Goal: Task Accomplishment & Management: Manage account settings

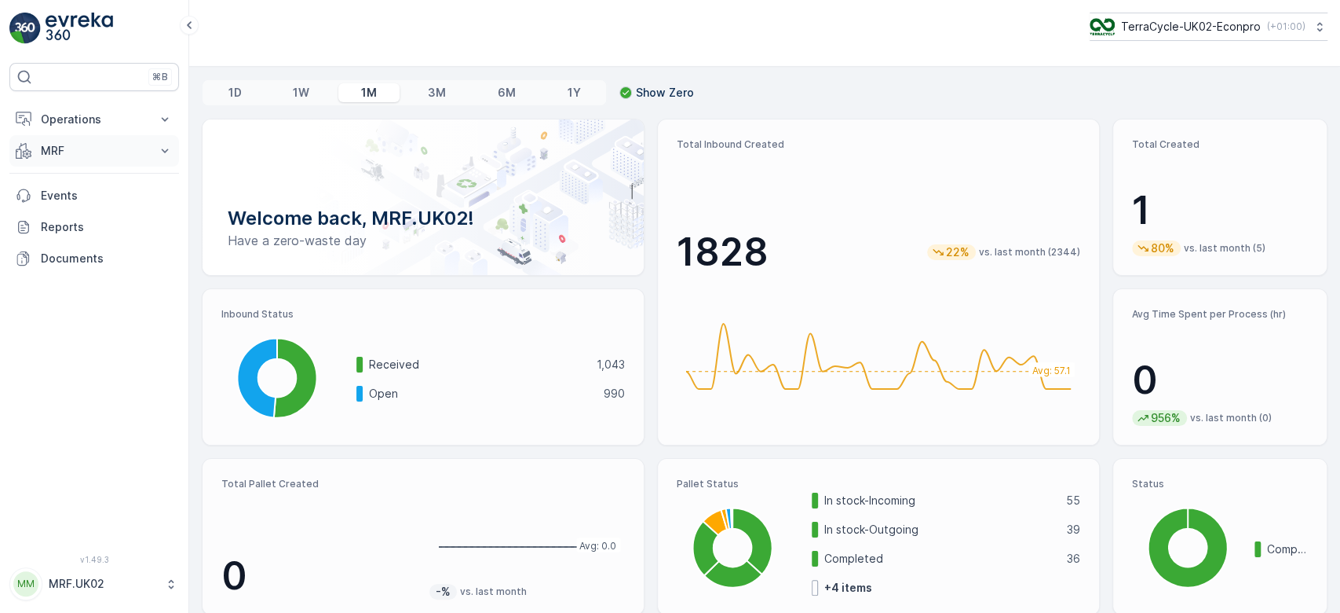
click at [124, 139] on button "MRF" at bounding box center [94, 150] width 170 height 31
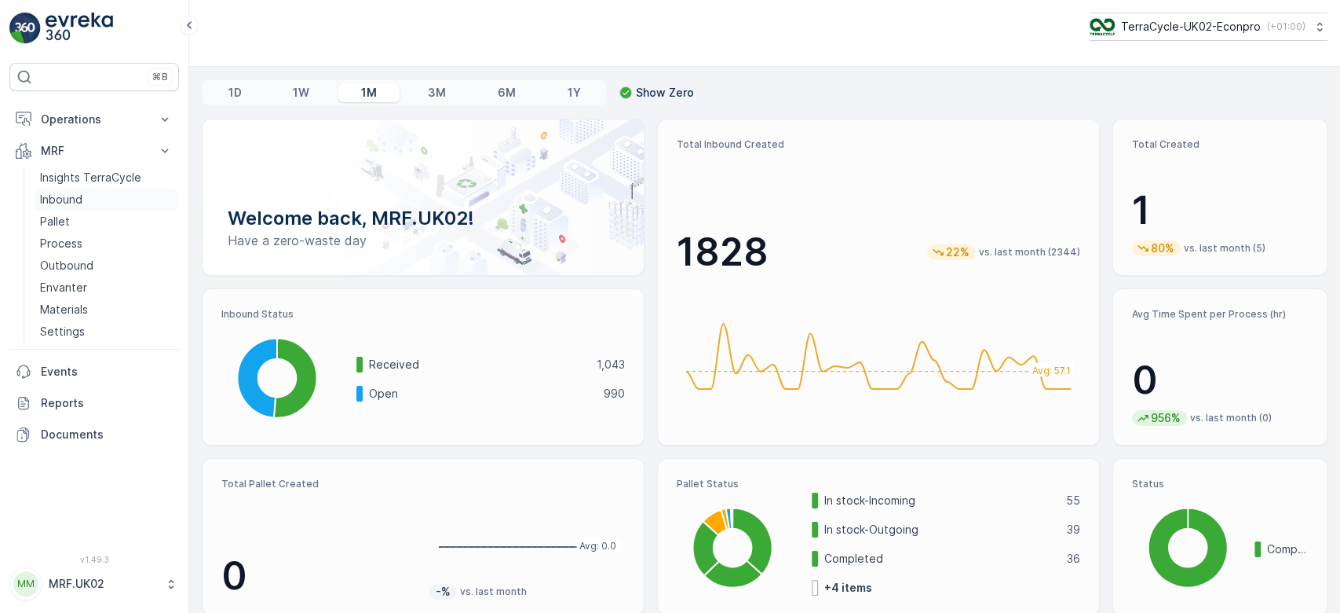
click at [82, 197] on link "Inbound" at bounding box center [106, 199] width 145 height 22
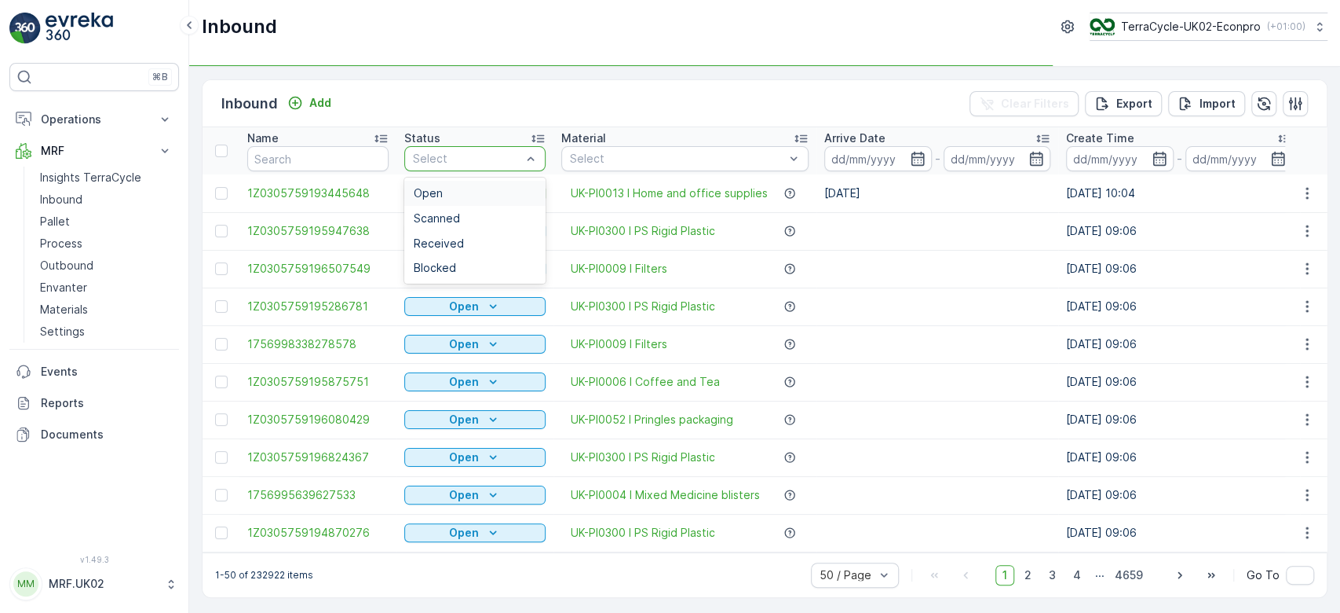
click at [440, 168] on div "Select" at bounding box center [474, 158] width 141 height 25
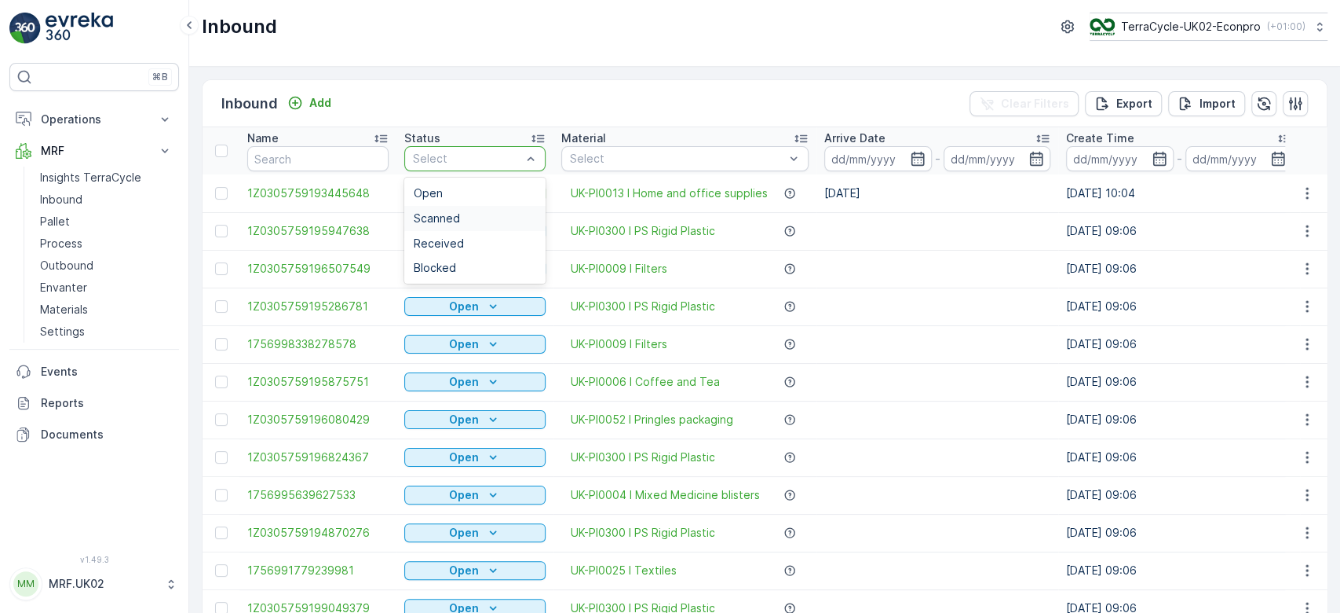
click at [441, 217] on span "Scanned" at bounding box center [437, 218] width 46 height 13
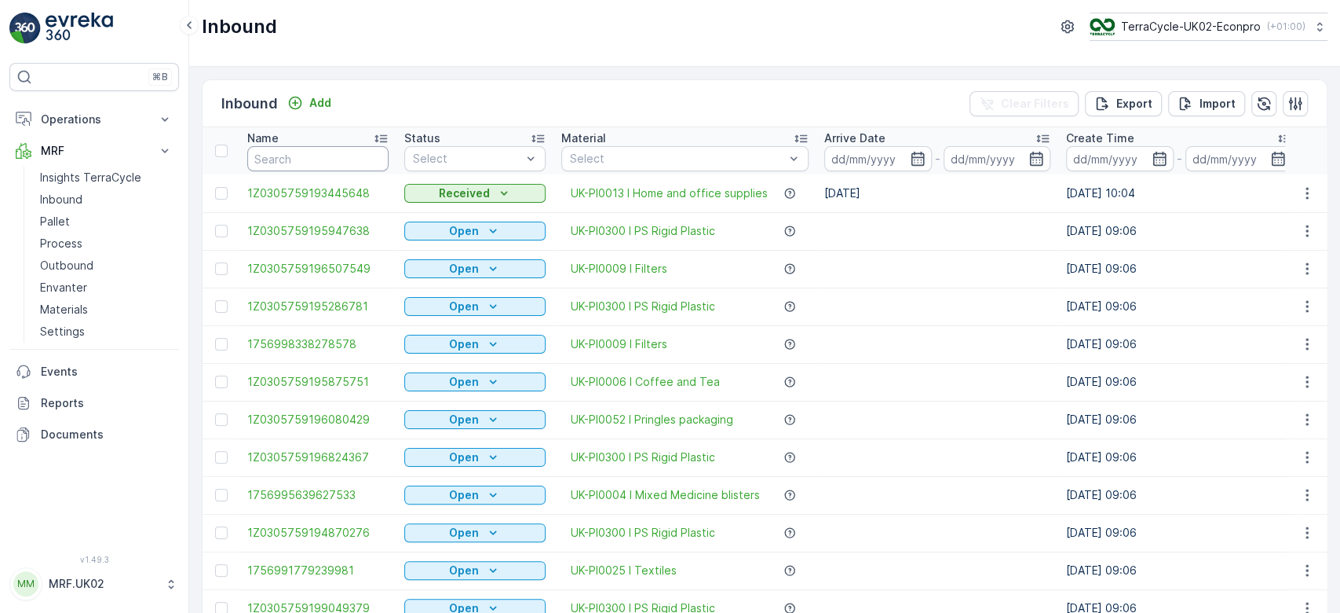
click at [343, 162] on input "text" at bounding box center [317, 158] width 141 height 25
click at [84, 261] on p "Outbound" at bounding box center [66, 266] width 53 height 16
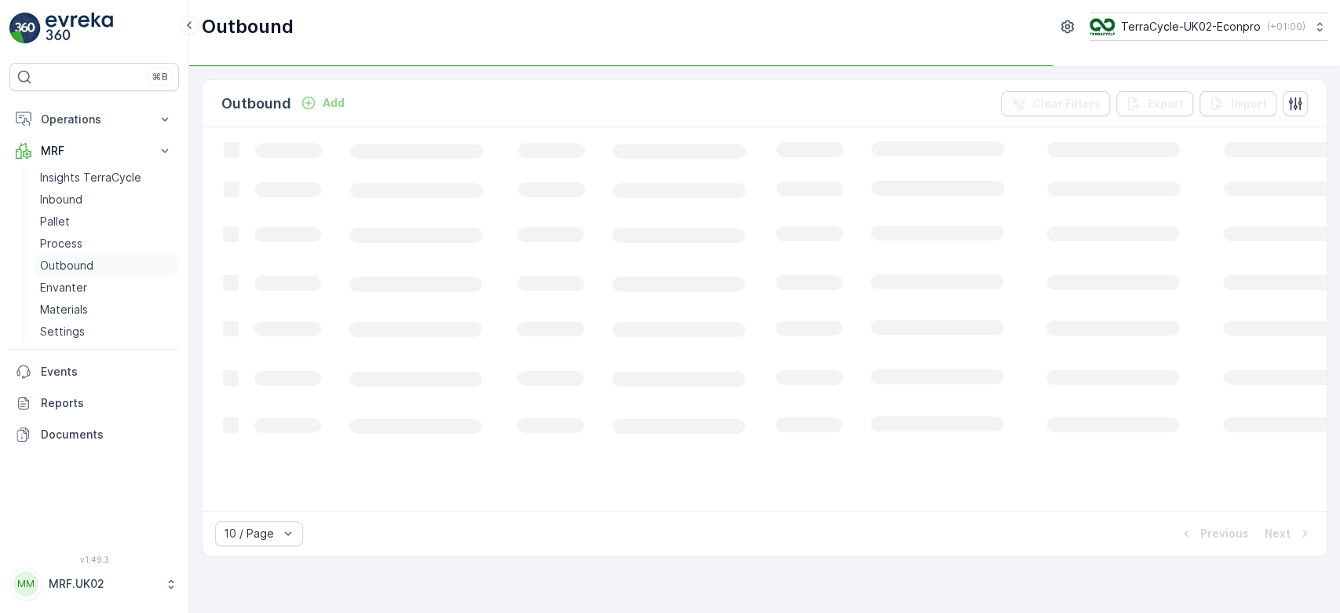
click at [84, 261] on p "Outbound" at bounding box center [66, 266] width 53 height 16
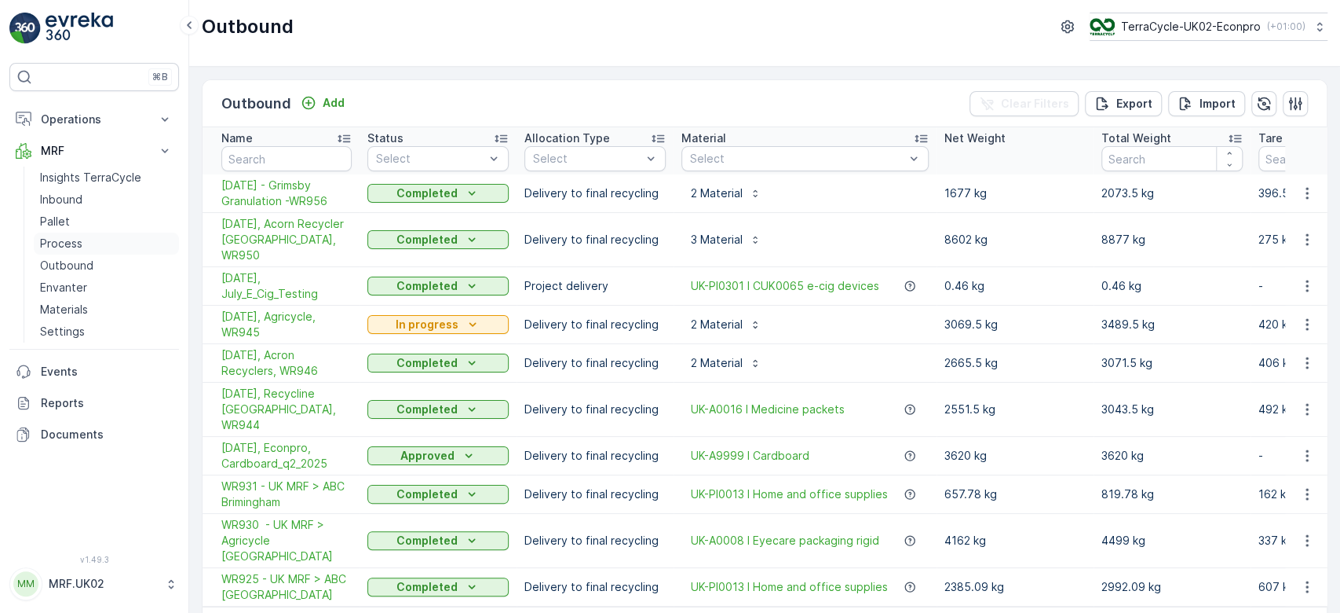
click at [63, 243] on p "Process" at bounding box center [61, 244] width 42 height 16
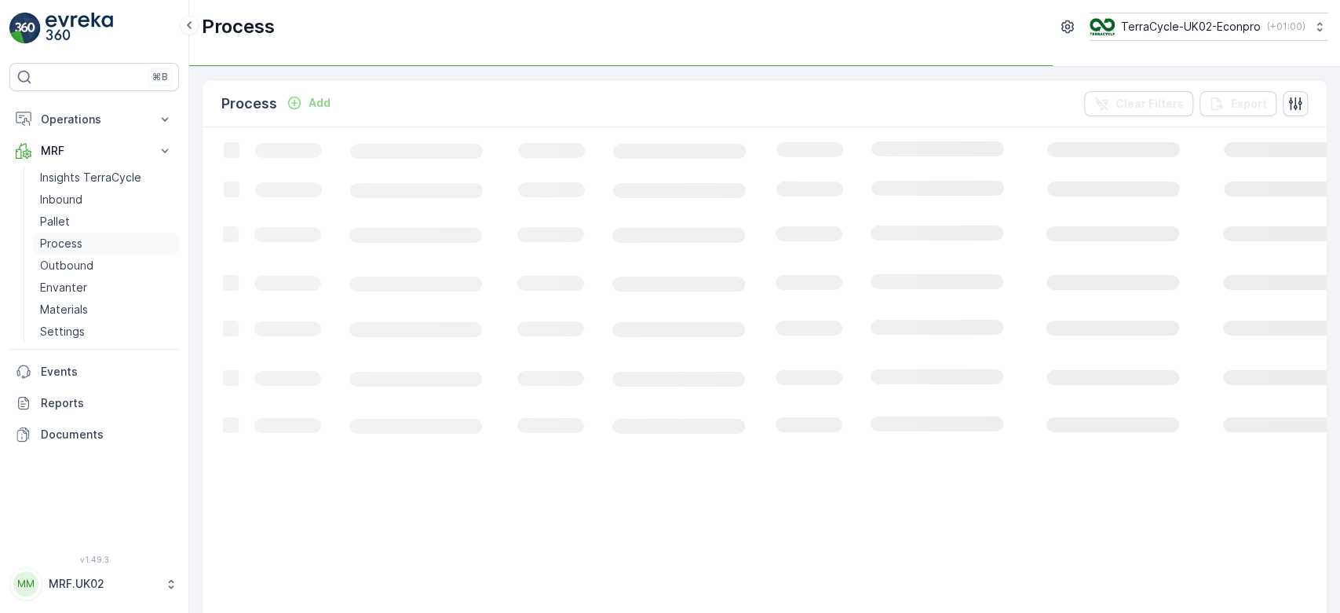
click at [63, 243] on p "Process" at bounding box center [61, 244] width 42 height 16
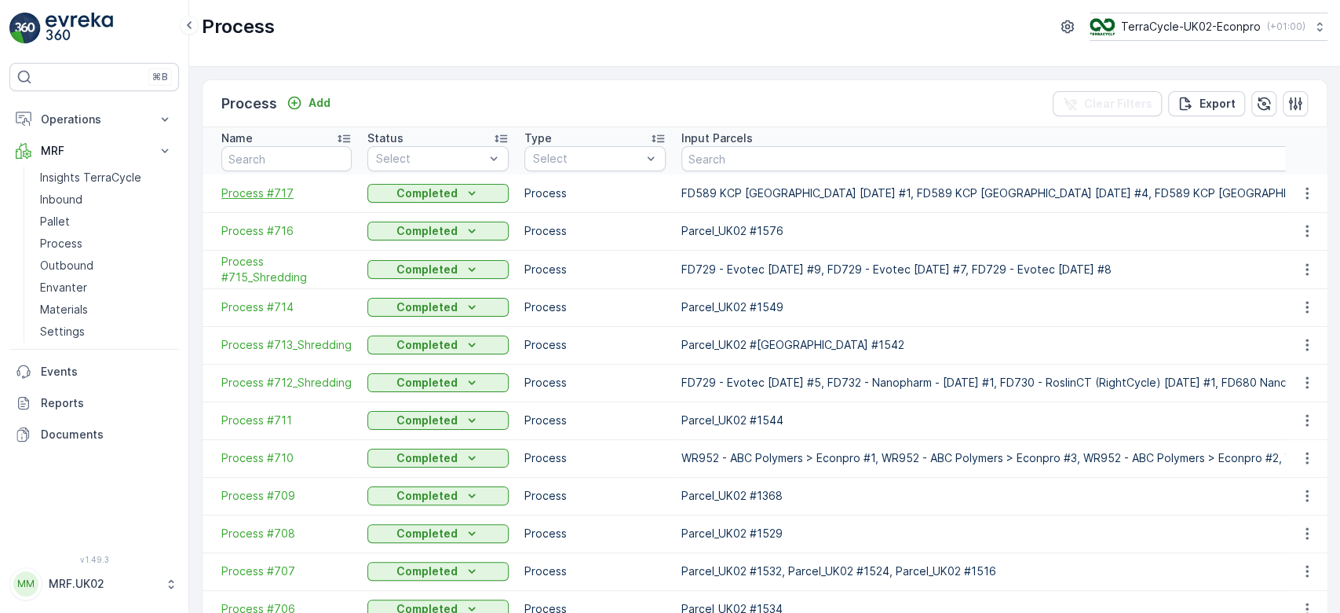
click at [263, 193] on span "Process #717" at bounding box center [286, 193] width 130 height 16
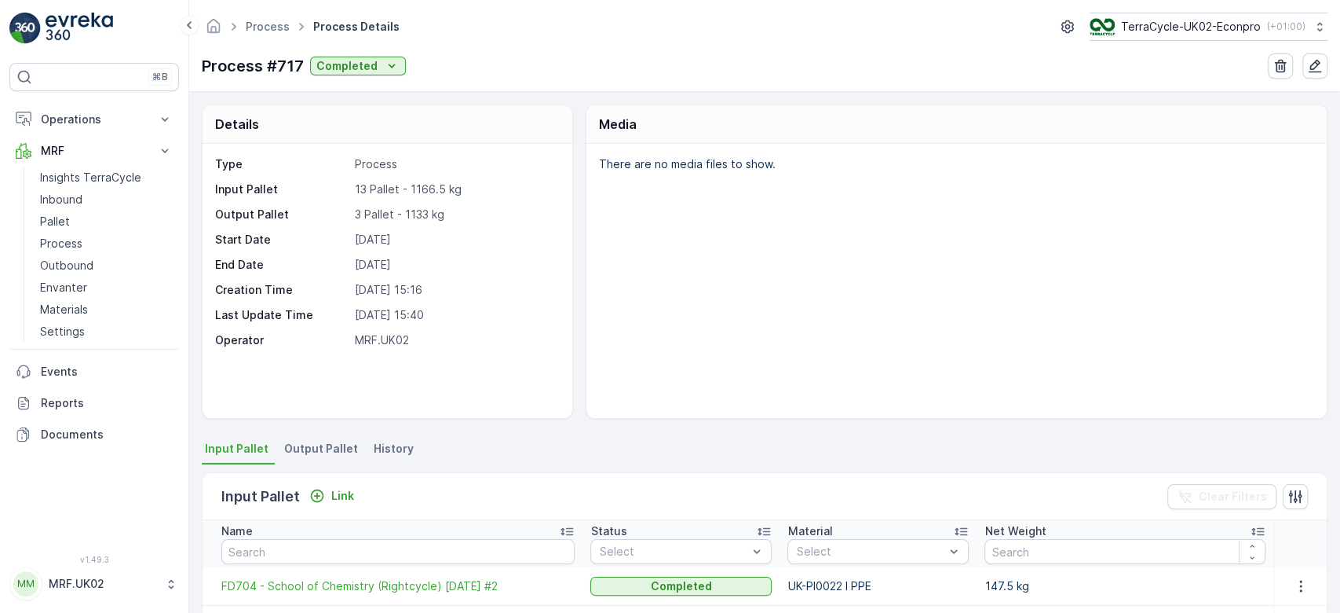
click at [620, 230] on div "There are no media files to show." at bounding box center [957, 281] width 741 height 274
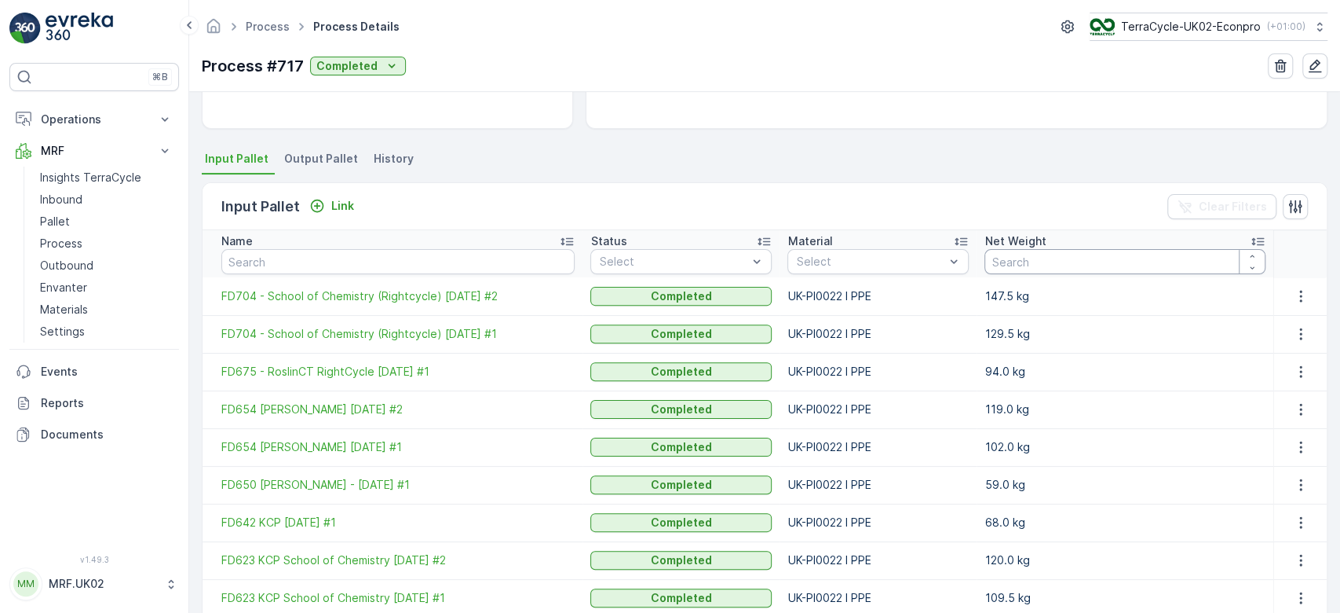
scroll to position [293, 0]
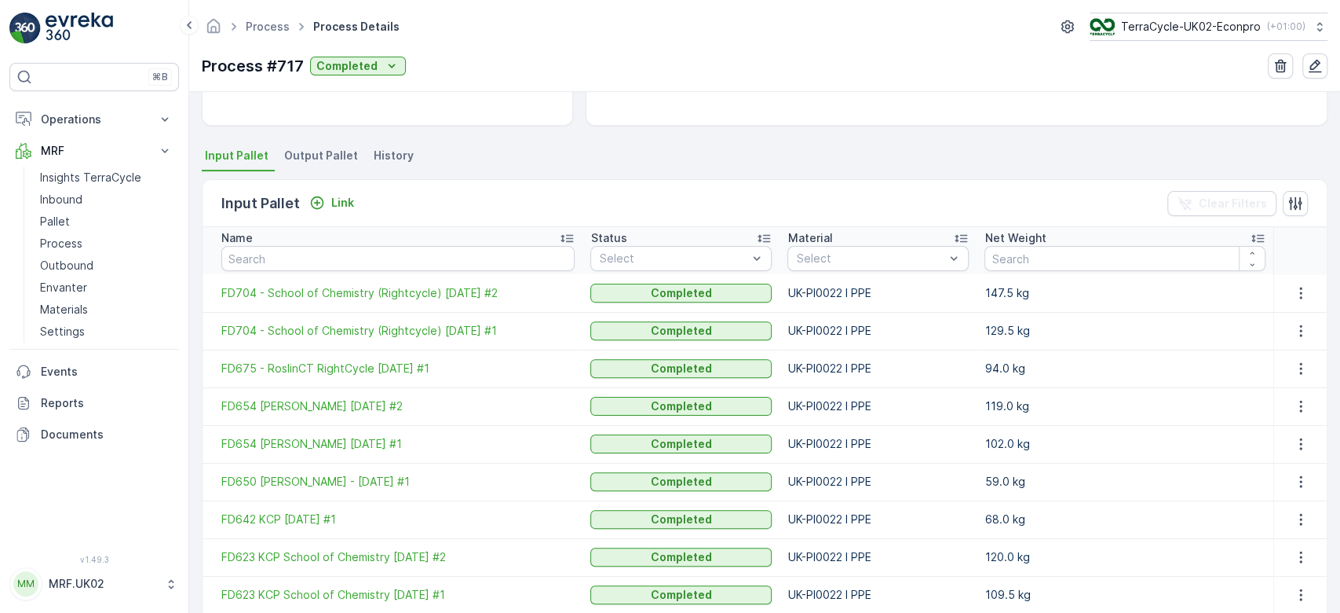
click at [332, 158] on span "Output Pallet" at bounding box center [321, 156] width 74 height 16
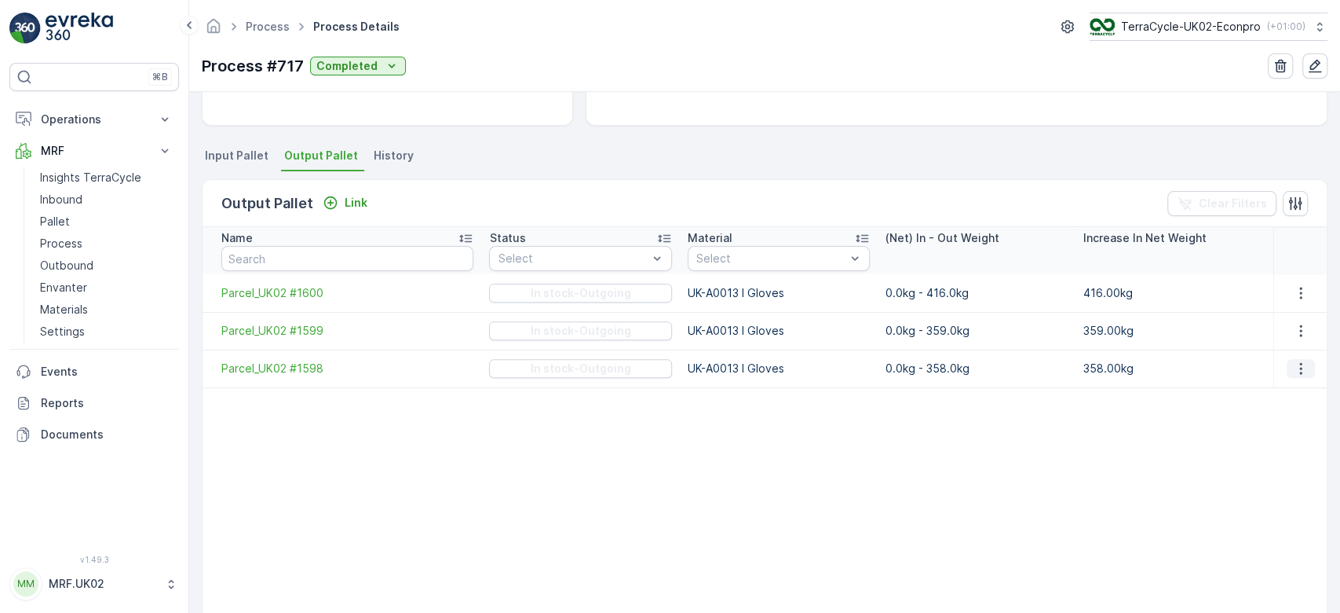
click at [1294, 364] on icon "button" at bounding box center [1301, 368] width 16 height 16
click at [1018, 455] on table "Name Status Select Material Select (Net) In - Out Weight Increase In Net Weight…" at bounding box center [765, 422] width 1125 height 391
click at [299, 360] on span "Parcel_UK02 #1598" at bounding box center [347, 368] width 252 height 16
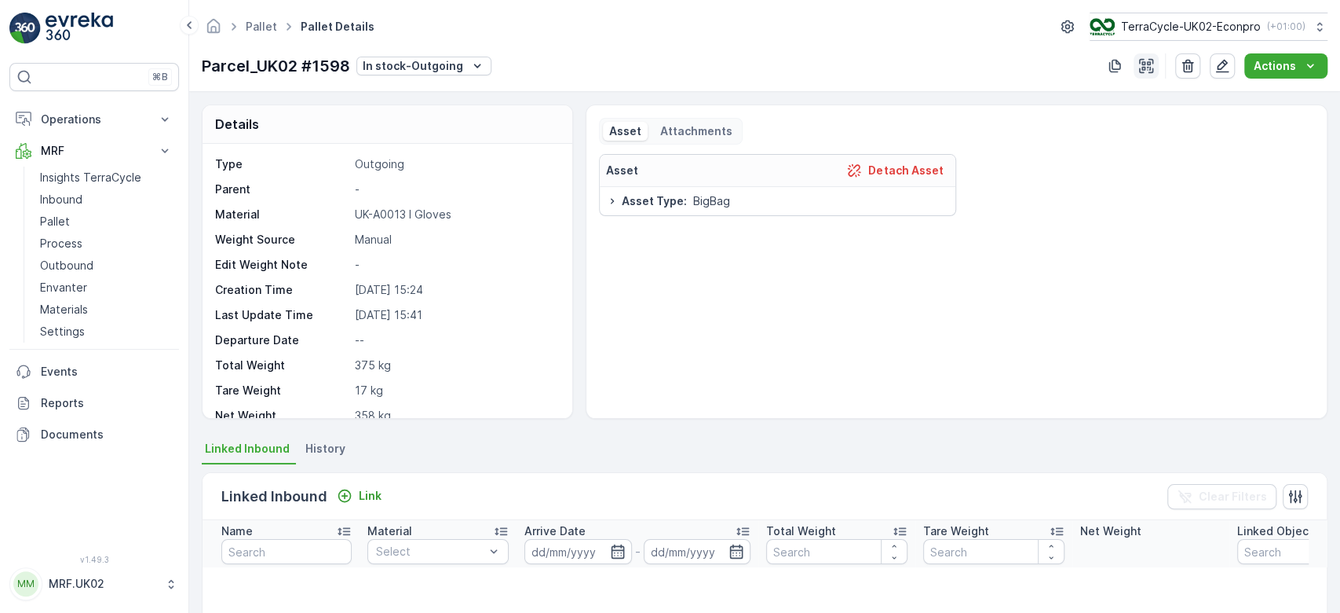
click at [1143, 71] on icon "button" at bounding box center [1147, 66] width 16 height 16
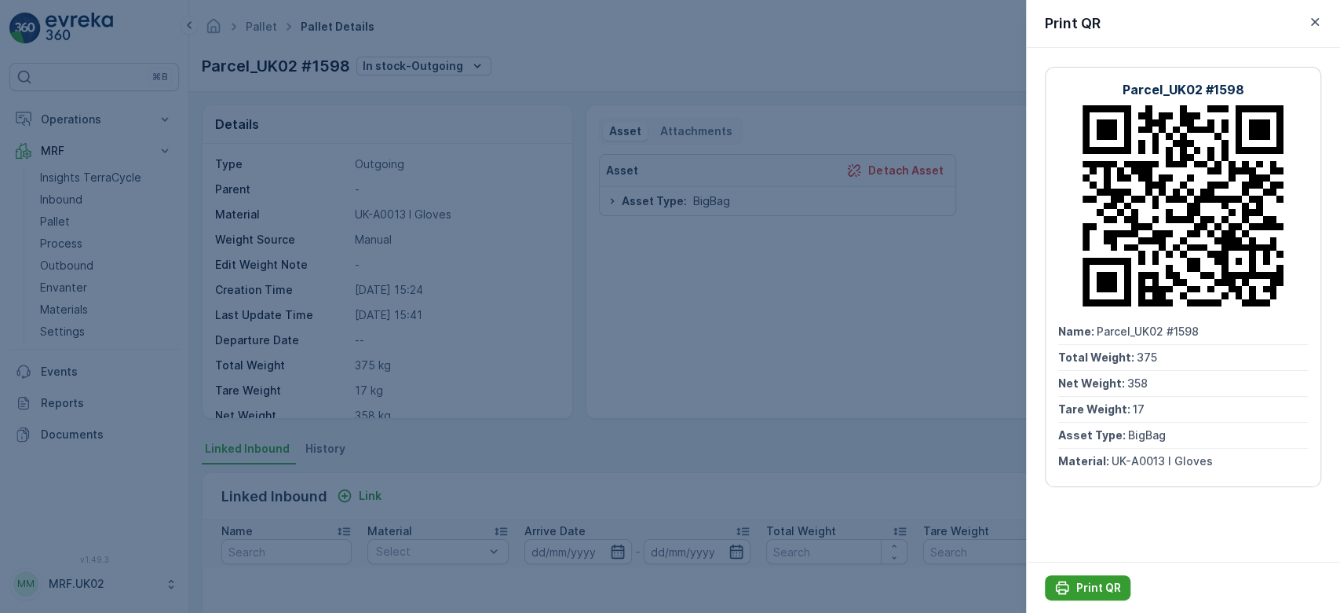
click at [1092, 591] on p "Print QR" at bounding box center [1099, 588] width 45 height 16
click at [585, 291] on div at bounding box center [670, 306] width 1340 height 613
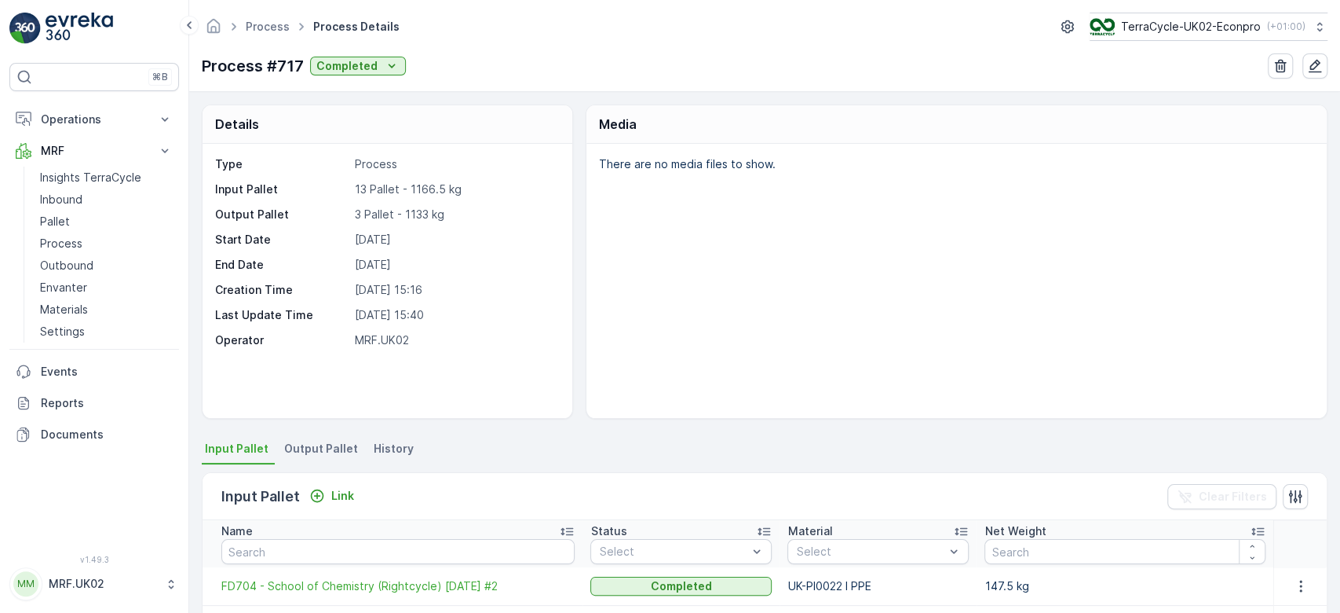
click at [326, 443] on span "Output Pallet" at bounding box center [321, 449] width 74 height 16
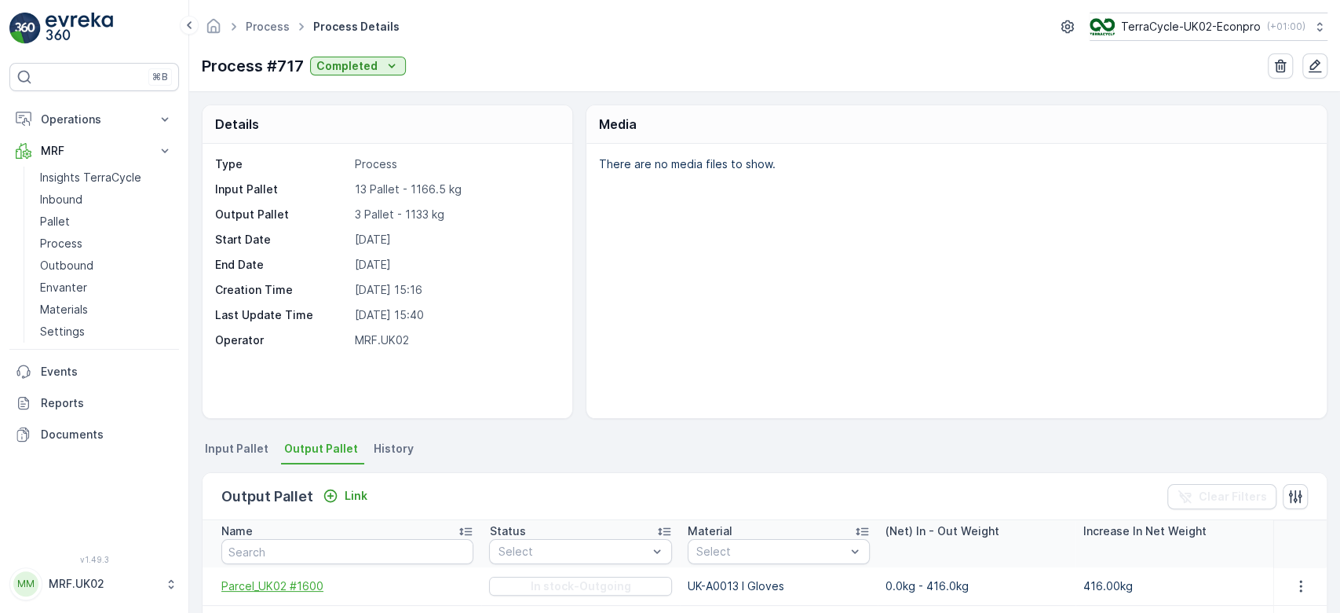
click at [312, 578] on span "Parcel_UK02 #1600" at bounding box center [347, 586] width 252 height 16
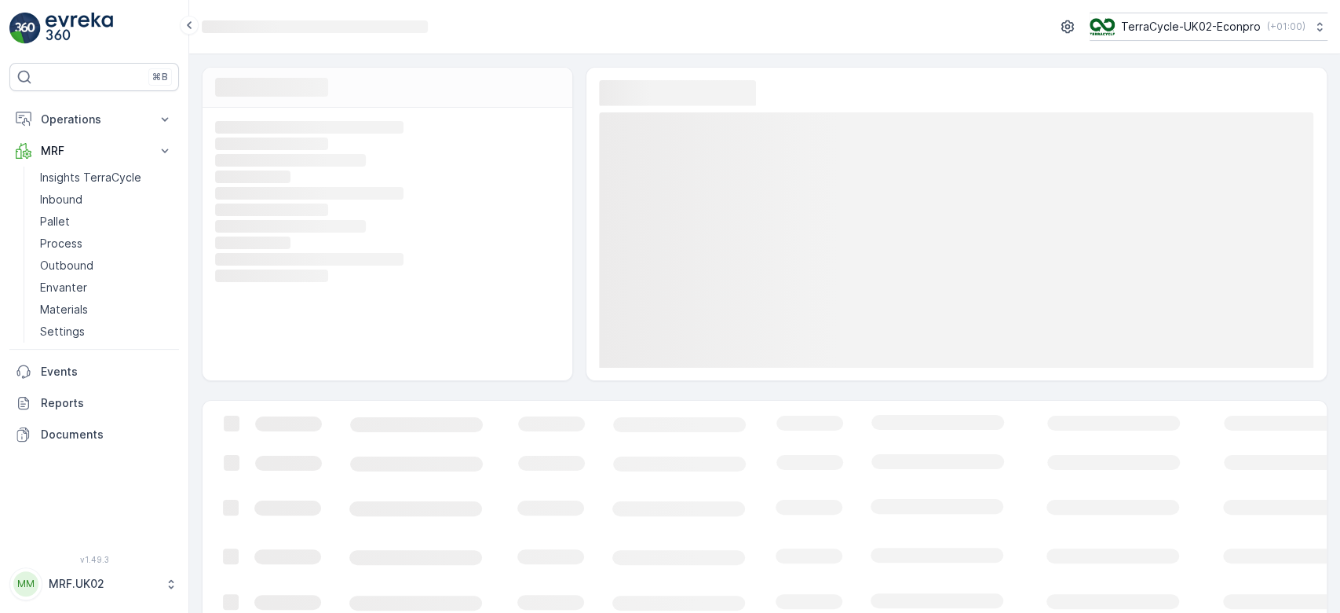
click at [312, 577] on icon "Loading..." at bounding box center [957, 556] width 1508 height 313
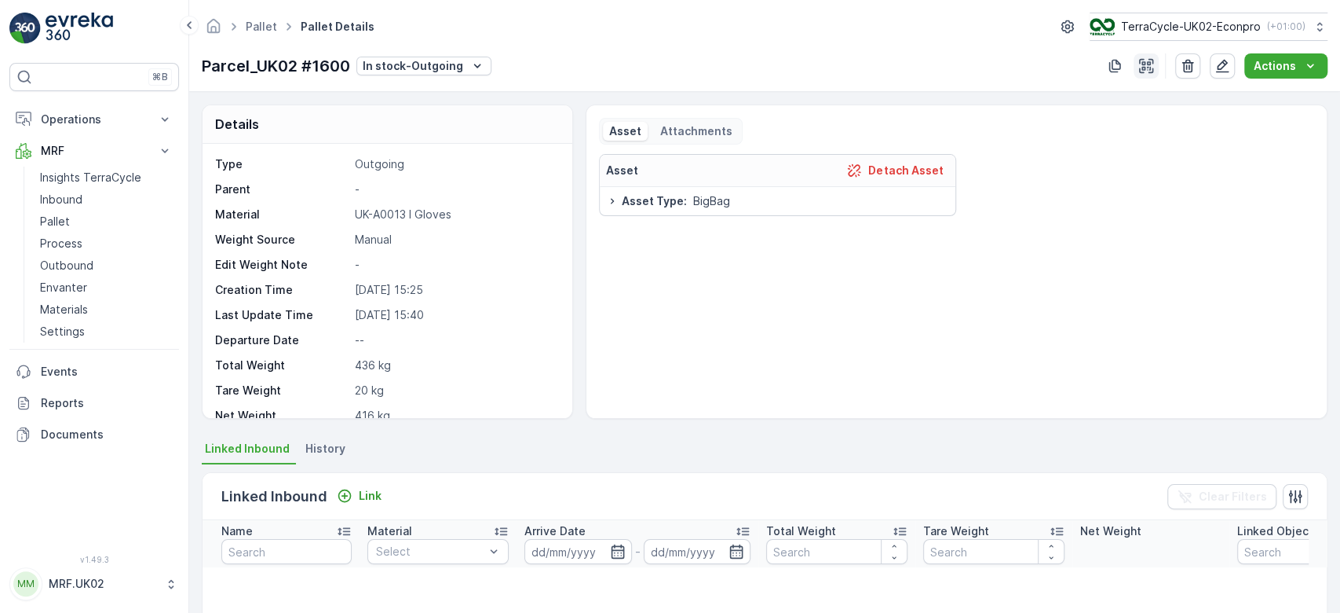
click at [1143, 61] on icon "button" at bounding box center [1147, 66] width 16 height 16
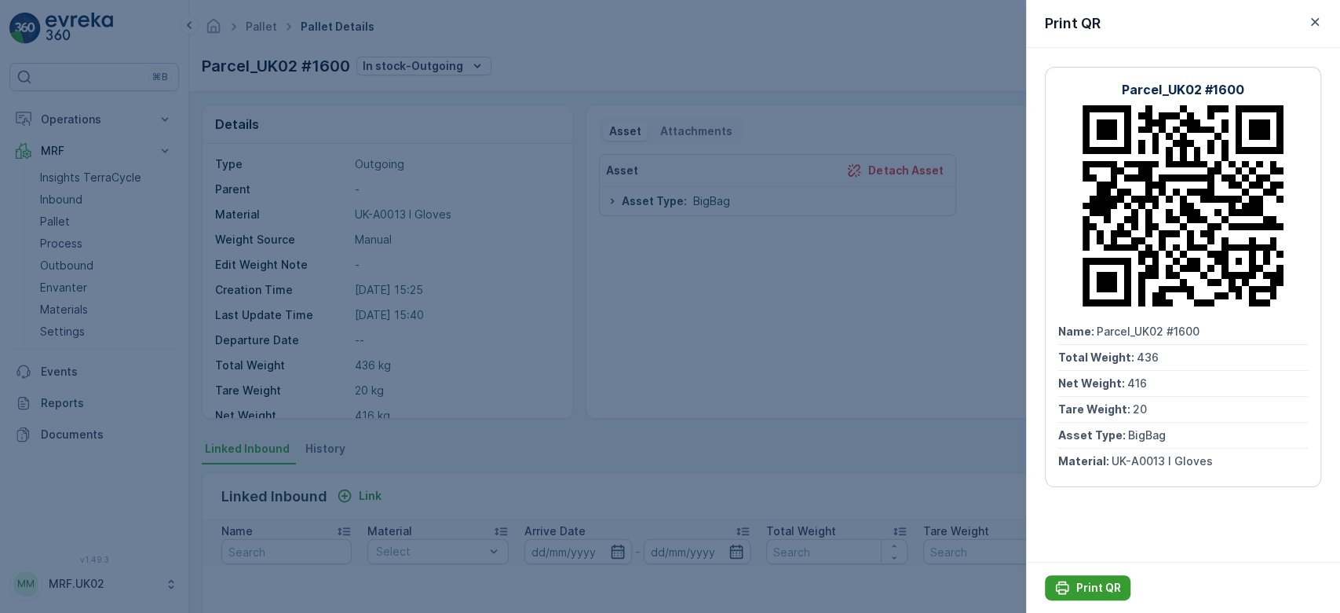
click at [1102, 585] on p "Print QR" at bounding box center [1099, 588] width 45 height 16
click at [672, 382] on div at bounding box center [670, 306] width 1340 height 613
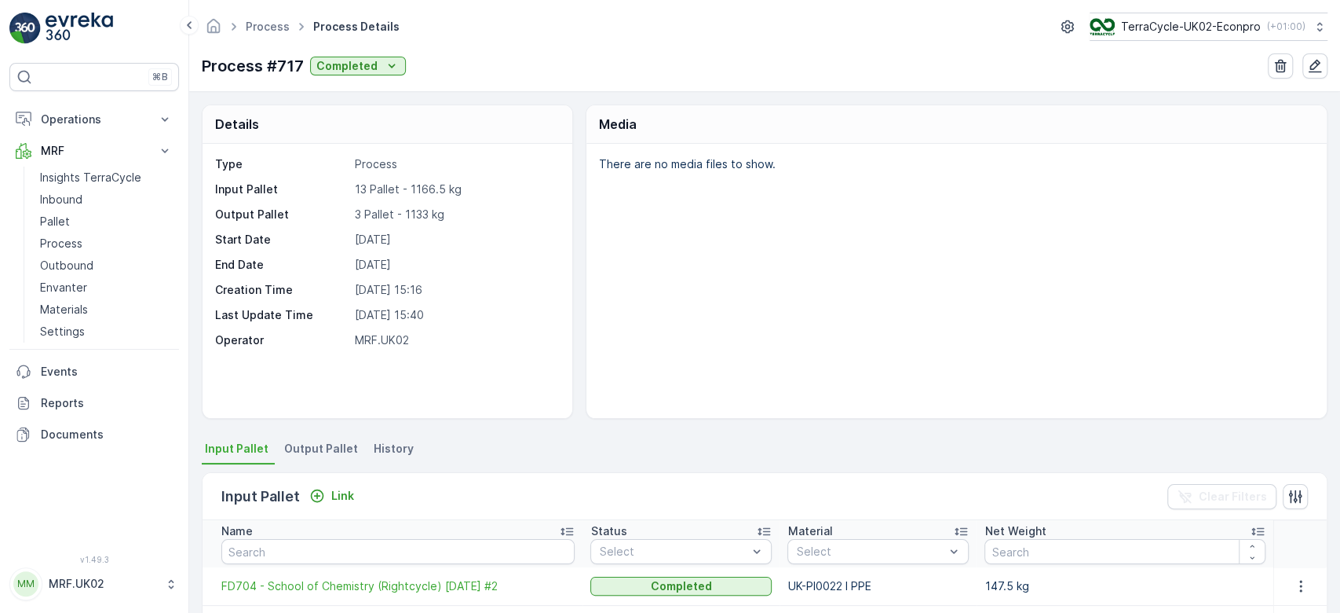
click at [583, 273] on div "Details Type Process Input Pallet 13 Pallet - 1166.5 kg Output Pallet 3 Pallet …" at bounding box center [765, 261] width 1126 height 314
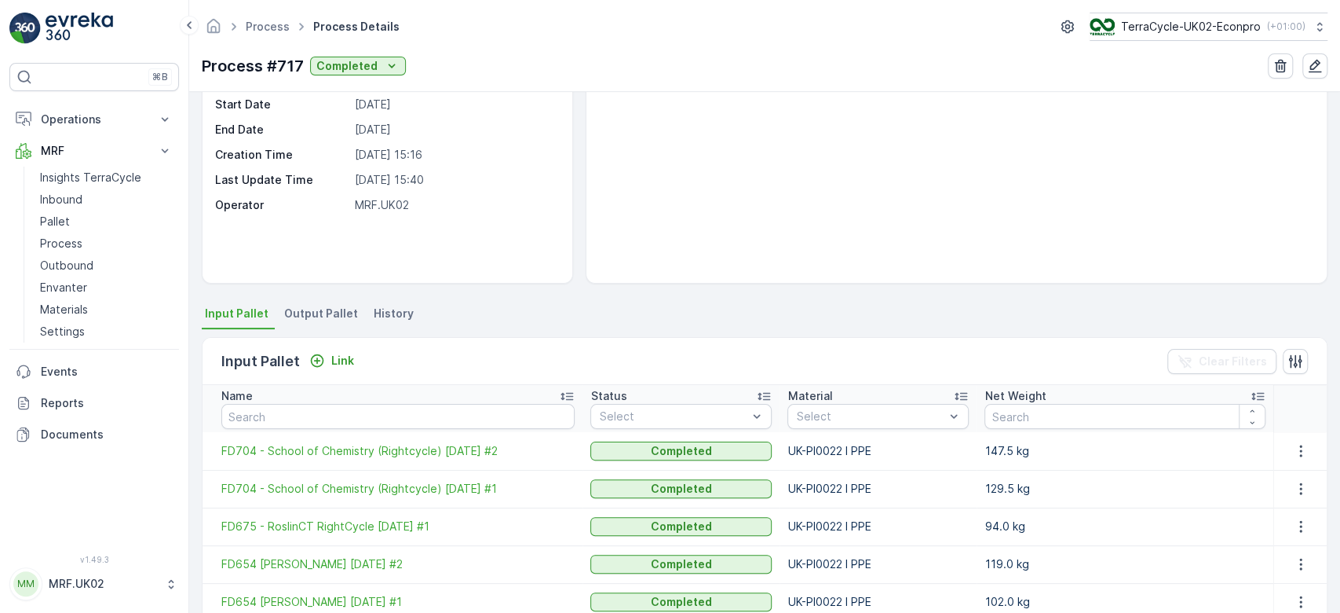
scroll to position [167, 0]
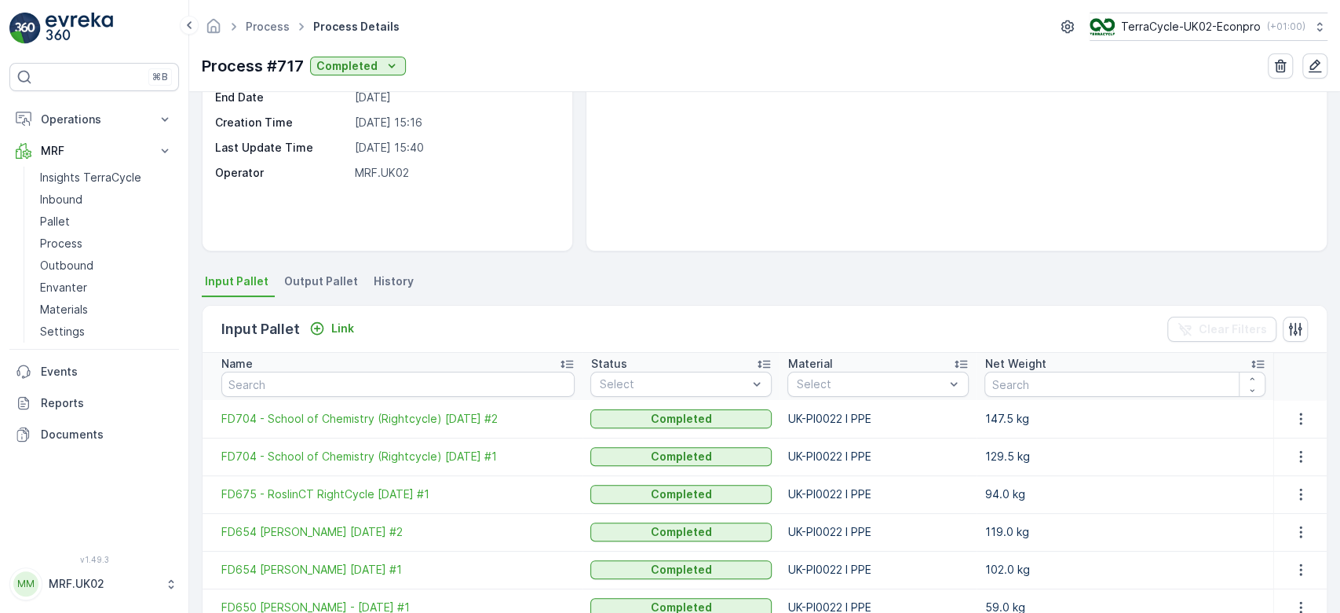
click at [324, 280] on span "Output Pallet" at bounding box center [321, 281] width 74 height 16
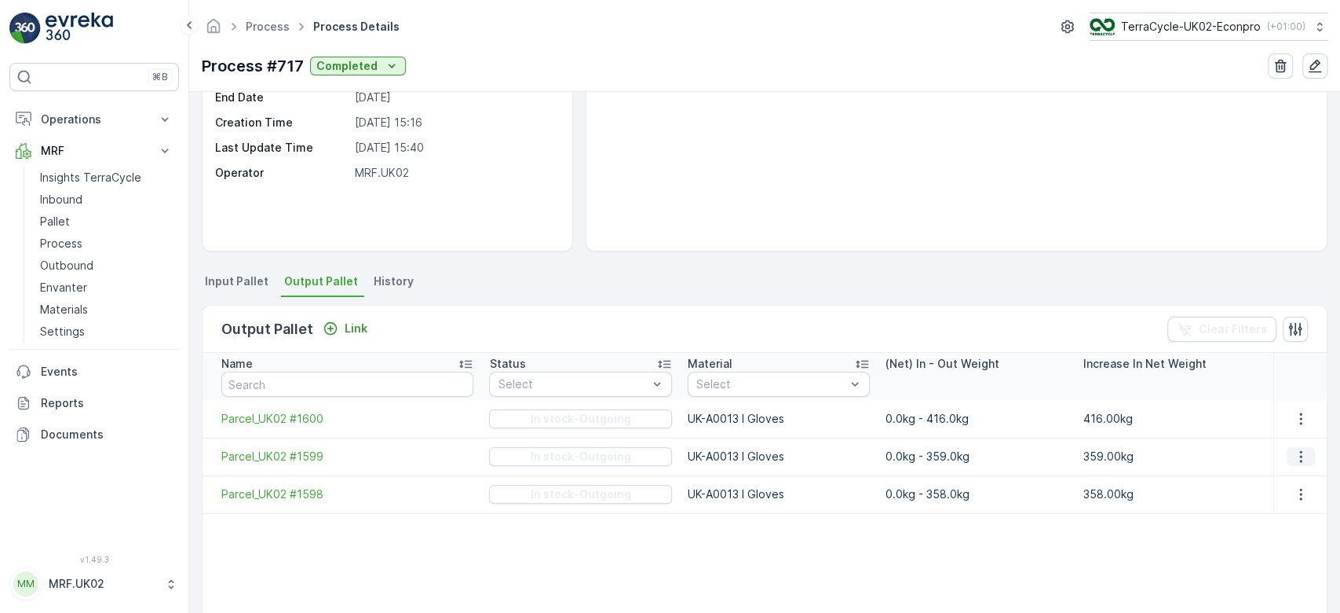
drag, startPoint x: 1303, startPoint y: 443, endPoint x: 1295, endPoint y: 455, distance: 14.8
click at [1295, 455] on td at bounding box center [1300, 456] width 53 height 38
click at [1295, 455] on icon "button" at bounding box center [1301, 456] width 16 height 16
click at [313, 459] on span "Parcel_UK02 #1599" at bounding box center [347, 456] width 252 height 16
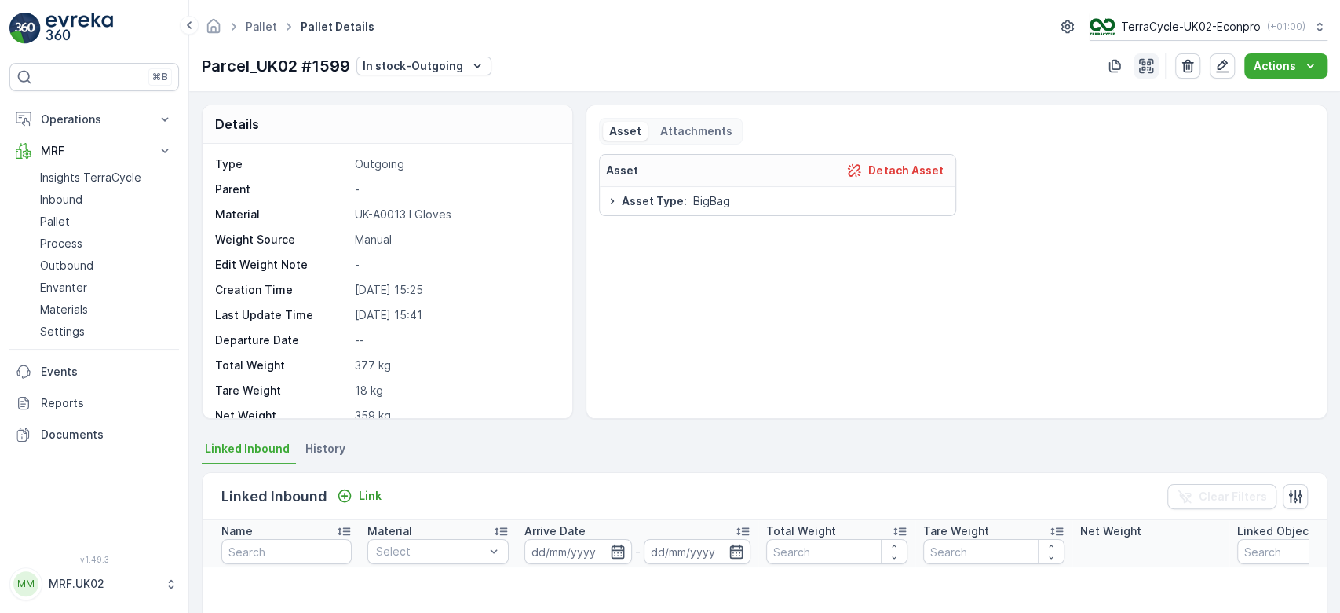
click at [1147, 58] on icon "button" at bounding box center [1147, 66] width 16 height 16
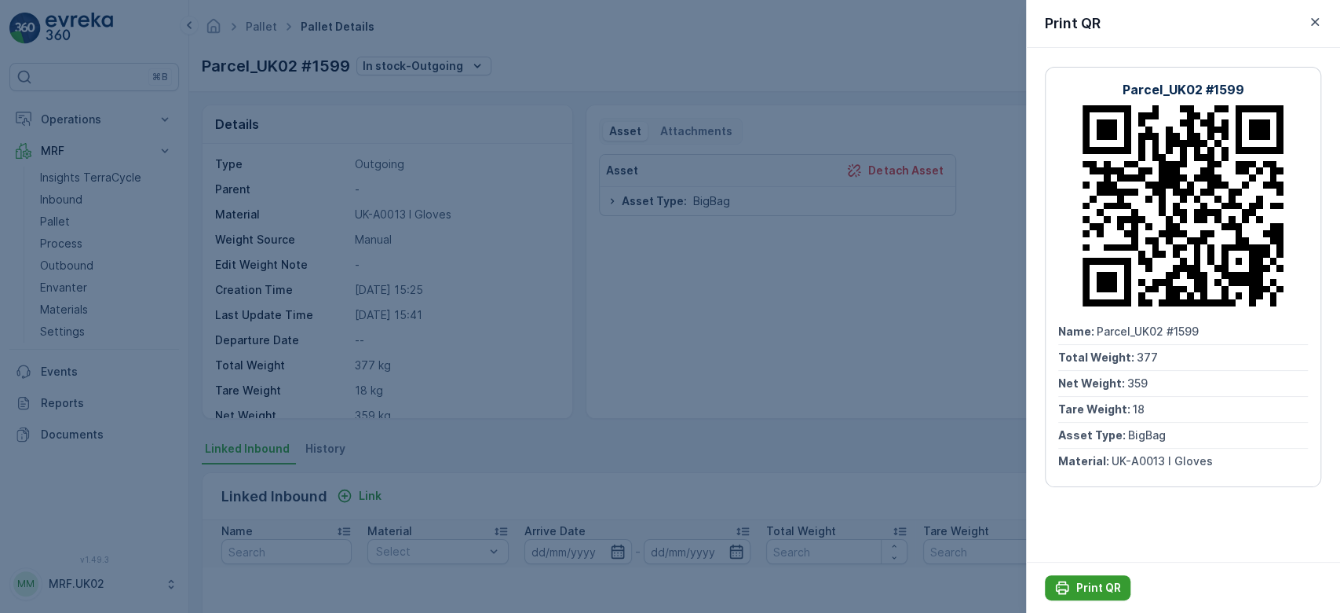
click at [1102, 593] on p "Print QR" at bounding box center [1099, 588] width 45 height 16
click at [808, 296] on div at bounding box center [670, 306] width 1340 height 613
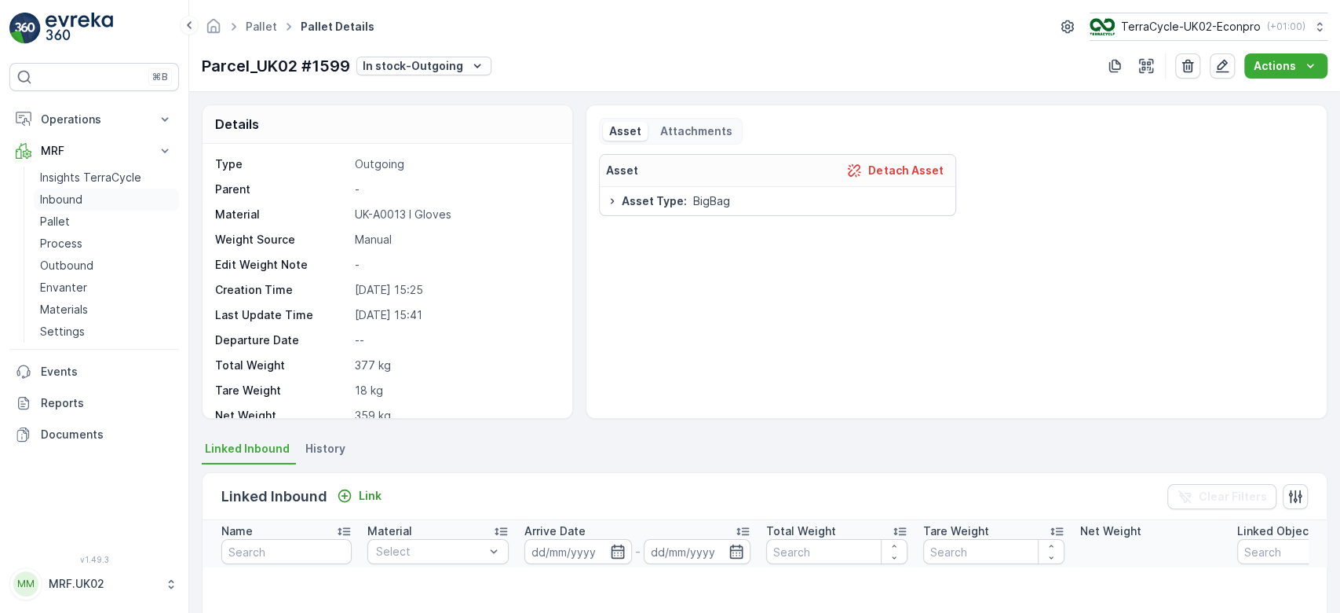
click at [57, 192] on p "Inbound" at bounding box center [61, 200] width 42 height 16
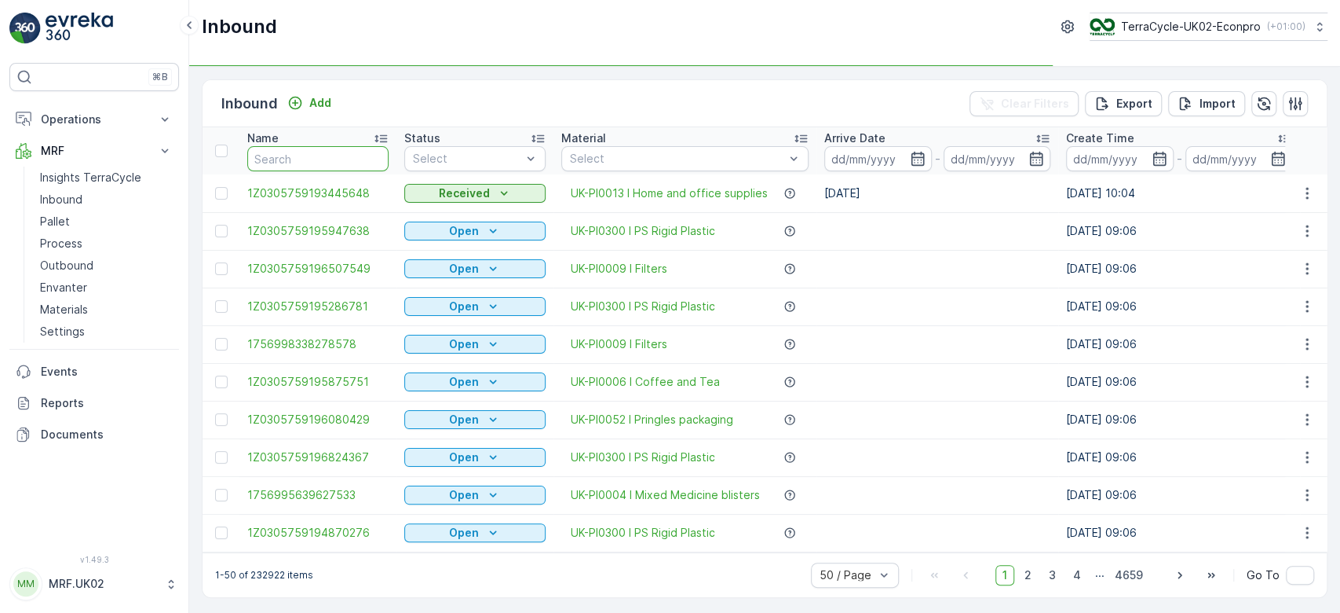
click at [300, 166] on input "text" at bounding box center [317, 158] width 141 height 25
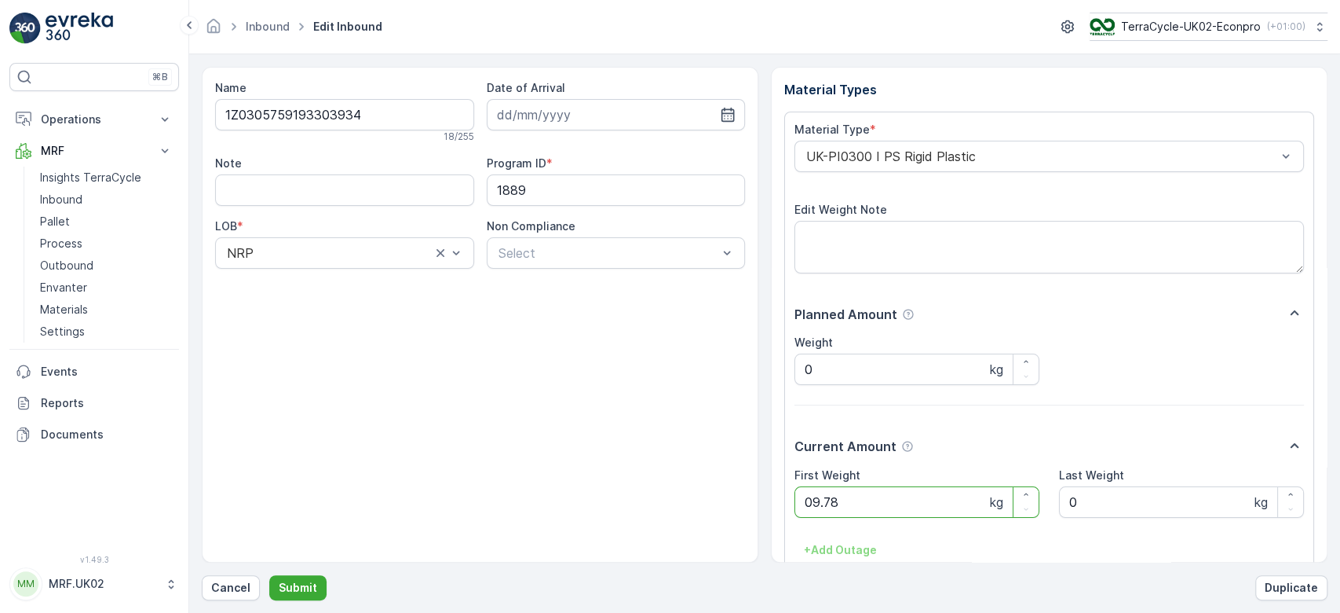
click at [269, 575] on button "Submit" at bounding box center [297, 587] width 57 height 25
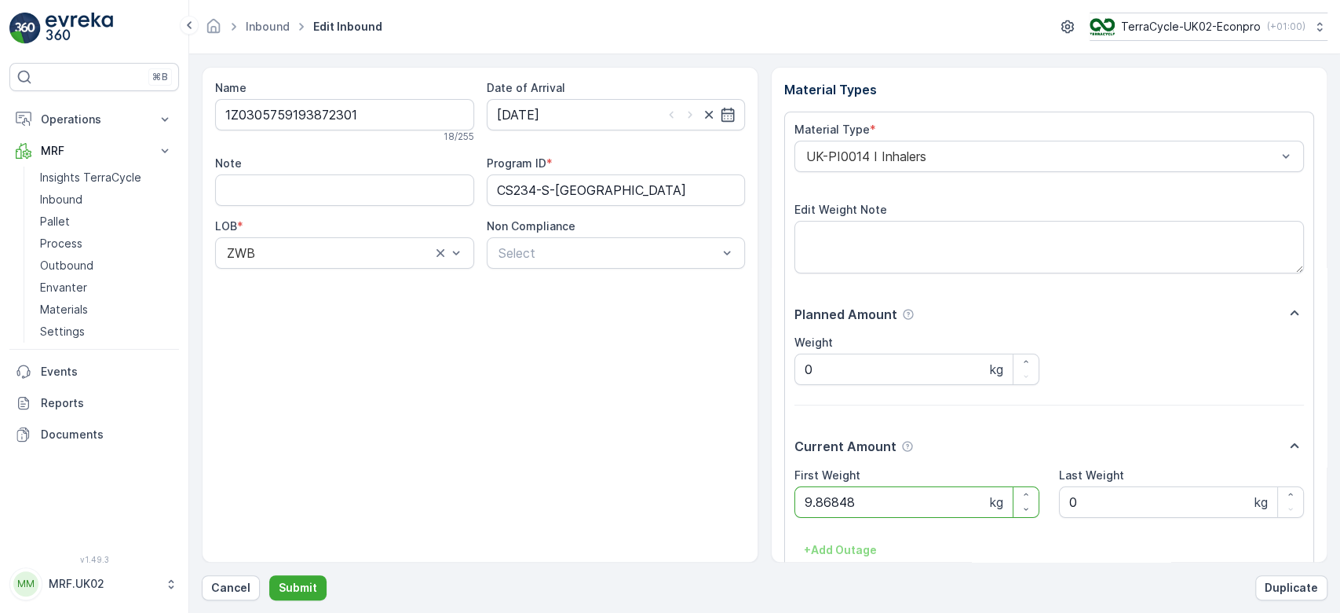
click at [269, 575] on button "Submit" at bounding box center [297, 587] width 57 height 25
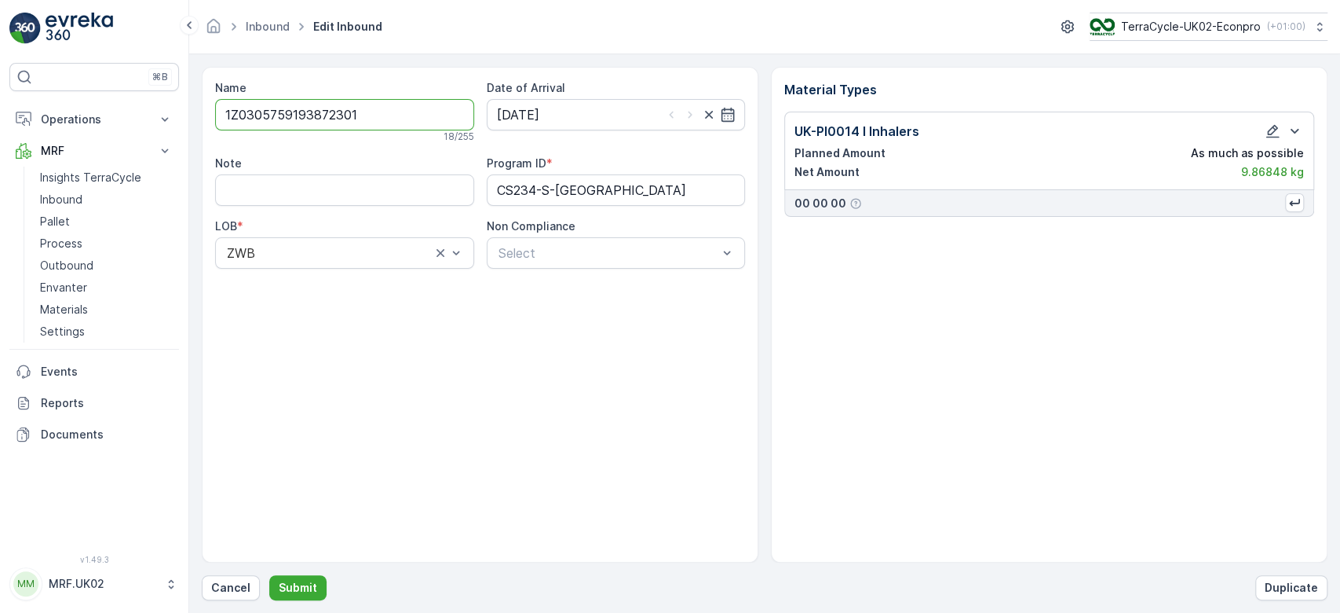
click at [300, 166] on div "Note" at bounding box center [344, 163] width 259 height 16
click at [240, 587] on p "Cancel" at bounding box center [230, 588] width 39 height 16
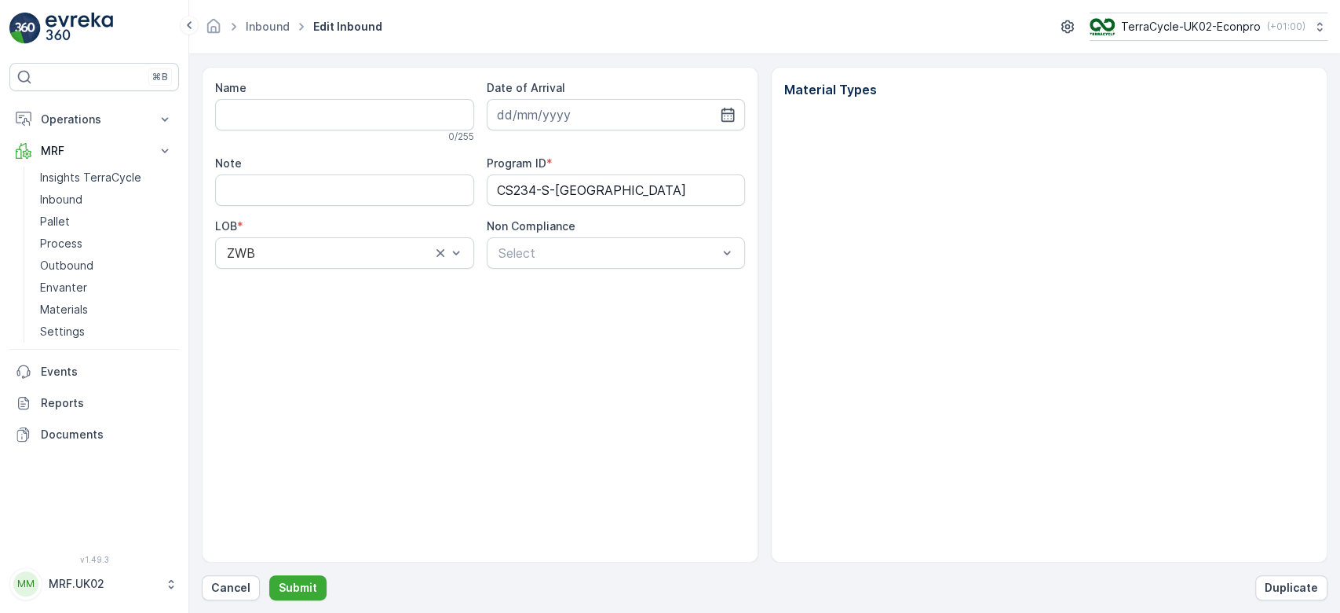
type input "1Z0305759193872301"
type input "[DATE]"
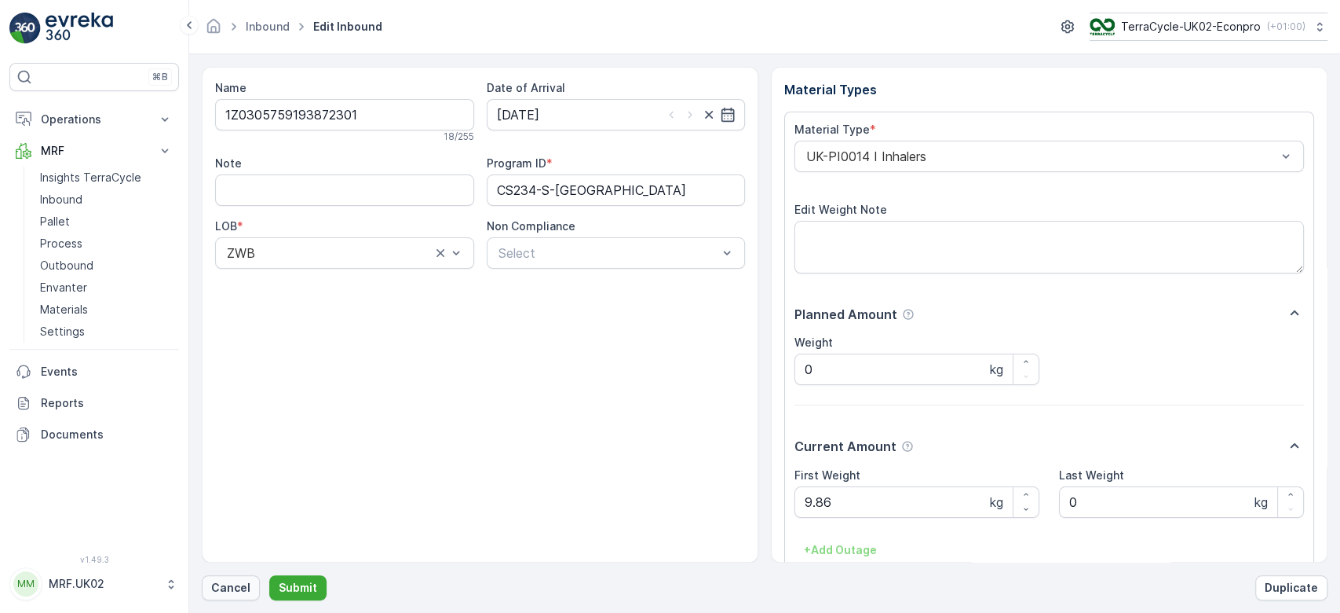
click at [219, 598] on button "Cancel" at bounding box center [231, 587] width 58 height 25
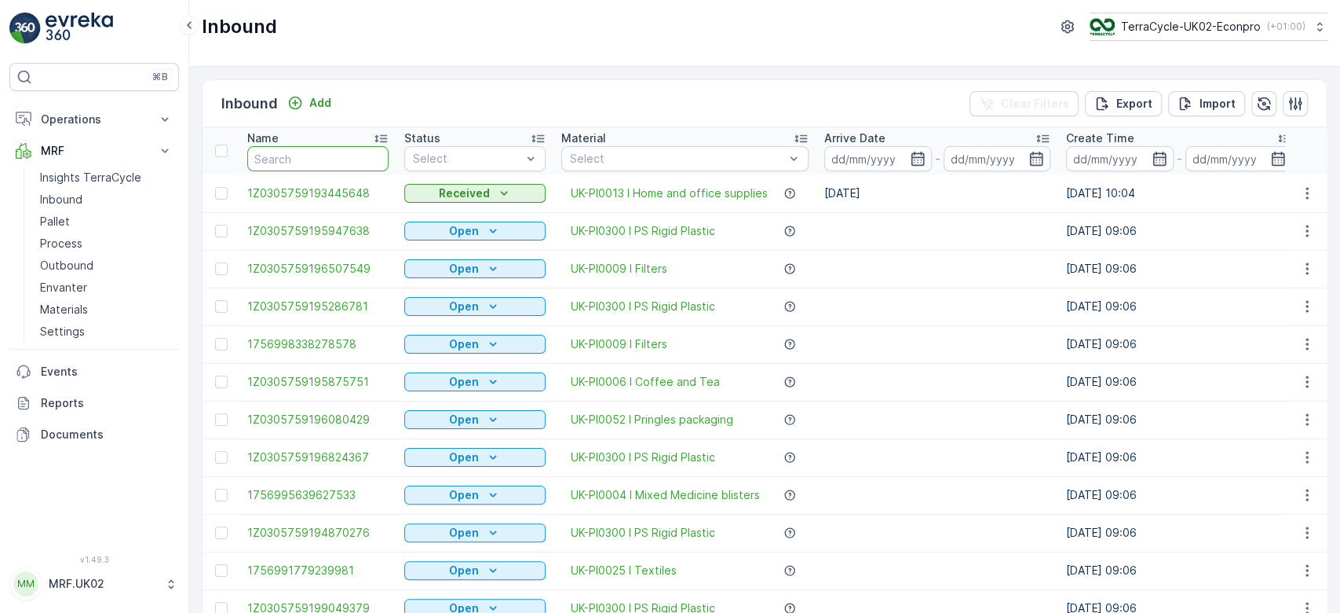
click at [302, 151] on input "text" at bounding box center [317, 158] width 141 height 25
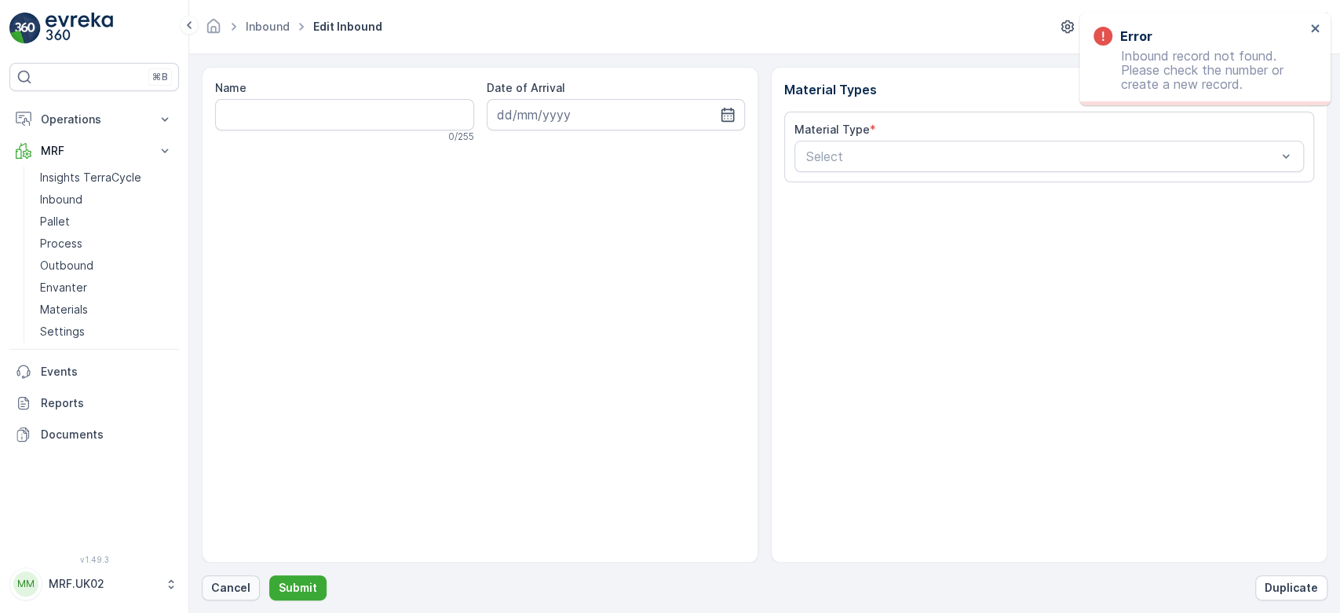
click at [226, 587] on p "Cancel" at bounding box center [230, 588] width 39 height 16
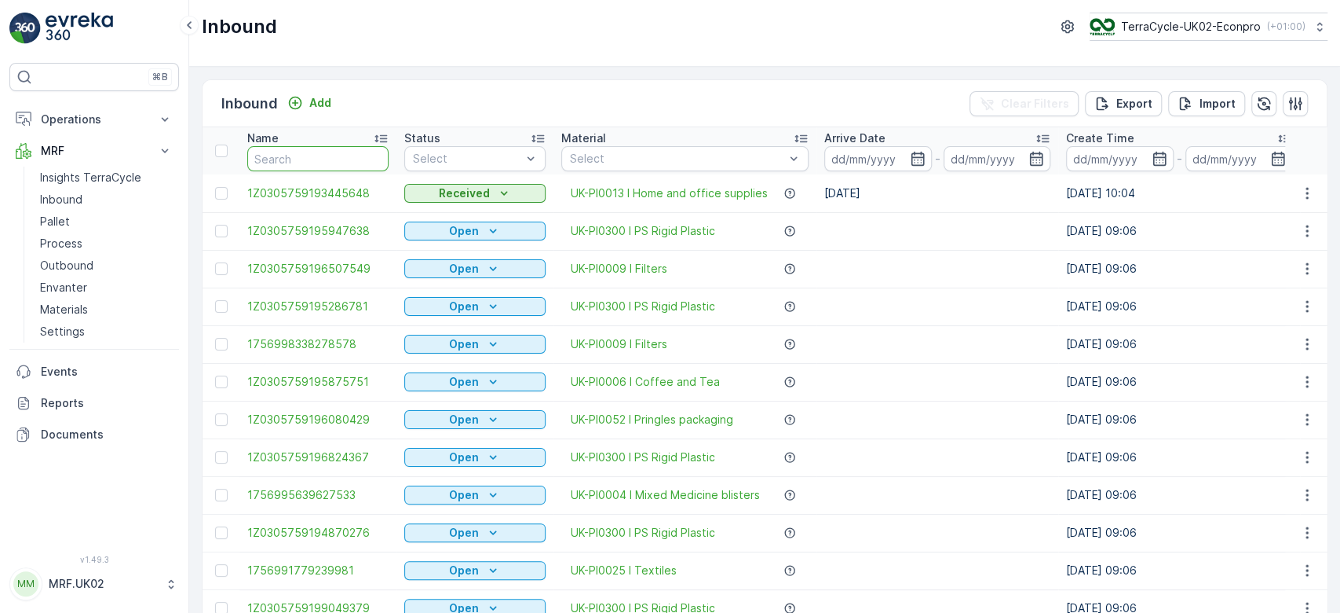
click at [304, 149] on input "text" at bounding box center [317, 158] width 141 height 25
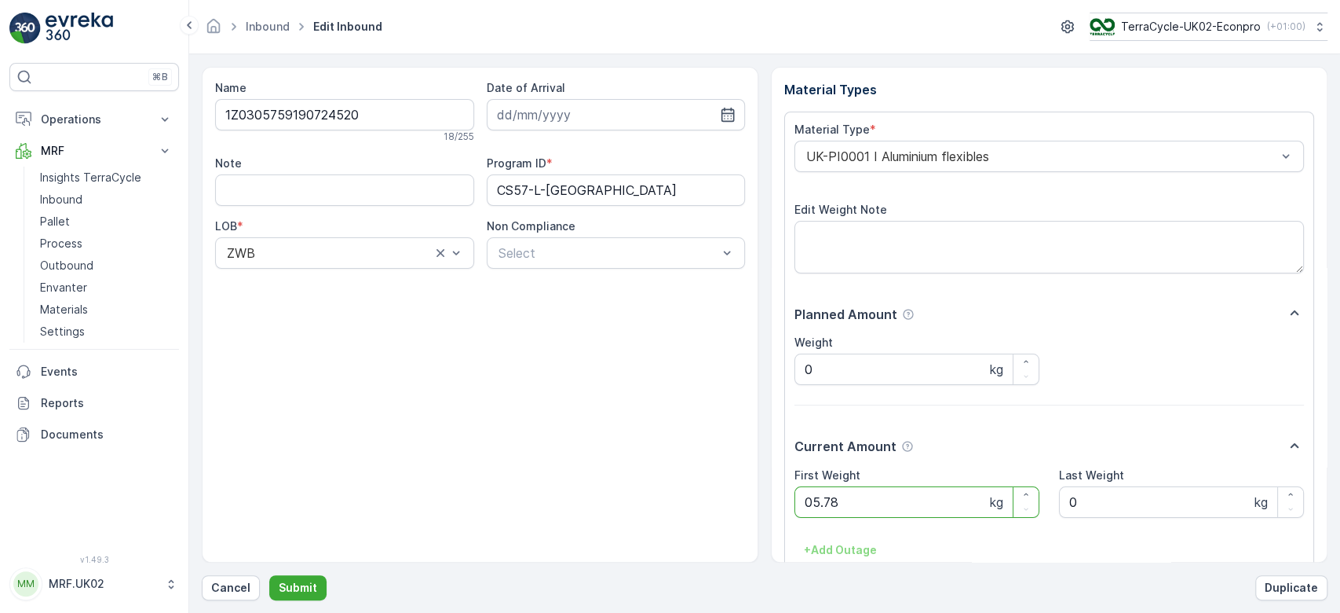
click at [269, 575] on button "Submit" at bounding box center [297, 587] width 57 height 25
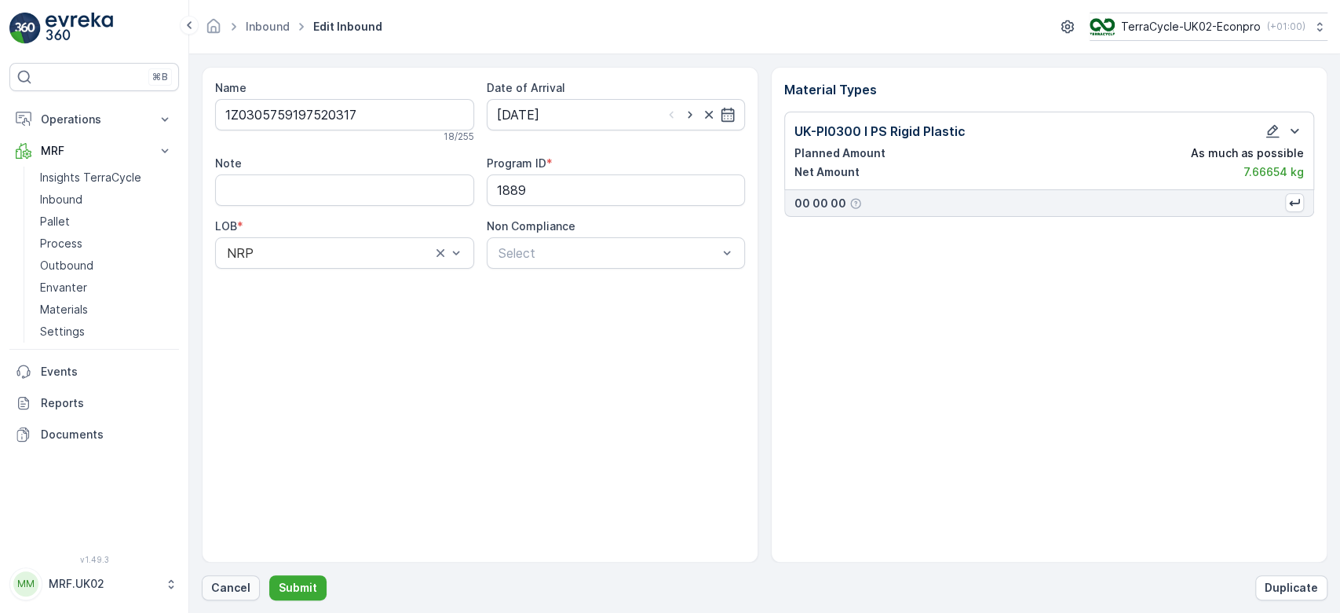
click at [228, 580] on p "Cancel" at bounding box center [230, 588] width 39 height 16
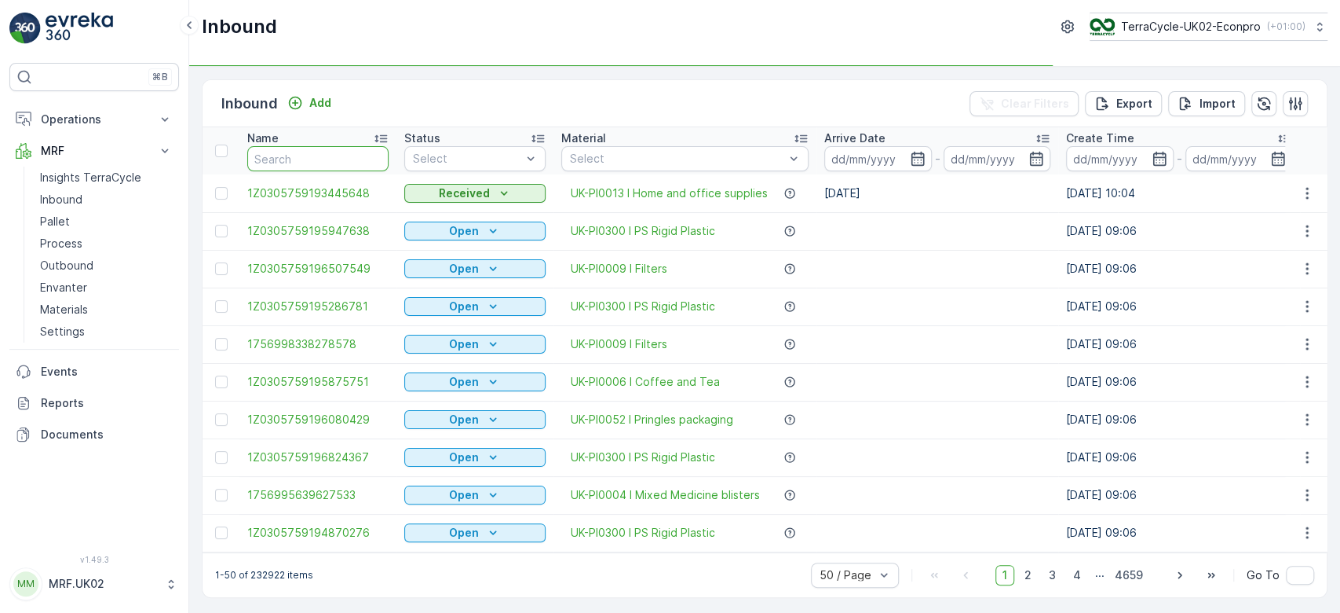
click at [295, 152] on input "text" at bounding box center [317, 158] width 141 height 25
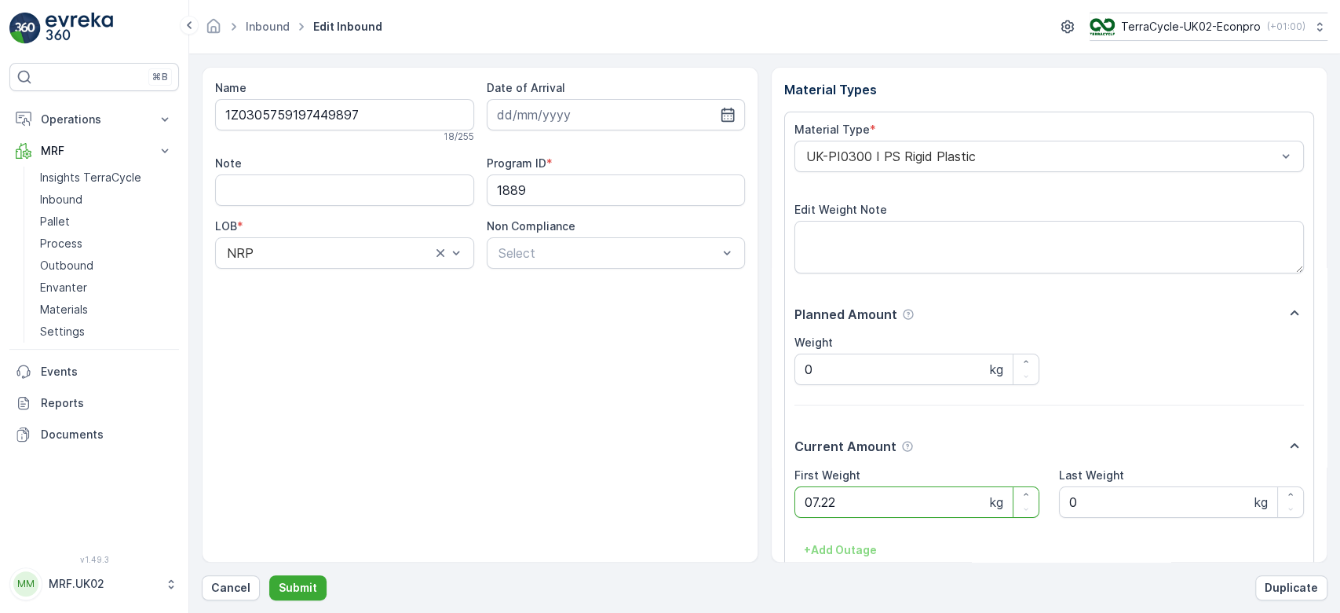
click at [269, 575] on button "Submit" at bounding box center [297, 587] width 57 height 25
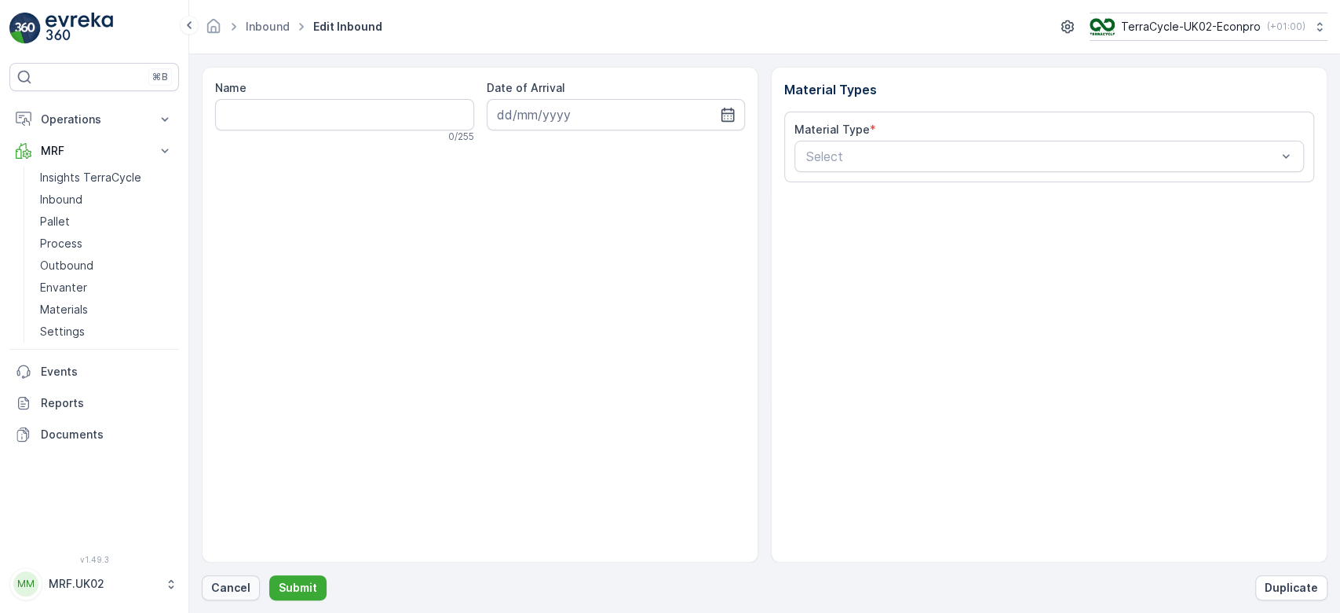
click at [211, 593] on p "Cancel" at bounding box center [230, 588] width 39 height 16
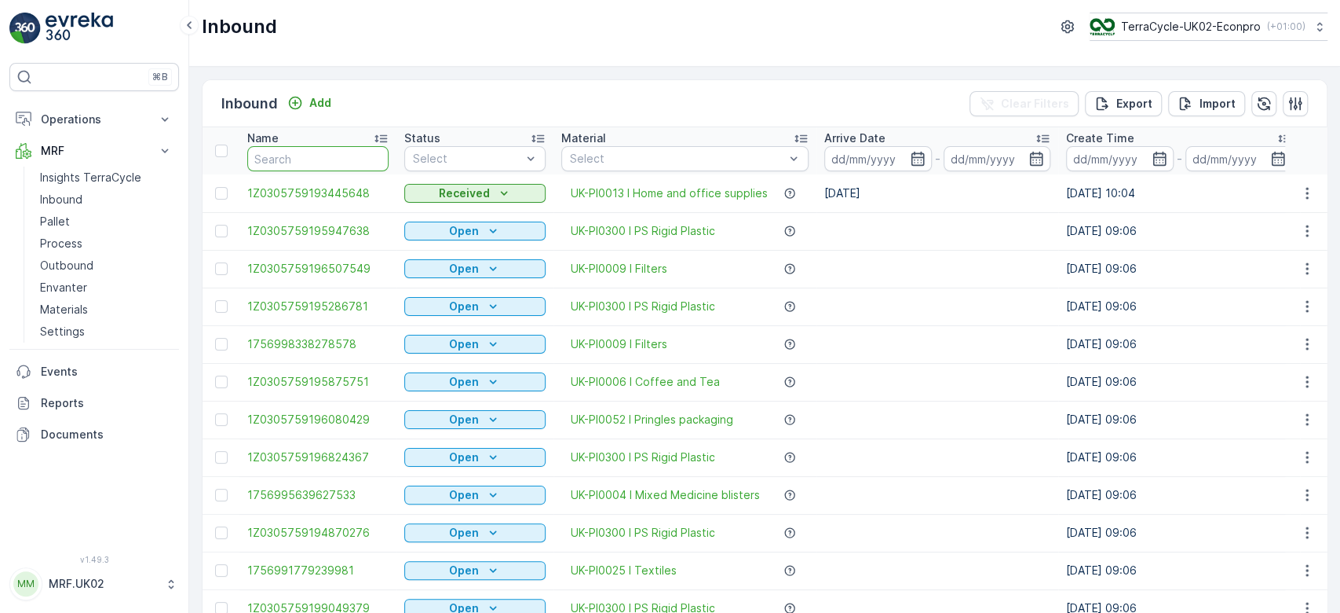
click at [302, 161] on input "text" at bounding box center [317, 158] width 141 height 25
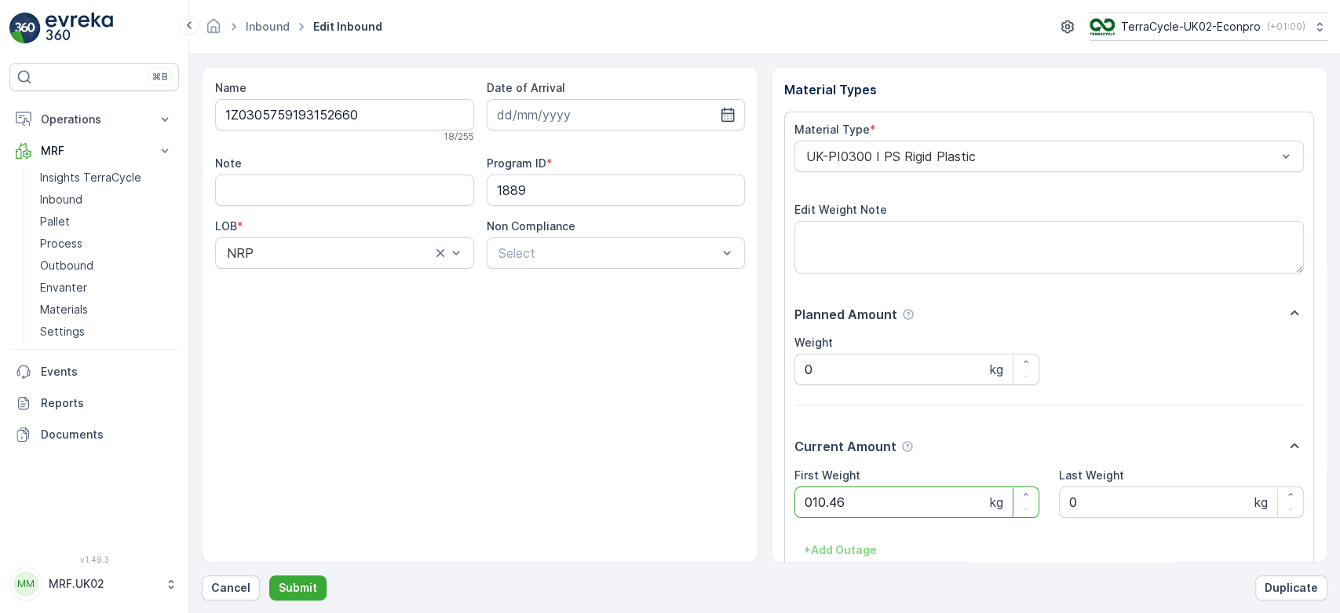
click at [269, 575] on button "Submit" at bounding box center [297, 587] width 57 height 25
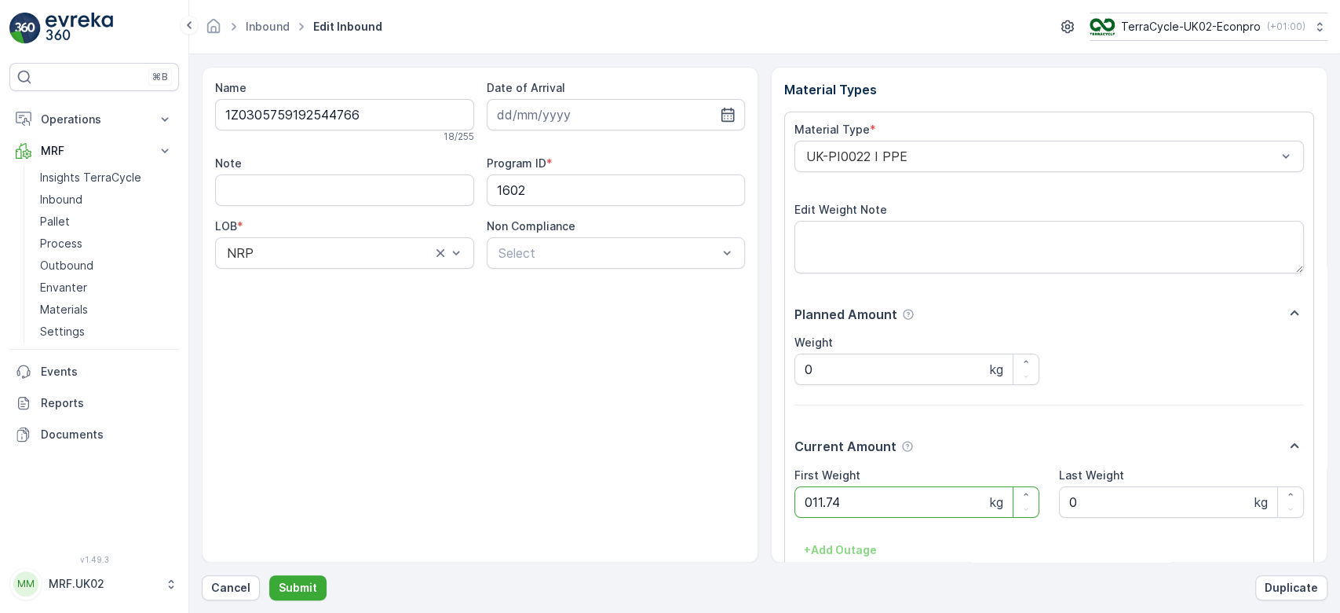
click at [269, 575] on button "Submit" at bounding box center [297, 587] width 57 height 25
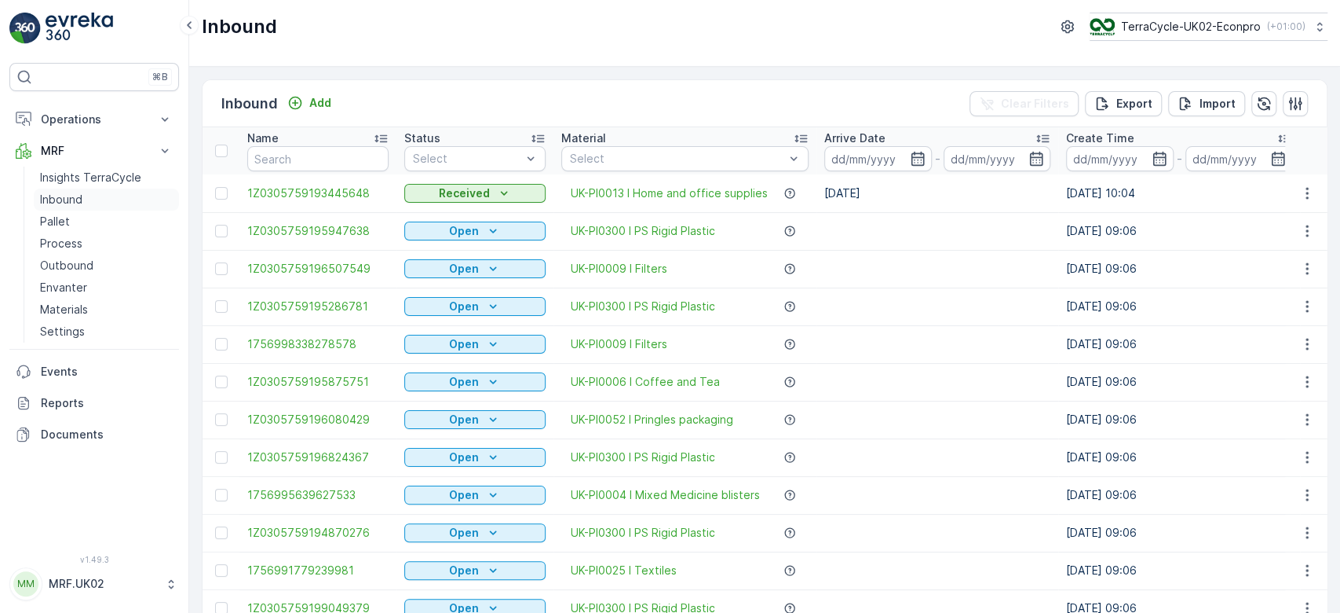
click at [57, 203] on p "Inbound" at bounding box center [61, 200] width 42 height 16
click at [56, 219] on p "Pallet" at bounding box center [55, 222] width 30 height 16
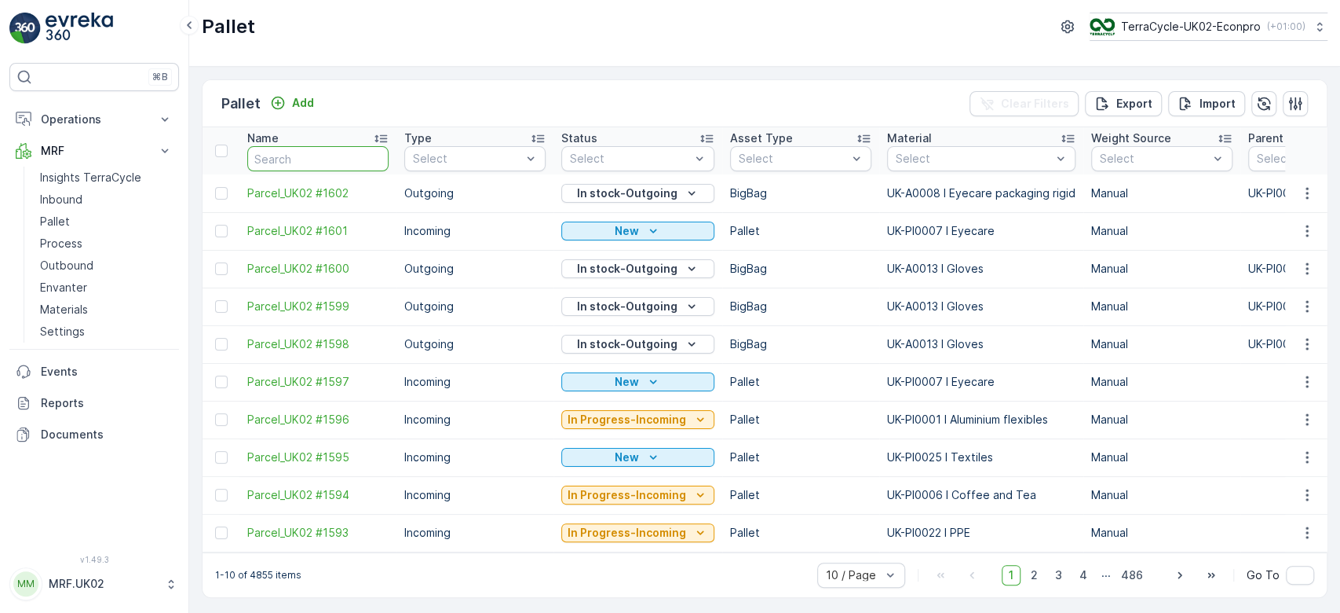
click at [271, 166] on input "text" at bounding box center [317, 158] width 141 height 25
type input "15490"
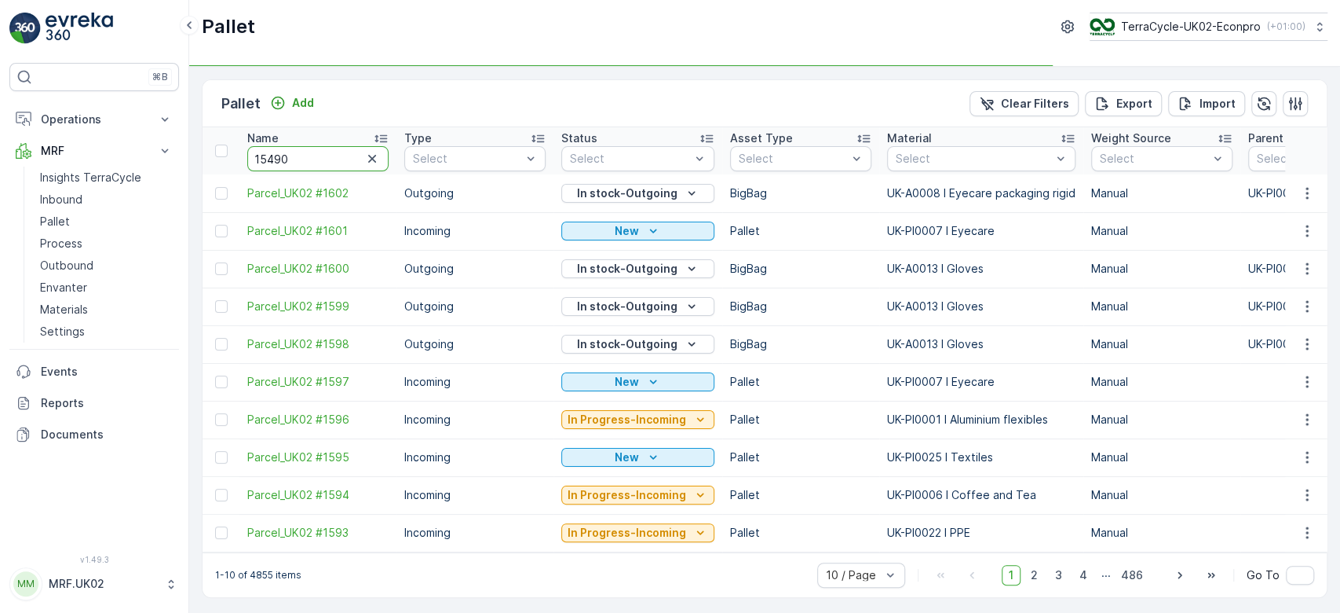
click at [305, 150] on input "15490" at bounding box center [317, 158] width 141 height 25
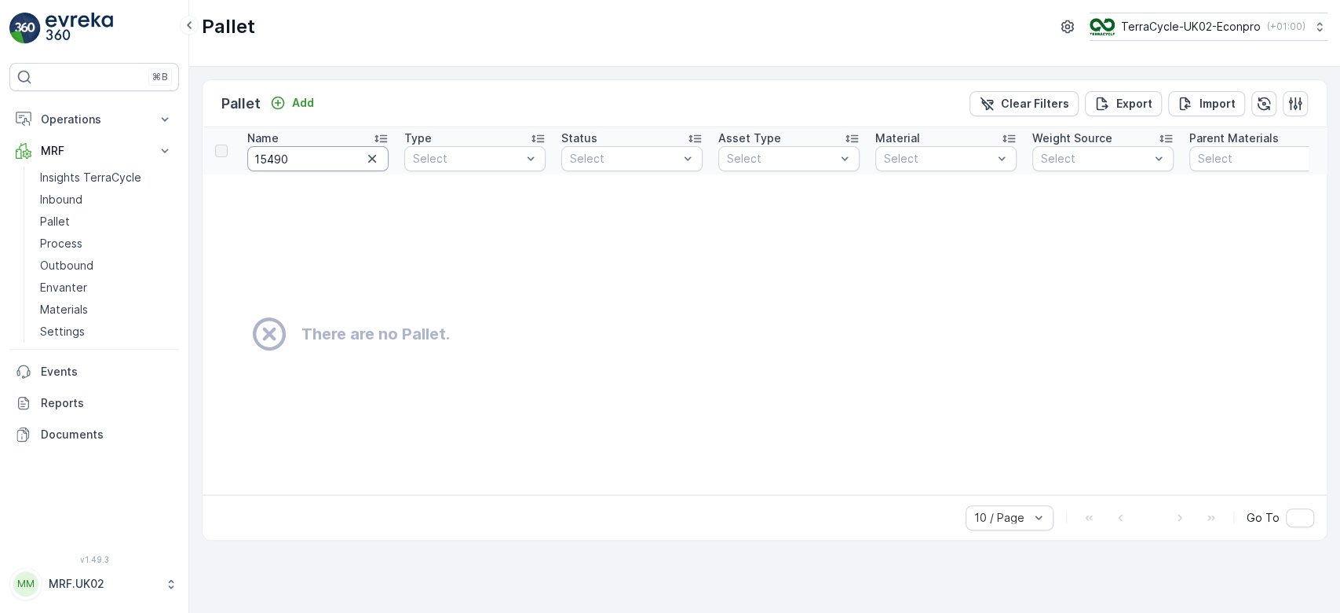
click at [283, 159] on input "15490" at bounding box center [317, 158] width 141 height 25
type input "15"
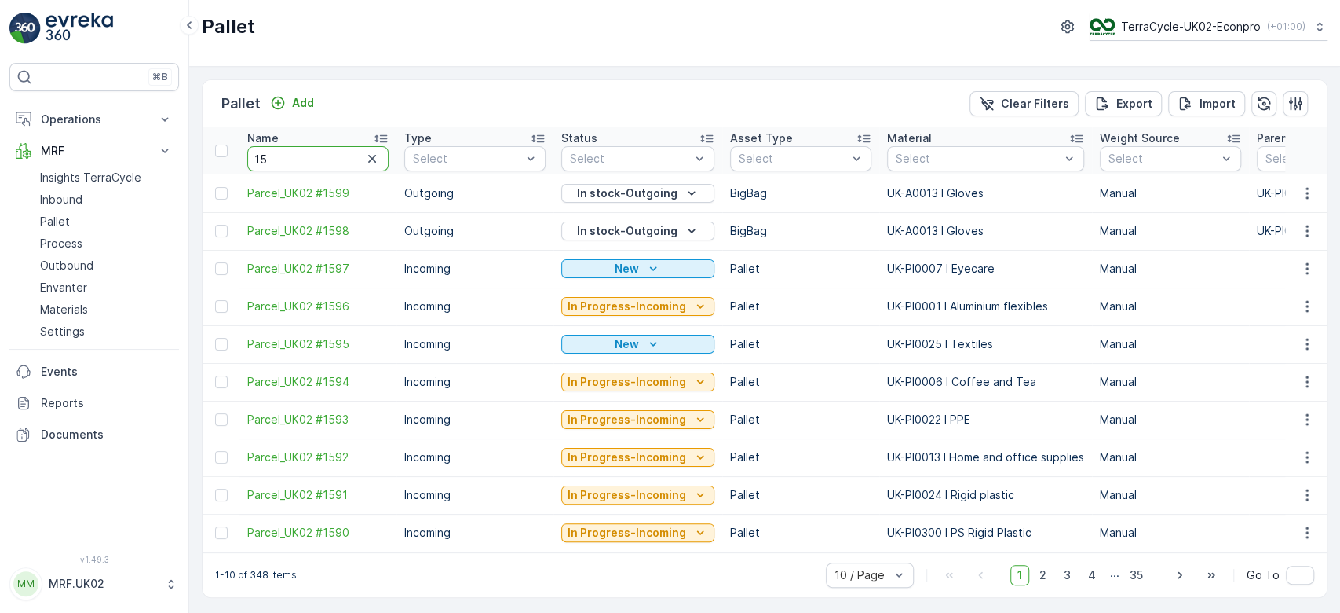
click at [283, 159] on input "15" at bounding box center [317, 158] width 141 height 25
type input "1590"
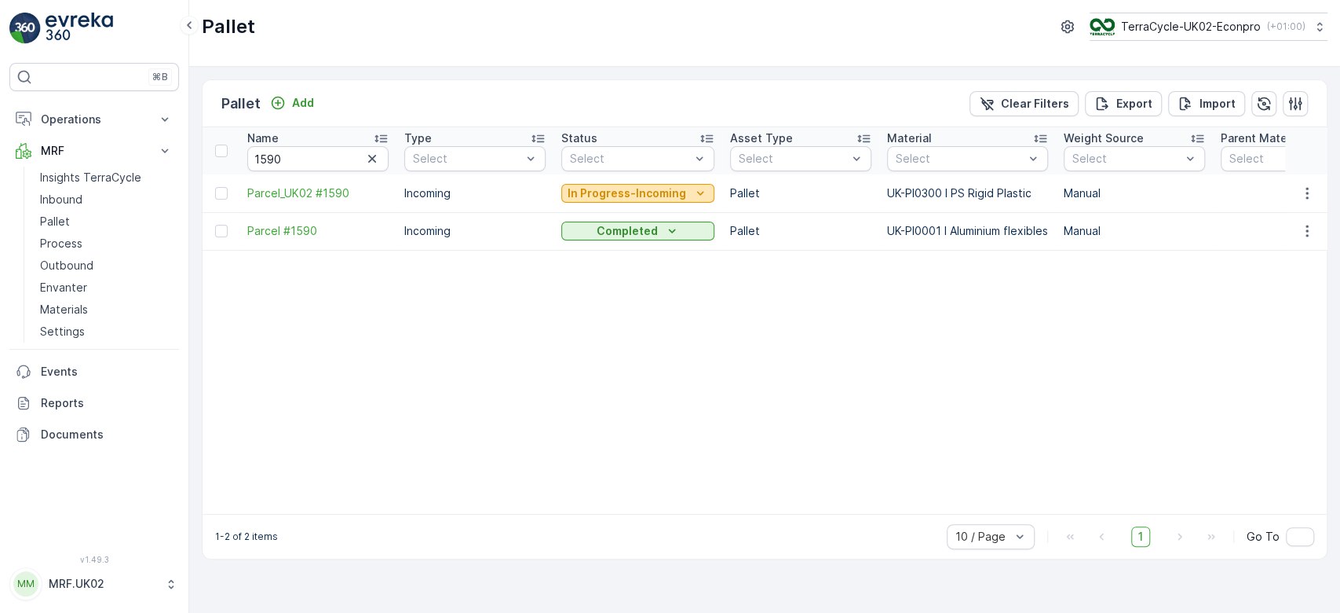
click at [626, 196] on p "In Progress-Incoming" at bounding box center [627, 193] width 119 height 16
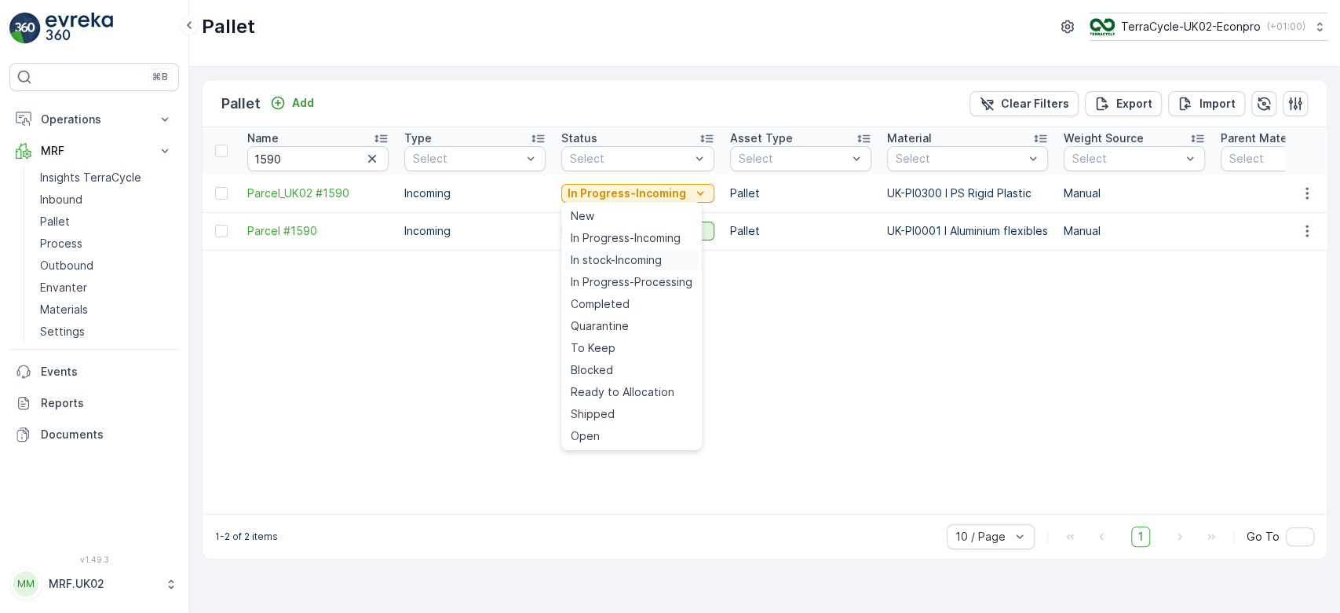
click at [603, 262] on span "In stock-Incoming" at bounding box center [616, 260] width 91 height 16
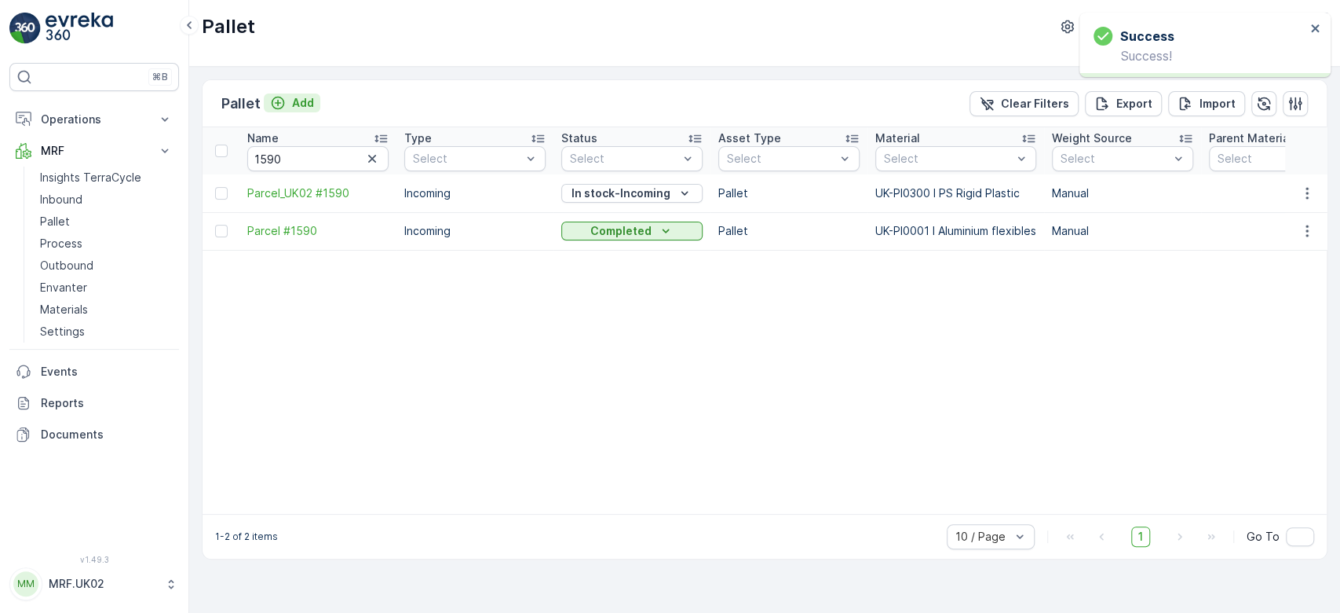
click at [300, 101] on p "Add" at bounding box center [303, 103] width 22 height 16
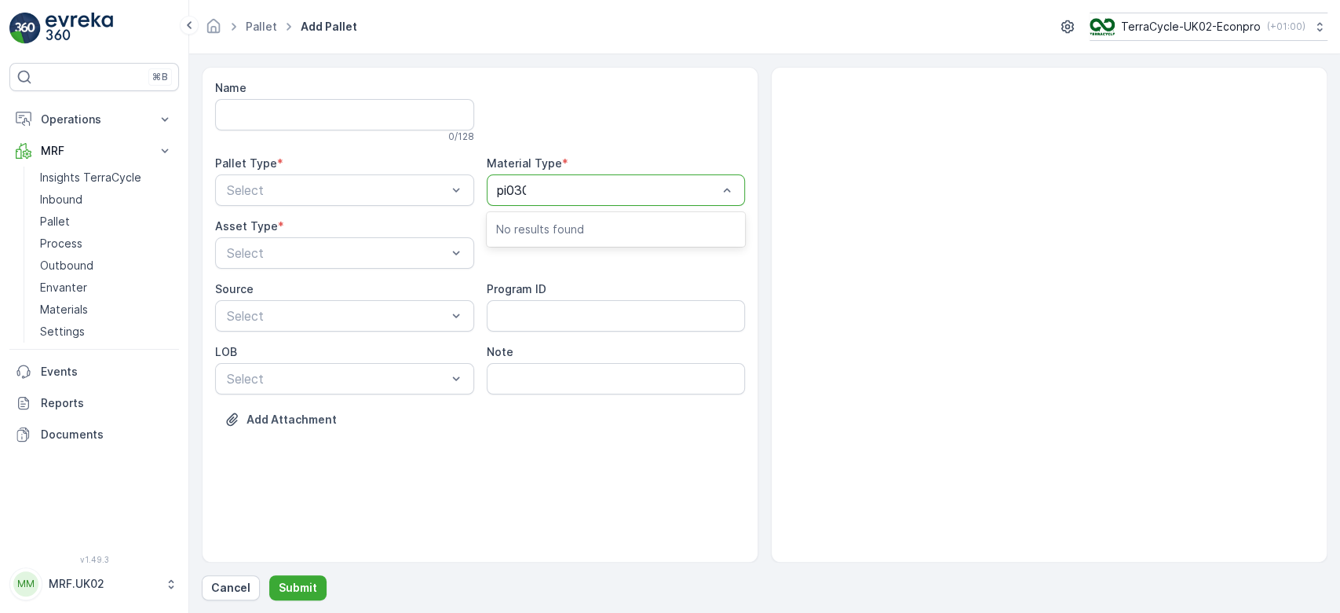
type input "pi0300"
click at [631, 227] on span "UK-PI0300 I PS Rigid Plastic" at bounding box center [581, 228] width 170 height 14
click at [412, 218] on div "Incoming" at bounding box center [344, 228] width 259 height 27
click at [367, 317] on div "Pallet" at bounding box center [345, 318] width 240 height 14
click at [291, 587] on p "Submit" at bounding box center [298, 588] width 38 height 16
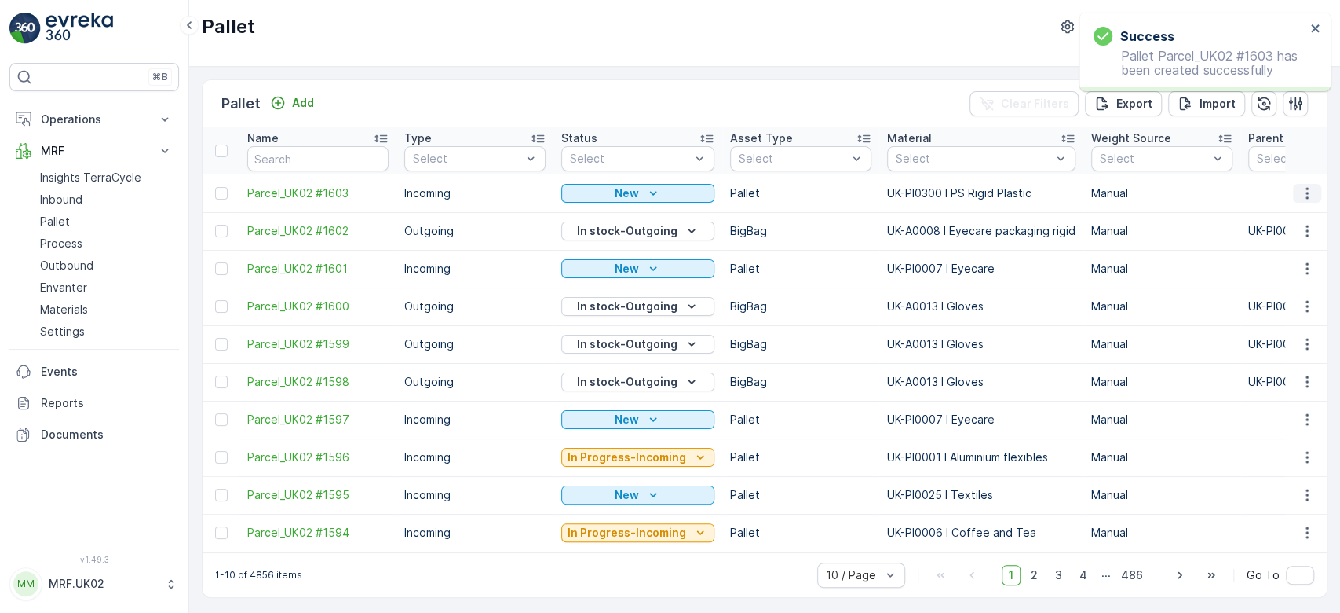
click at [1300, 185] on icon "button" at bounding box center [1308, 193] width 16 height 16
click at [1250, 306] on span "Print QR" at bounding box center [1264, 304] width 43 height 16
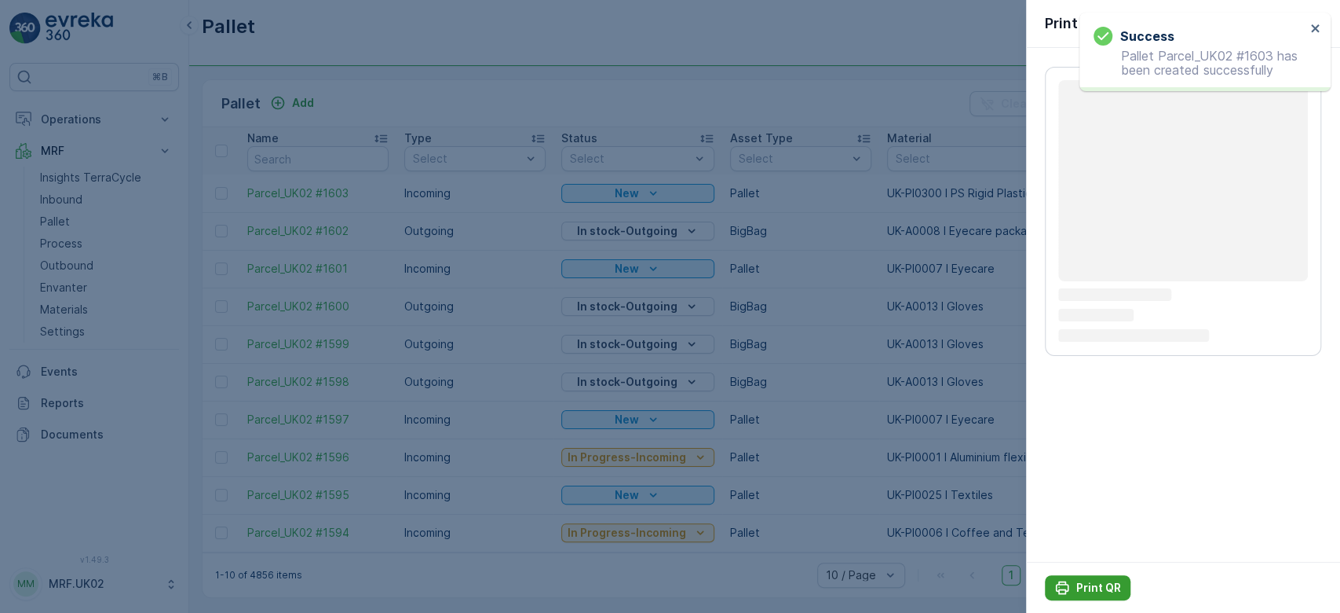
click at [1077, 592] on p "Print QR" at bounding box center [1099, 588] width 45 height 16
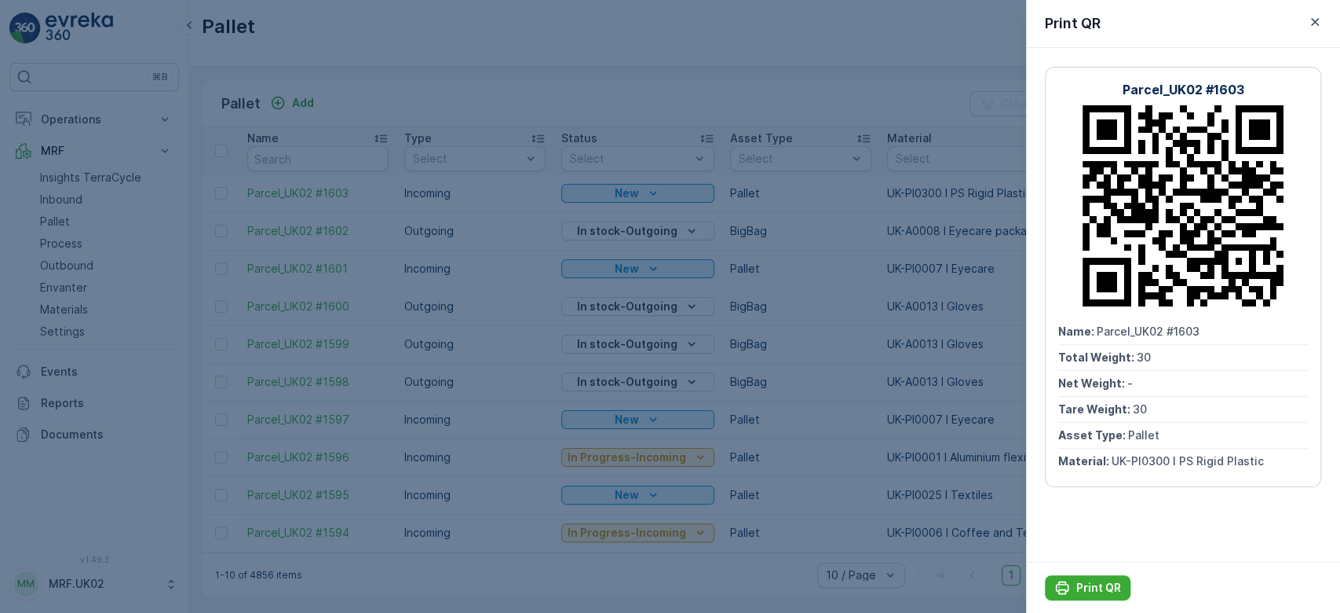
click at [61, 202] on div at bounding box center [670, 306] width 1340 height 613
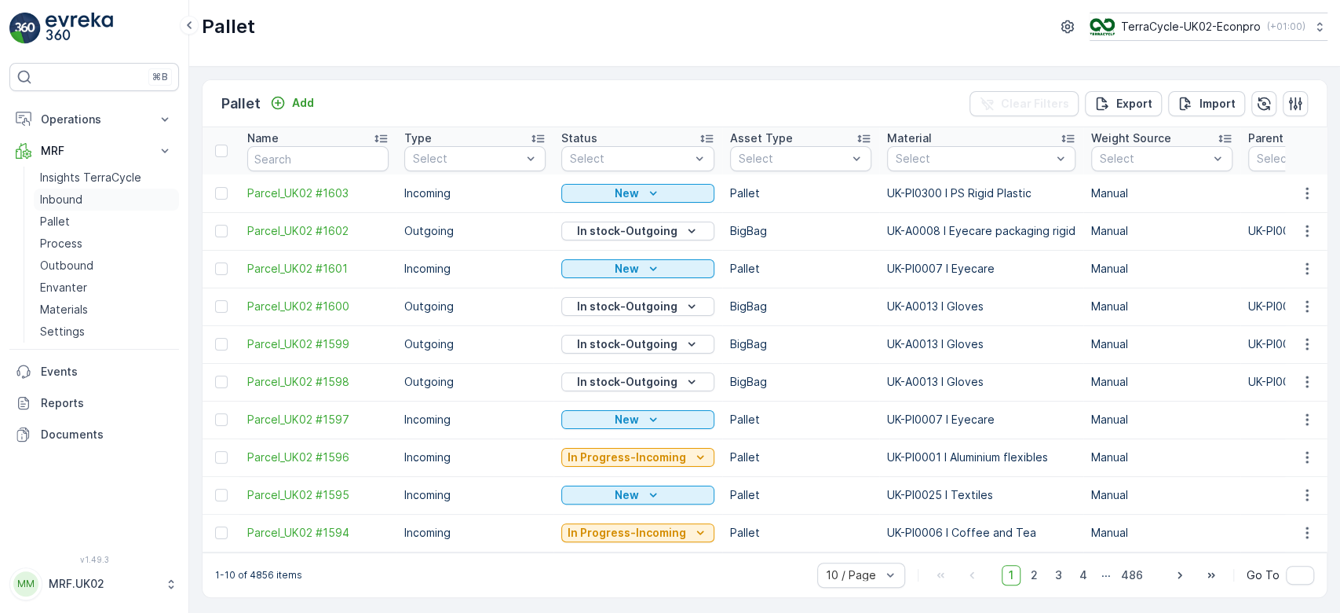
click at [61, 202] on p "Inbound" at bounding box center [61, 200] width 42 height 16
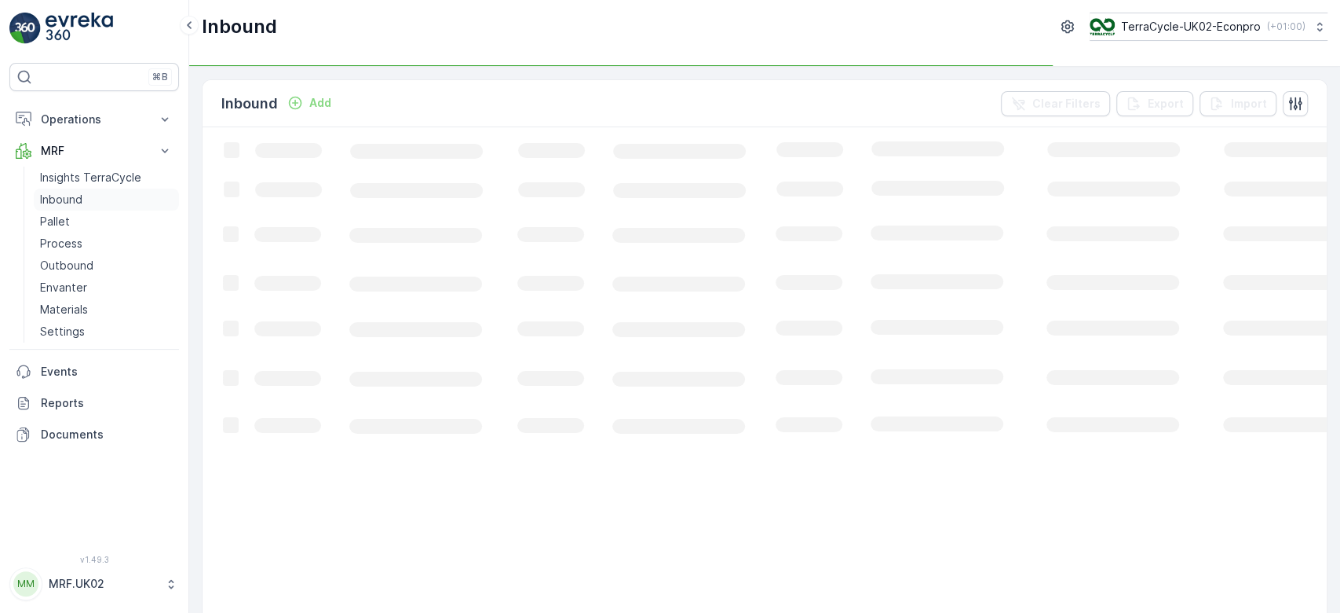
click at [61, 202] on p "Inbound" at bounding box center [61, 200] width 42 height 16
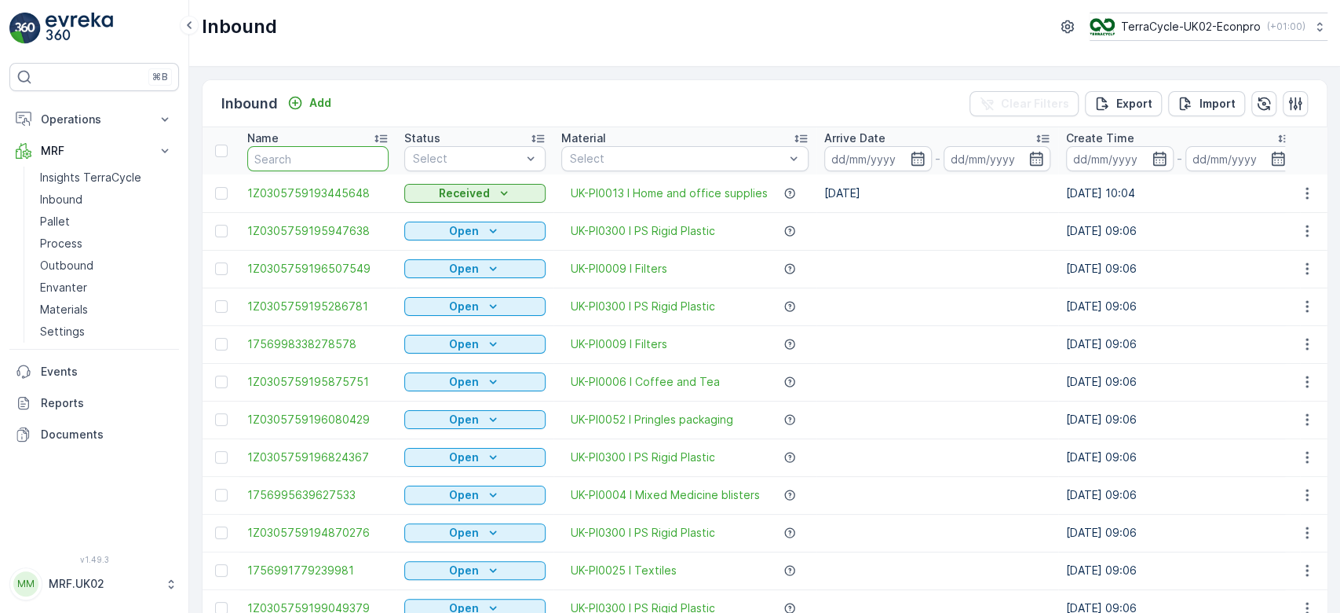
click at [287, 156] on input "text" at bounding box center [317, 158] width 141 height 25
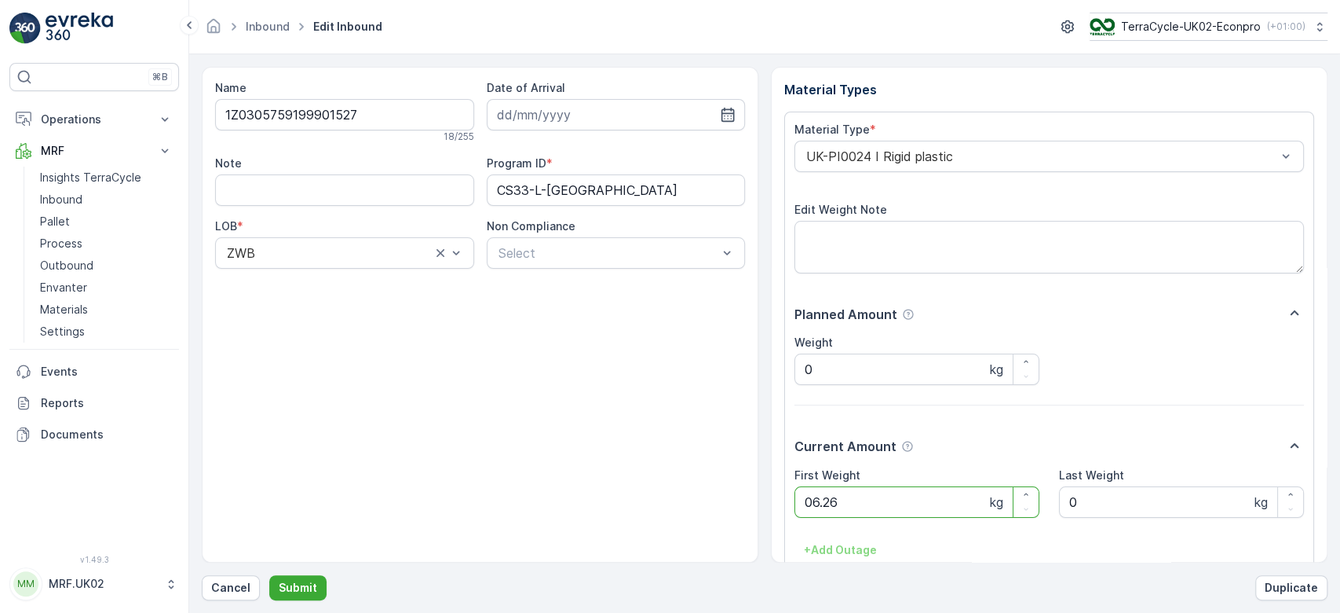
click at [269, 575] on button "Submit" at bounding box center [297, 587] width 57 height 25
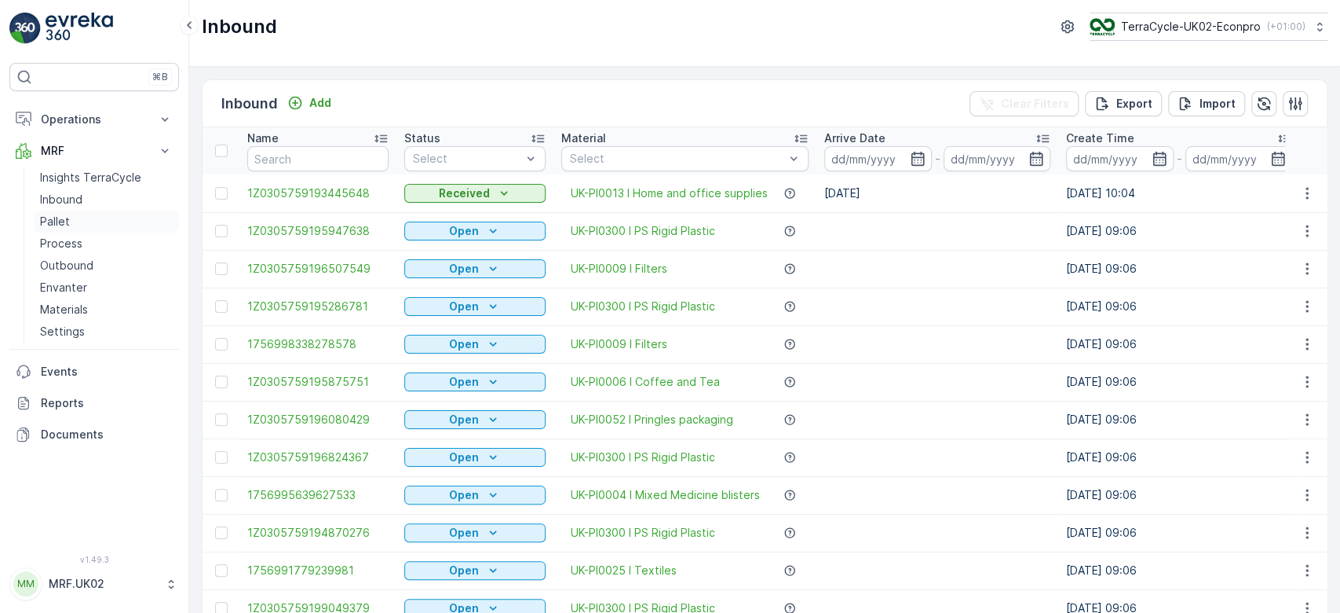
click at [65, 225] on p "Pallet" at bounding box center [55, 222] width 30 height 16
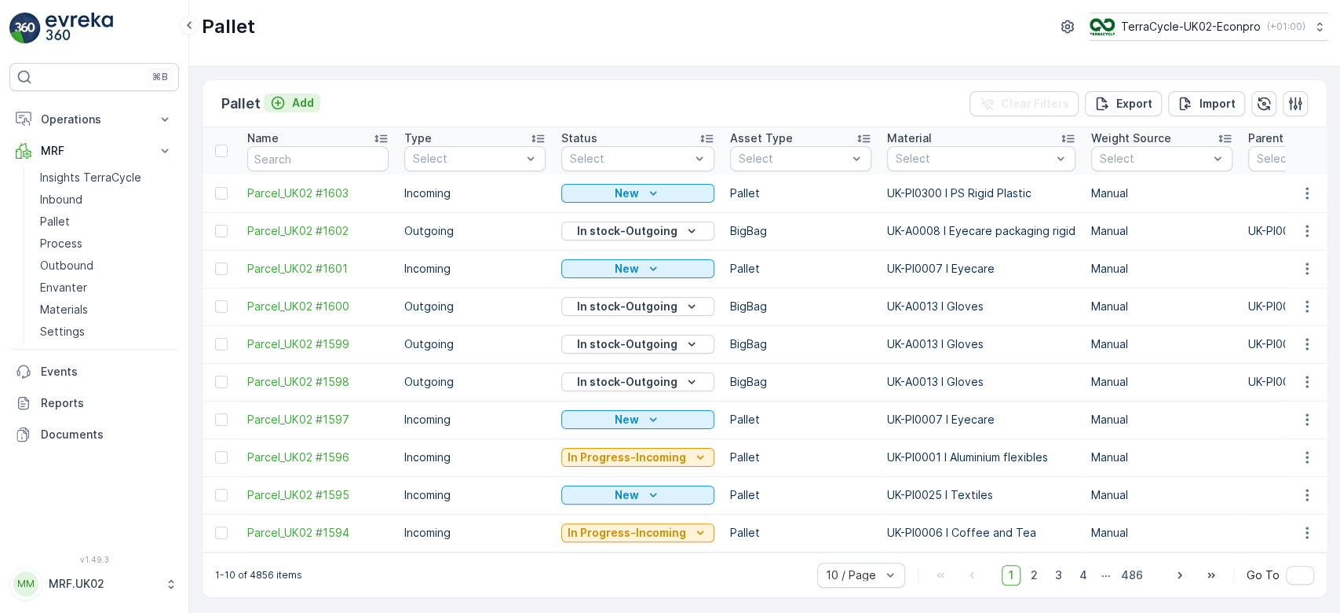
click at [304, 97] on p "Add" at bounding box center [303, 103] width 22 height 16
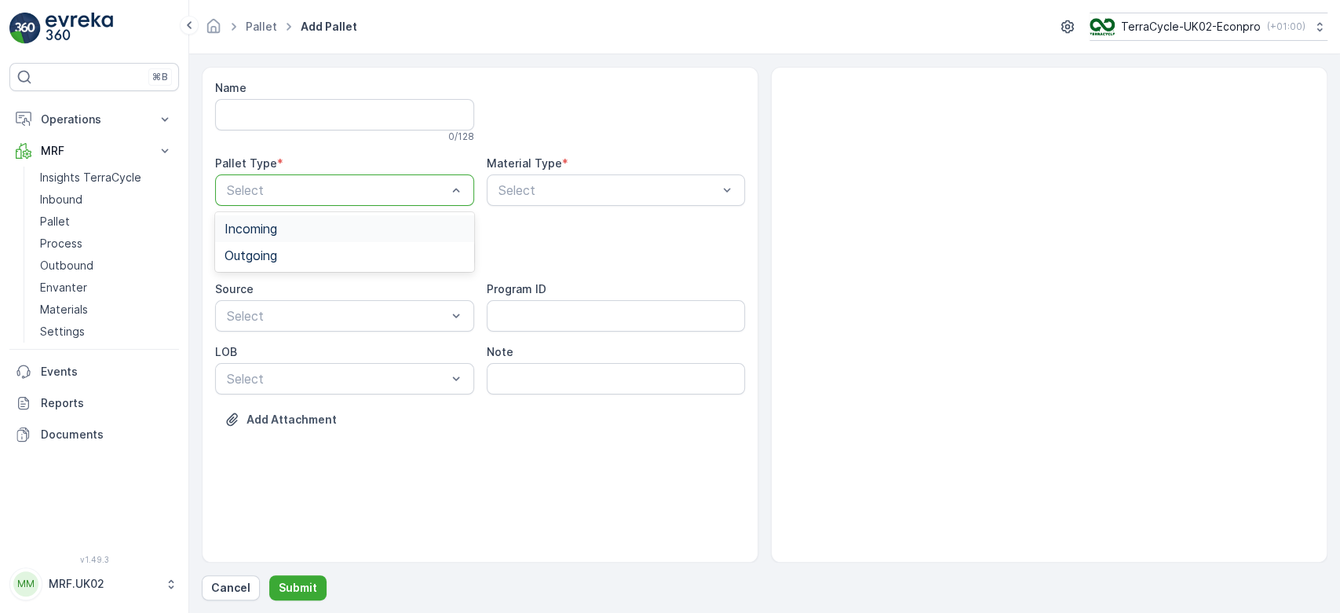
click at [265, 228] on span "Incoming" at bounding box center [251, 228] width 53 height 14
drag, startPoint x: 264, startPoint y: 235, endPoint x: 262, endPoint y: 248, distance: 13.4
click at [262, 248] on div "Asset Type * Select" at bounding box center [344, 243] width 259 height 50
click at [294, 288] on div "FD Pallet" at bounding box center [345, 291] width 240 height 14
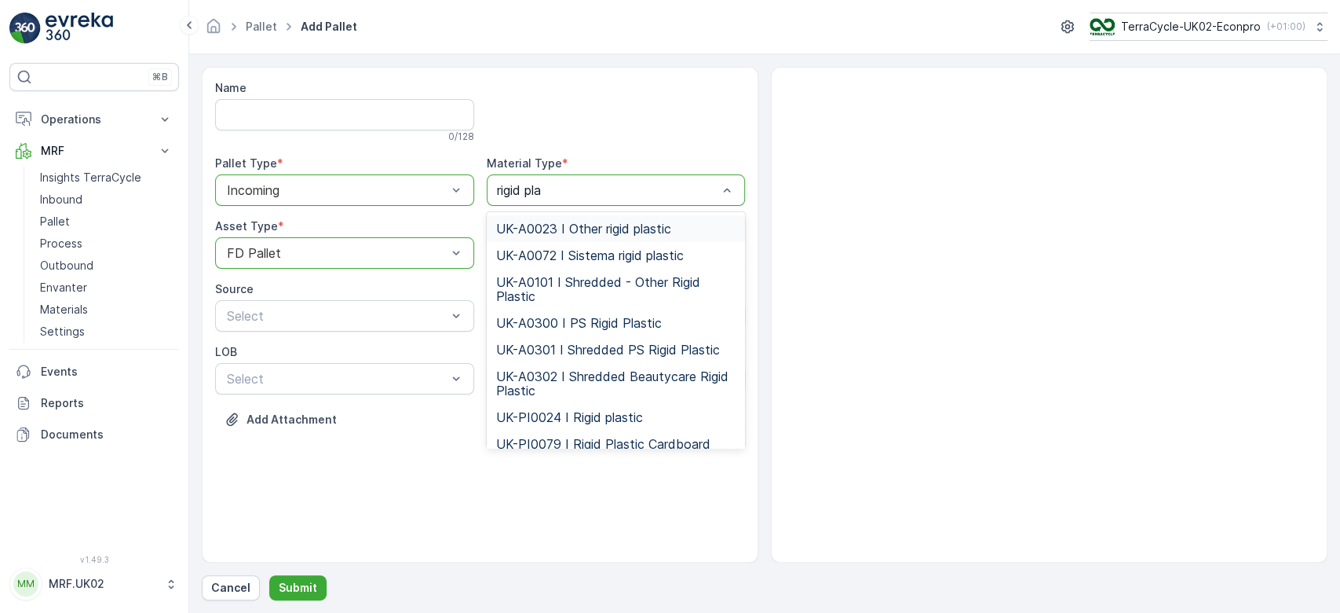
type input "rigid plas"
click at [565, 419] on span "UK-PI0024 I Rigid plastic" at bounding box center [569, 417] width 147 height 14
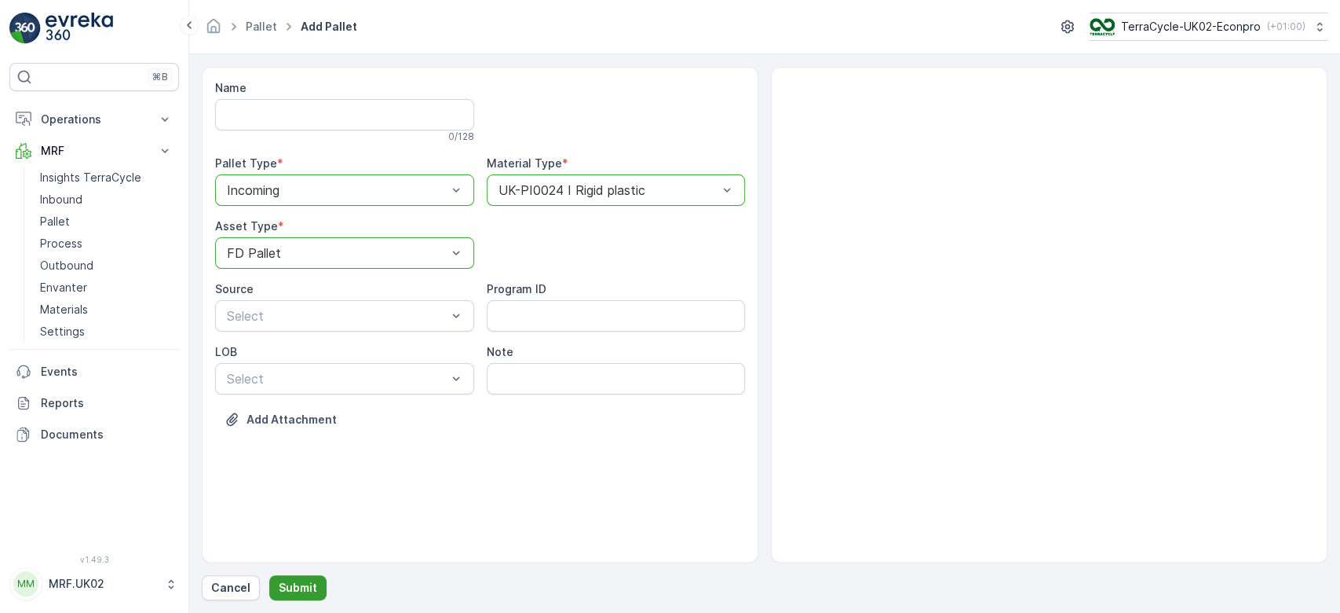
click at [298, 586] on p "Submit" at bounding box center [298, 588] width 38 height 16
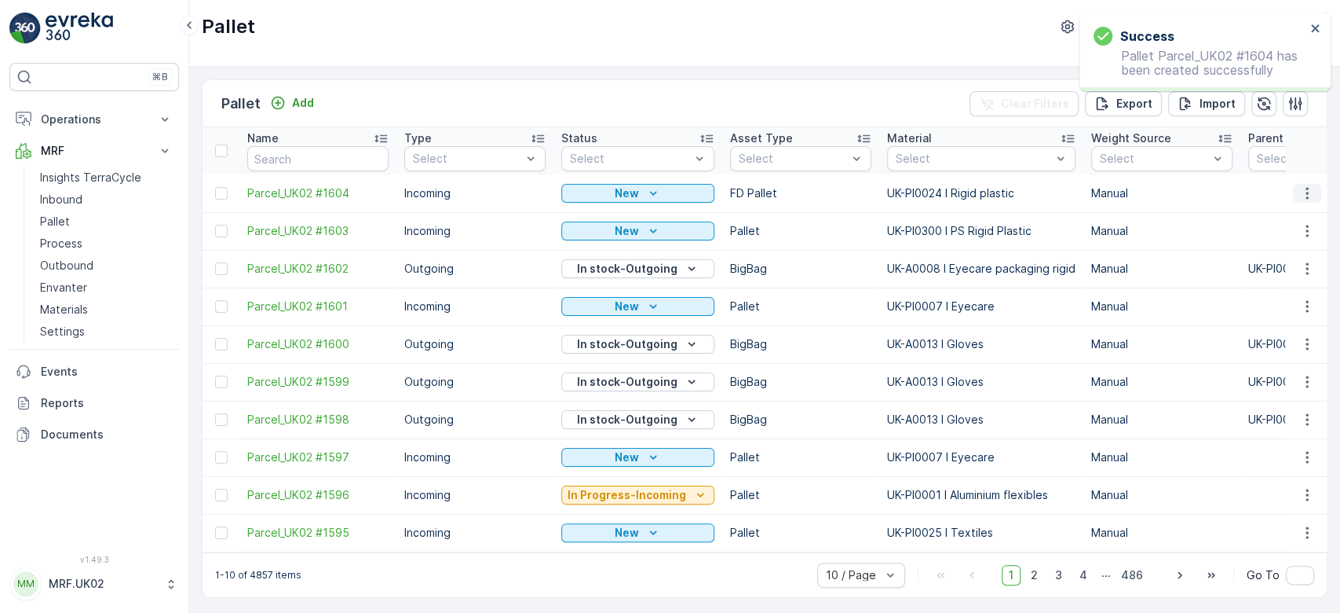
click at [1301, 185] on icon "button" at bounding box center [1308, 193] width 16 height 16
click at [1271, 302] on span "Print QR" at bounding box center [1264, 304] width 43 height 16
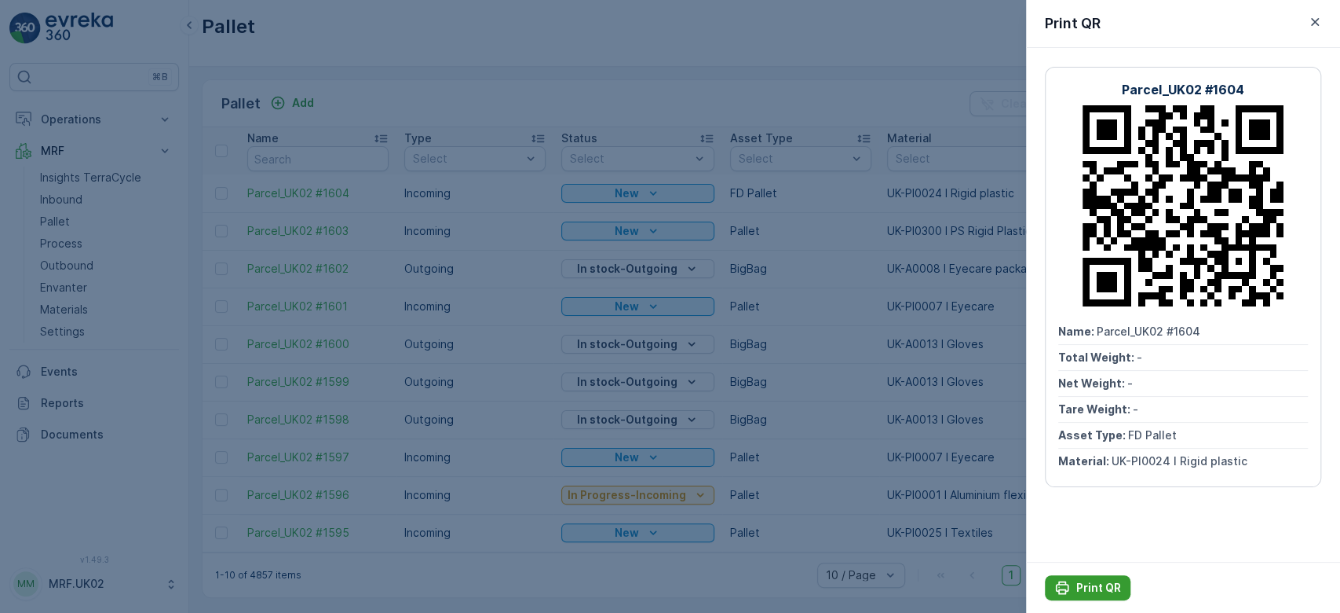
click at [1088, 585] on p "Print QR" at bounding box center [1099, 588] width 45 height 16
click at [507, 299] on div at bounding box center [670, 306] width 1340 height 613
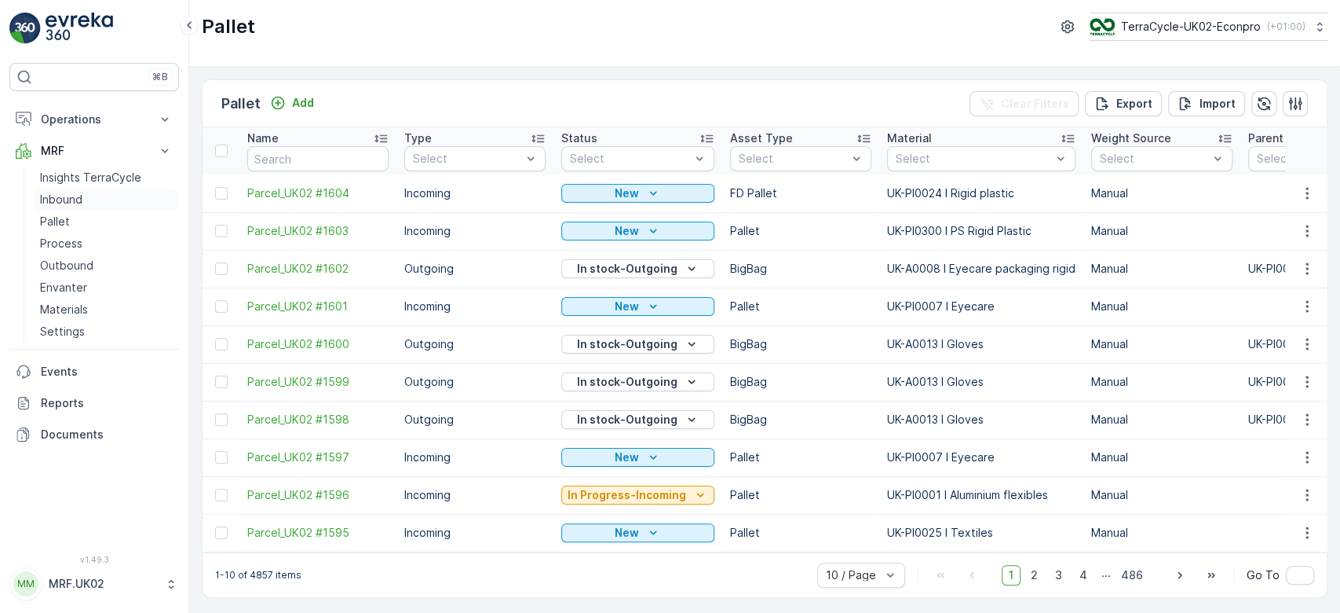
click at [83, 198] on link "Inbound" at bounding box center [106, 199] width 145 height 22
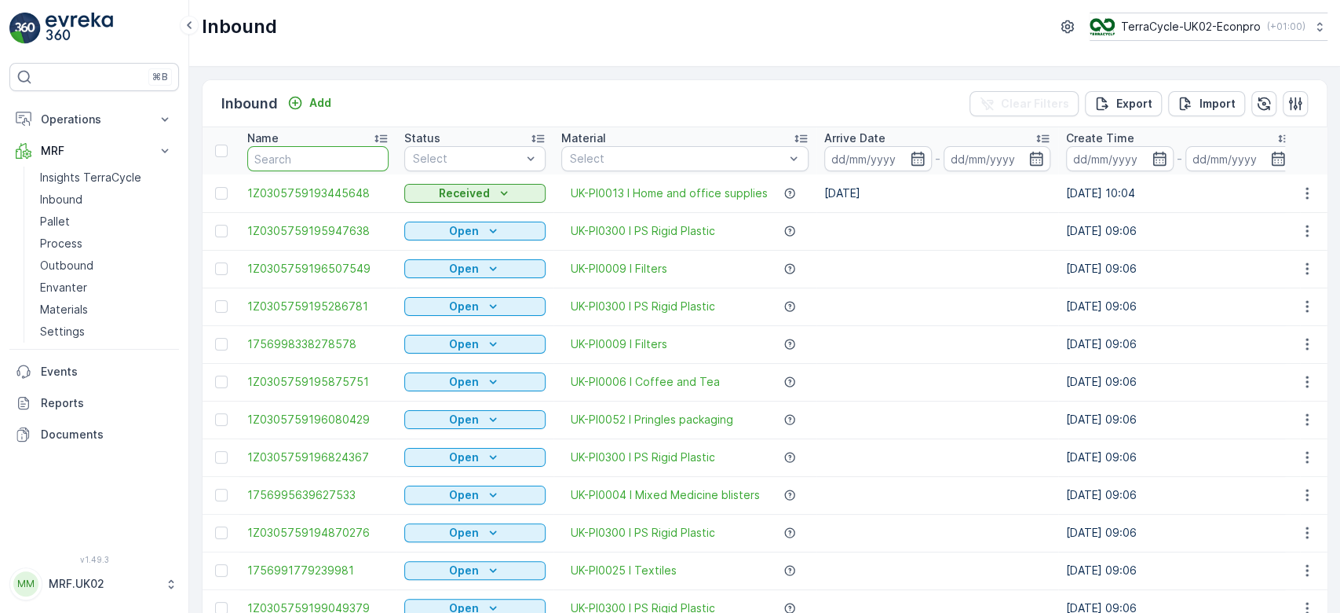
click at [307, 150] on input "text" at bounding box center [317, 158] width 141 height 25
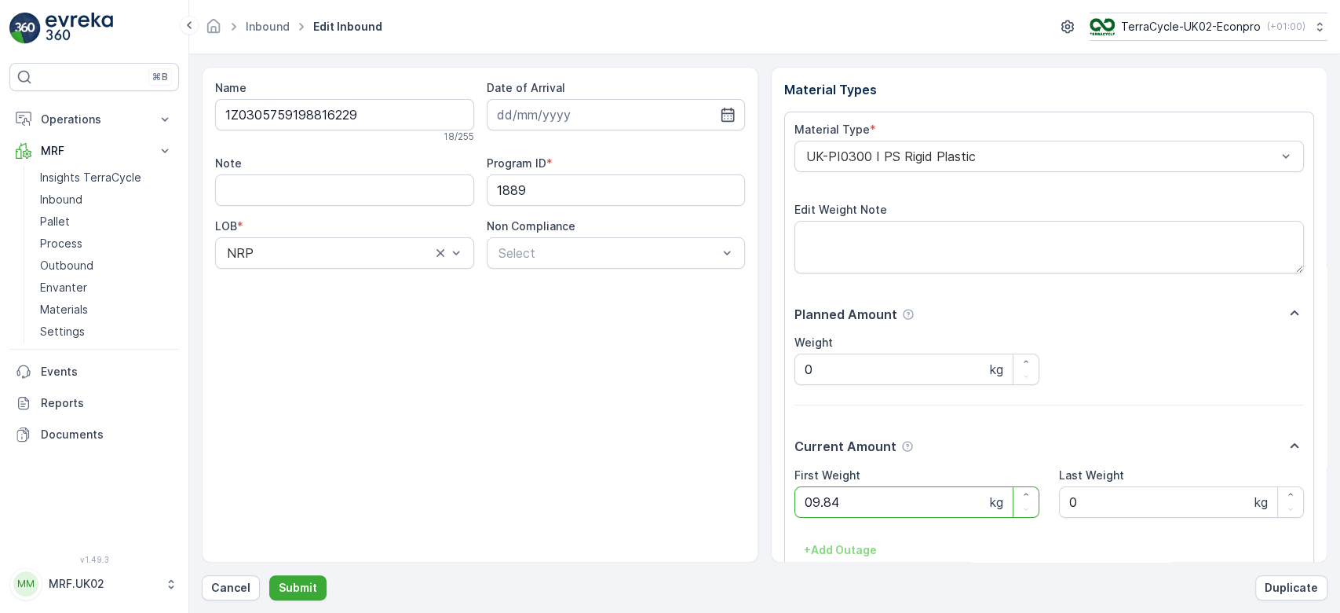
click at [269, 575] on button "Submit" at bounding box center [297, 587] width 57 height 25
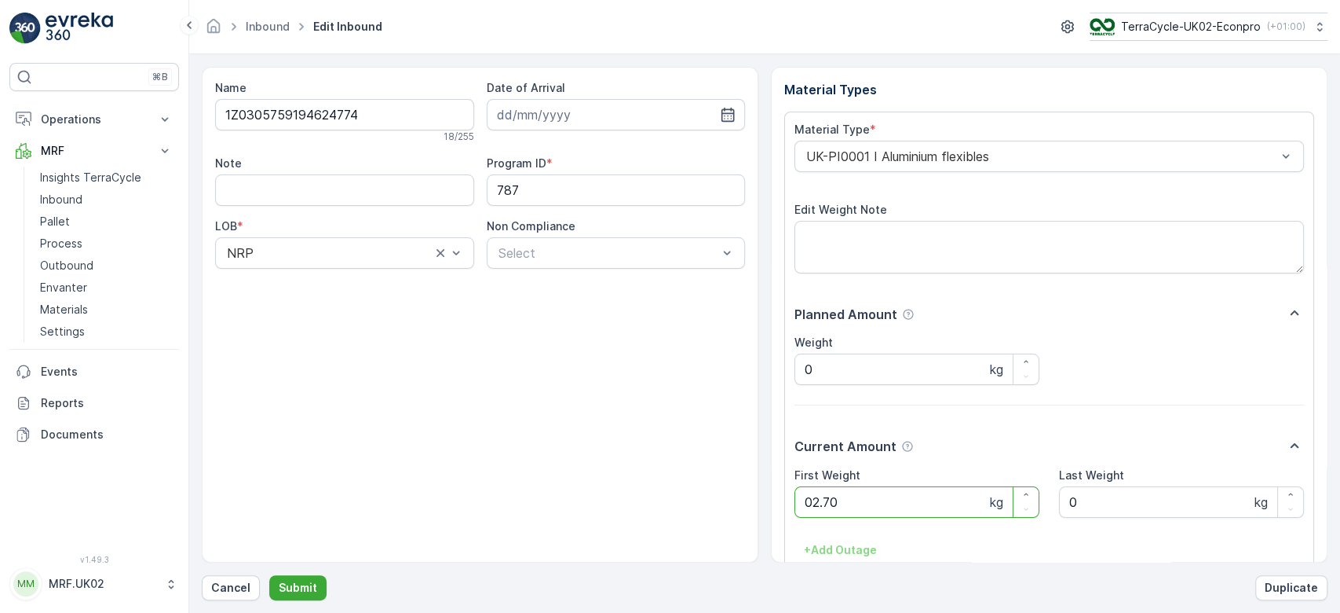
click at [269, 575] on button "Submit" at bounding box center [297, 587] width 57 height 25
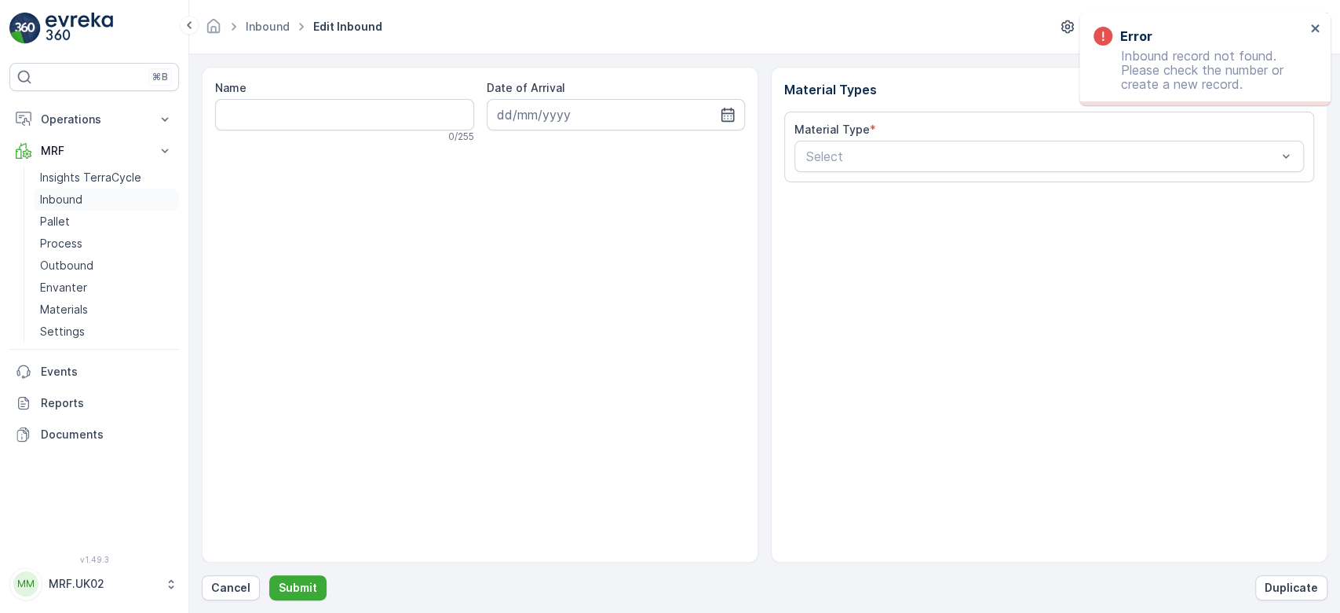
click at [81, 190] on link "Inbound" at bounding box center [106, 199] width 145 height 22
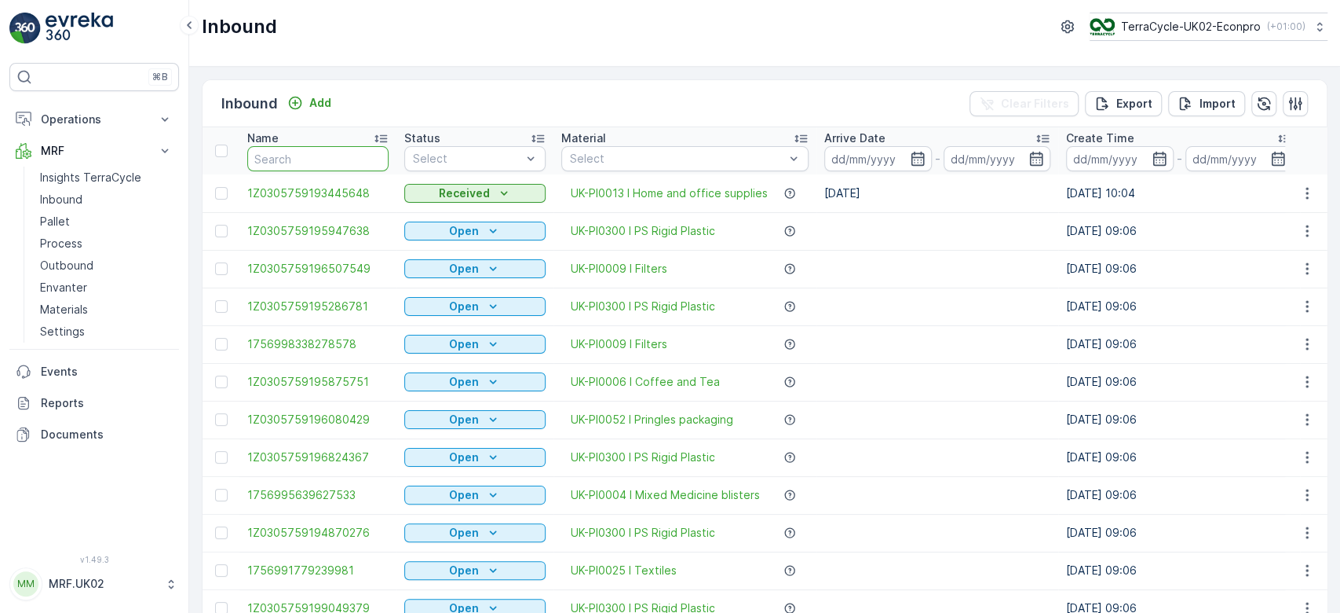
drag, startPoint x: 291, startPoint y: 149, endPoint x: 291, endPoint y: 177, distance: 28.3
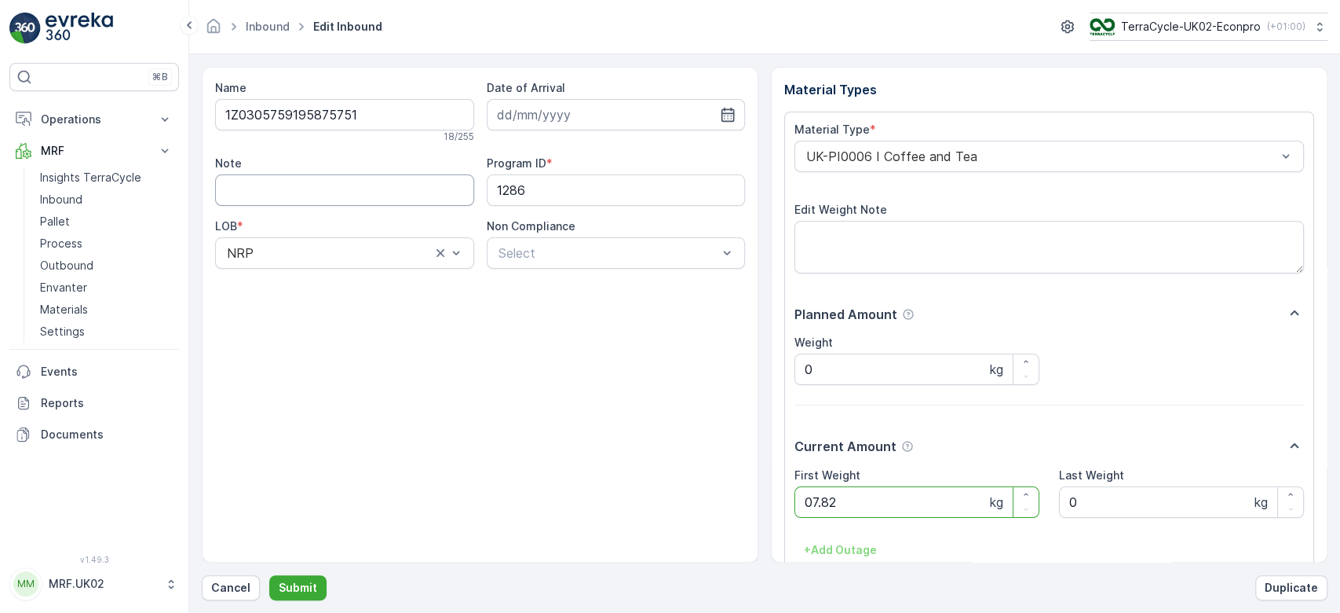
click at [269, 575] on button "Submit" at bounding box center [297, 587] width 57 height 25
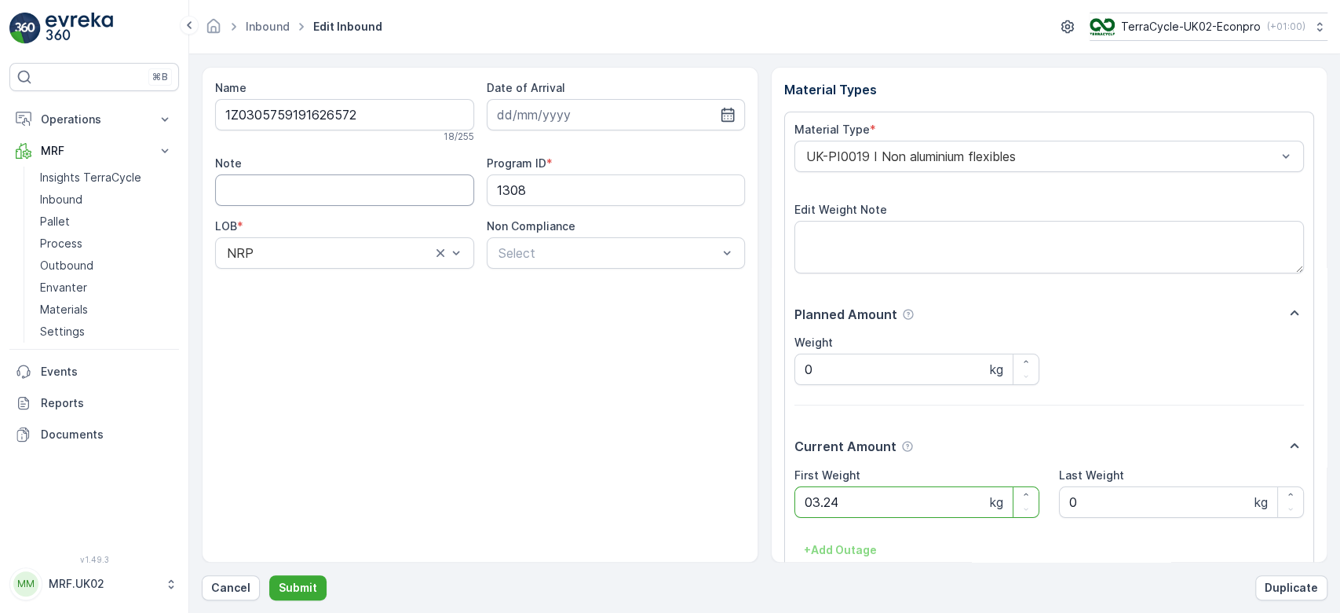
click at [269, 575] on button "Submit" at bounding box center [297, 587] width 57 height 25
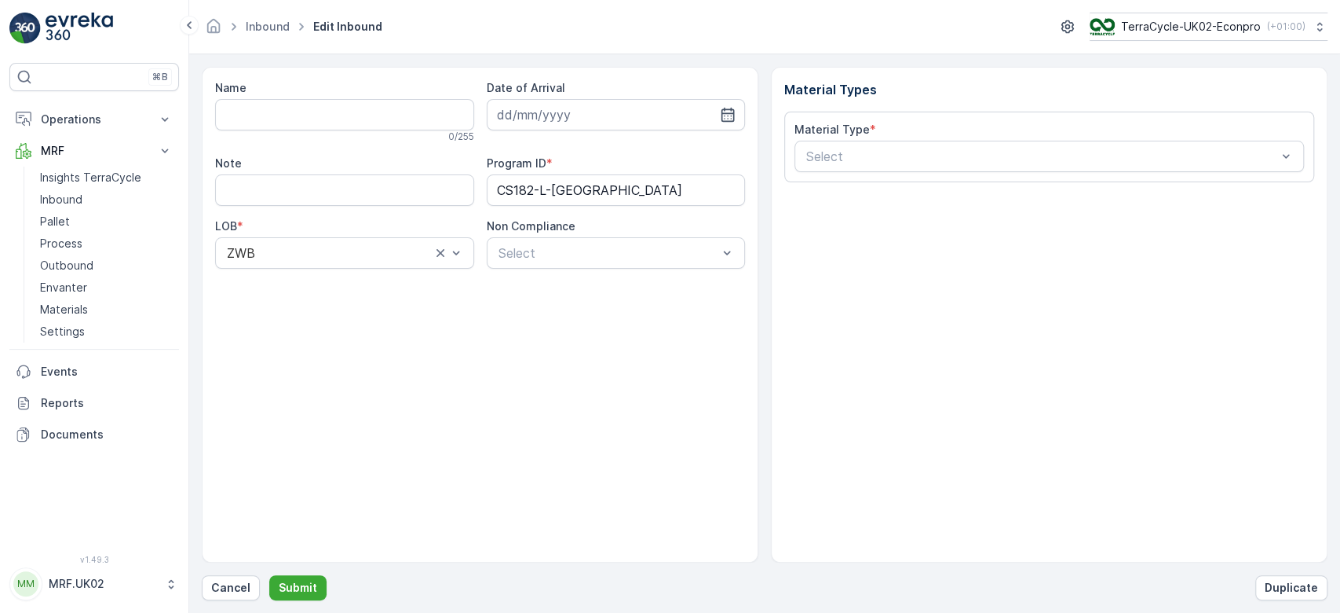
type input "1Z0305759191330319"
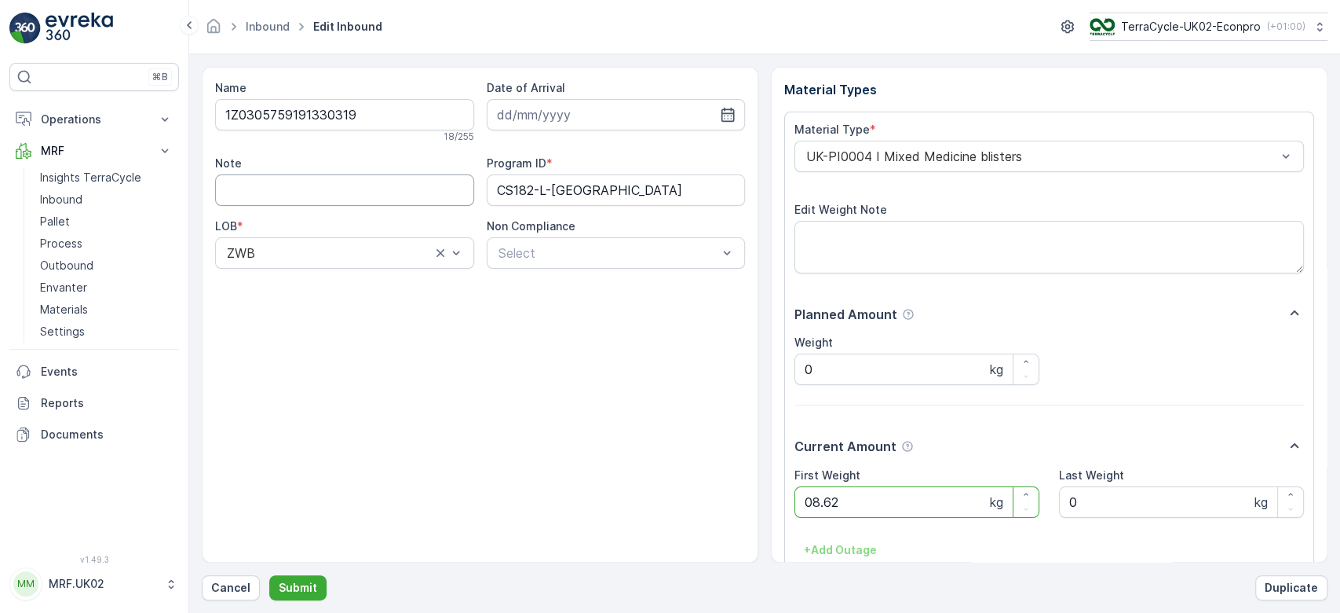
click at [269, 575] on button "Submit" at bounding box center [297, 587] width 57 height 25
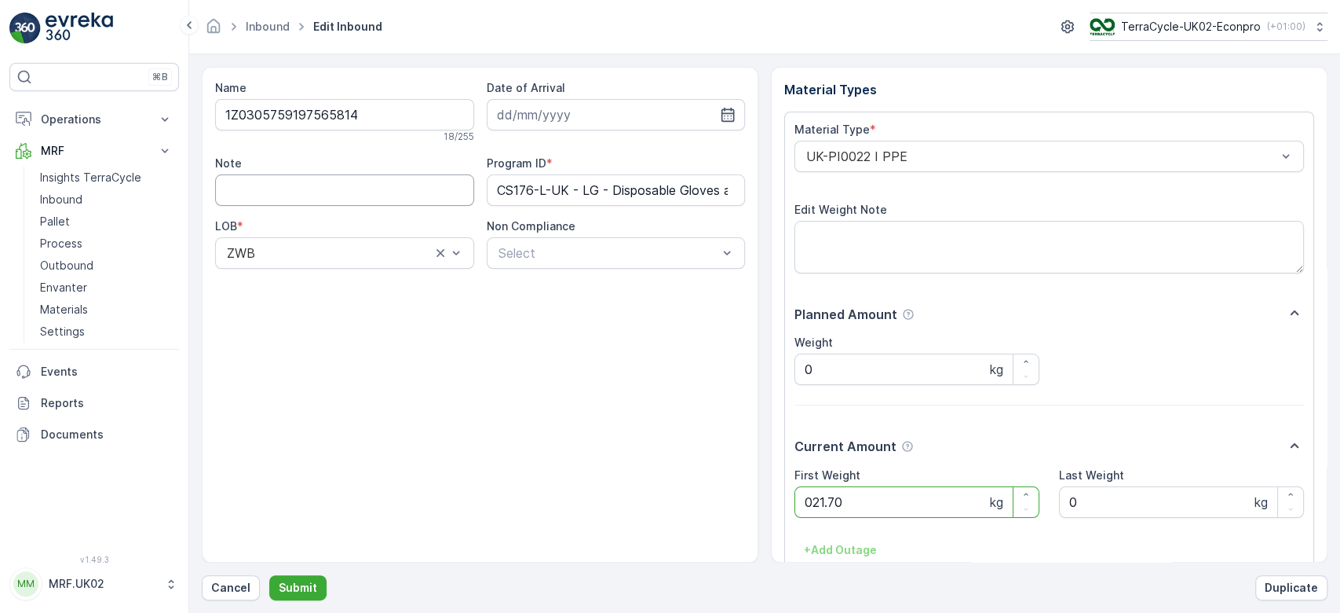
click at [269, 575] on button "Submit" at bounding box center [297, 587] width 57 height 25
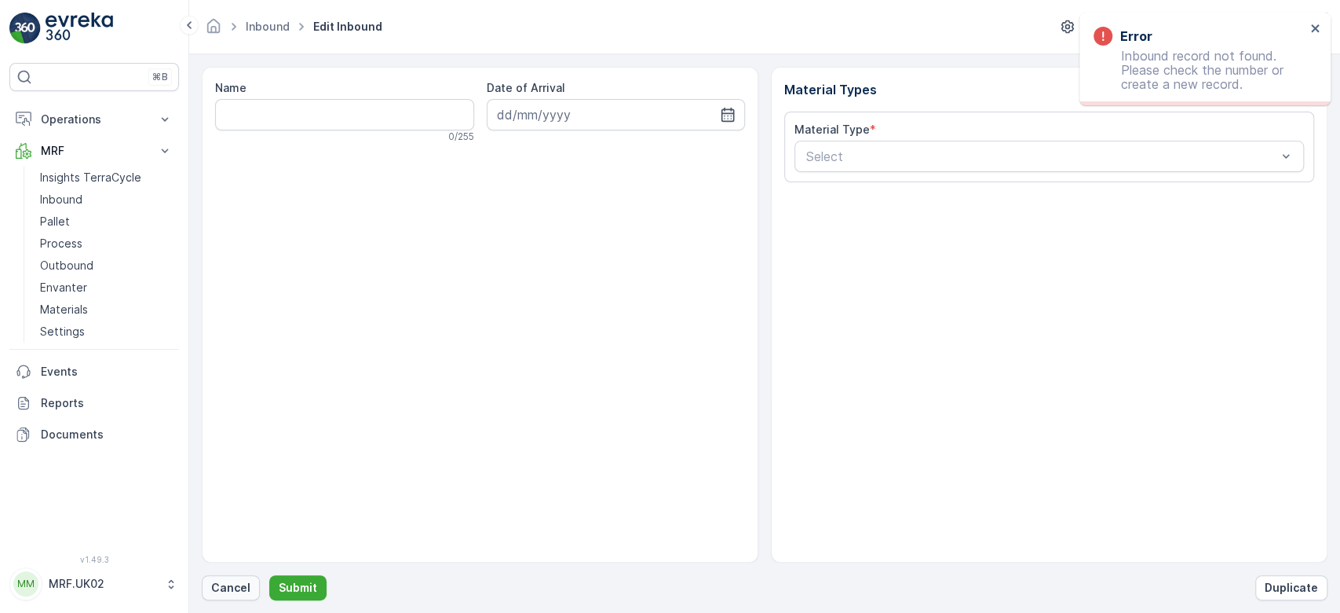
click at [219, 591] on p "Cancel" at bounding box center [230, 588] width 39 height 16
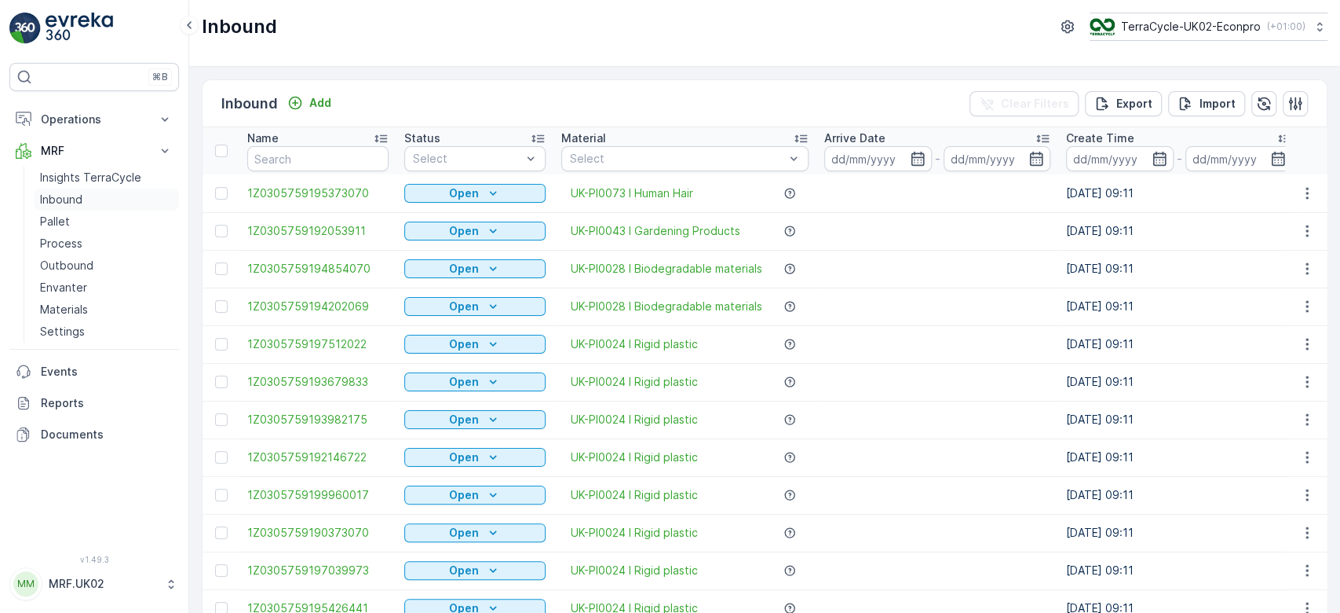
click at [61, 209] on link "Inbound" at bounding box center [106, 199] width 145 height 22
click at [278, 160] on input "text" at bounding box center [317, 158] width 141 height 25
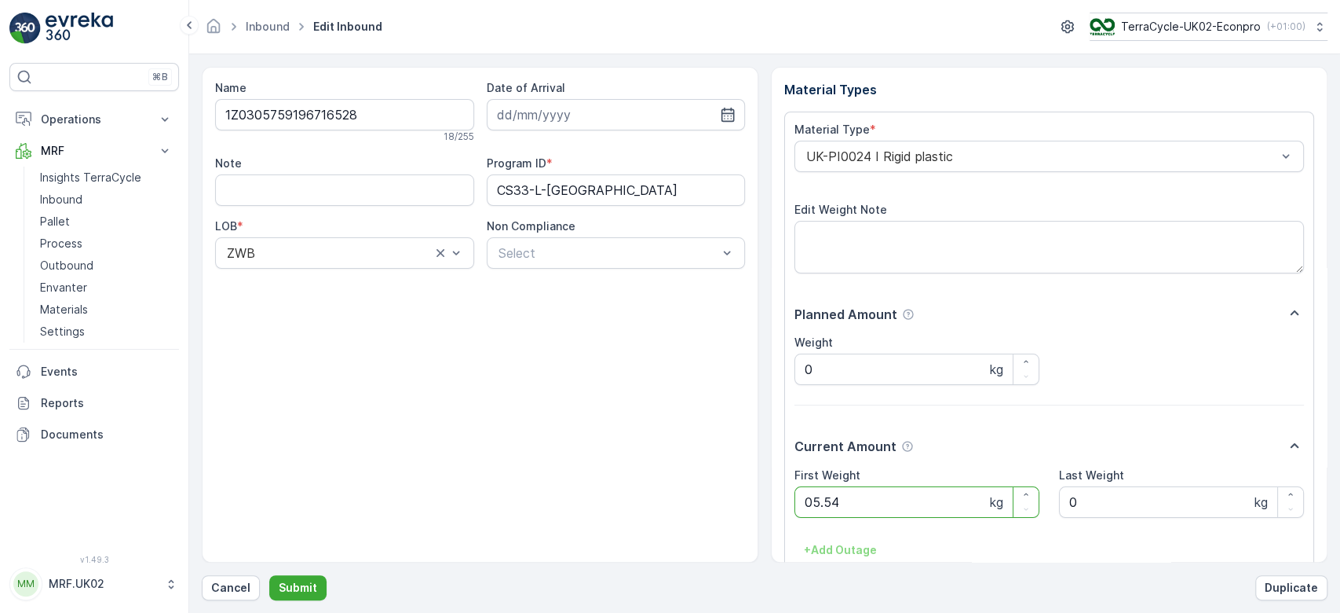
click at [269, 575] on button "Submit" at bounding box center [297, 587] width 57 height 25
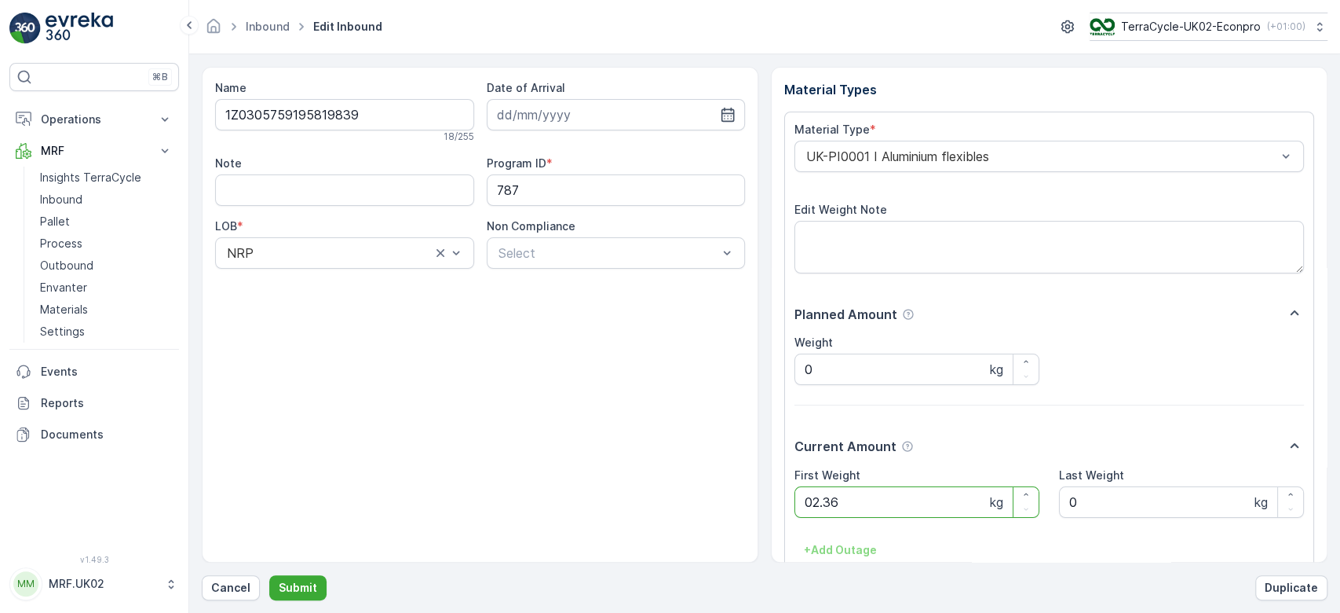
click at [269, 575] on button "Submit" at bounding box center [297, 587] width 57 height 25
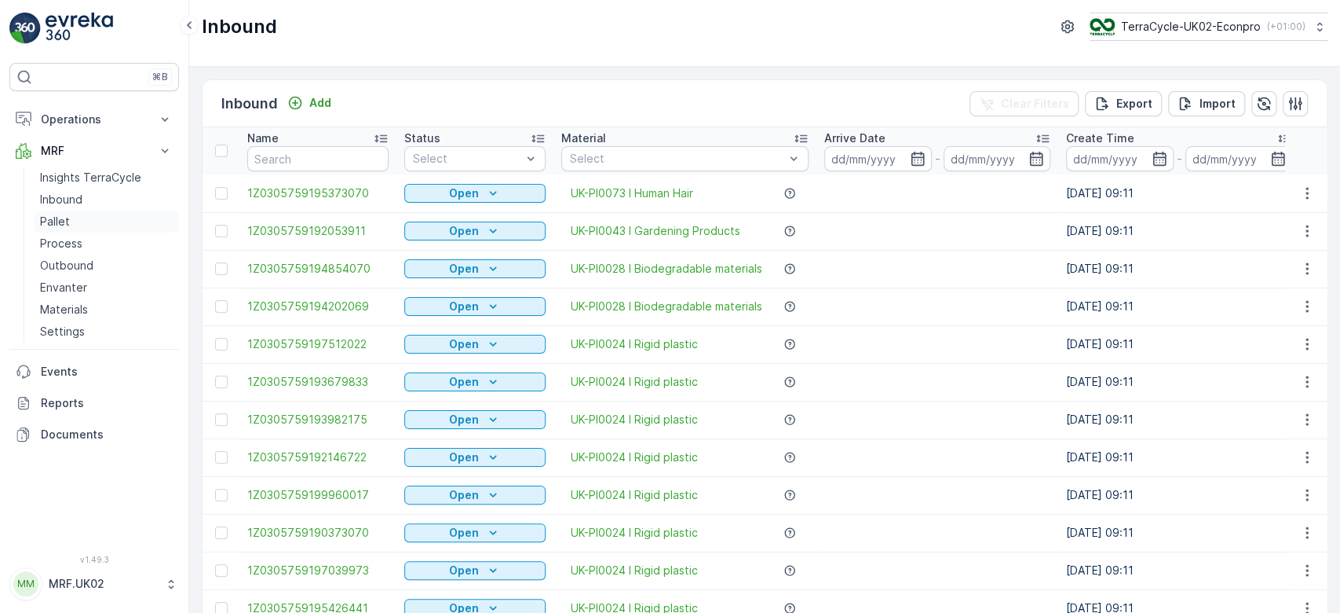
click at [64, 221] on p "Pallet" at bounding box center [55, 222] width 30 height 16
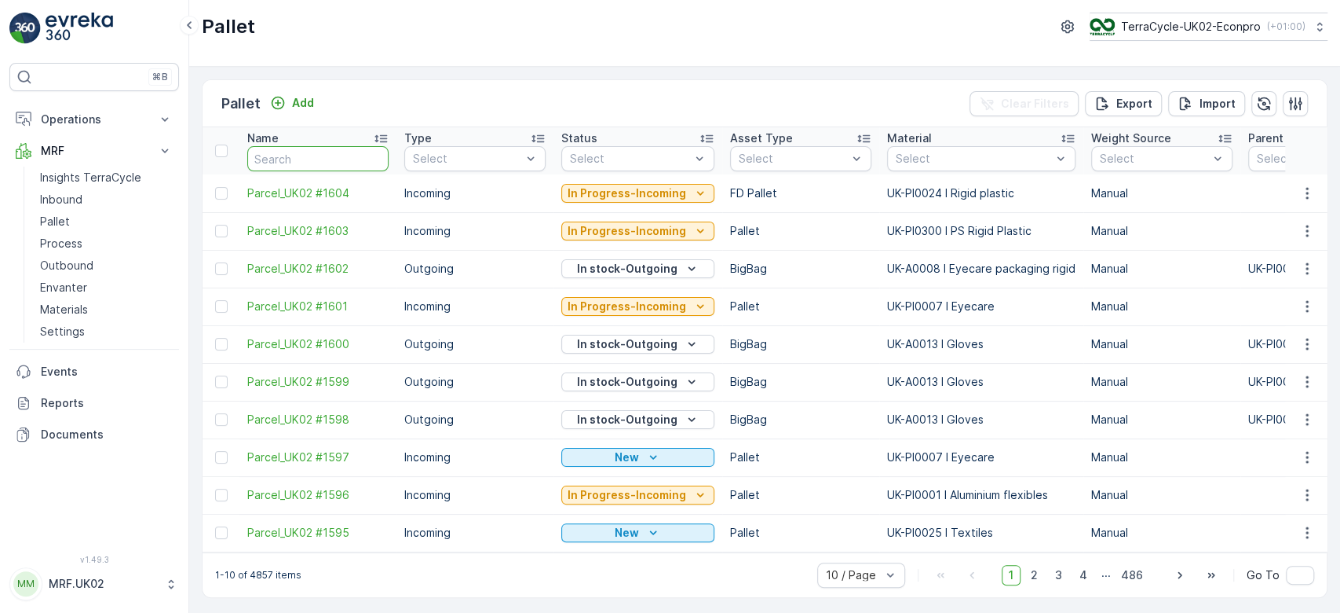
click at [352, 165] on input "text" at bounding box center [317, 158] width 141 height 25
click at [312, 93] on button "Add" at bounding box center [292, 102] width 57 height 19
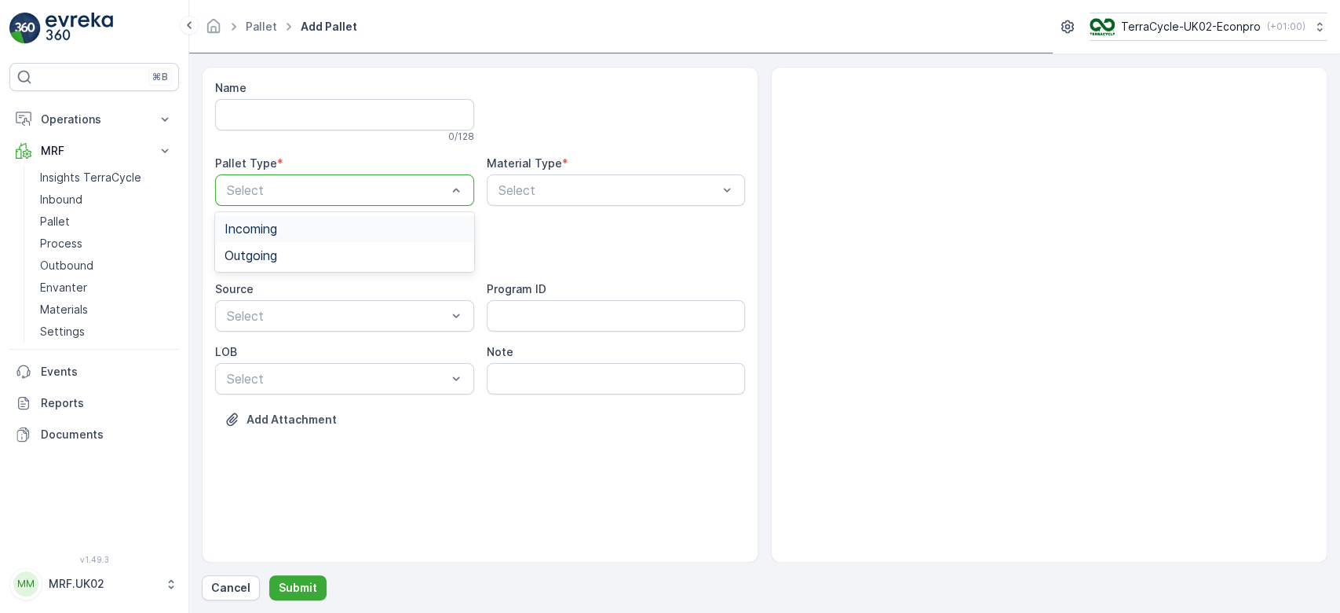
click at [305, 202] on div "Select" at bounding box center [344, 189] width 259 height 31
click at [291, 221] on div "Incoming" at bounding box center [345, 228] width 240 height 14
click at [245, 314] on span "Pallet" at bounding box center [241, 318] width 33 height 14
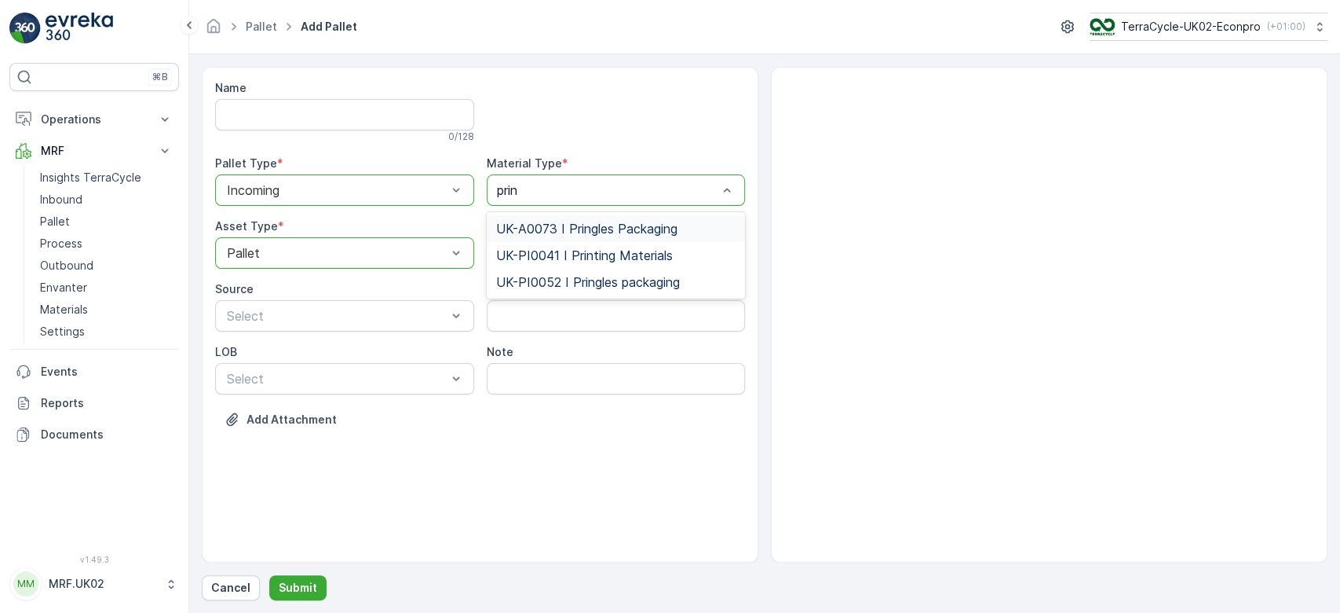
type input "pring"
click at [632, 251] on span "UK-PI0052 I Pringles packaging" at bounding box center [588, 255] width 184 height 14
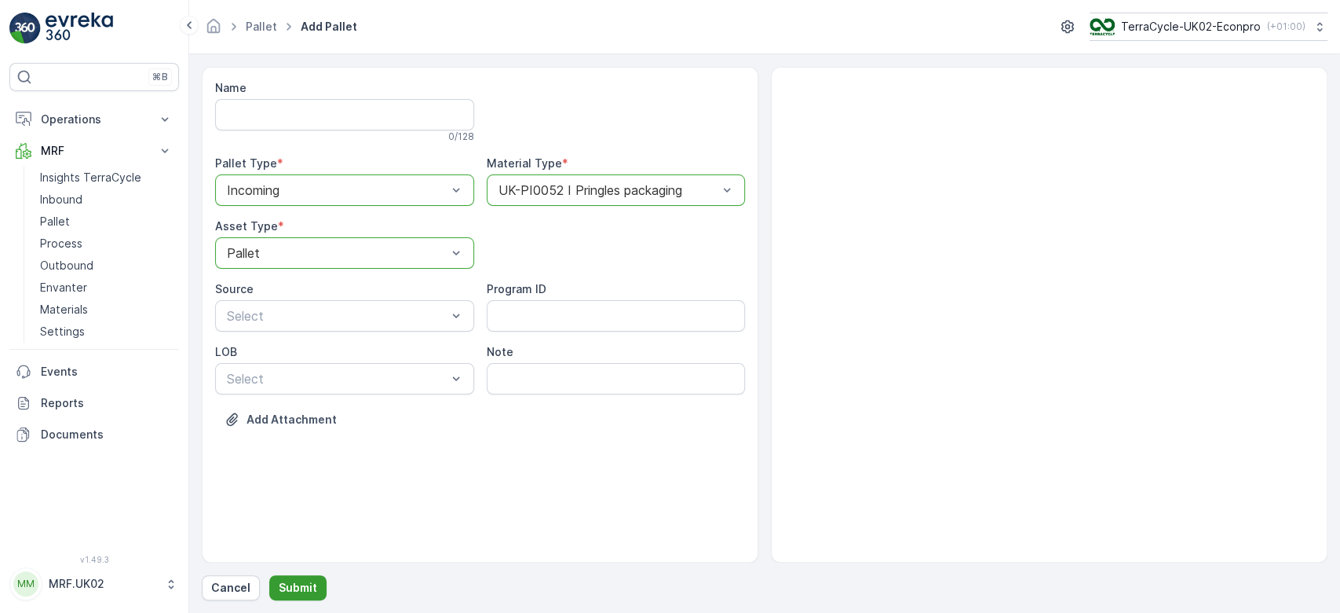
click at [279, 583] on p "Submit" at bounding box center [298, 588] width 38 height 16
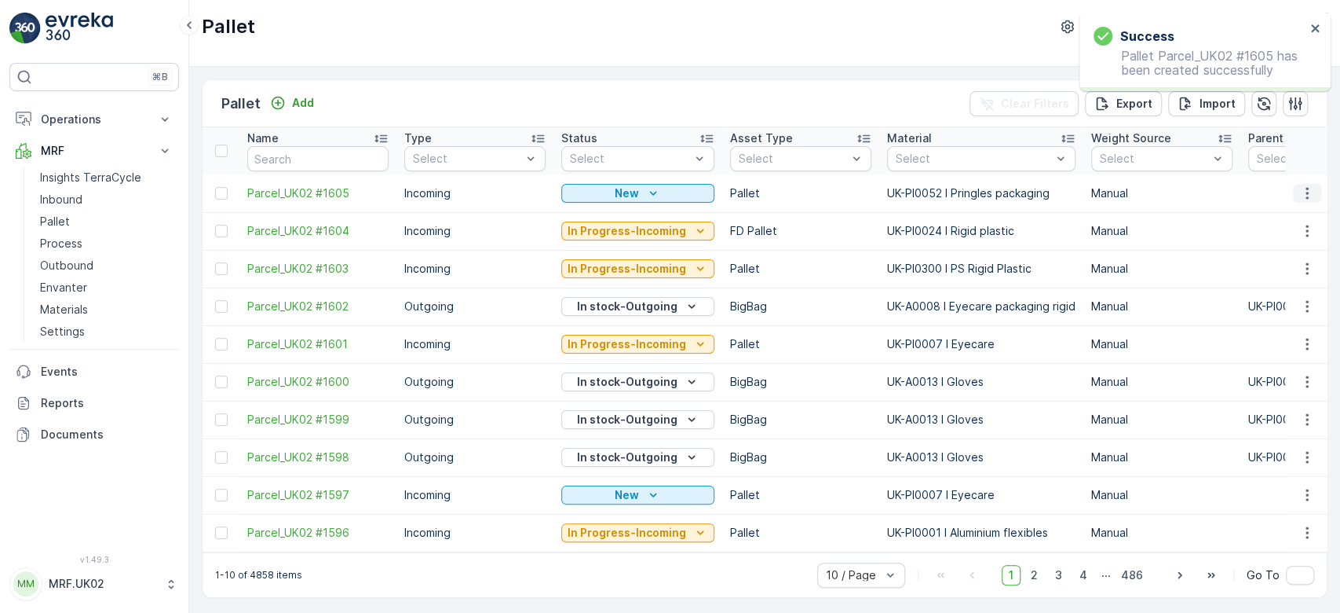
click at [1304, 194] on icon "button" at bounding box center [1308, 193] width 16 height 16
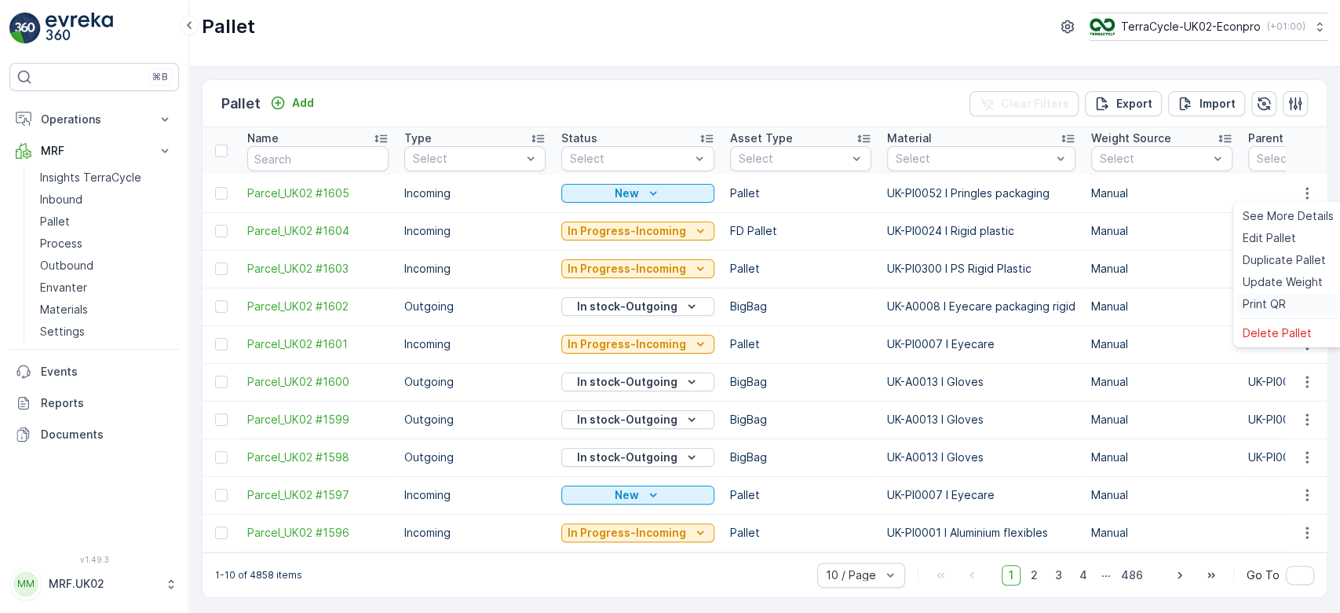
click at [1260, 308] on span "Print QR" at bounding box center [1264, 304] width 43 height 16
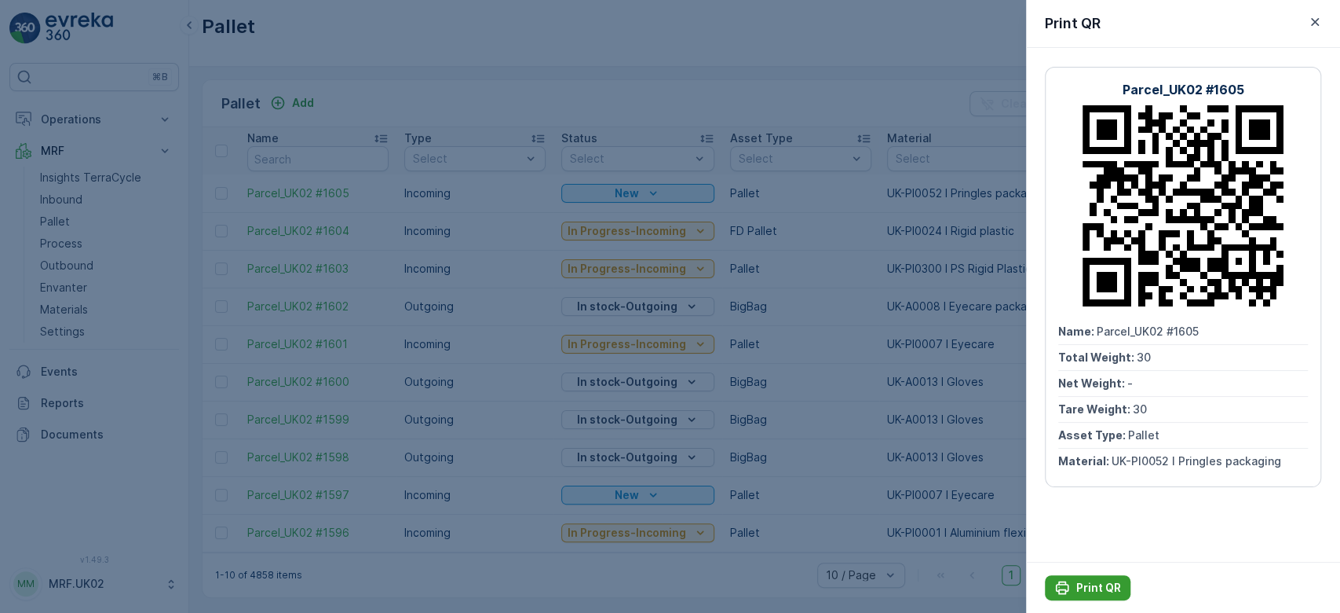
click at [1099, 582] on p "Print QR" at bounding box center [1099, 588] width 45 height 16
click at [148, 257] on div at bounding box center [670, 306] width 1340 height 613
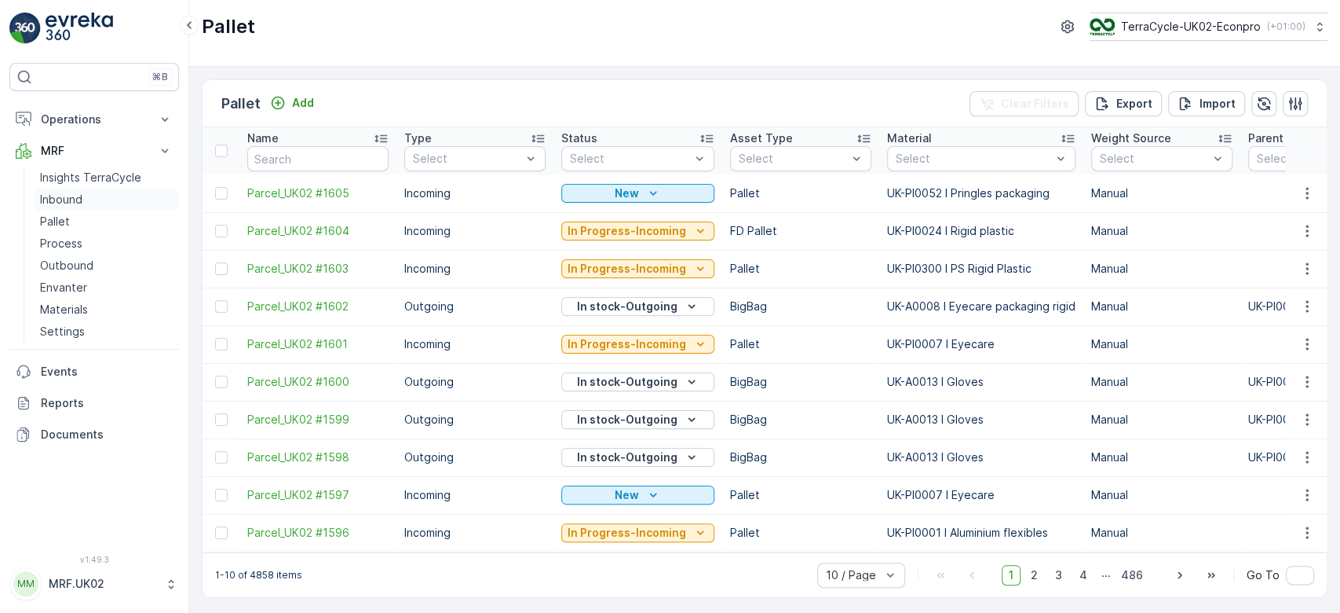
click at [87, 199] on link "Inbound" at bounding box center [106, 199] width 145 height 22
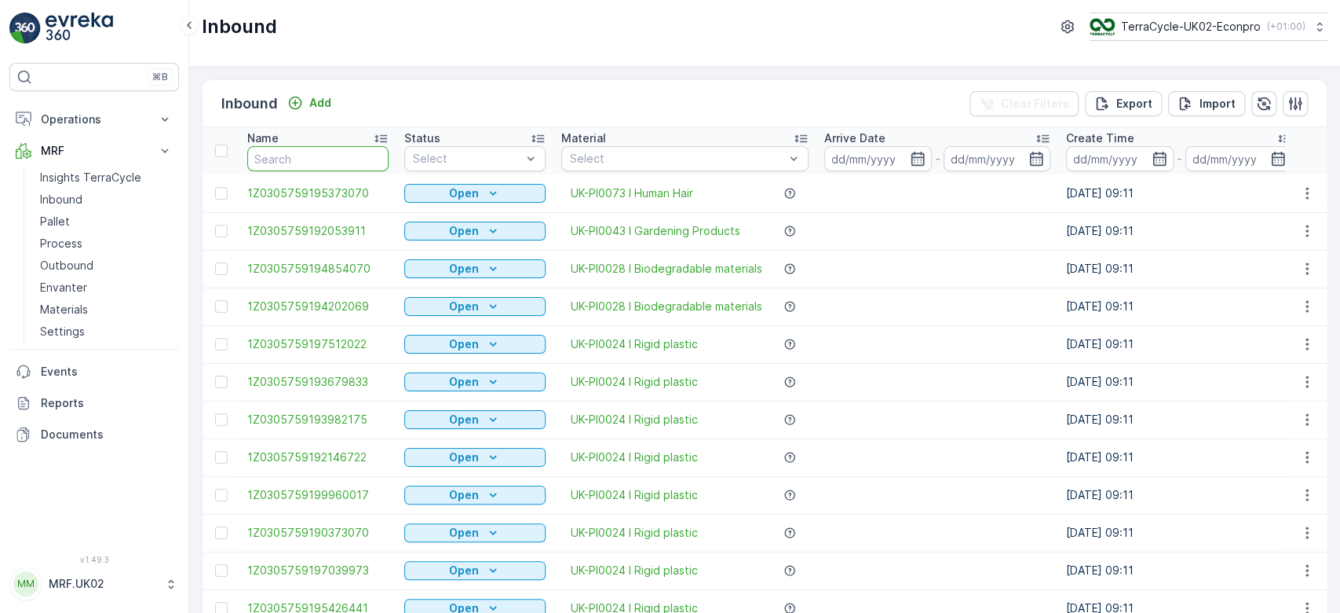
click at [308, 163] on input "text" at bounding box center [317, 158] width 141 height 25
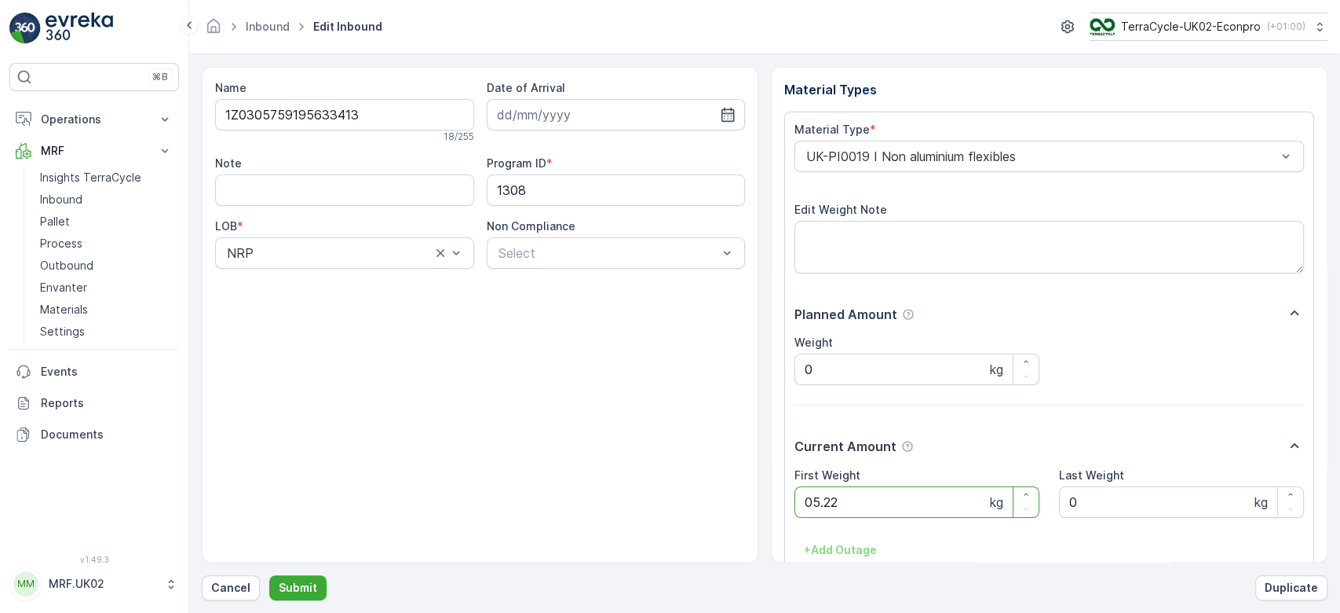
click at [269, 575] on button "Submit" at bounding box center [297, 587] width 57 height 25
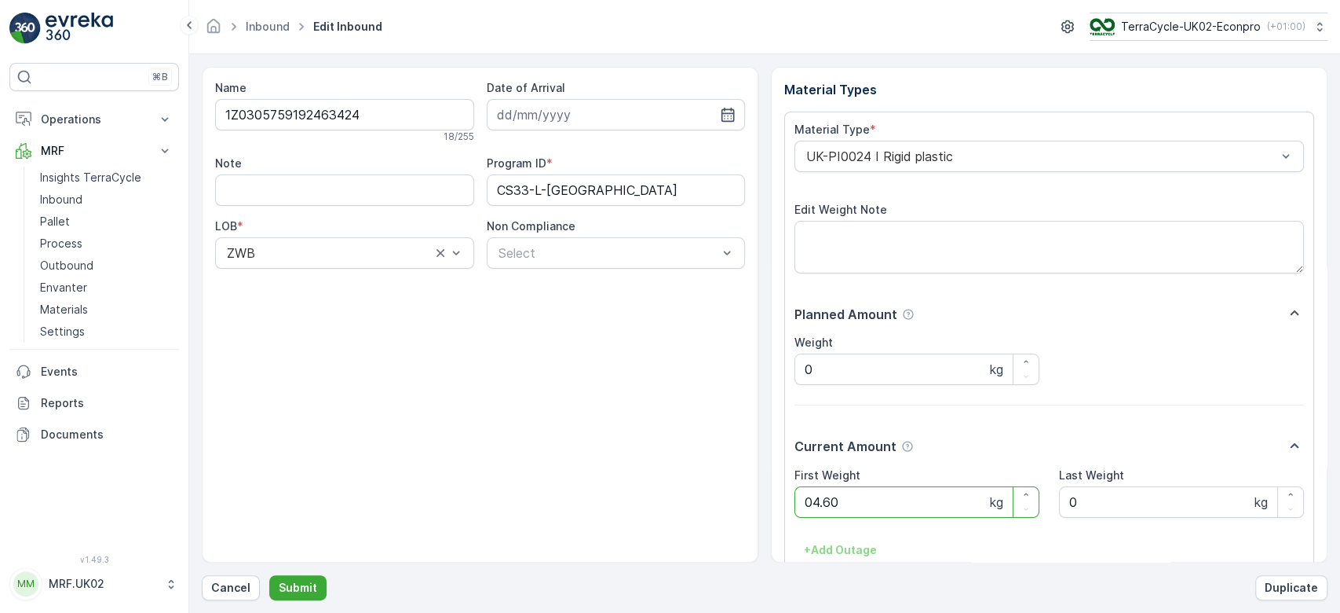
click at [269, 575] on button "Submit" at bounding box center [297, 587] width 57 height 25
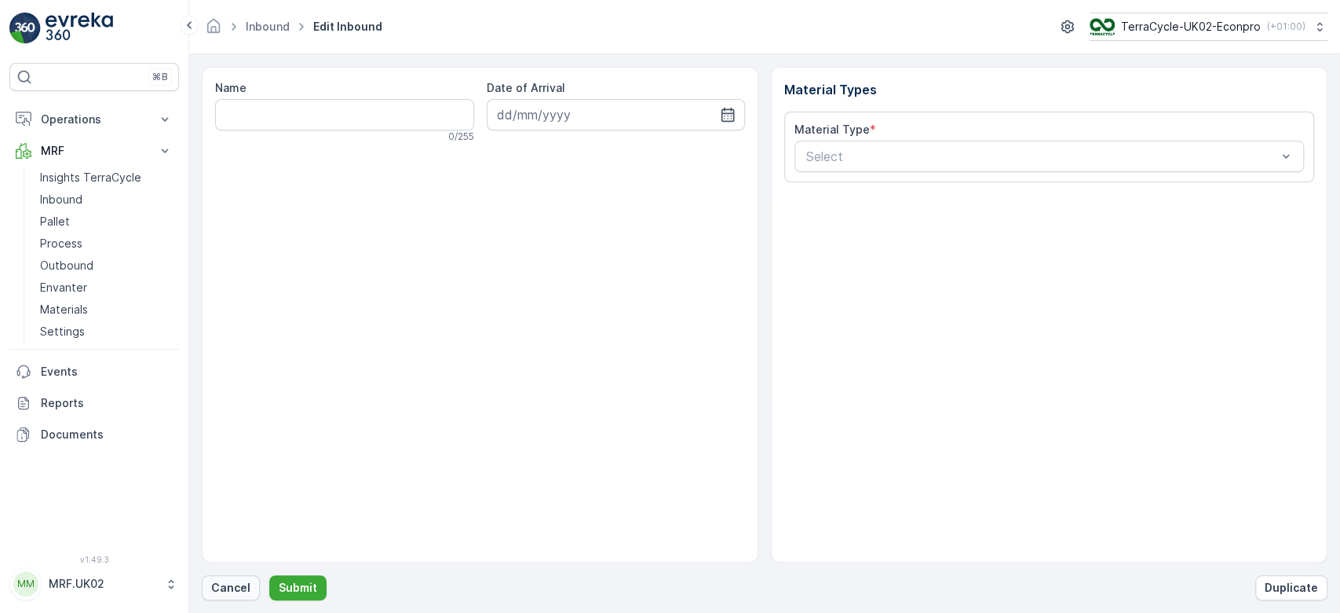
click at [240, 581] on p "Cancel" at bounding box center [230, 588] width 39 height 16
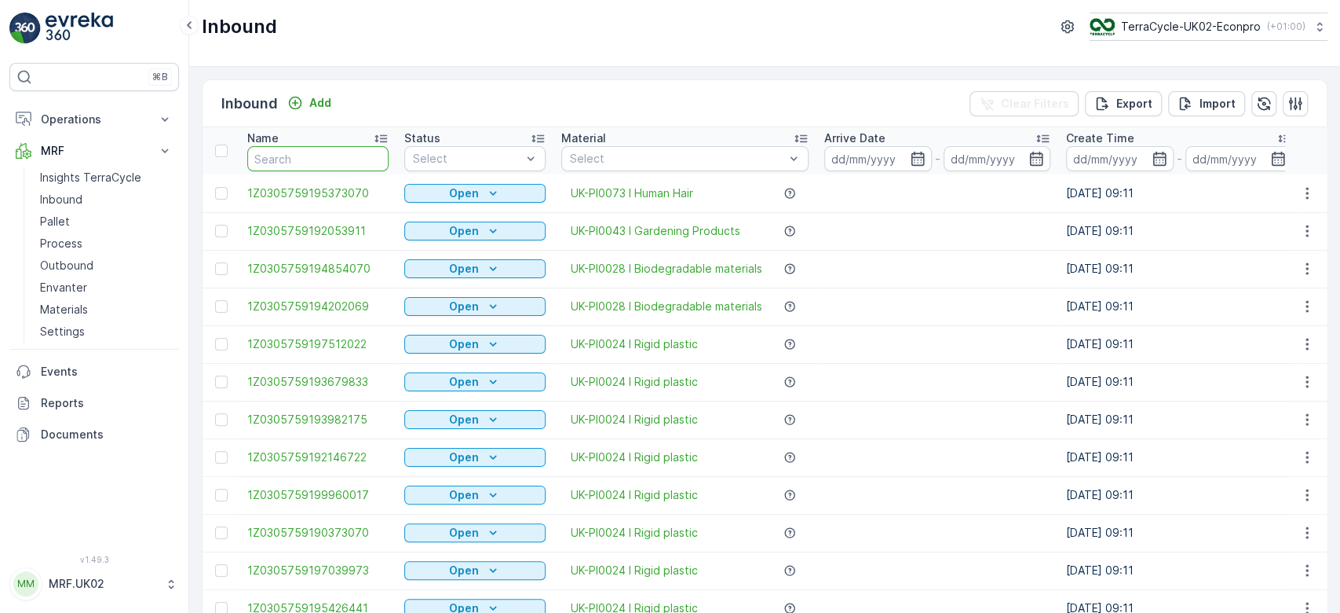
click at [283, 166] on input "text" at bounding box center [317, 158] width 141 height 25
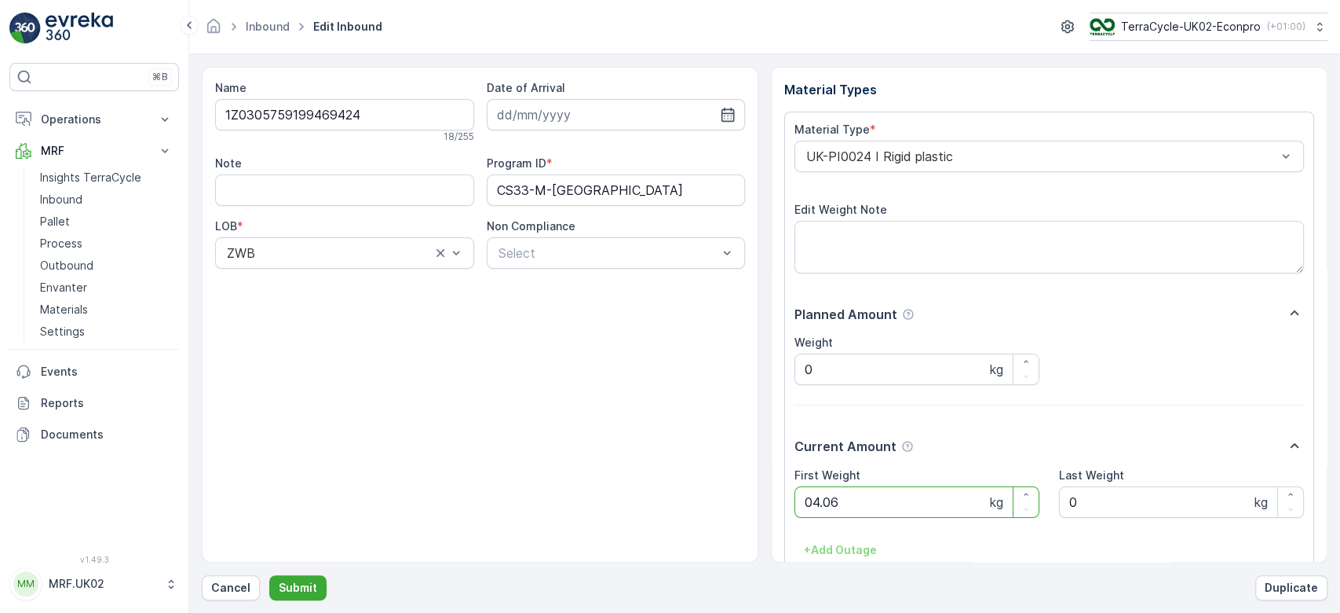
click at [269, 575] on button "Submit" at bounding box center [297, 587] width 57 height 25
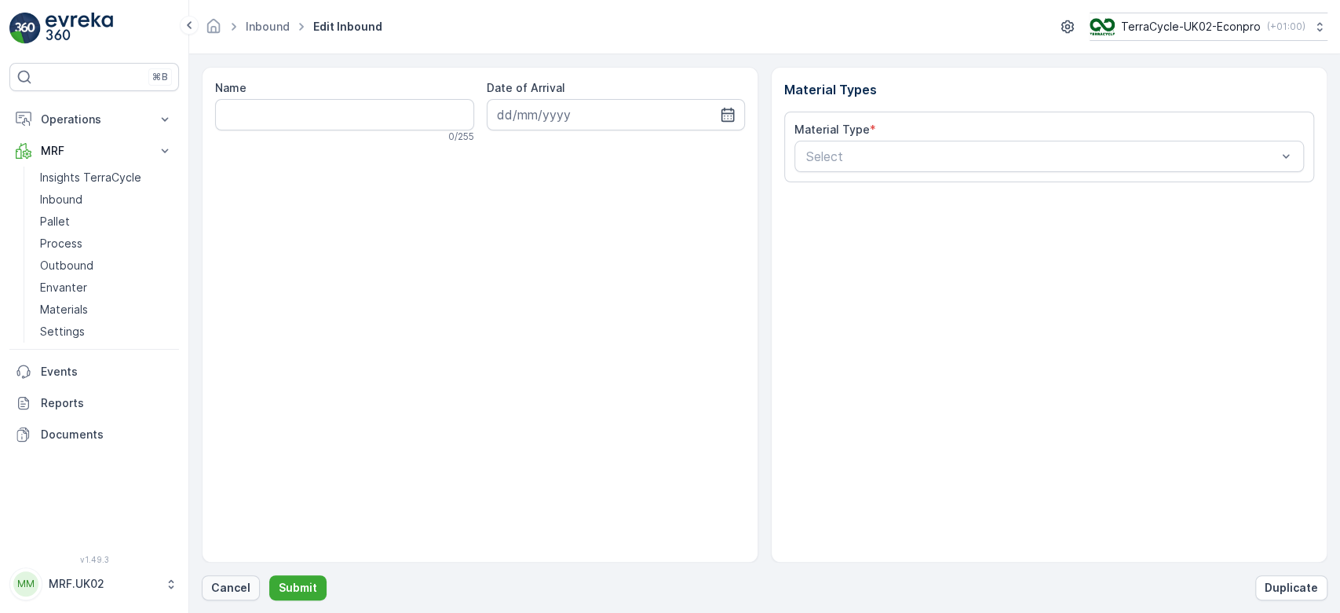
click at [236, 580] on p "Cancel" at bounding box center [230, 588] width 39 height 16
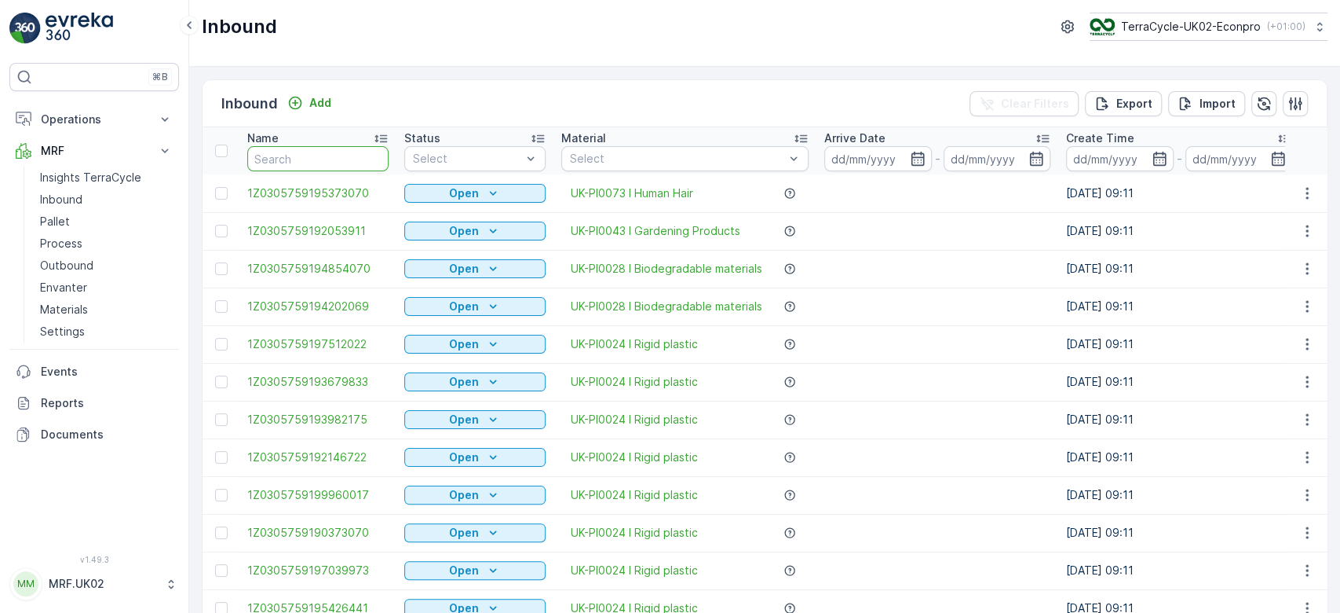
click at [289, 154] on input "text" at bounding box center [317, 158] width 141 height 25
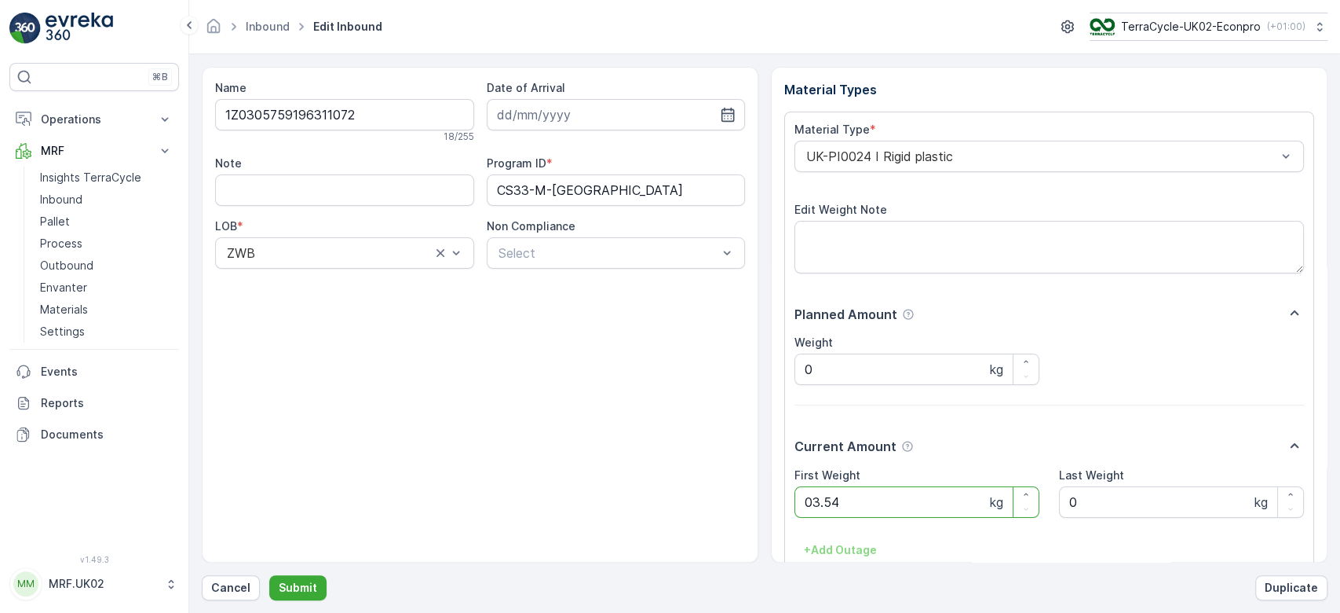
click at [269, 575] on button "Submit" at bounding box center [297, 587] width 57 height 25
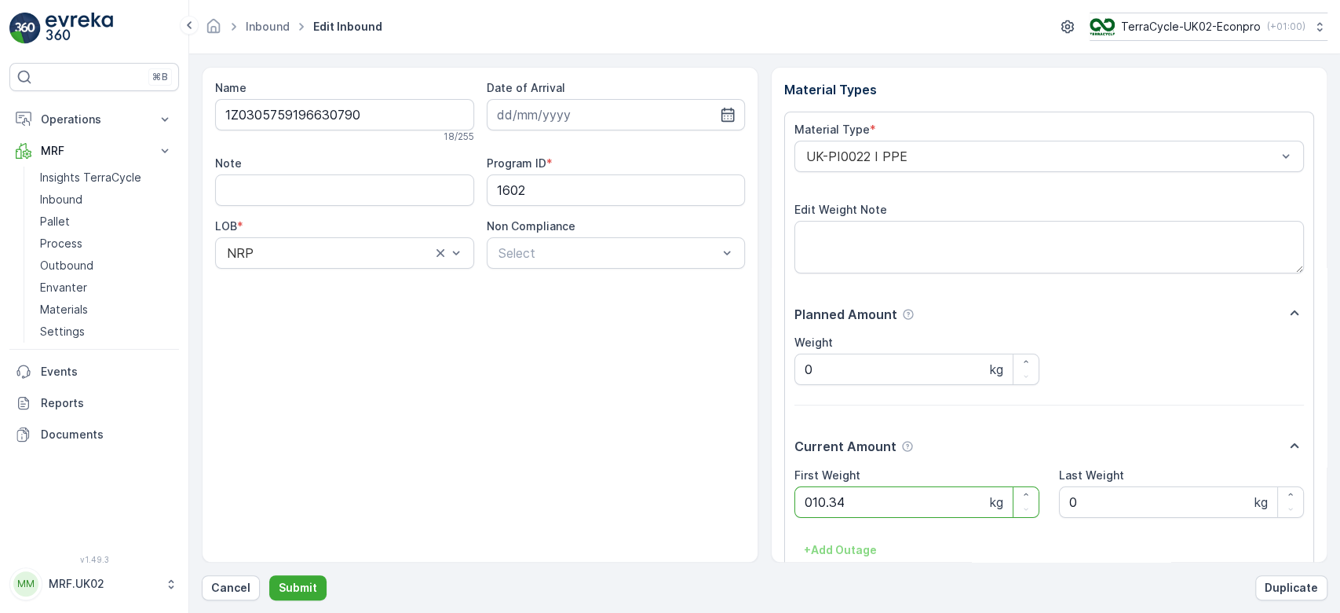
click at [269, 575] on button "Submit" at bounding box center [297, 587] width 57 height 25
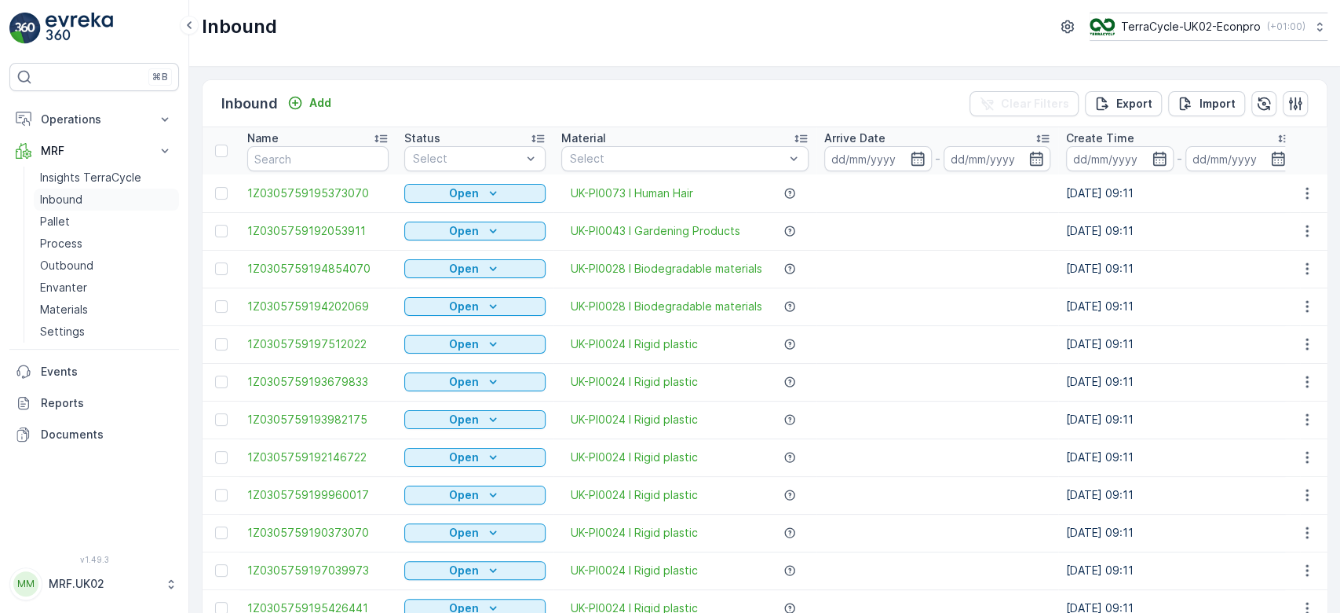
click at [82, 203] on p "Inbound" at bounding box center [61, 200] width 42 height 16
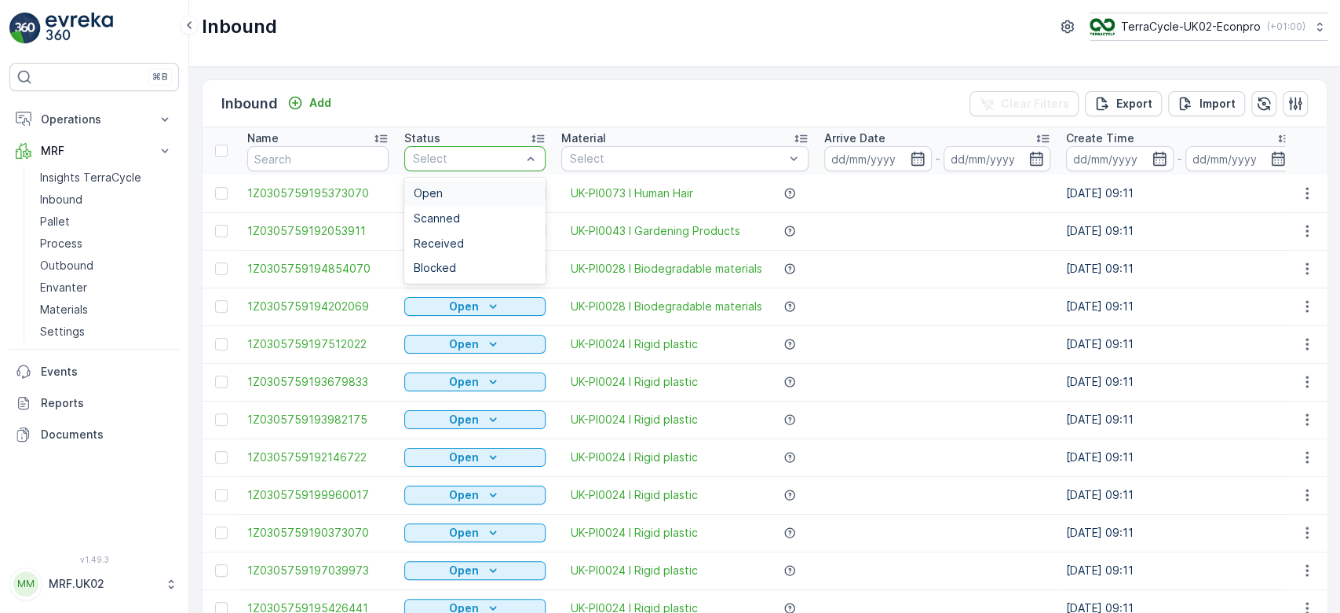
click at [464, 146] on div "Select" at bounding box center [474, 158] width 141 height 25
click at [457, 209] on div "Scanned" at bounding box center [474, 218] width 141 height 25
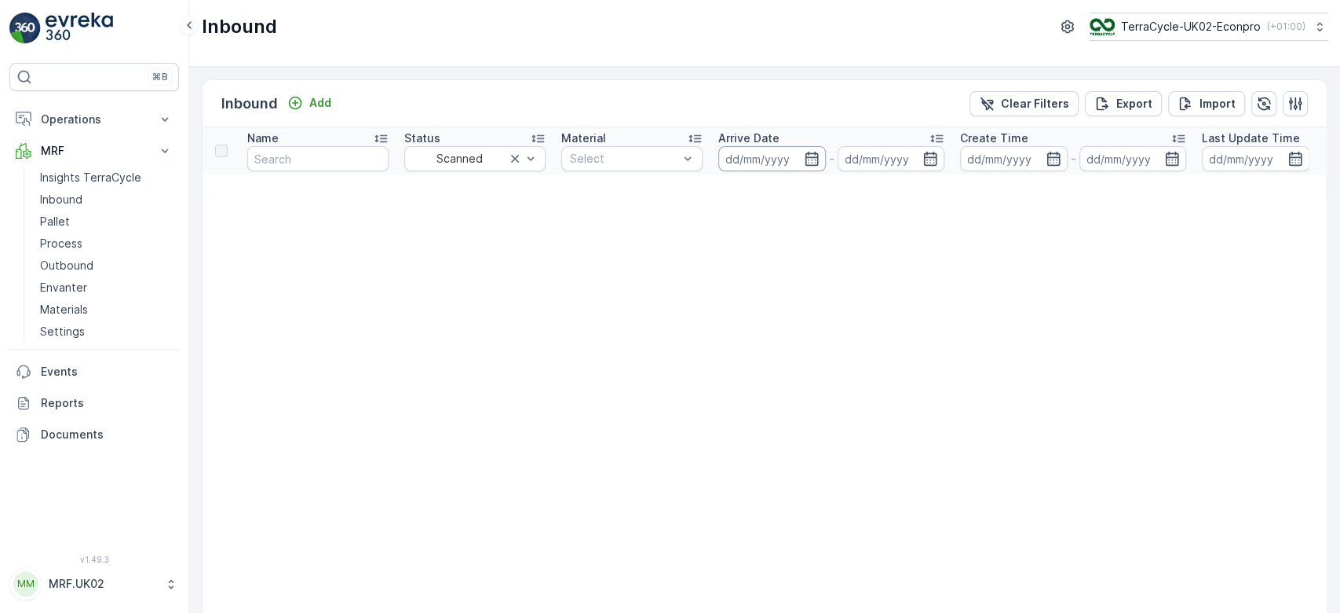
click at [765, 155] on input at bounding box center [773, 158] width 108 height 25
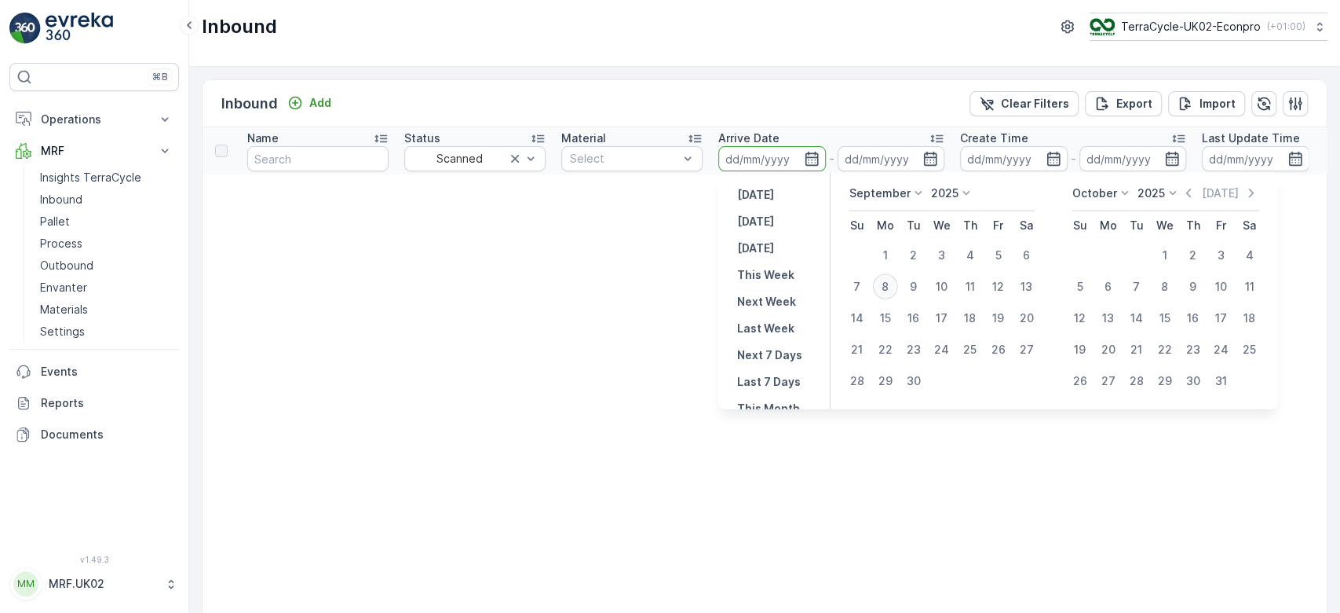
click at [880, 282] on div "8" at bounding box center [885, 286] width 25 height 25
type input "[DATE]"
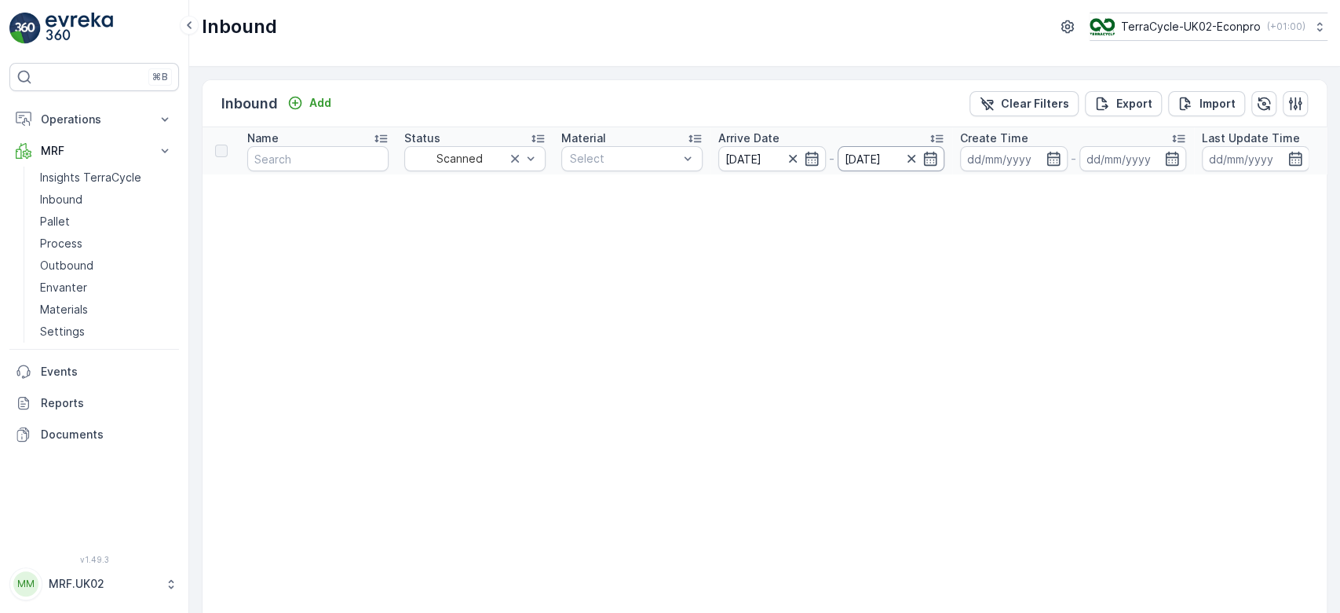
click at [899, 155] on input "[DATE]" at bounding box center [892, 158] width 108 height 25
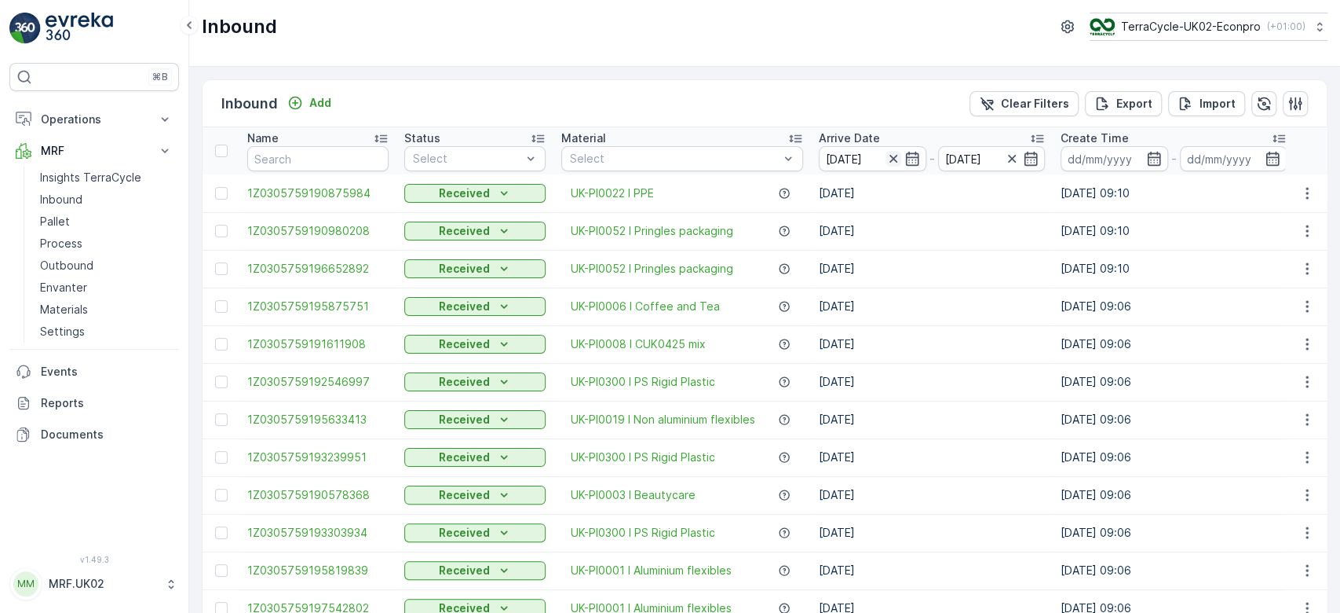
click at [891, 154] on icon "button" at bounding box center [894, 159] width 16 height 16
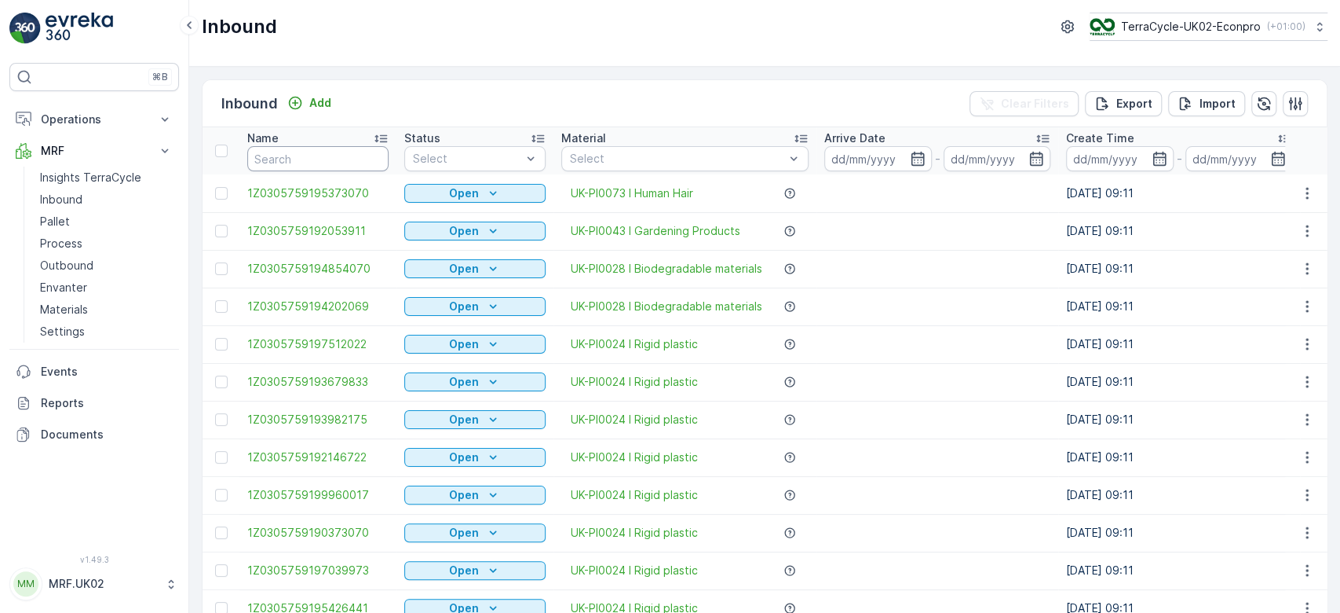
click at [286, 158] on input "text" at bounding box center [317, 158] width 141 height 25
type input "4198"
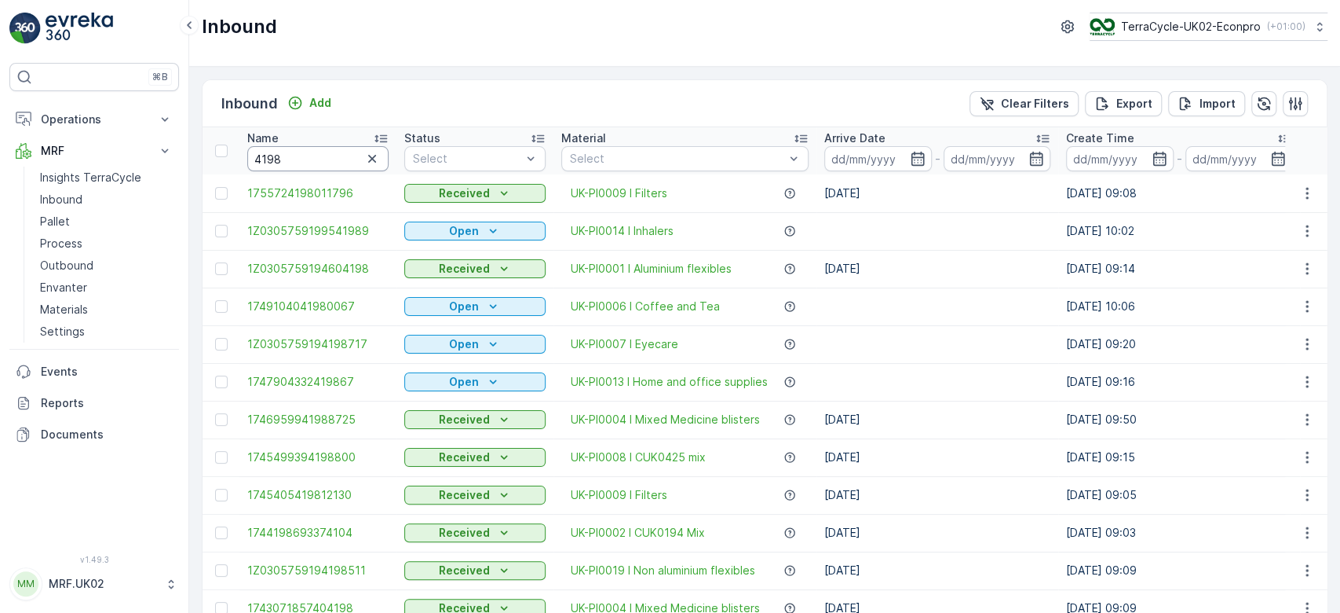
click at [251, 159] on input "4198" at bounding box center [317, 158] width 141 height 25
type input "604198"
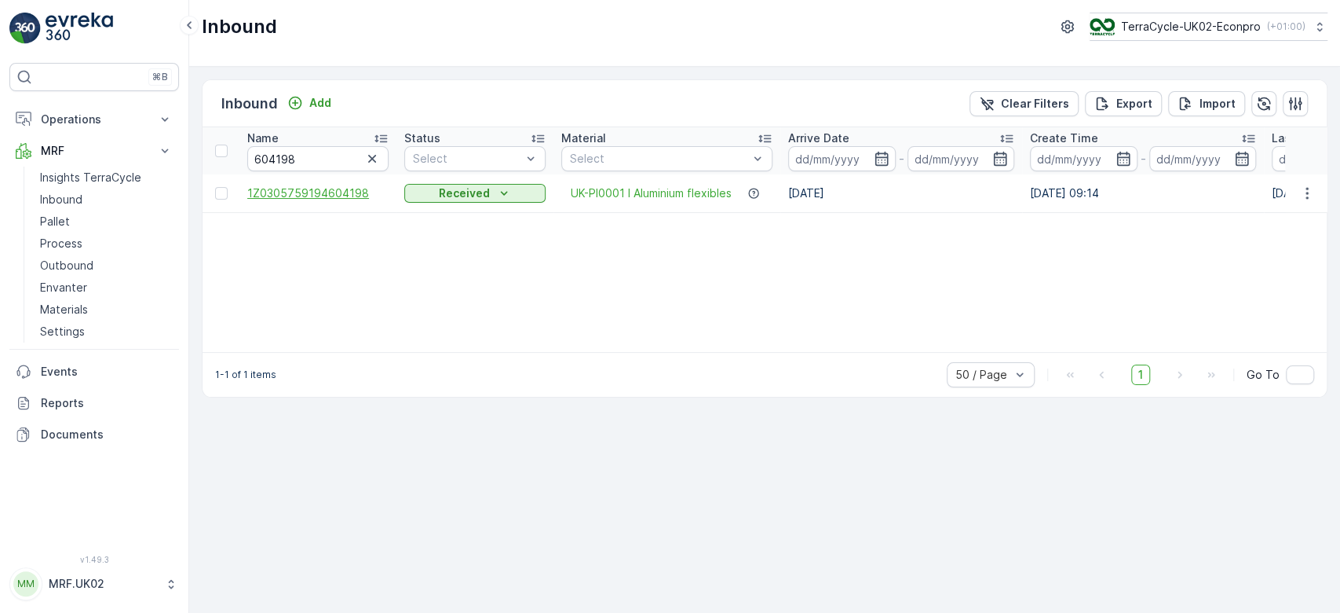
click at [352, 190] on span "1Z0305759194604198" at bounding box center [317, 193] width 141 height 16
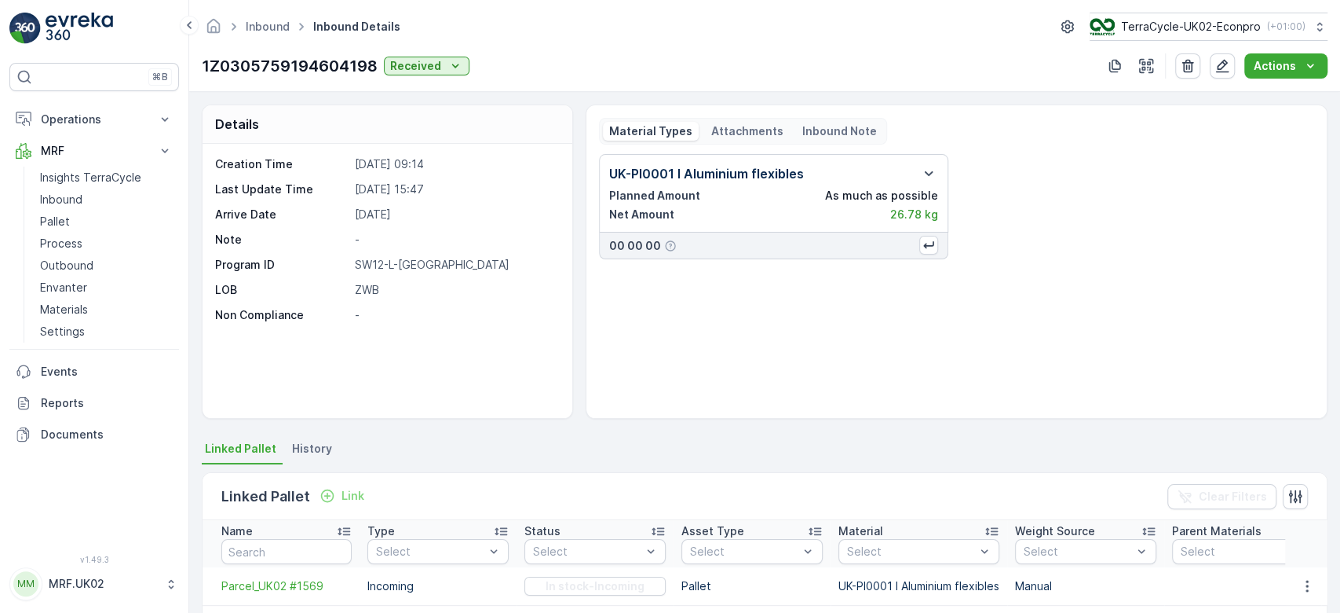
click at [461, 285] on p "ZWB" at bounding box center [455, 290] width 200 height 16
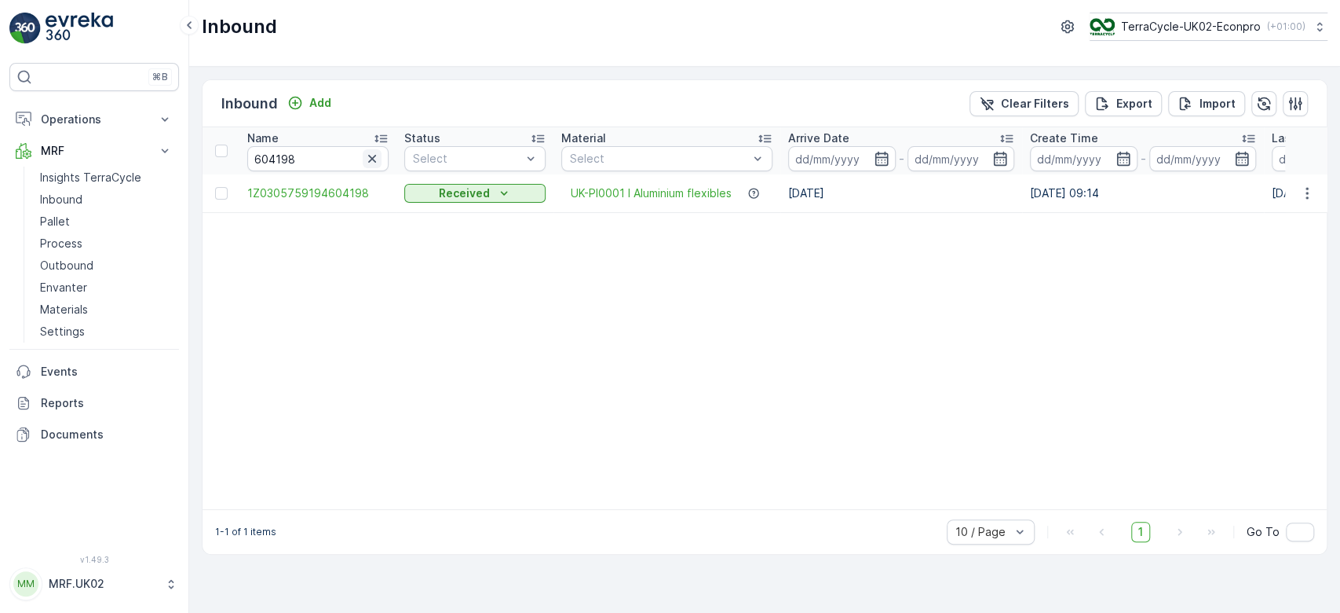
click at [376, 159] on icon "button" at bounding box center [372, 159] width 16 height 16
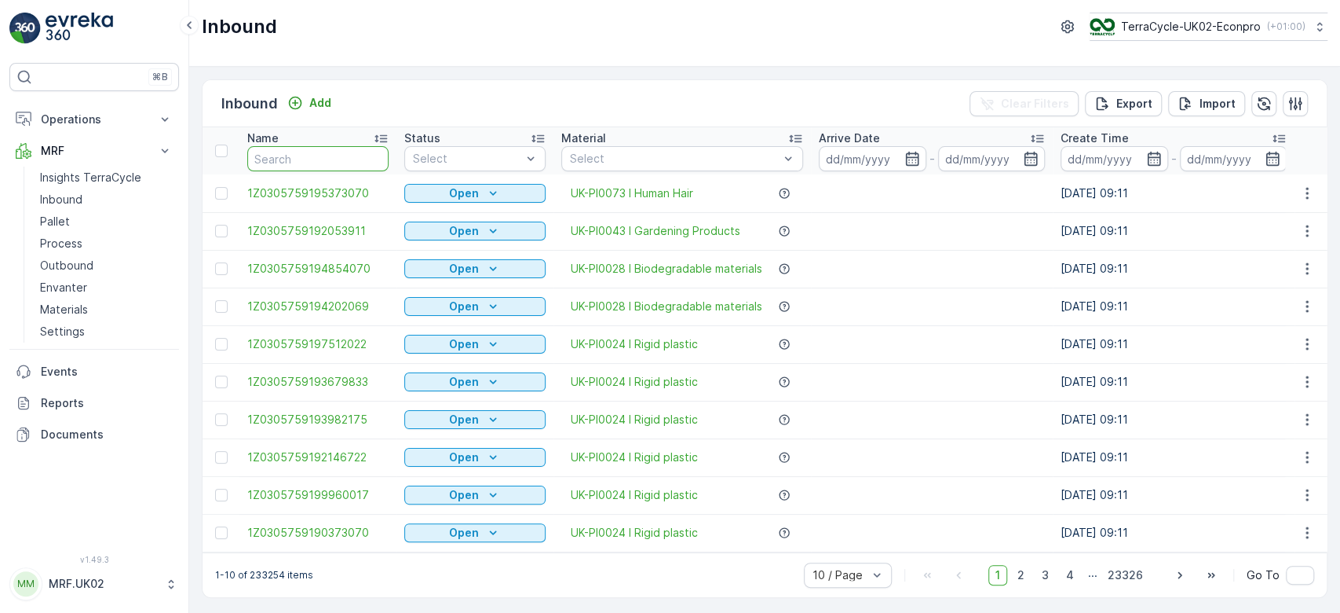
click at [339, 163] on input "text" at bounding box center [317, 158] width 141 height 25
type input "91"
click at [339, 163] on input "91" at bounding box center [317, 158] width 141 height 25
type input "9169"
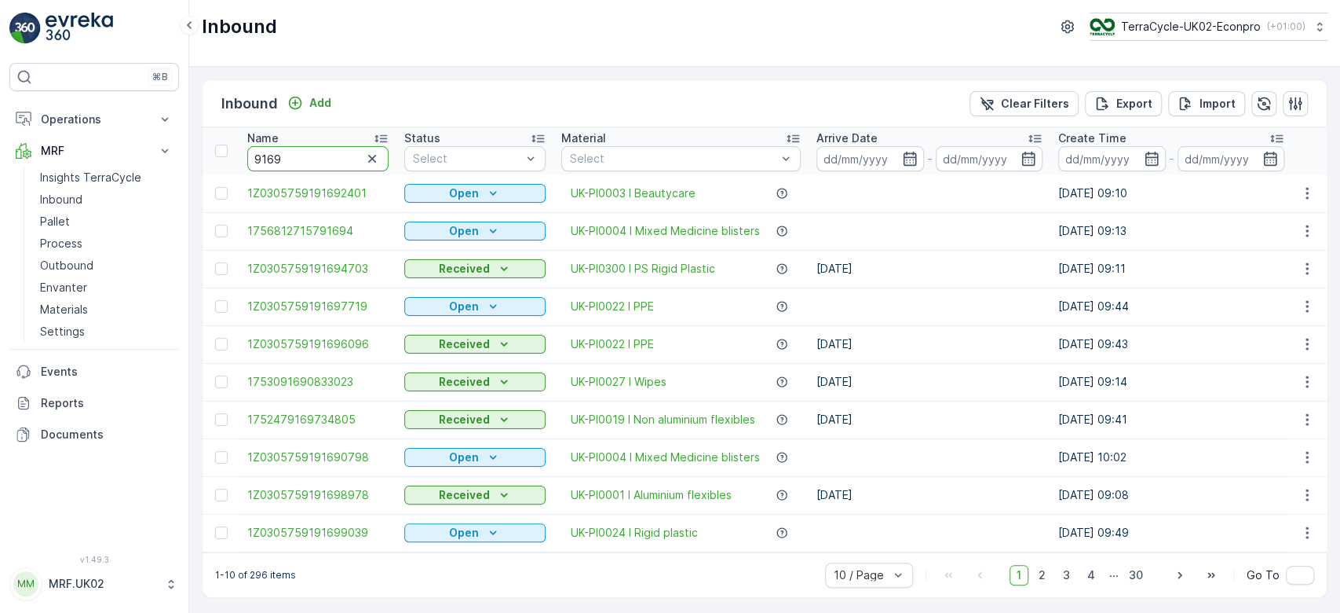
click at [251, 158] on input "9169" at bounding box center [317, 158] width 141 height 25
type input "9159169"
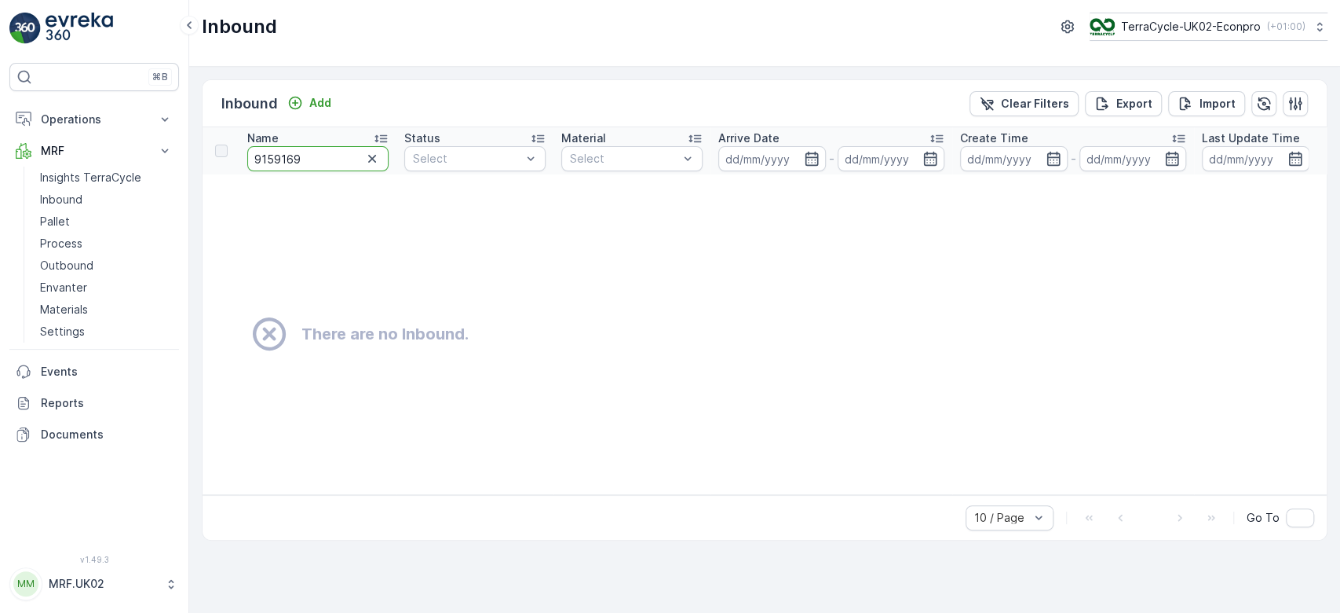
click at [270, 157] on input "9159169" at bounding box center [317, 158] width 141 height 25
click at [303, 155] on input "9159169" at bounding box center [317, 158] width 141 height 25
type input "9159161"
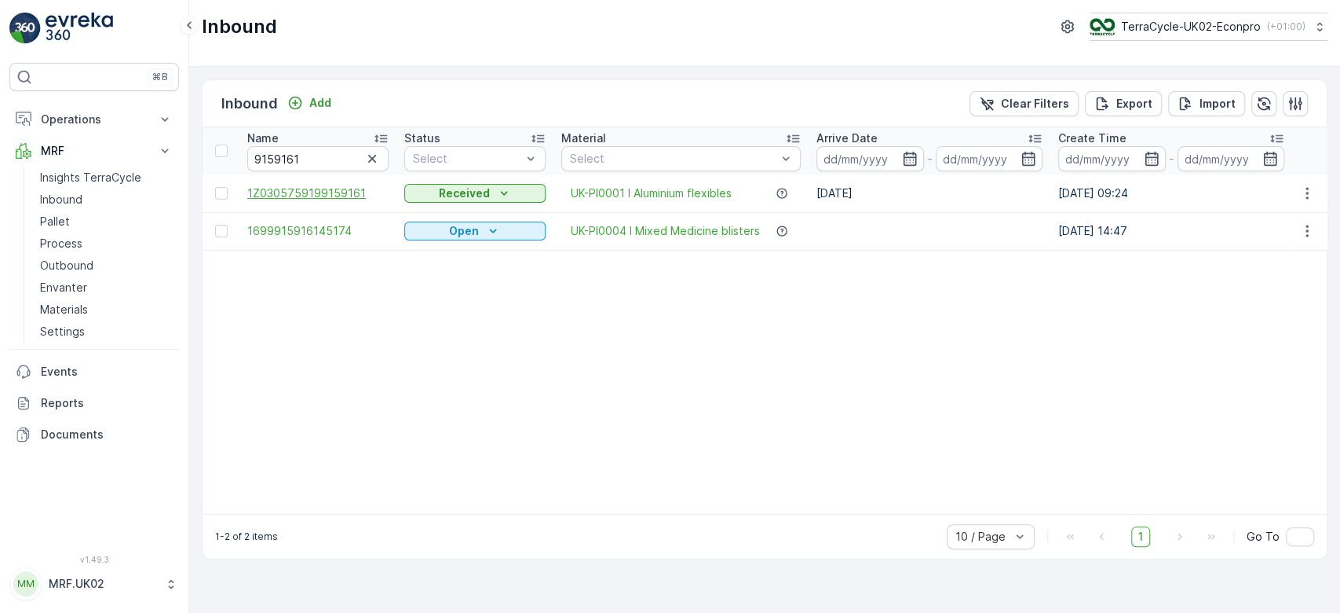
click at [338, 192] on span "1Z0305759199159161" at bounding box center [317, 193] width 141 height 16
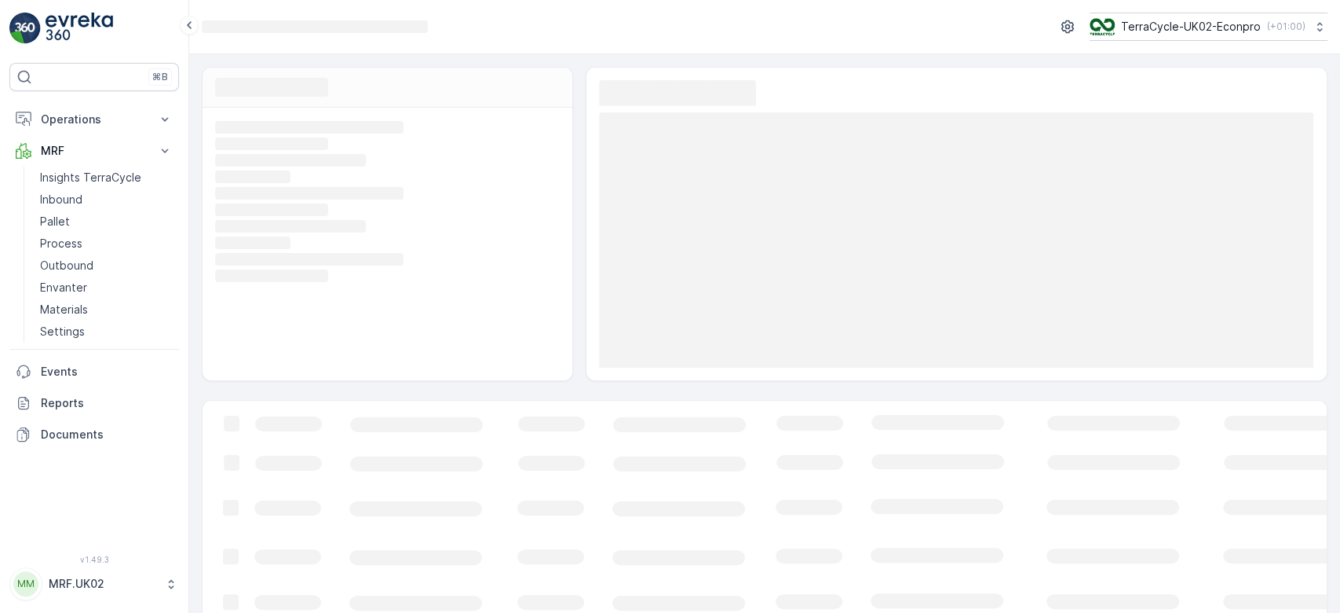
click at [338, 192] on rect at bounding box center [385, 193] width 341 height 14
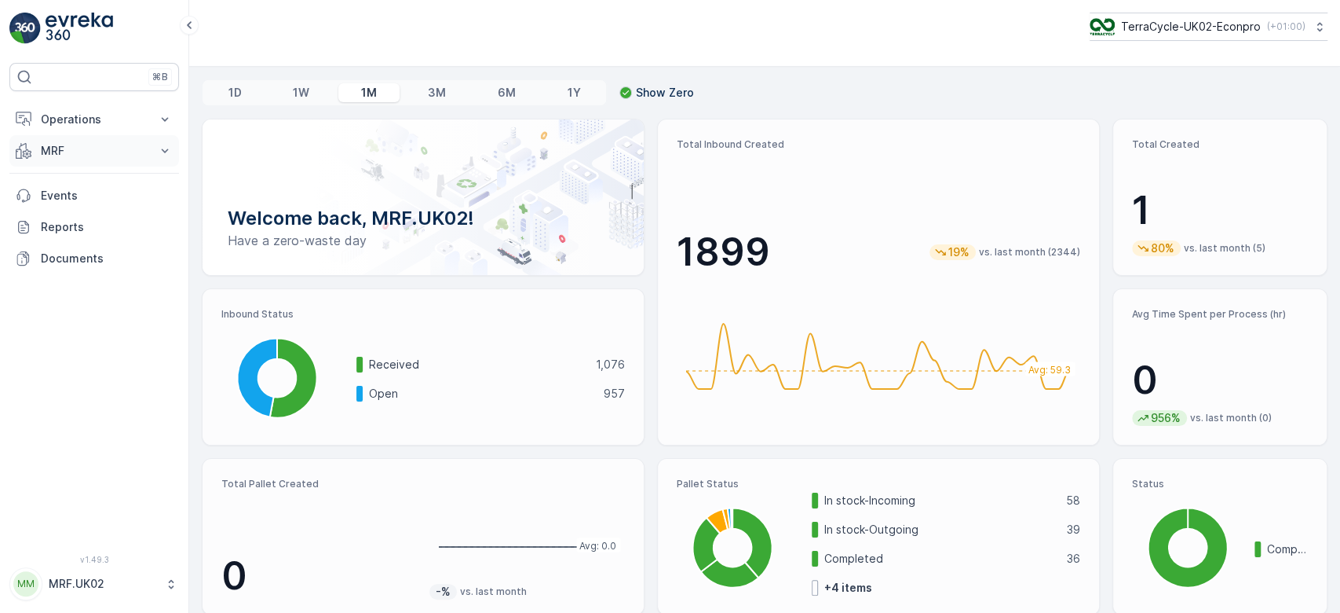
click at [64, 152] on p "MRF" at bounding box center [94, 151] width 107 height 16
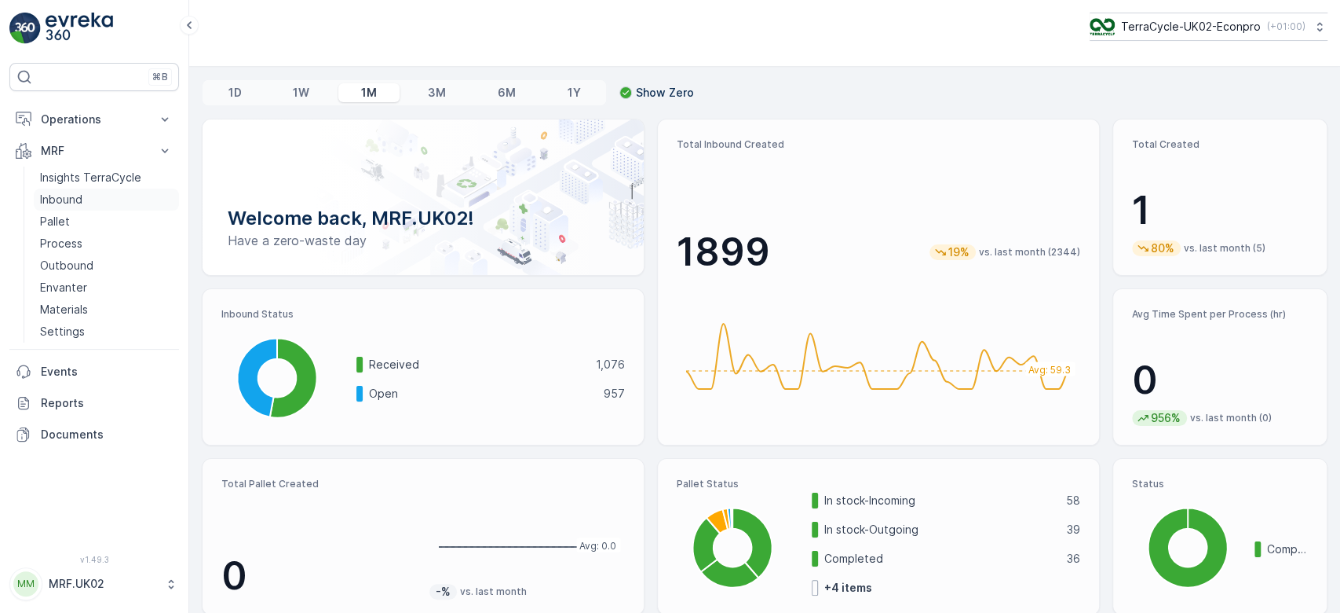
click at [79, 194] on p "Inbound" at bounding box center [61, 200] width 42 height 16
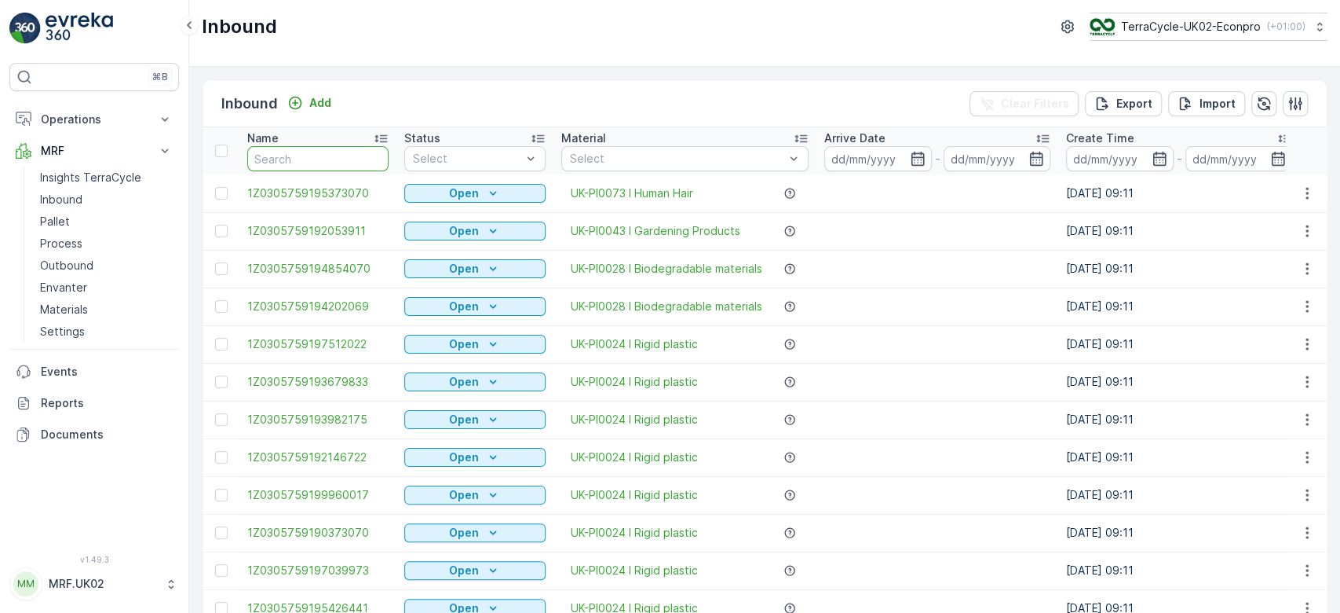
click at [307, 164] on input "text" at bounding box center [317, 158] width 141 height 25
type input "4198"
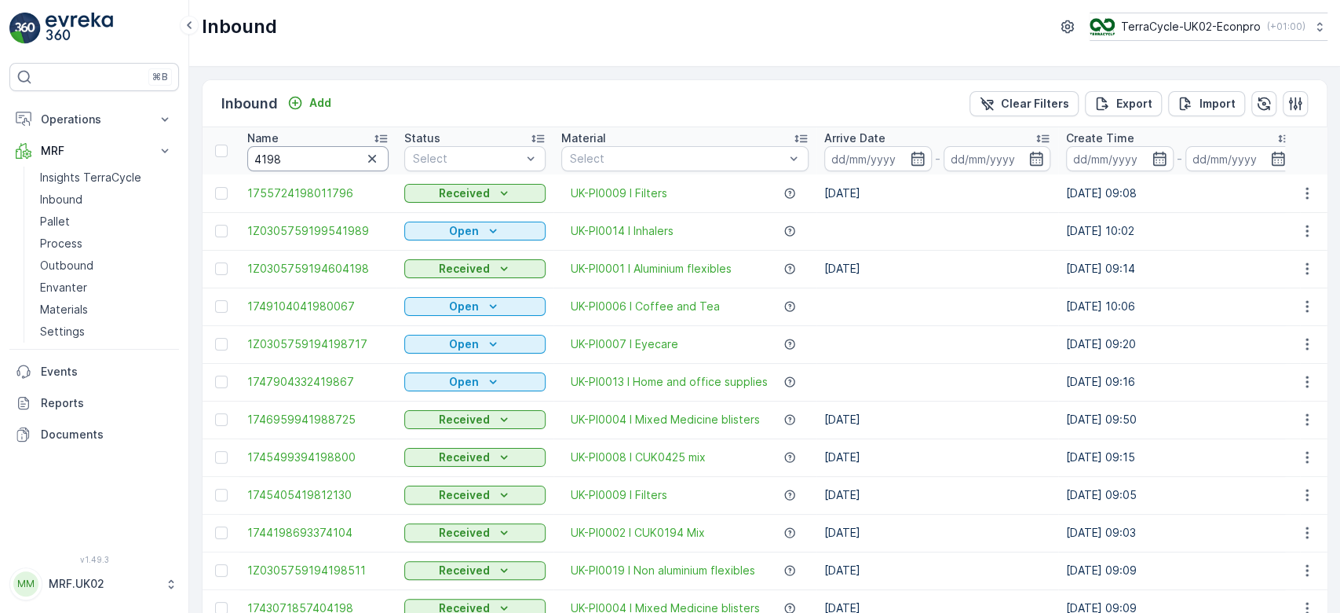
click at [251, 159] on input "4198" at bounding box center [317, 158] width 141 height 25
type input "604198"
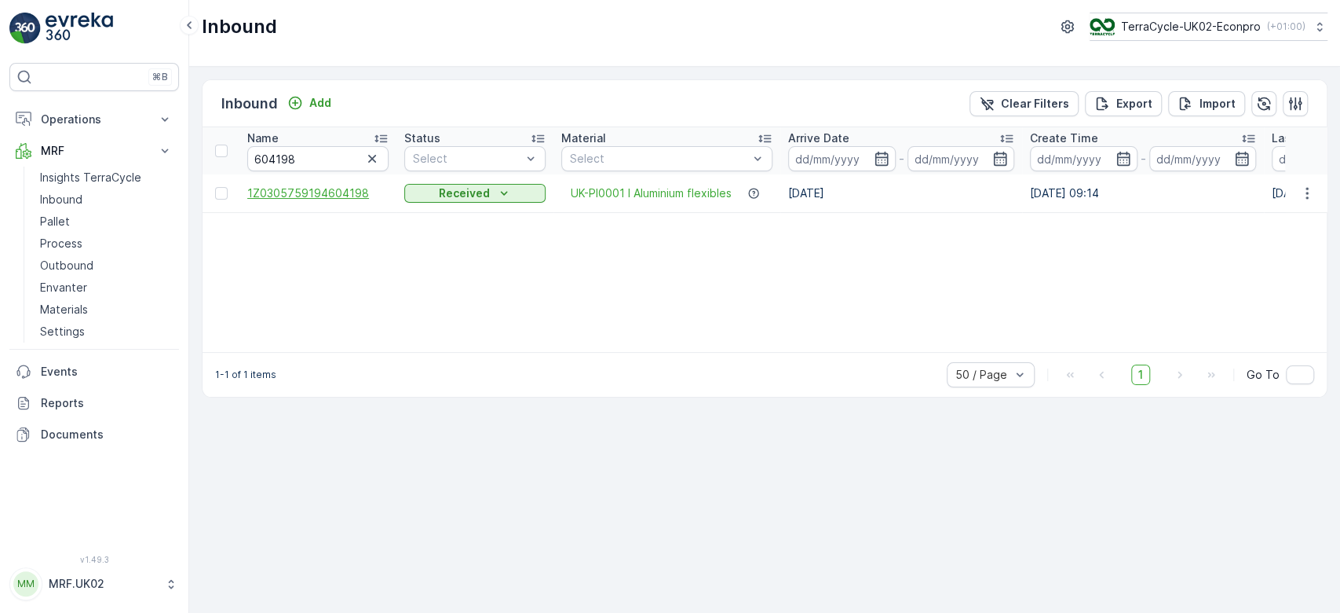
click at [346, 187] on span "1Z0305759194604198" at bounding box center [317, 193] width 141 height 16
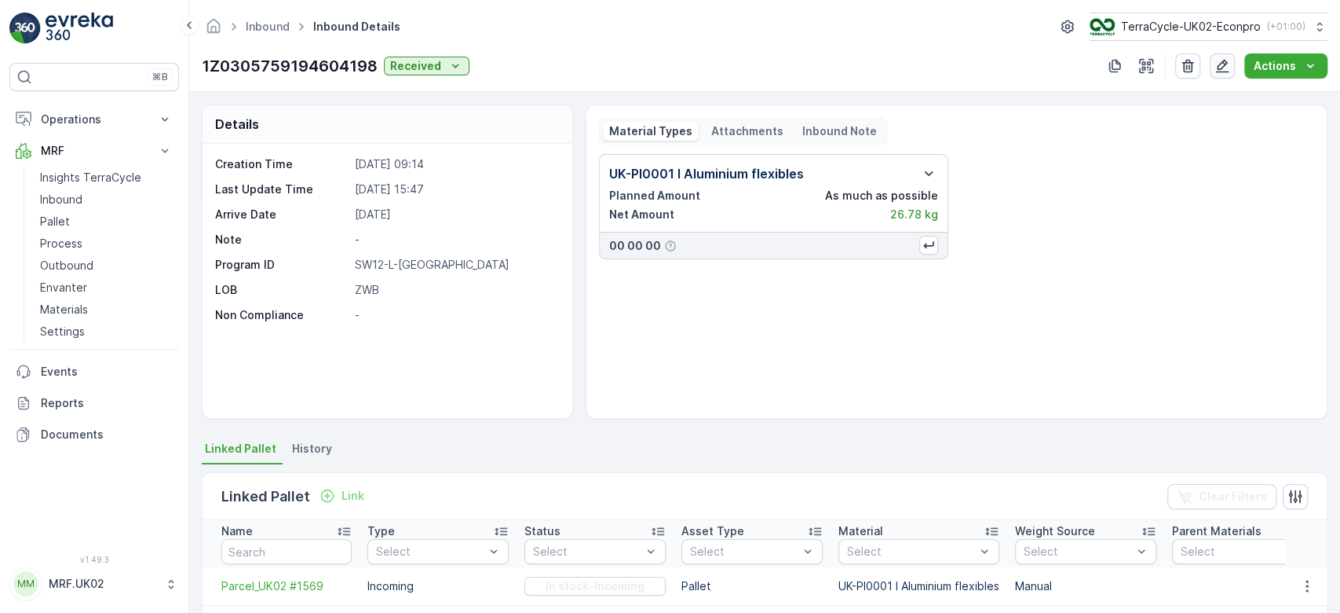
click at [1218, 64] on icon "button" at bounding box center [1223, 66] width 16 height 16
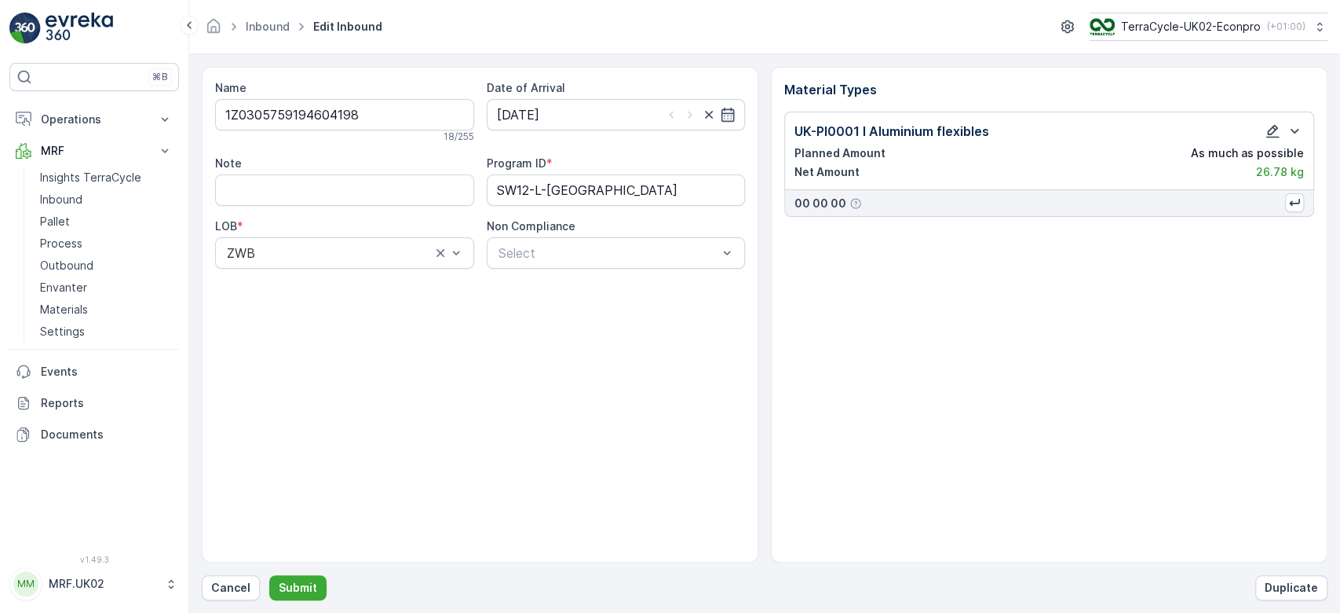
click at [1271, 133] on icon "button" at bounding box center [1273, 131] width 13 height 13
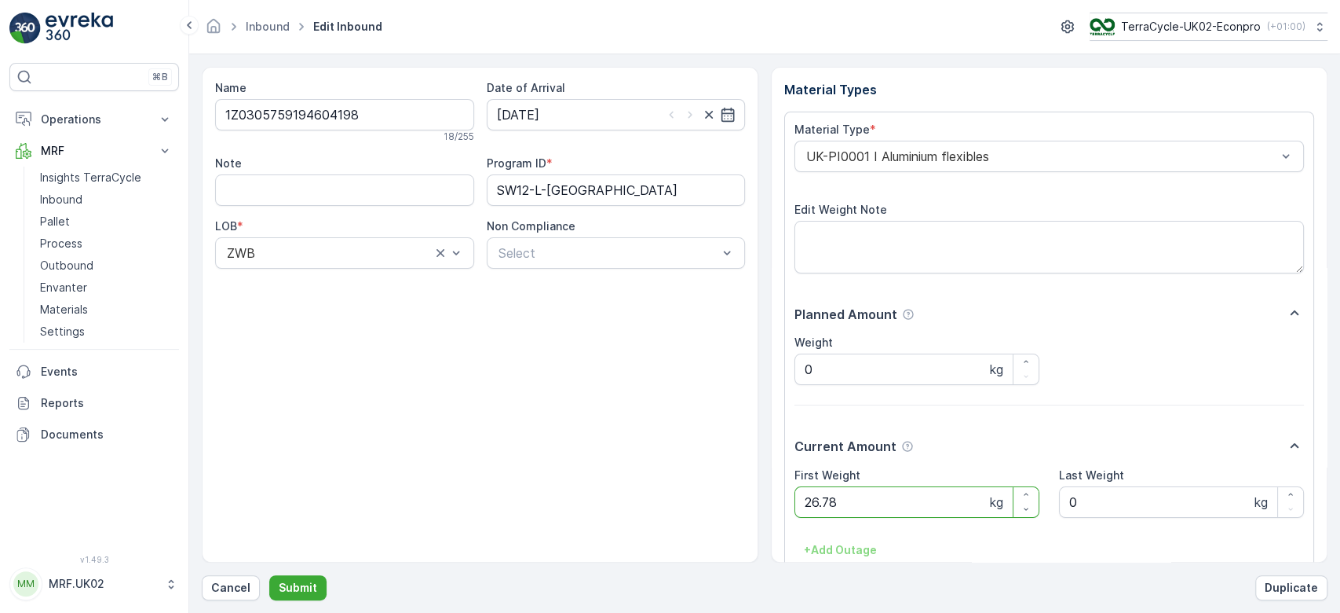
click at [909, 499] on Weight "26.78" at bounding box center [917, 501] width 245 height 31
type Weight "2"
type Weight "2.60"
click at [291, 583] on p "Submit" at bounding box center [298, 588] width 38 height 16
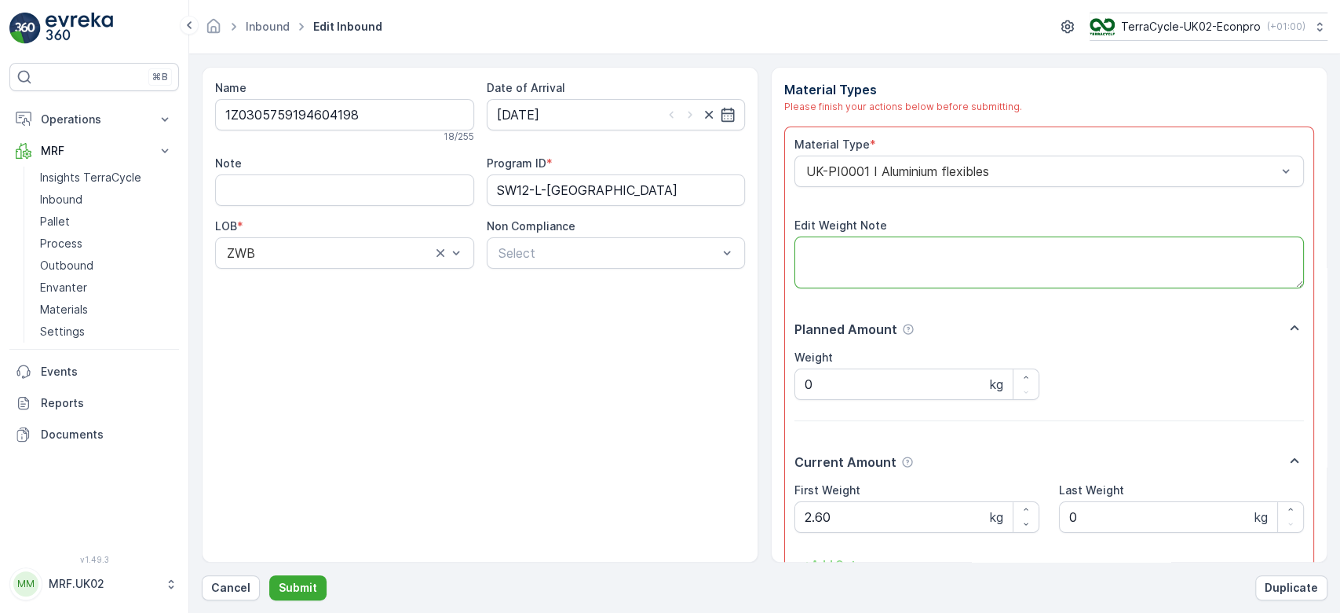
click at [873, 255] on textarea "Edit Weight Note" at bounding box center [1050, 262] width 510 height 52
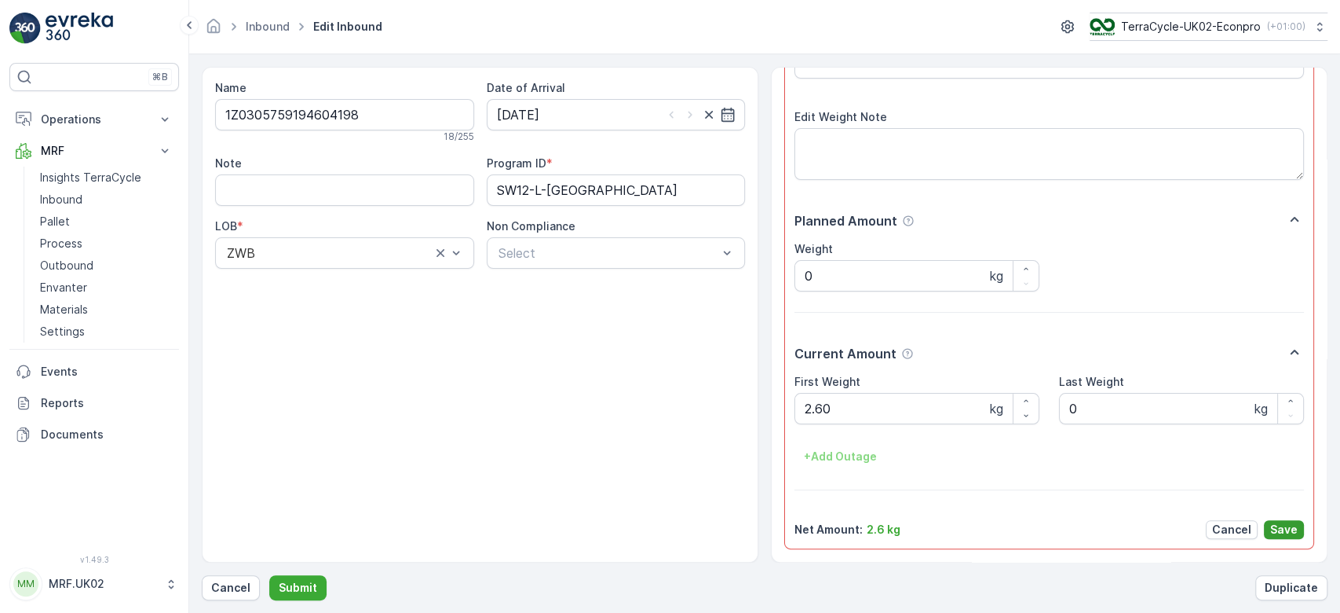
click at [1283, 534] on p "Save" at bounding box center [1284, 529] width 27 height 16
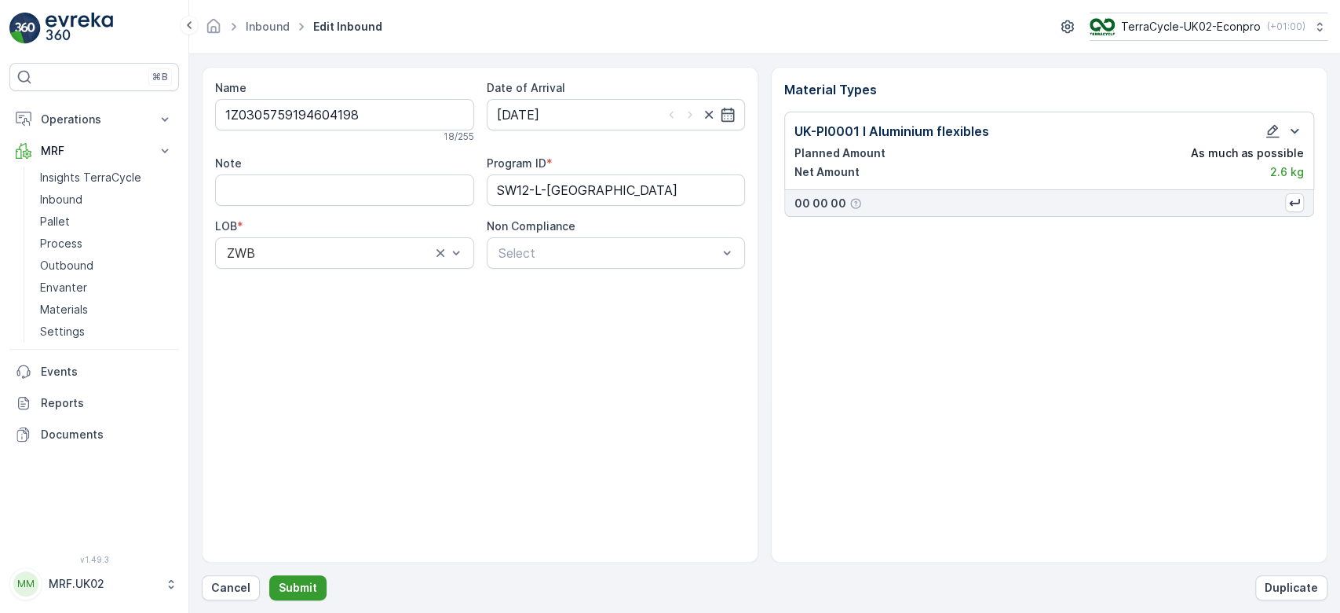
click at [297, 584] on p "Submit" at bounding box center [298, 588] width 38 height 16
click at [309, 584] on p "Submit" at bounding box center [298, 588] width 38 height 16
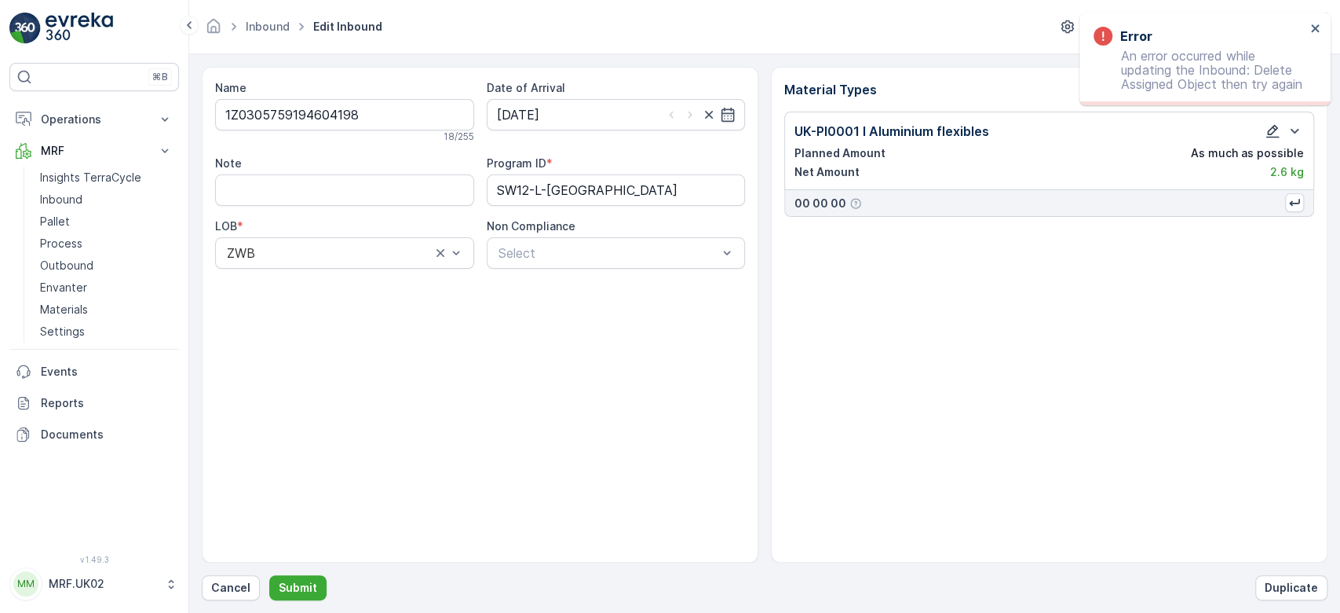
click at [1274, 130] on icon "button" at bounding box center [1273, 131] width 16 height 16
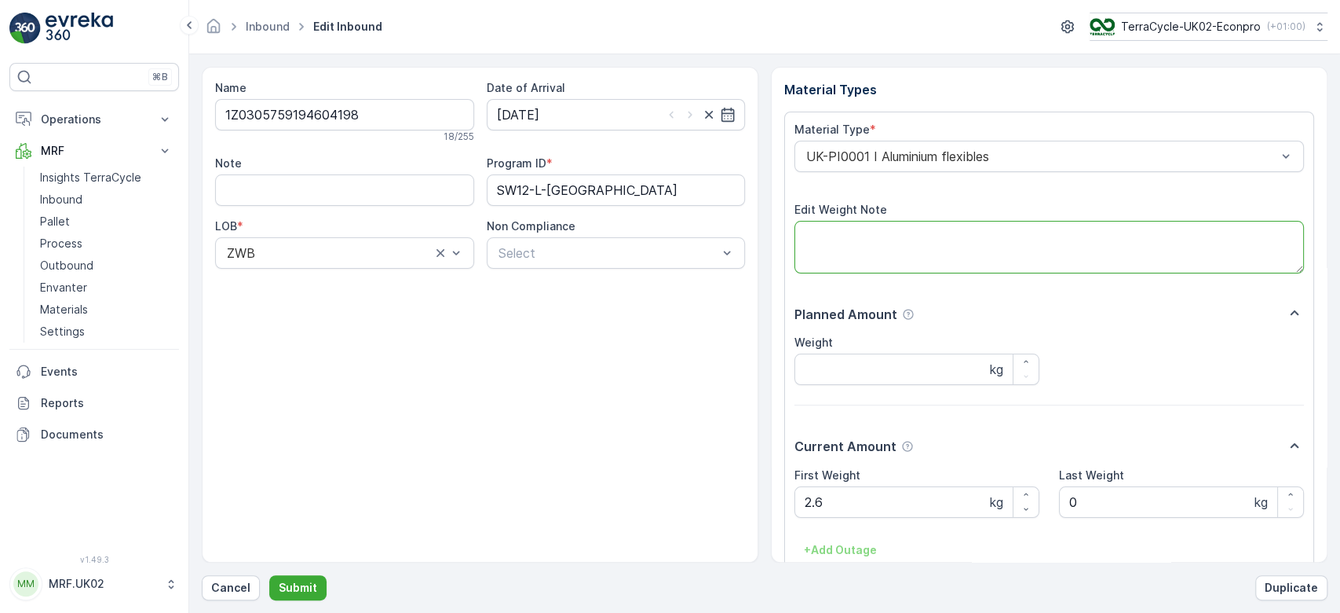
click at [845, 242] on textarea "Edit Weight Note" at bounding box center [1050, 247] width 510 height 52
type textarea "0"
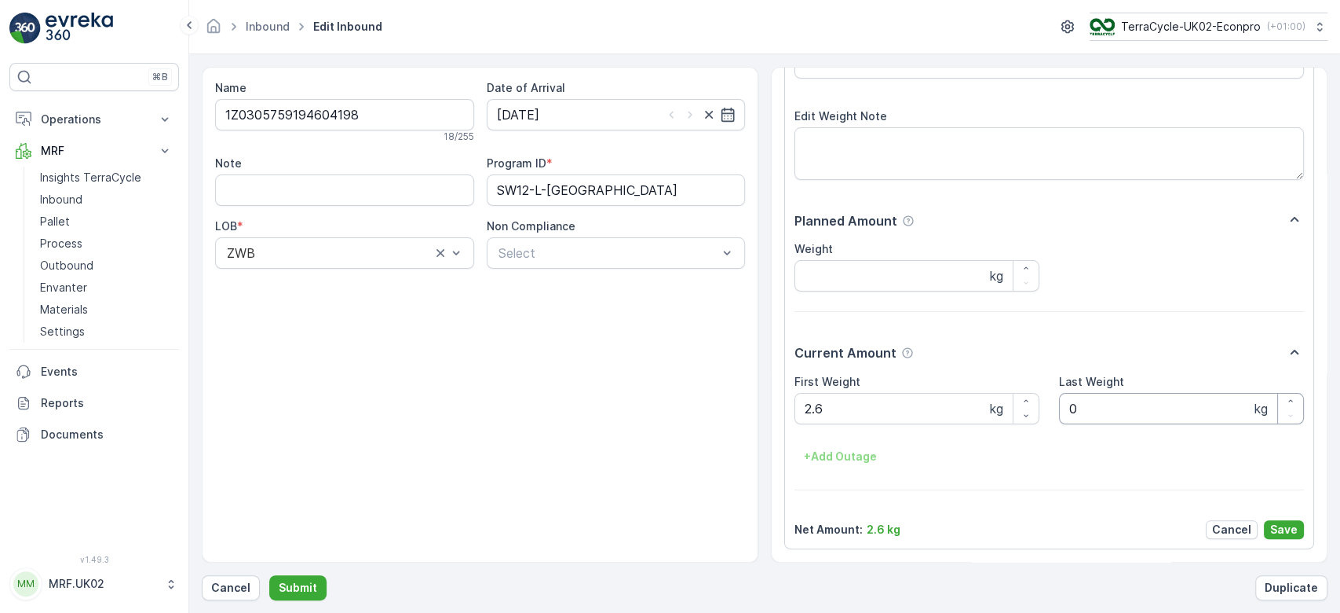
click at [1095, 402] on Weight "0" at bounding box center [1181, 408] width 245 height 31
type Weight "2.6"
click at [1272, 527] on p "Save" at bounding box center [1284, 529] width 27 height 16
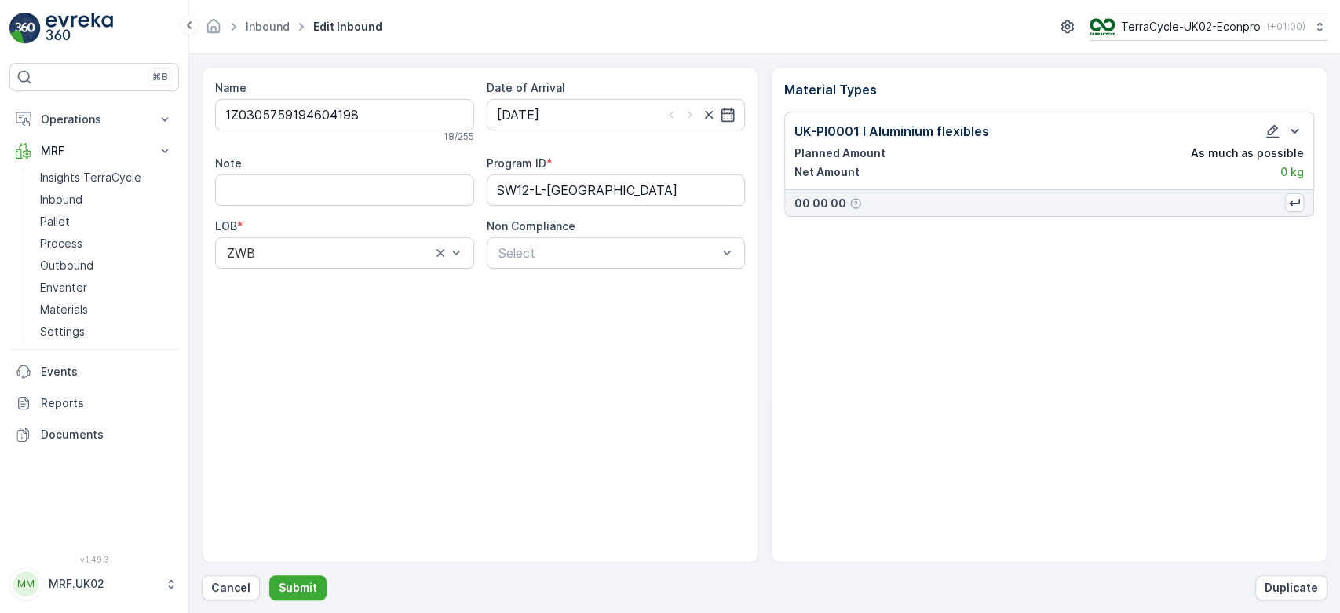
scroll to position [0, 0]
click at [1267, 134] on icon "button" at bounding box center [1273, 131] width 16 height 16
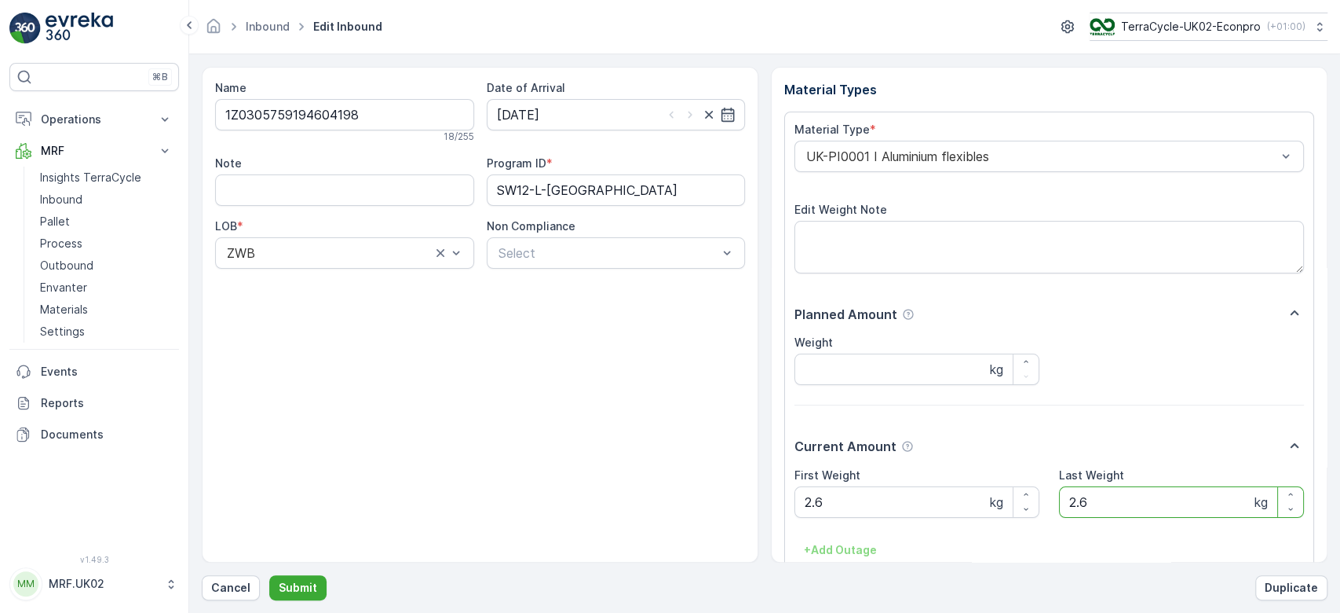
click at [1101, 495] on Weight "2.6" at bounding box center [1181, 501] width 245 height 31
type Weight "2"
drag, startPoint x: 1326, startPoint y: 360, endPoint x: 1326, endPoint y: 474, distance: 113.9
click at [1326, 474] on div "Material Types Material Type * UK-PI0001 I Aluminium flexibles Edit Weight Note…" at bounding box center [1049, 315] width 557 height 496
click at [1328, 406] on form "Name 1Z0305759194604198 18 / 255 Date of Arrival 28.08.2025 Note Program ID * S…" at bounding box center [764, 333] width 1151 height 558
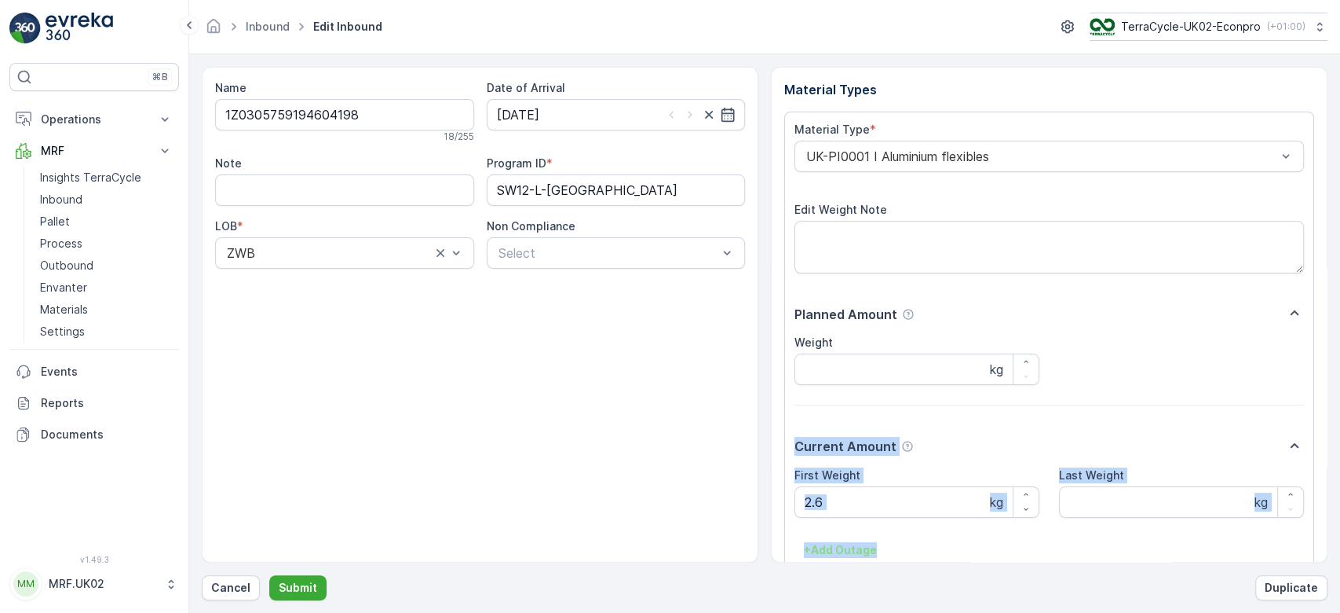
drag, startPoint x: 1322, startPoint y: 404, endPoint x: 1323, endPoint y: 529, distance: 124.9
click at [1323, 529] on div "Material Types Material Type * UK-PI0001 I Aluminium flexibles Edit Weight Note…" at bounding box center [1049, 315] width 557 height 496
click at [1252, 349] on div "Weight kg" at bounding box center [1050, 360] width 510 height 50
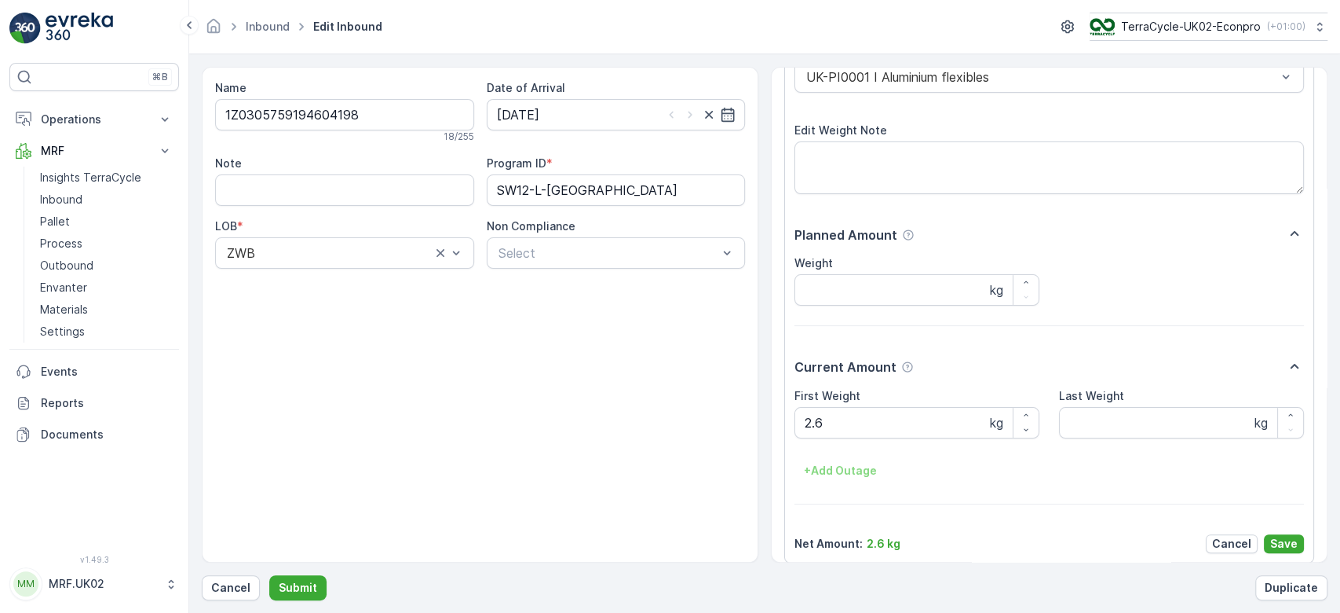
scroll to position [93, 0]
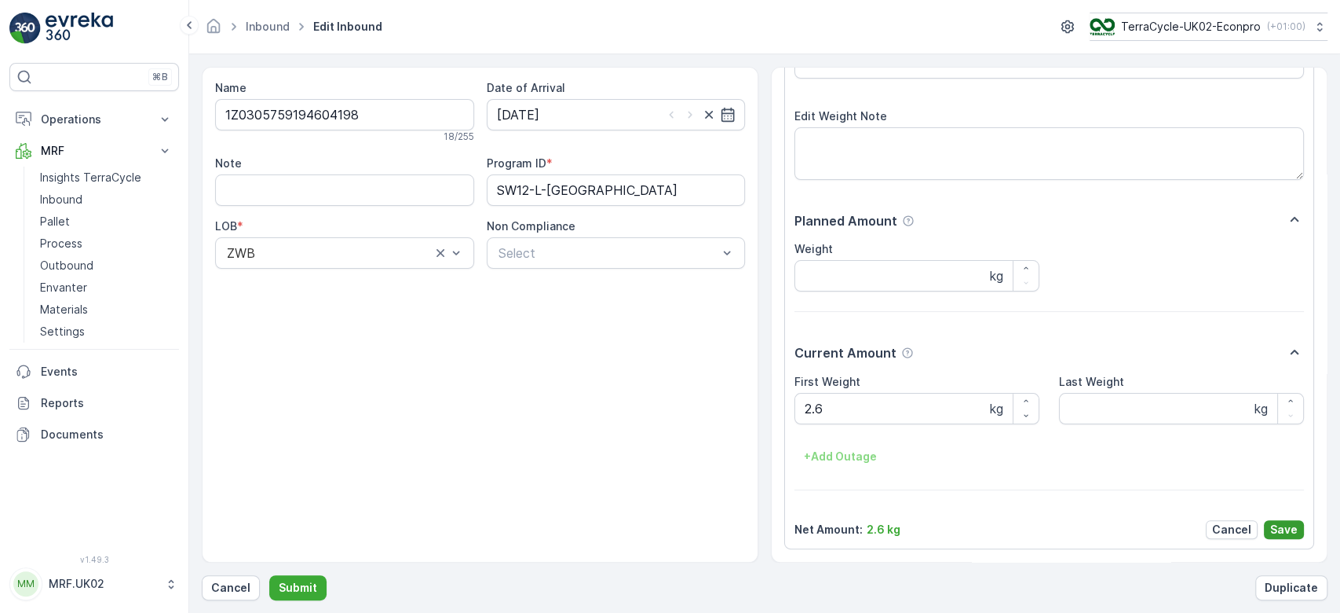
click at [1279, 529] on p "Save" at bounding box center [1284, 529] width 27 height 16
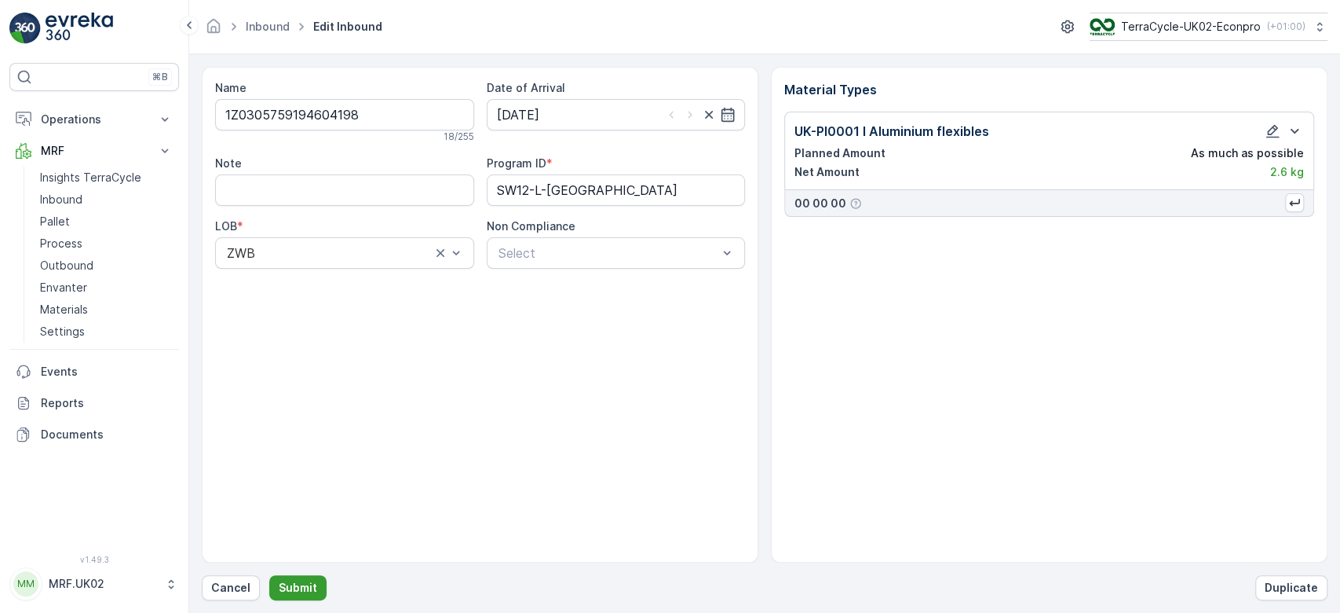
click at [309, 581] on p "Submit" at bounding box center [298, 588] width 38 height 16
click at [1281, 132] on button "button" at bounding box center [1273, 131] width 19 height 19
click at [1268, 123] on icon "button" at bounding box center [1273, 131] width 16 height 16
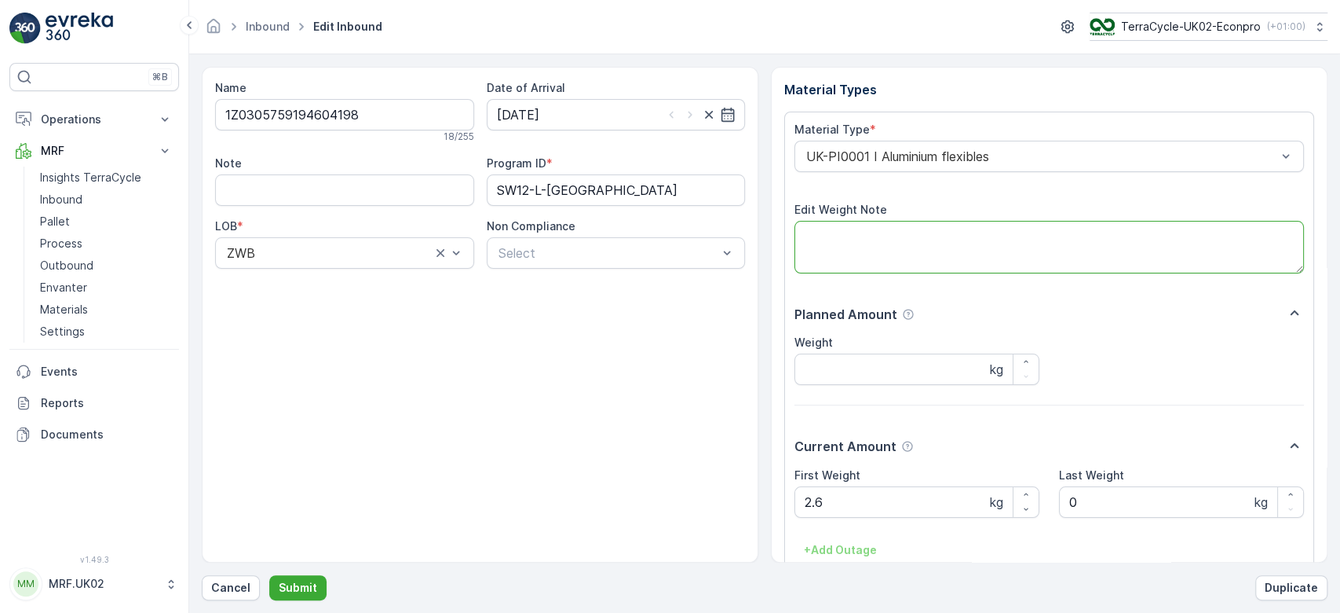
click at [891, 258] on textarea "Edit Weight Note" at bounding box center [1050, 247] width 510 height 52
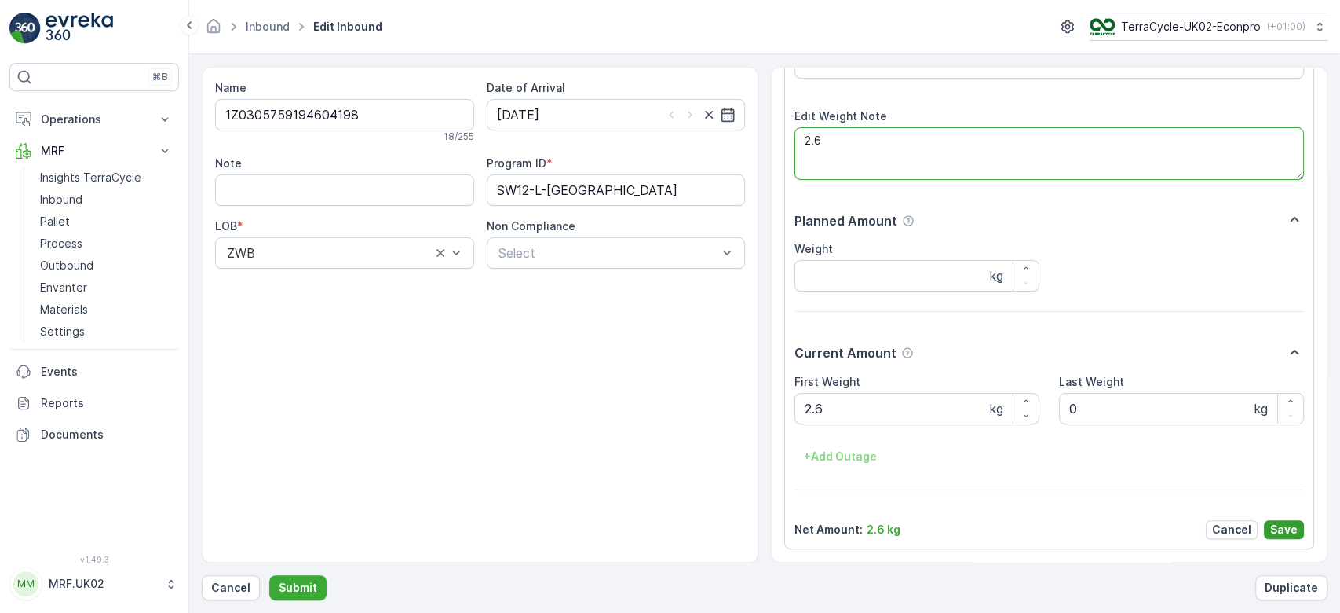
type textarea "2.6"
click at [1282, 531] on p "Save" at bounding box center [1284, 529] width 27 height 16
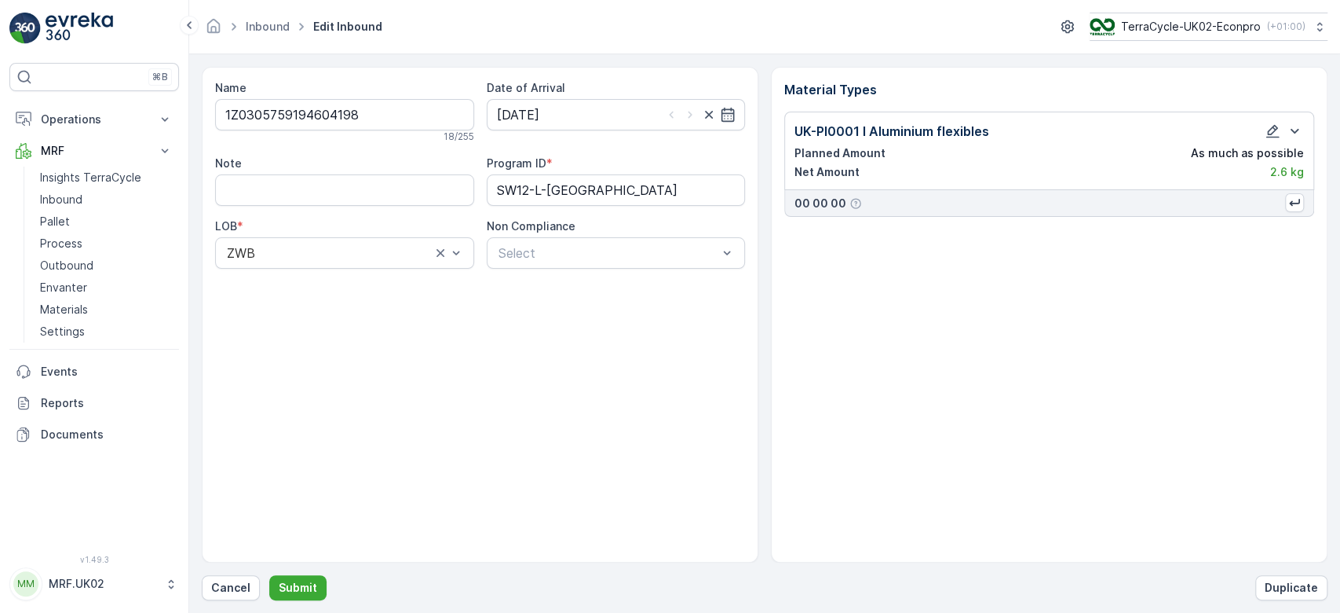
scroll to position [0, 0]
click at [317, 580] on button "Submit" at bounding box center [297, 587] width 57 height 25
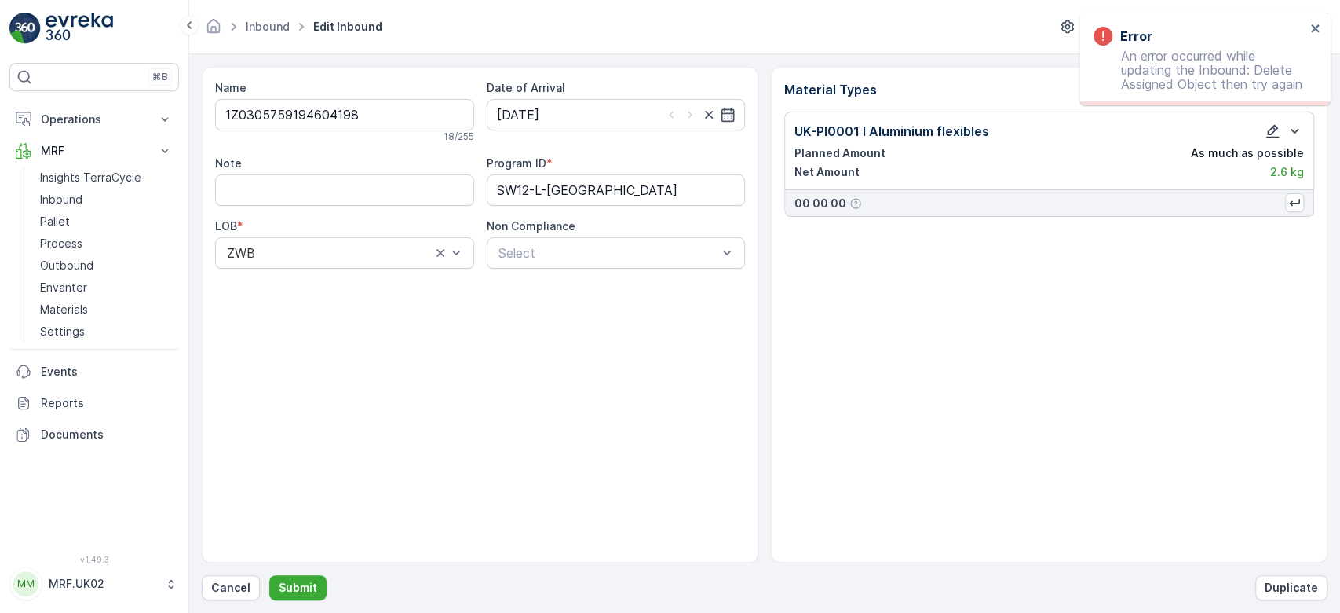
click at [1273, 124] on icon "button" at bounding box center [1273, 131] width 16 height 16
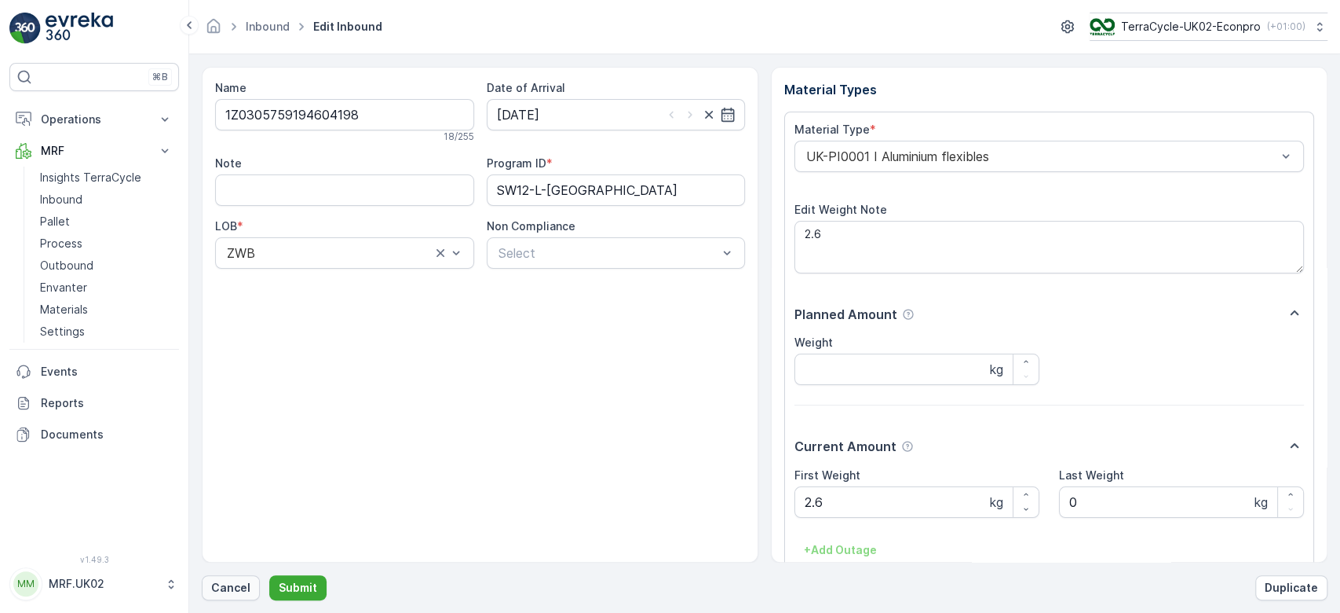
click at [240, 587] on p "Cancel" at bounding box center [230, 588] width 39 height 16
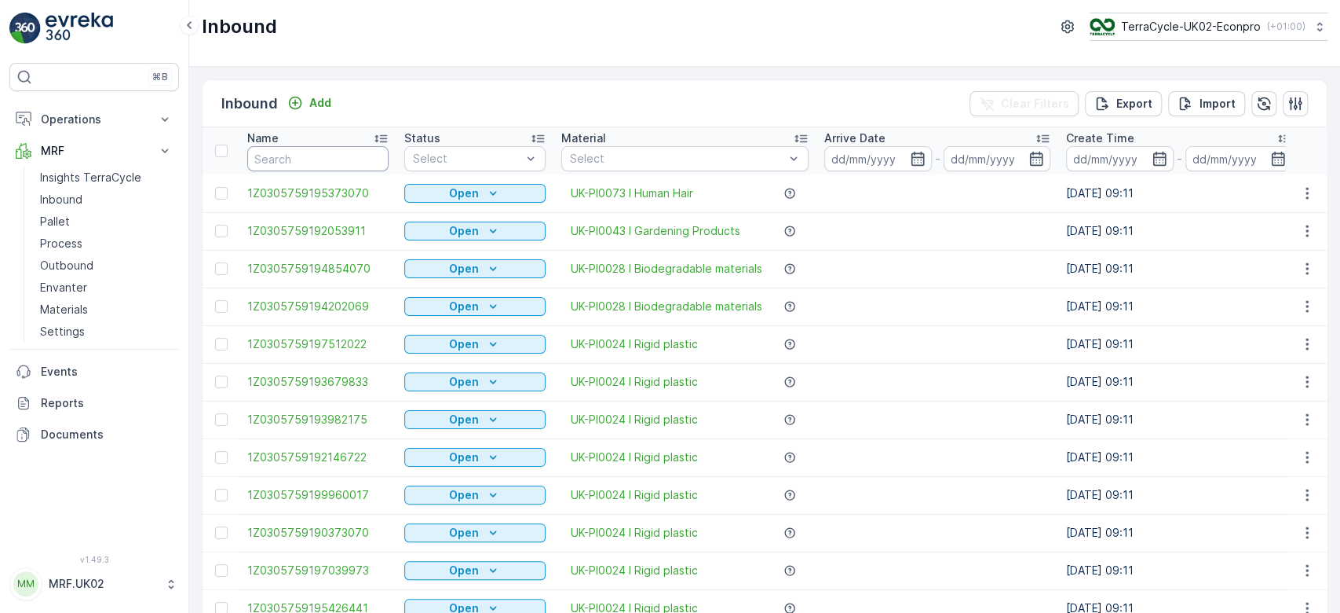
click at [320, 166] on input "text" at bounding box center [317, 158] width 141 height 25
type input "4198"
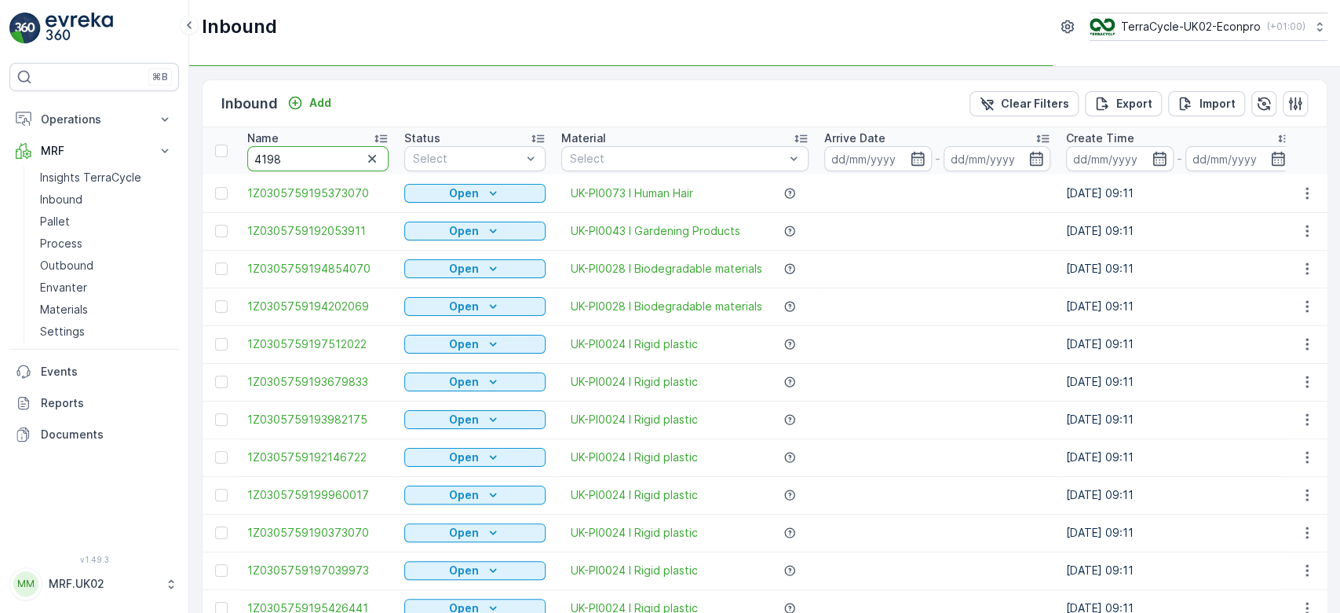
click at [251, 156] on input "4198" at bounding box center [317, 158] width 141 height 25
type input "604198"
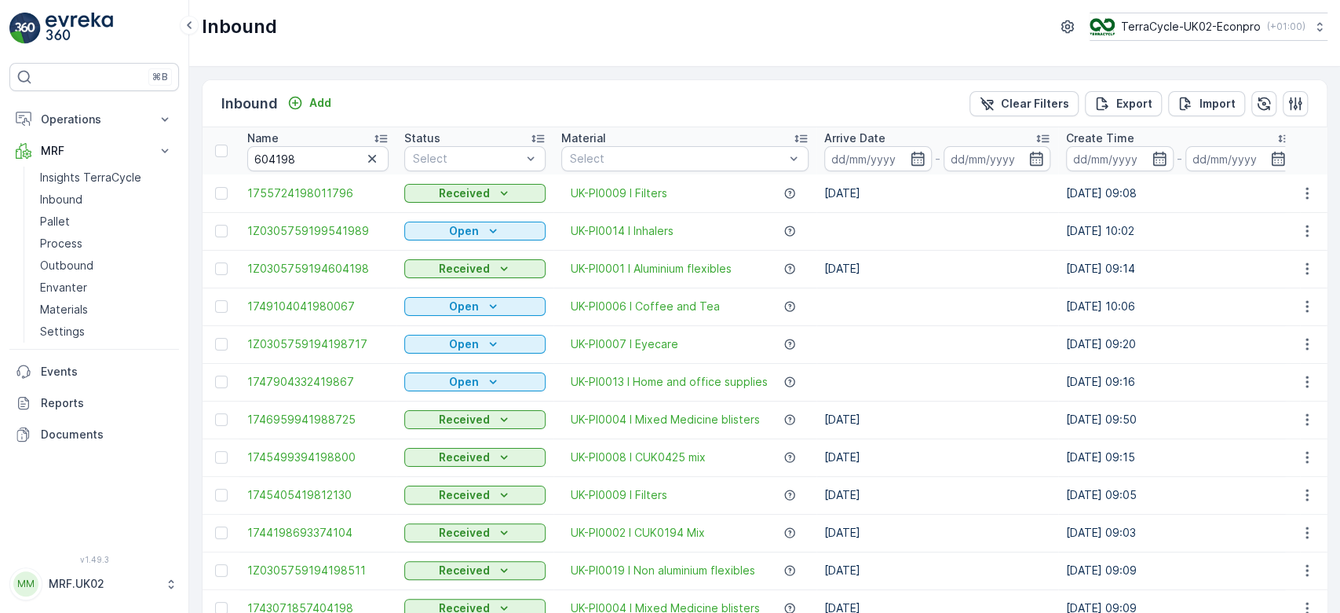
type input "4198"
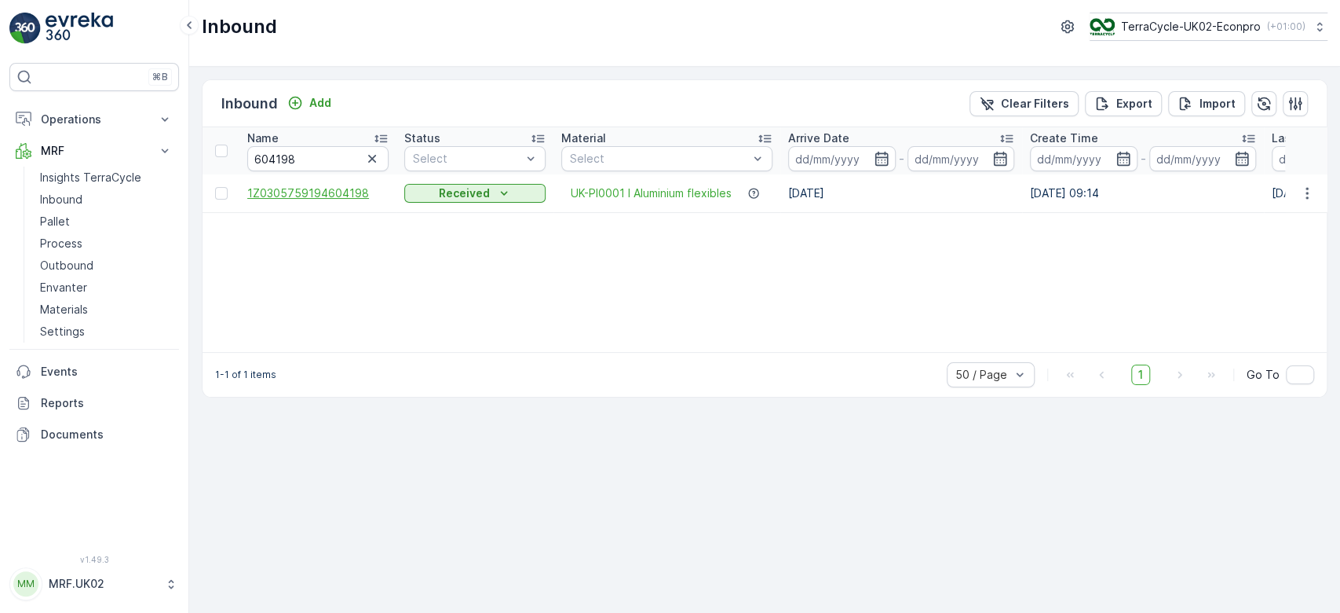
click at [321, 185] on span "1Z0305759194604198" at bounding box center [317, 193] width 141 height 16
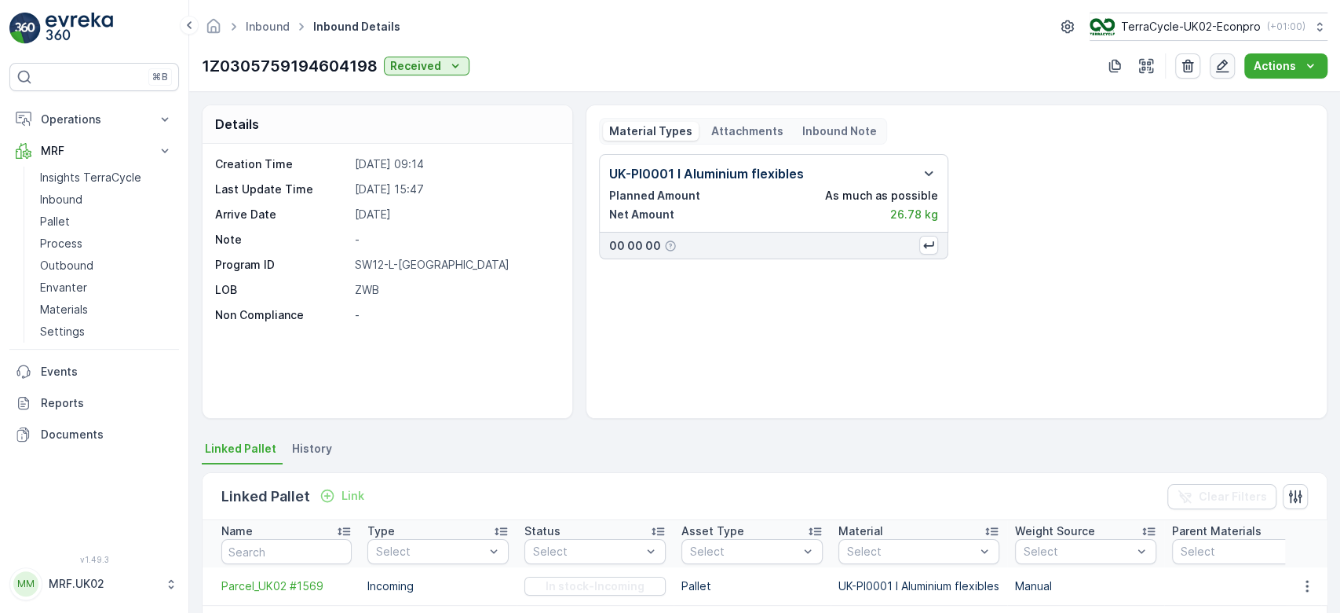
click at [1231, 67] on icon "button" at bounding box center [1223, 66] width 16 height 16
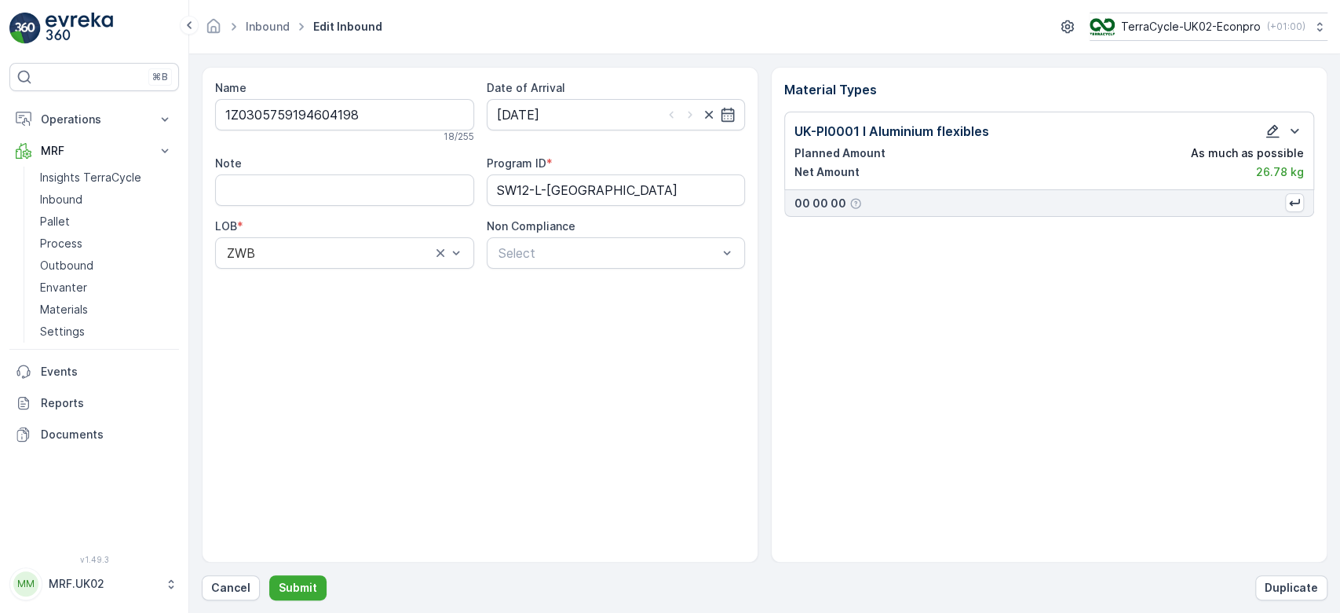
click at [1274, 129] on icon "button" at bounding box center [1273, 131] width 16 height 16
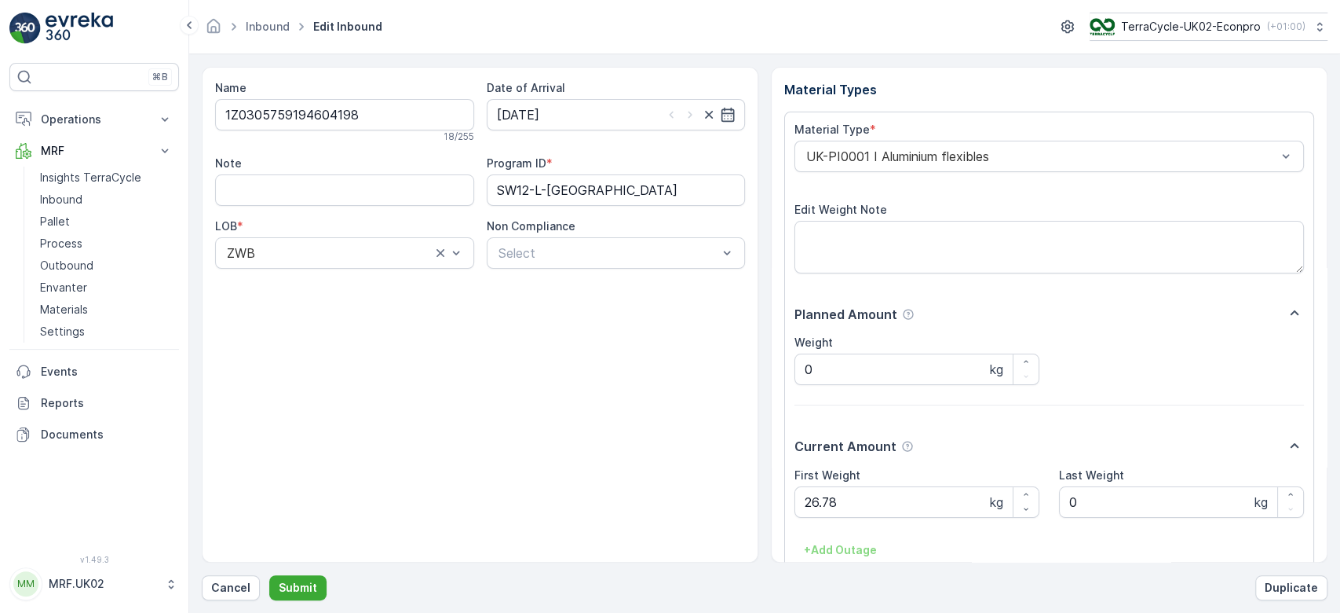
click at [687, 478] on div "Name 1Z0305759194604198 18 / 255 Date of Arrival 28.08.2025 Note Program ID * S…" at bounding box center [480, 315] width 557 height 496
click at [829, 358] on input "0" at bounding box center [917, 368] width 245 height 31
click at [875, 232] on textarea "Edit Weight Note" at bounding box center [1050, 247] width 510 height 52
click at [1085, 504] on Weight "0" at bounding box center [1181, 501] width 245 height 31
type Weight "2"
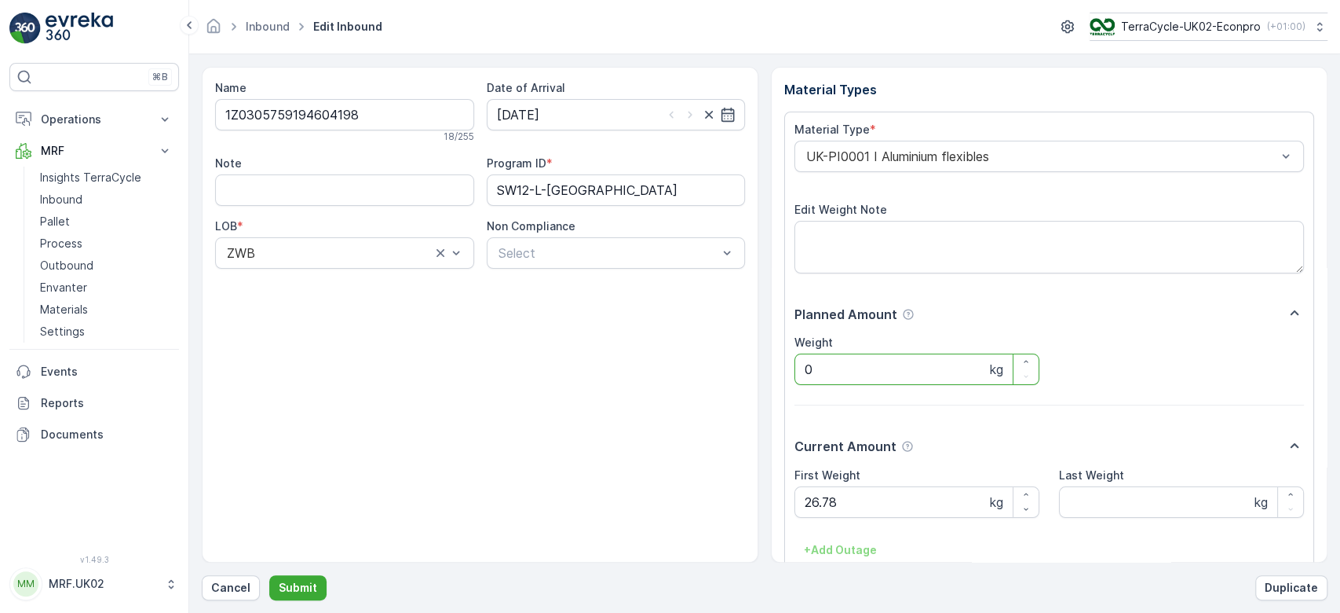
click at [881, 361] on input "0" at bounding box center [917, 368] width 245 height 31
type input "2.6"
click at [876, 497] on Weight "26.78" at bounding box center [917, 501] width 245 height 31
type Weight "2"
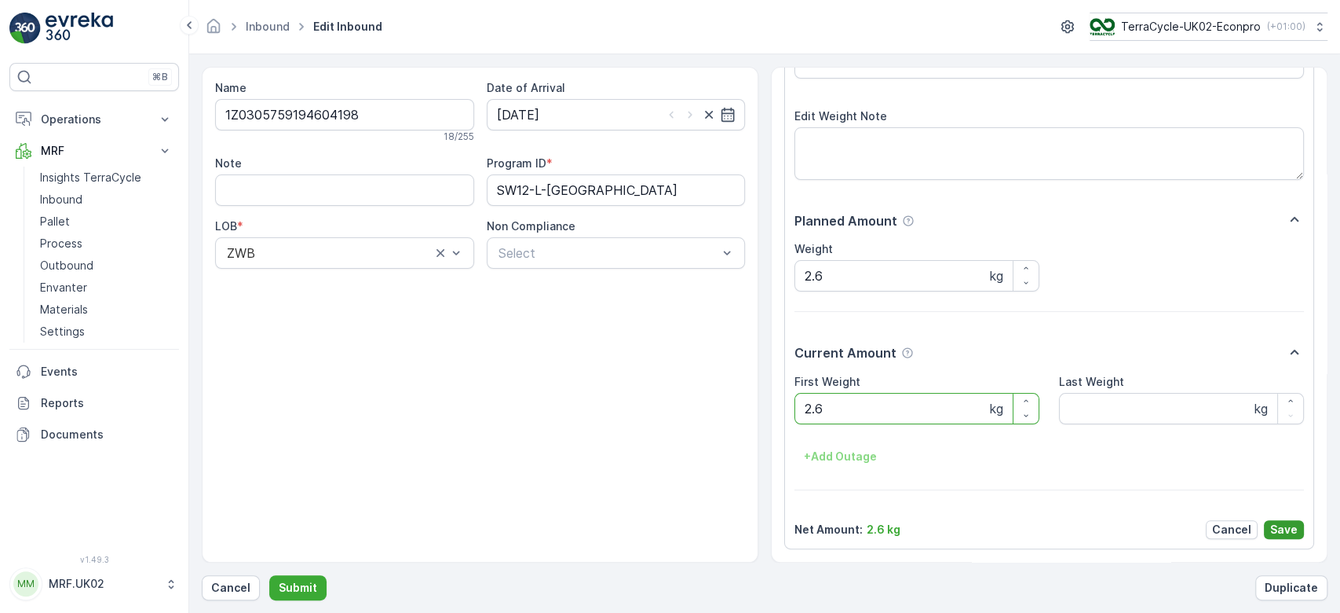
type Weight "2.6"
click at [1279, 532] on p "Save" at bounding box center [1284, 529] width 27 height 16
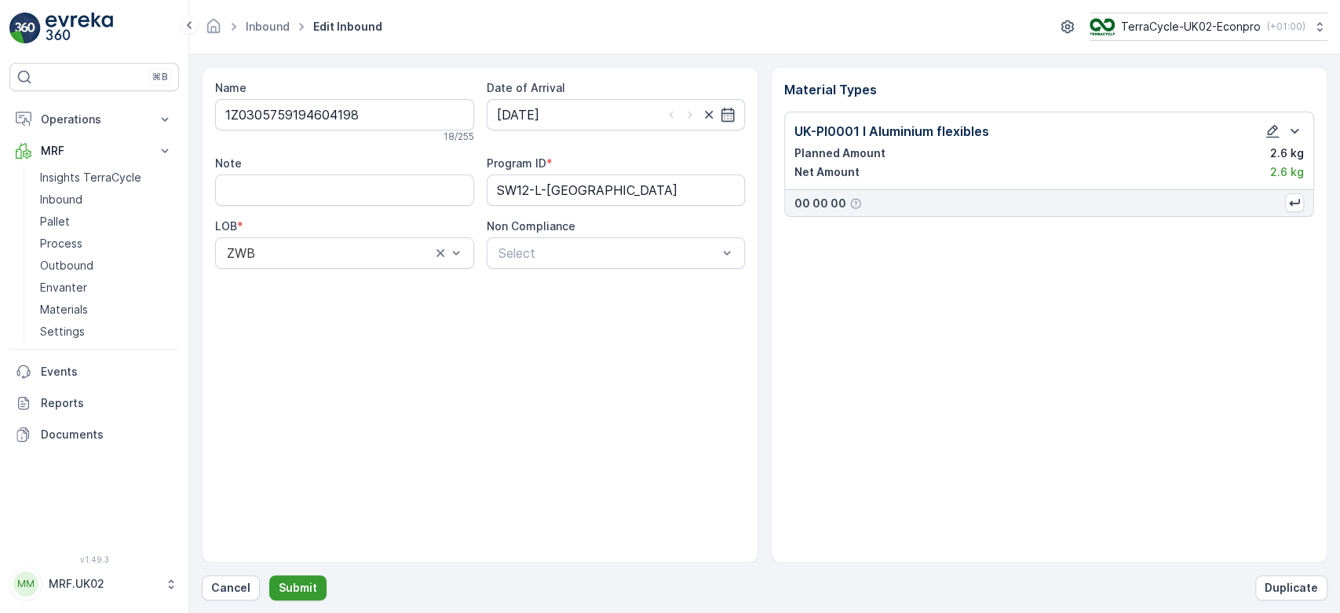
click at [307, 581] on p "Submit" at bounding box center [298, 588] width 38 height 16
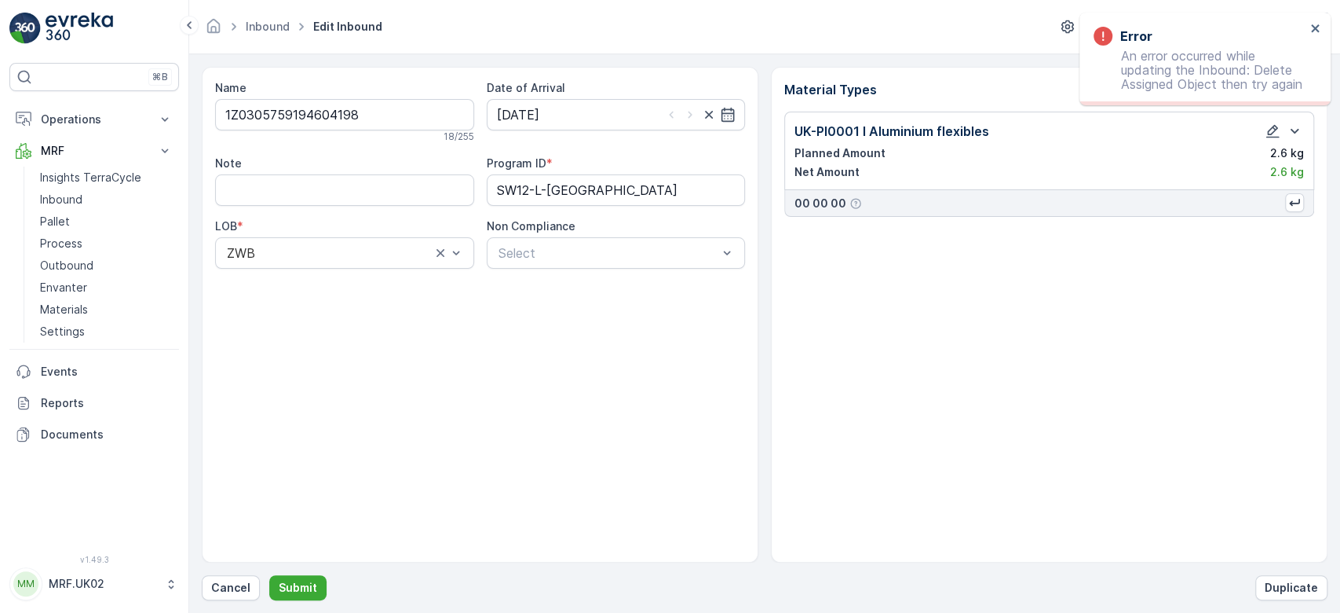
click at [871, 480] on div "Material Types UK-PI0001 I Aluminium flexibles Planned Amount 2.6 kg Net Amount…" at bounding box center [1049, 315] width 557 height 496
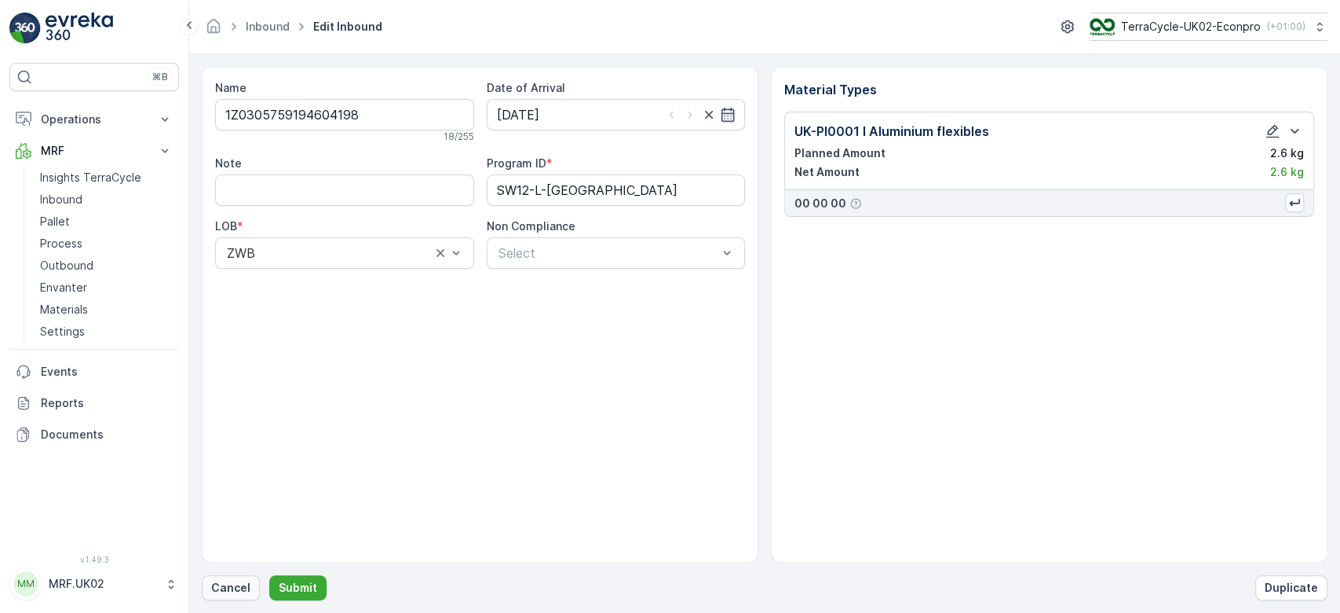
click at [240, 580] on p "Cancel" at bounding box center [230, 588] width 39 height 16
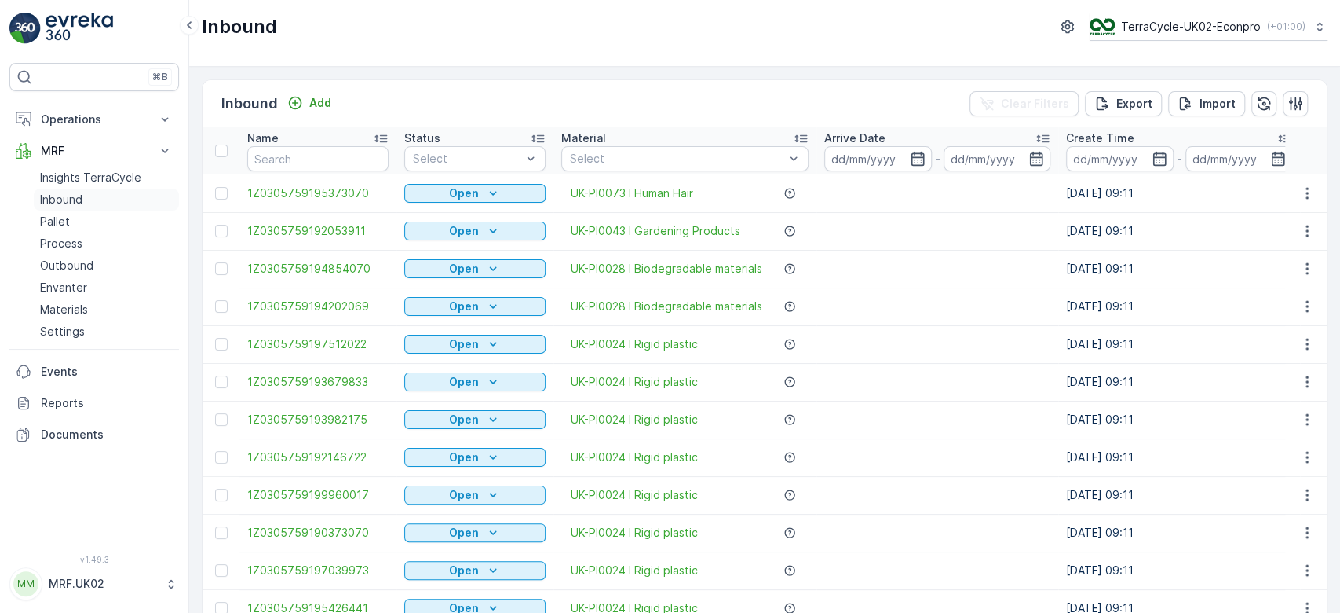
click at [75, 202] on p "Inbound" at bounding box center [61, 200] width 42 height 16
click at [290, 161] on input "text" at bounding box center [317, 158] width 141 height 25
click at [309, 144] on div "Name" at bounding box center [317, 138] width 141 height 16
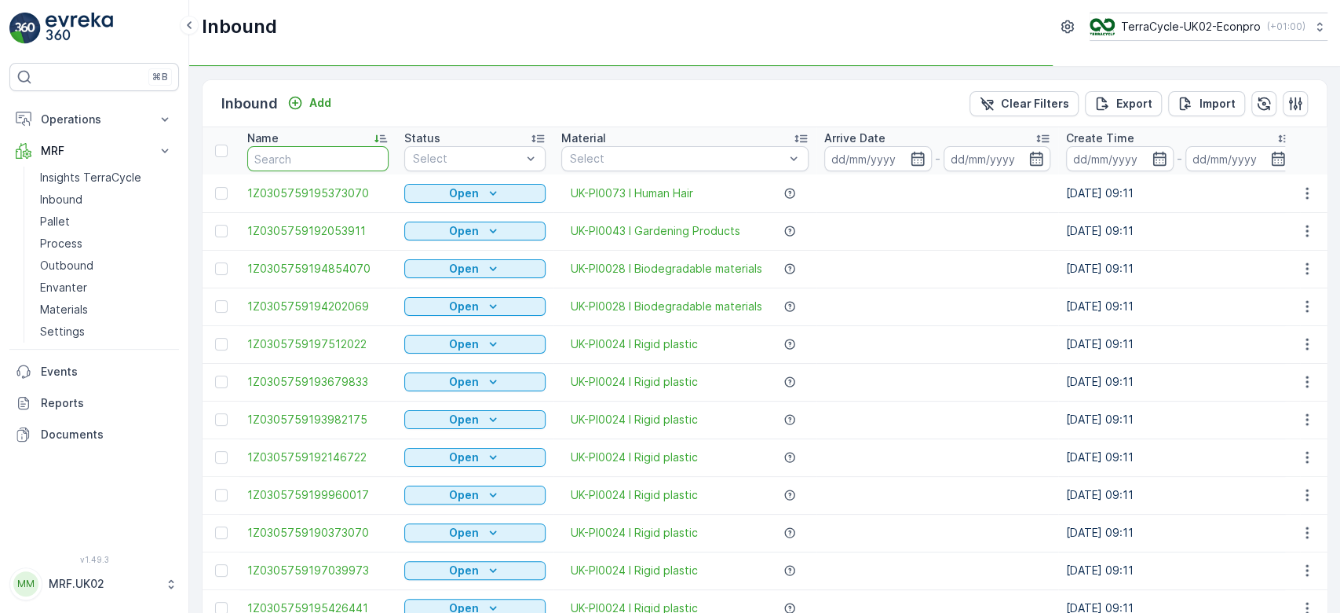
click at [309, 152] on input "text" at bounding box center [317, 158] width 141 height 25
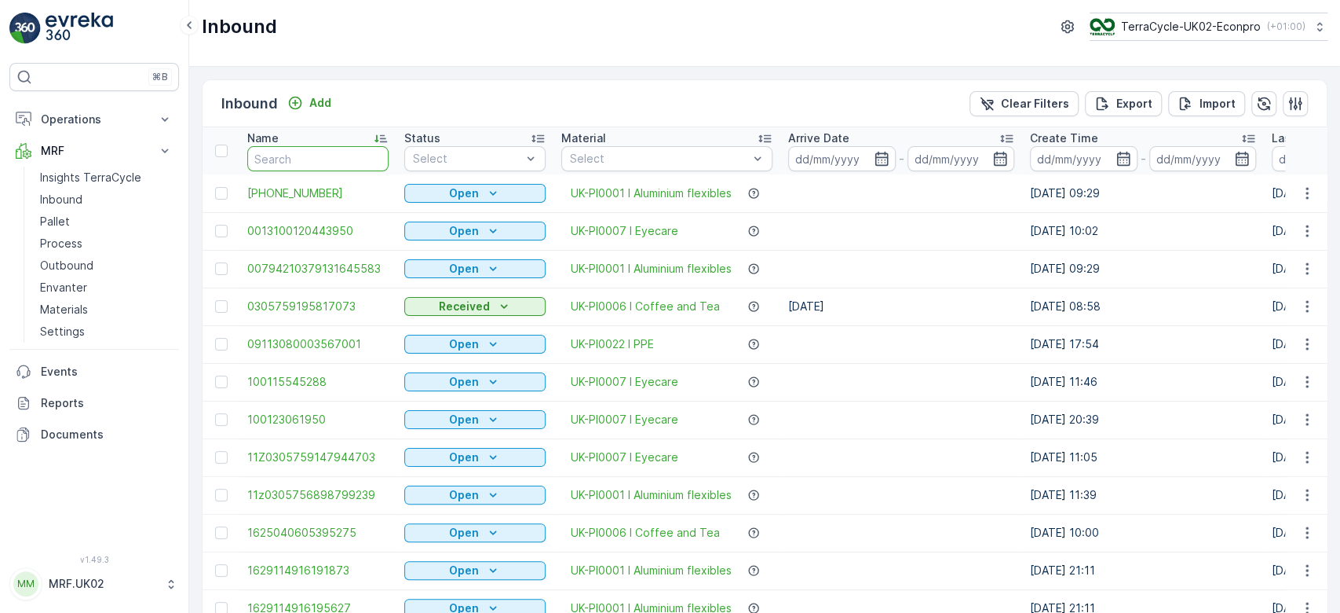
click at [283, 150] on input "text" at bounding box center [317, 158] width 141 height 25
type input "4198"
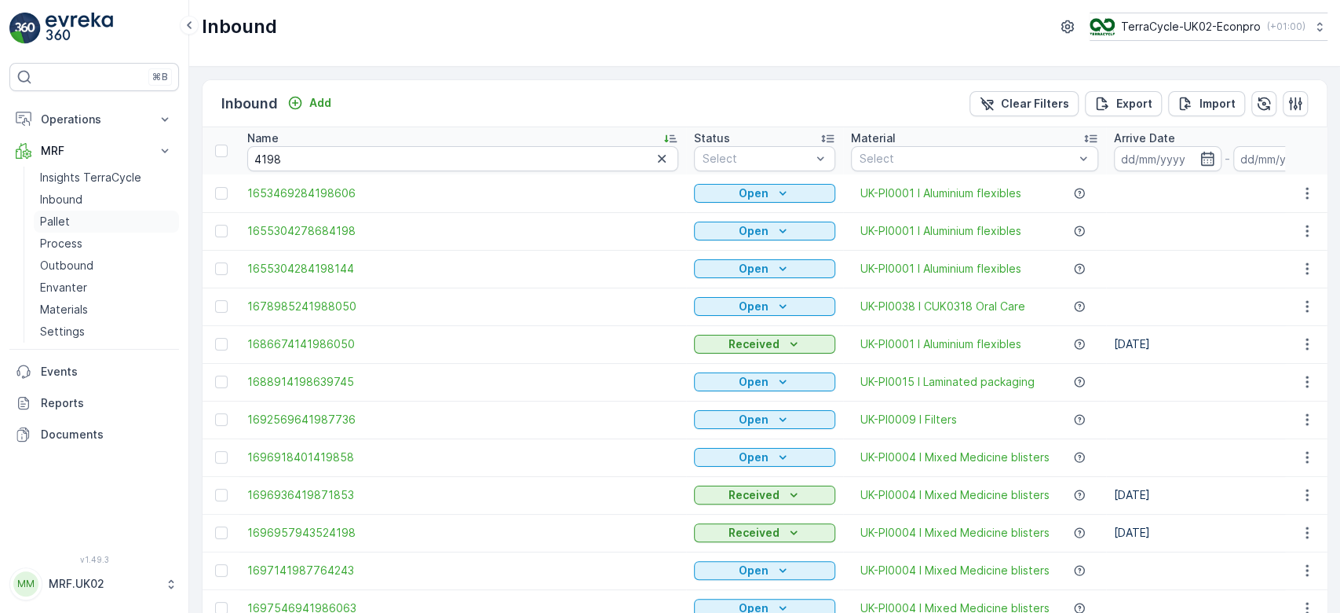
click at [68, 226] on p "Pallet" at bounding box center [55, 222] width 30 height 16
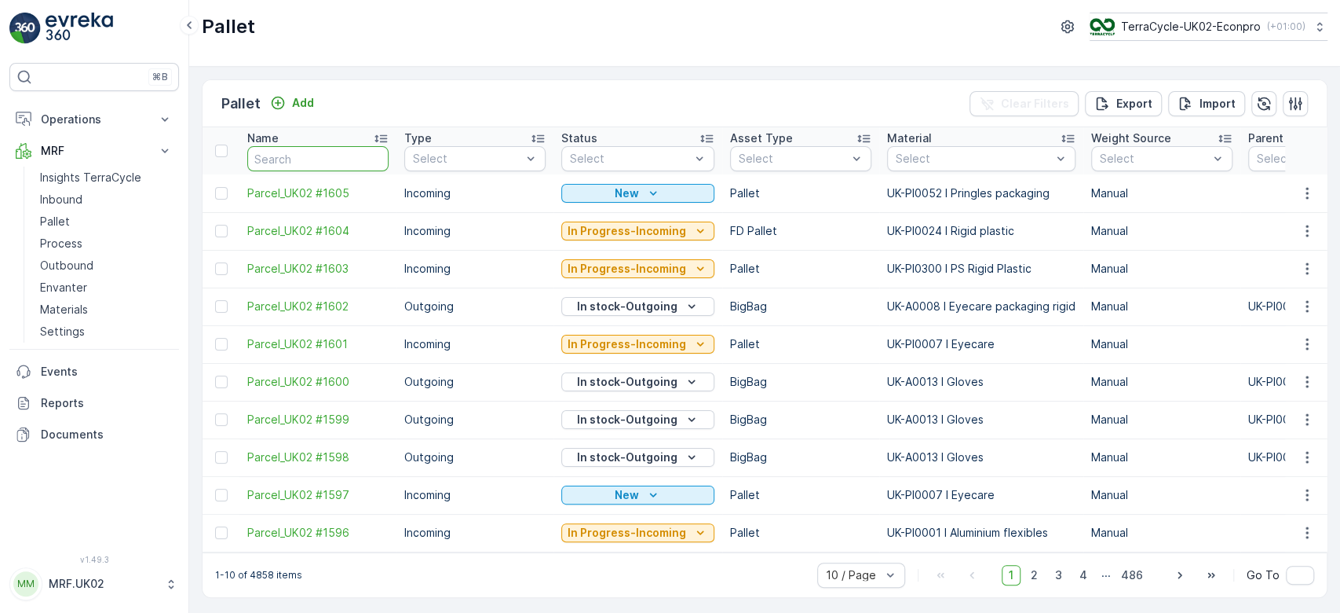
click at [298, 152] on input "text" at bounding box center [317, 158] width 141 height 25
type input "41"
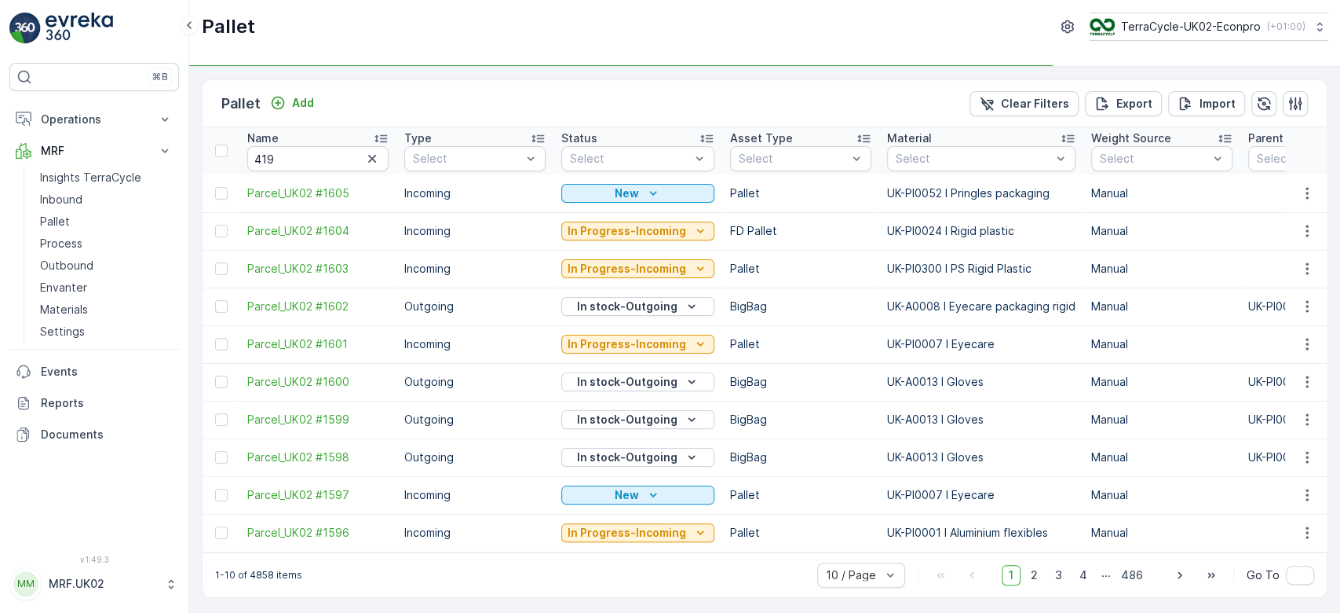
type input "41"
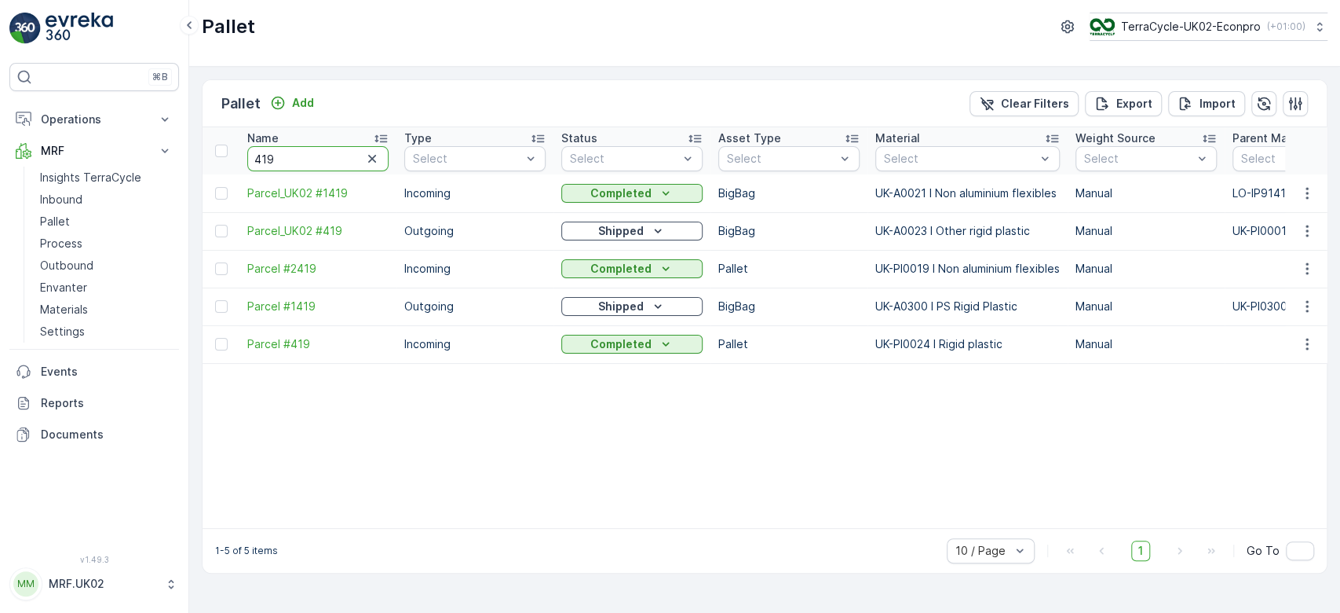
click at [280, 160] on input "419" at bounding box center [317, 158] width 141 height 25
type input "4198"
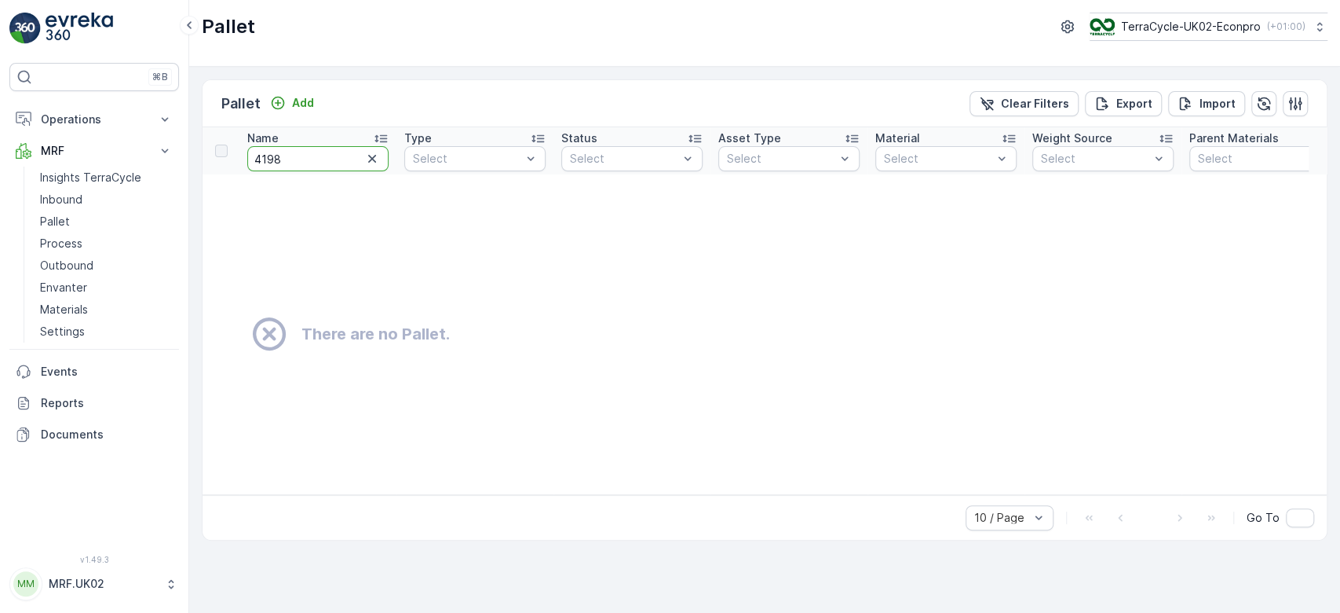
click at [251, 155] on input "4198" at bounding box center [317, 158] width 141 height 25
type input "604198"
click at [82, 198] on link "Inbound" at bounding box center [106, 199] width 145 height 22
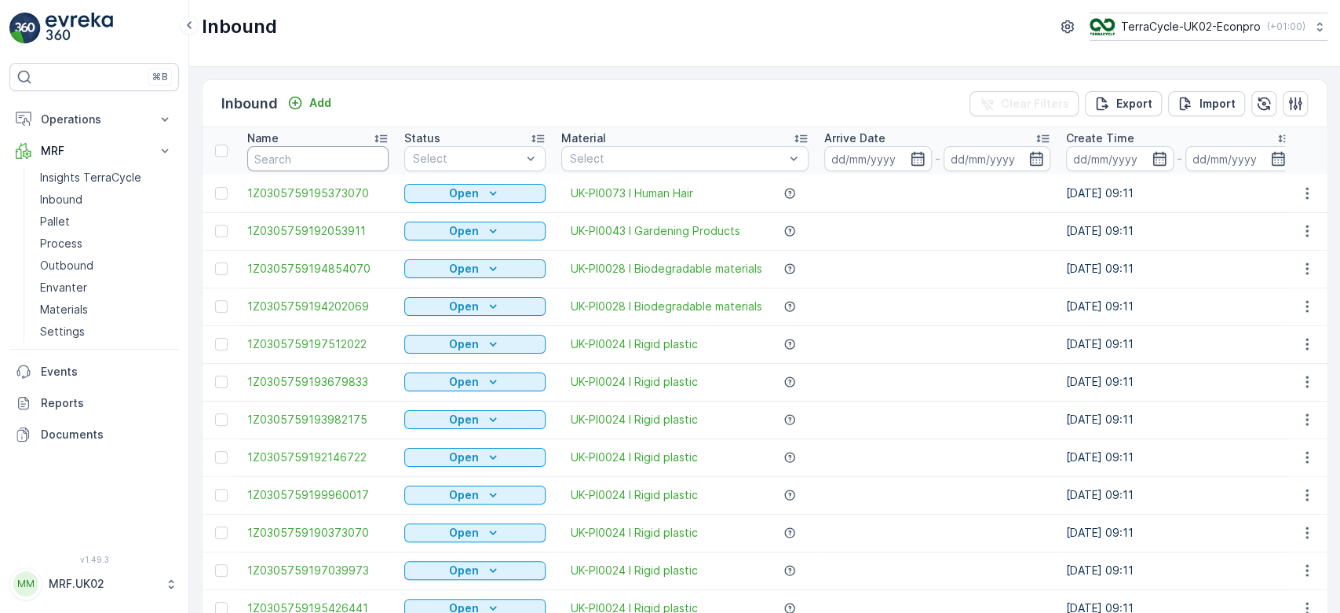
click at [269, 155] on input "text" at bounding box center [317, 158] width 141 height 25
type input "4198"
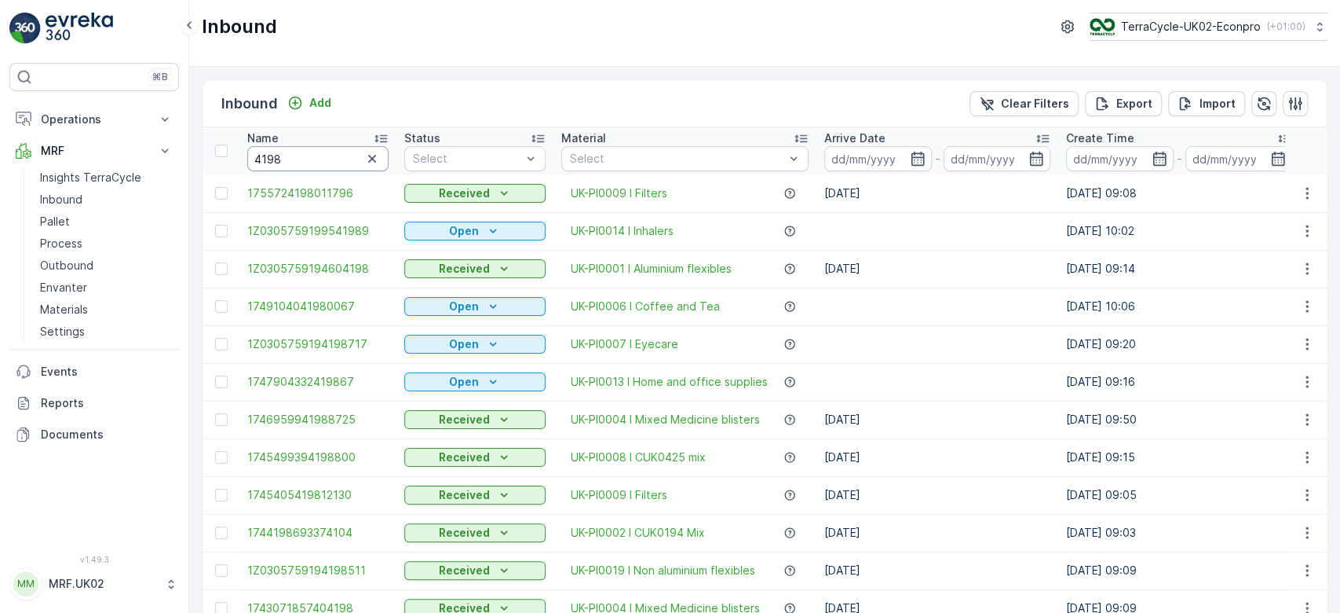
click at [251, 157] on input "4198" at bounding box center [317, 158] width 141 height 25
type input "604198"
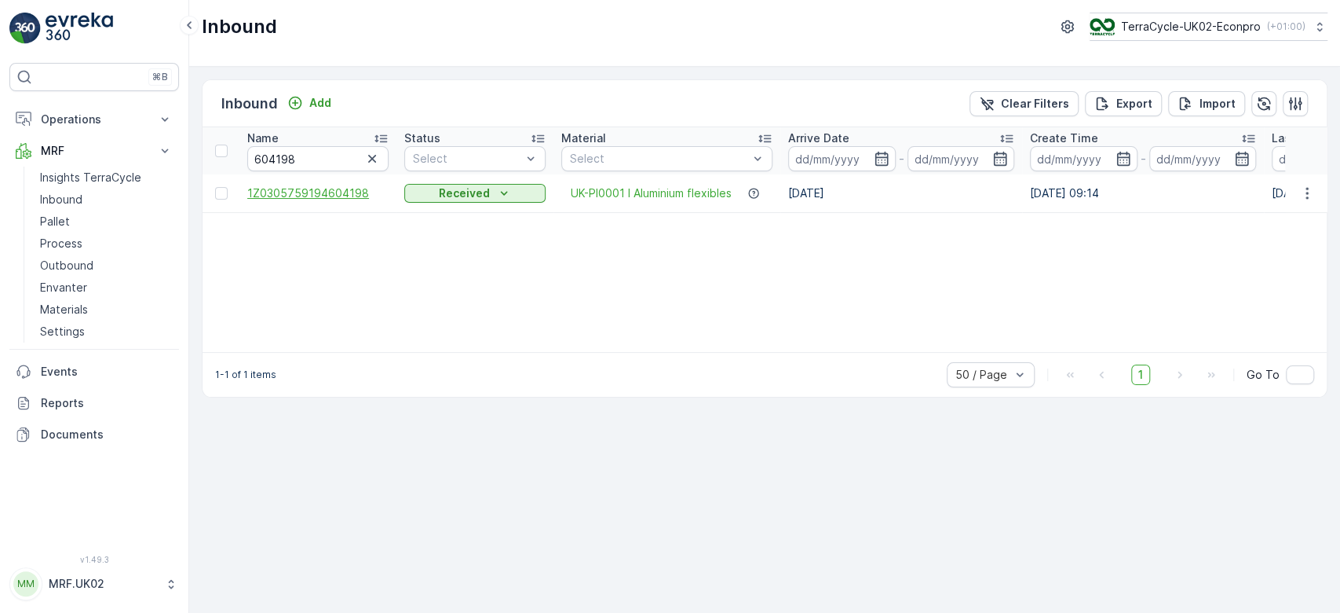
click at [284, 192] on span "1Z0305759194604198" at bounding box center [317, 193] width 141 height 16
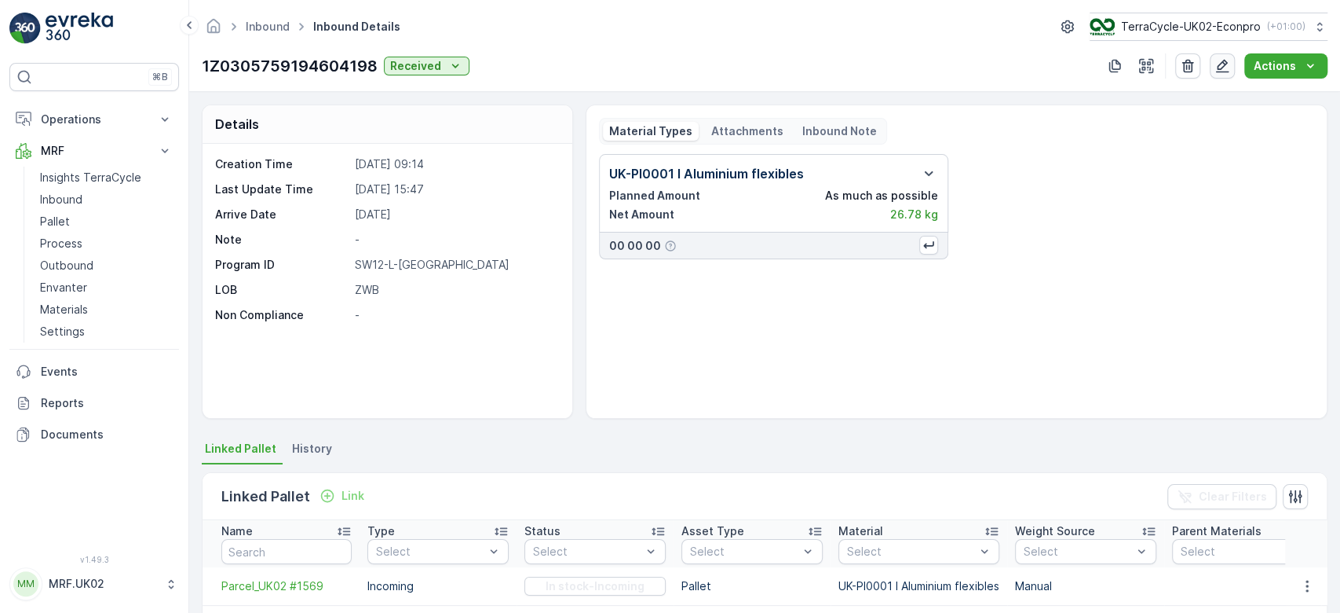
click at [1223, 60] on icon "button" at bounding box center [1223, 66] width 16 height 16
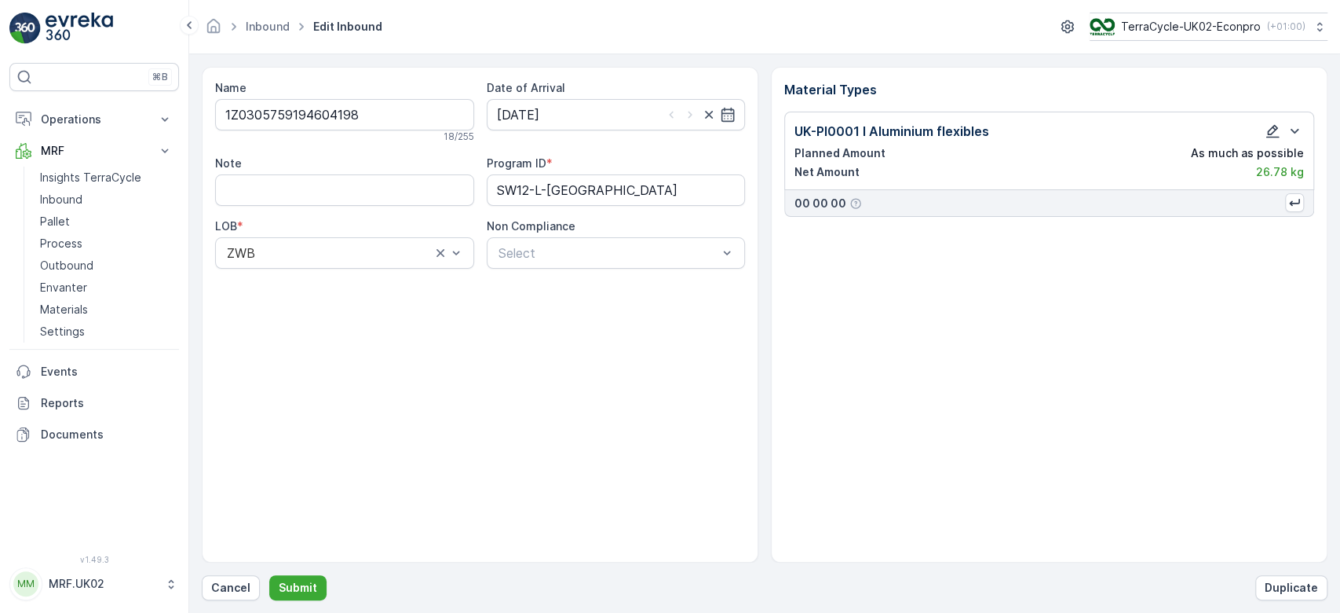
click at [1269, 130] on icon "button" at bounding box center [1273, 131] width 13 height 13
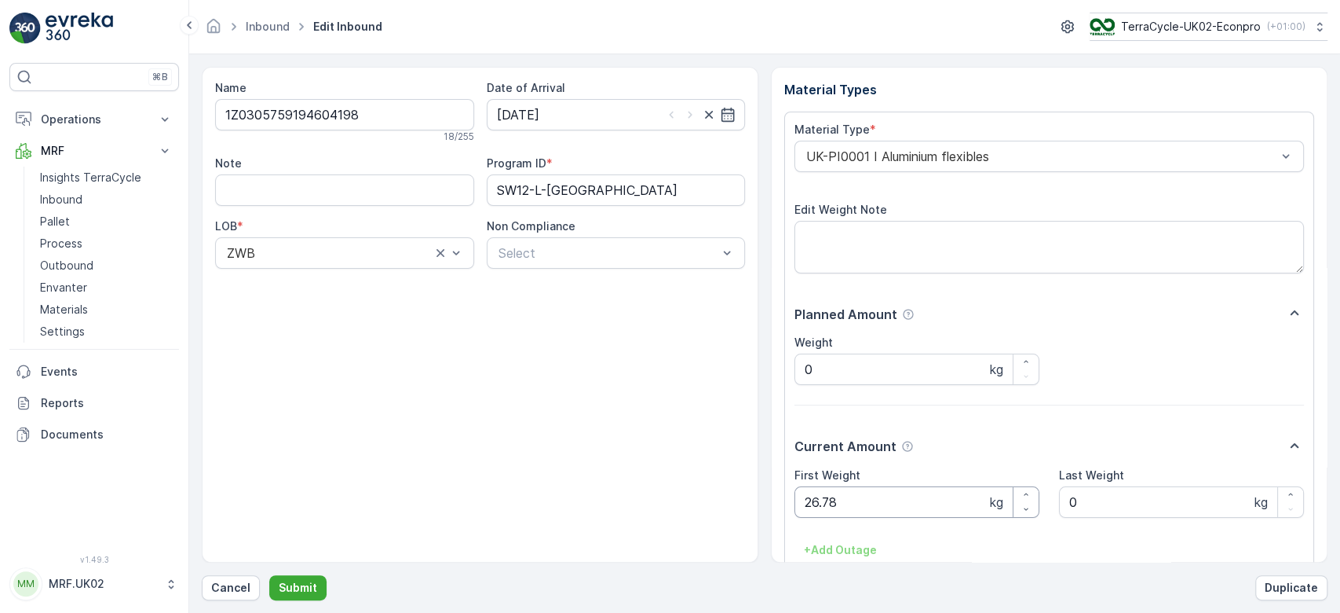
click at [843, 499] on Weight "26.78" at bounding box center [917, 501] width 245 height 31
type Weight "2"
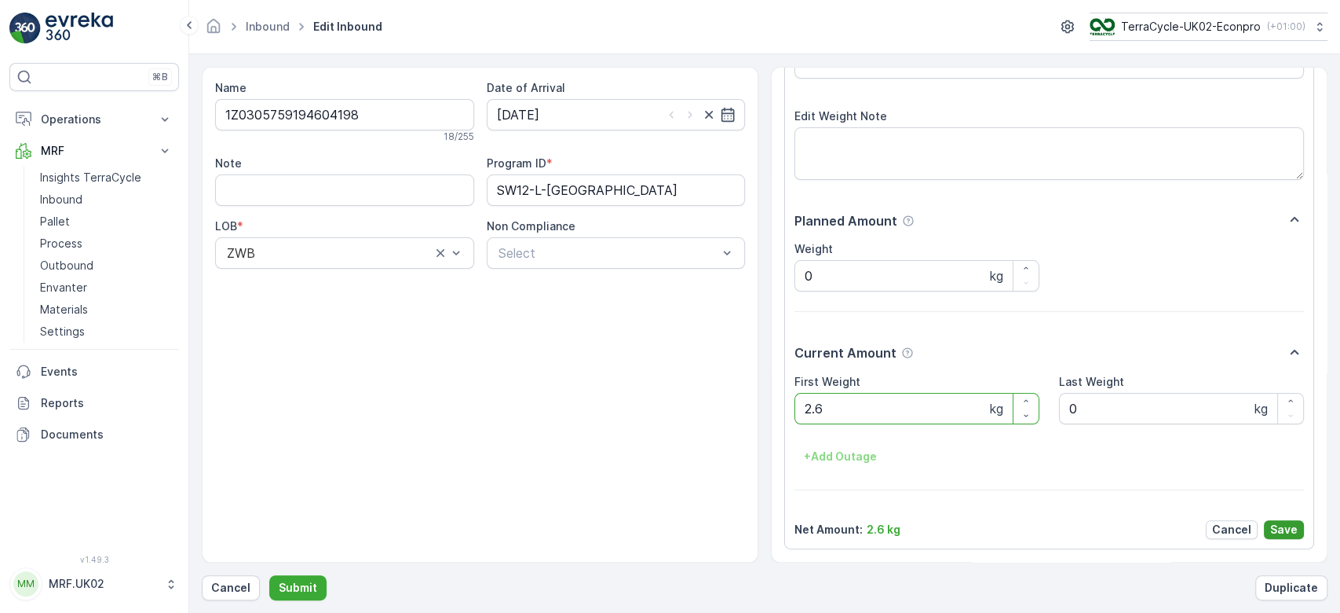
type Weight "2.6"
click at [1277, 532] on p "Save" at bounding box center [1284, 529] width 27 height 16
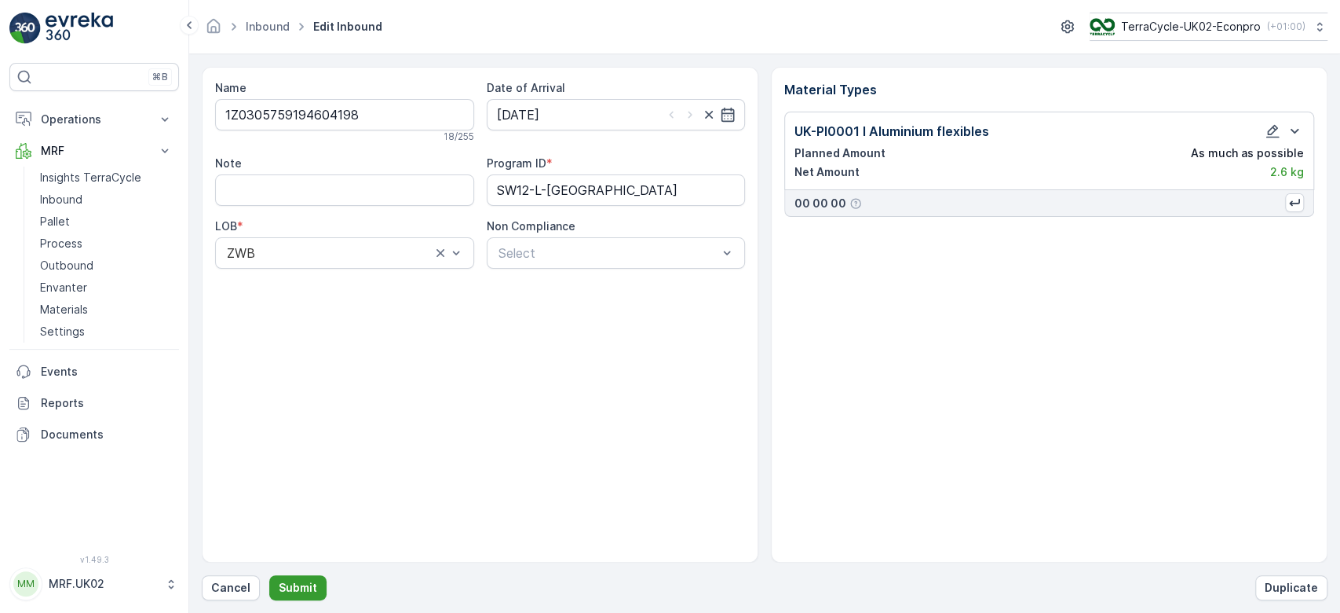
click at [298, 580] on p "Submit" at bounding box center [298, 588] width 38 height 16
click at [588, 470] on div "Name 1Z0305759194604198 18 / 255 Date of Arrival 28.08.2025 Note Program ID * S…" at bounding box center [480, 315] width 557 height 496
click at [229, 592] on p "Cancel" at bounding box center [230, 588] width 39 height 16
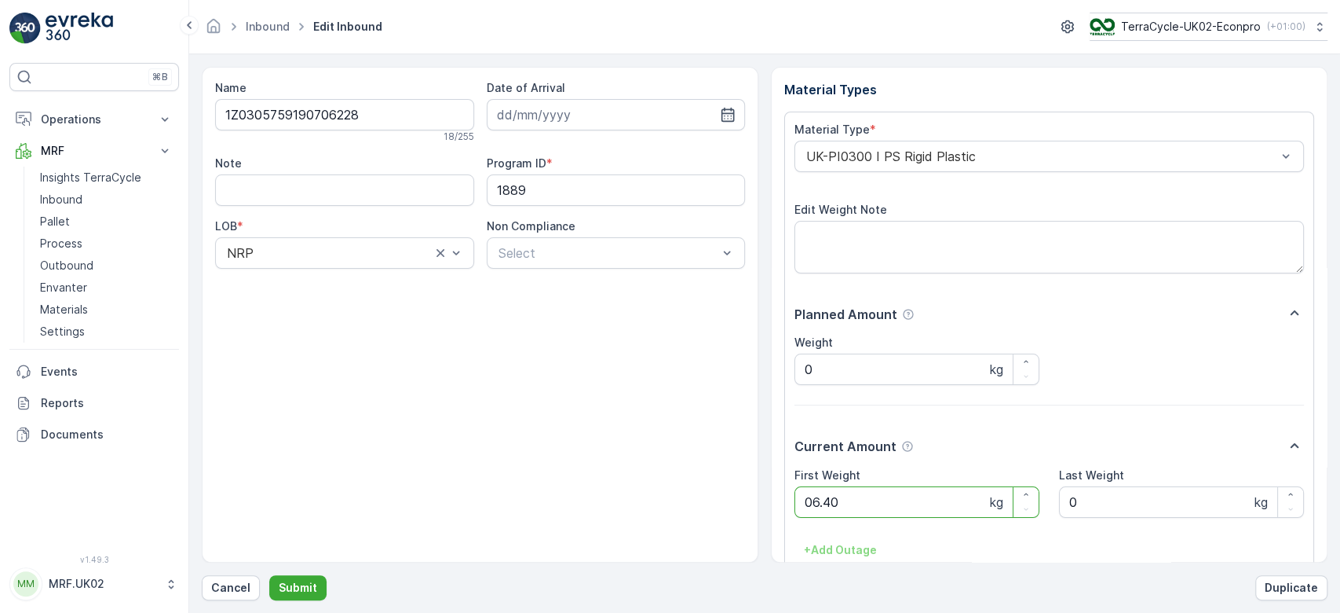
click at [269, 575] on button "Submit" at bounding box center [297, 587] width 57 height 25
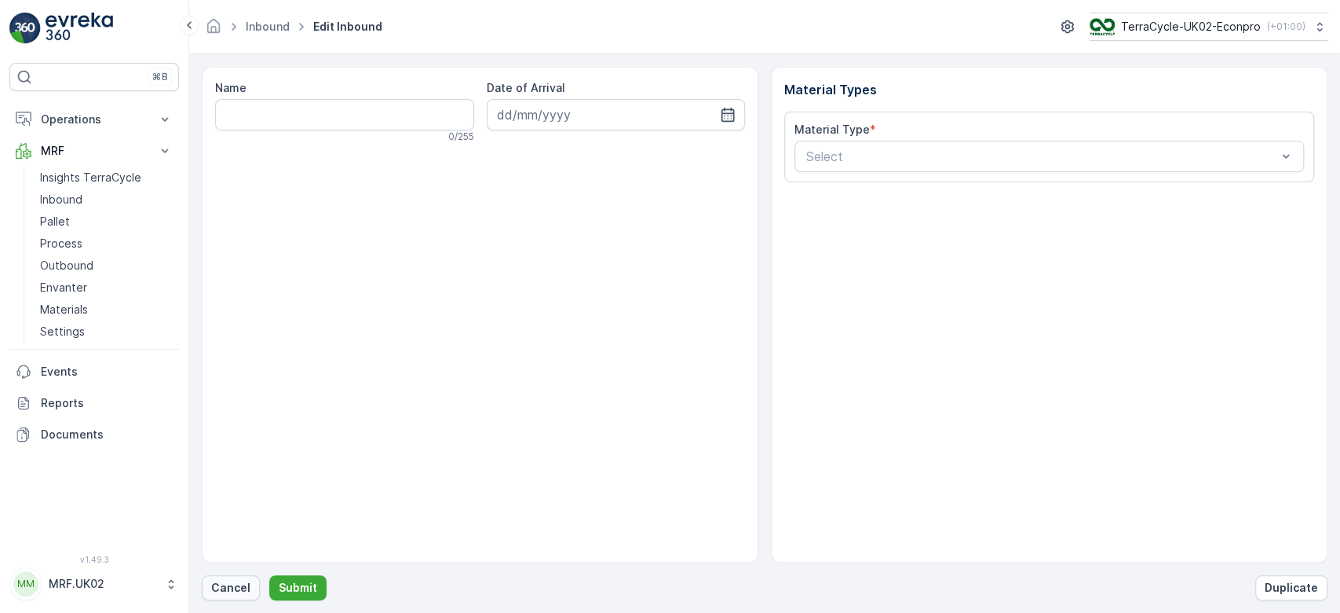
click at [232, 592] on p "Cancel" at bounding box center [230, 588] width 39 height 16
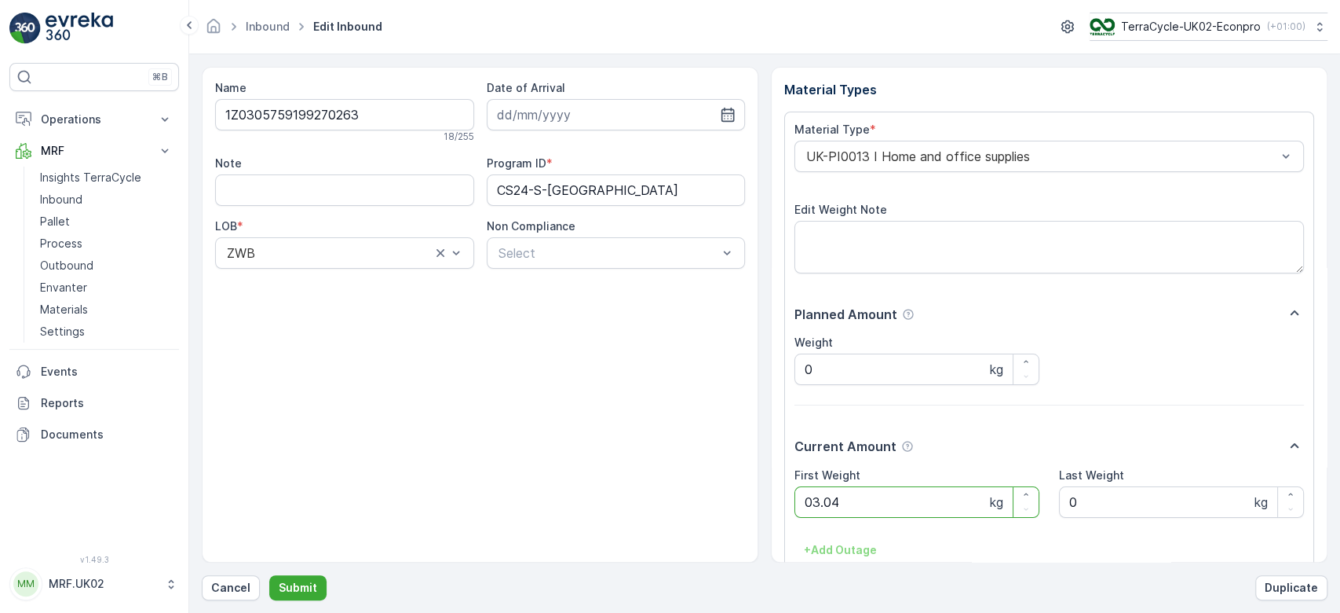
click at [269, 575] on button "Submit" at bounding box center [297, 587] width 57 height 25
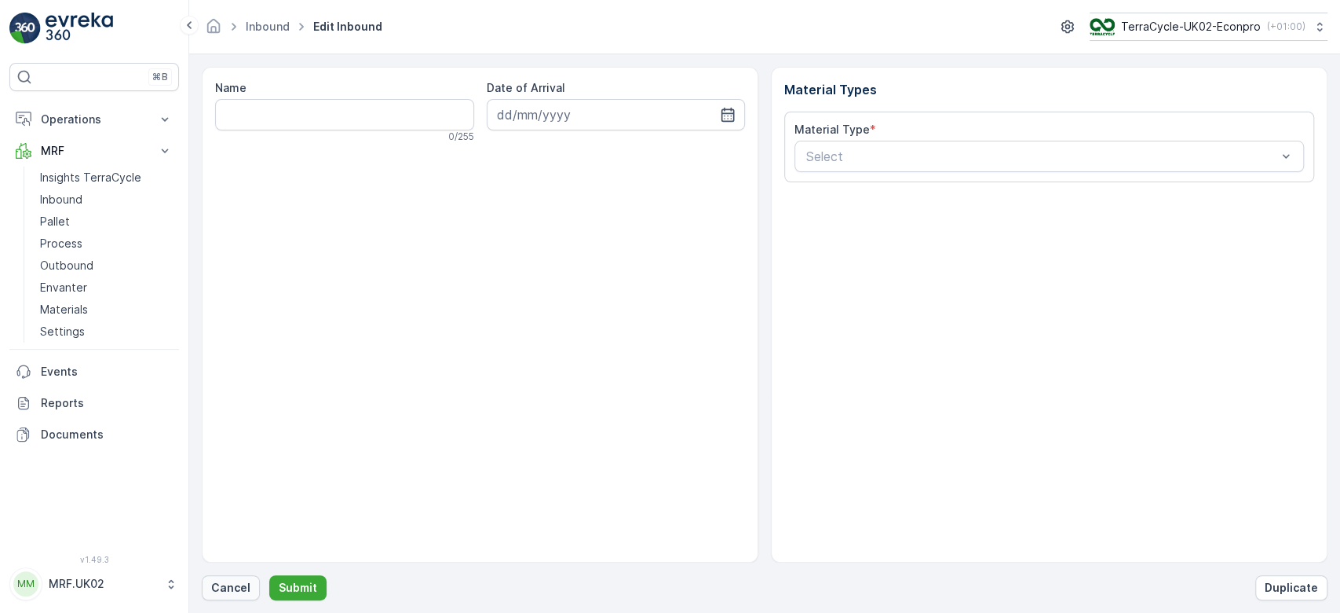
click at [254, 591] on button "Cancel" at bounding box center [231, 587] width 58 height 25
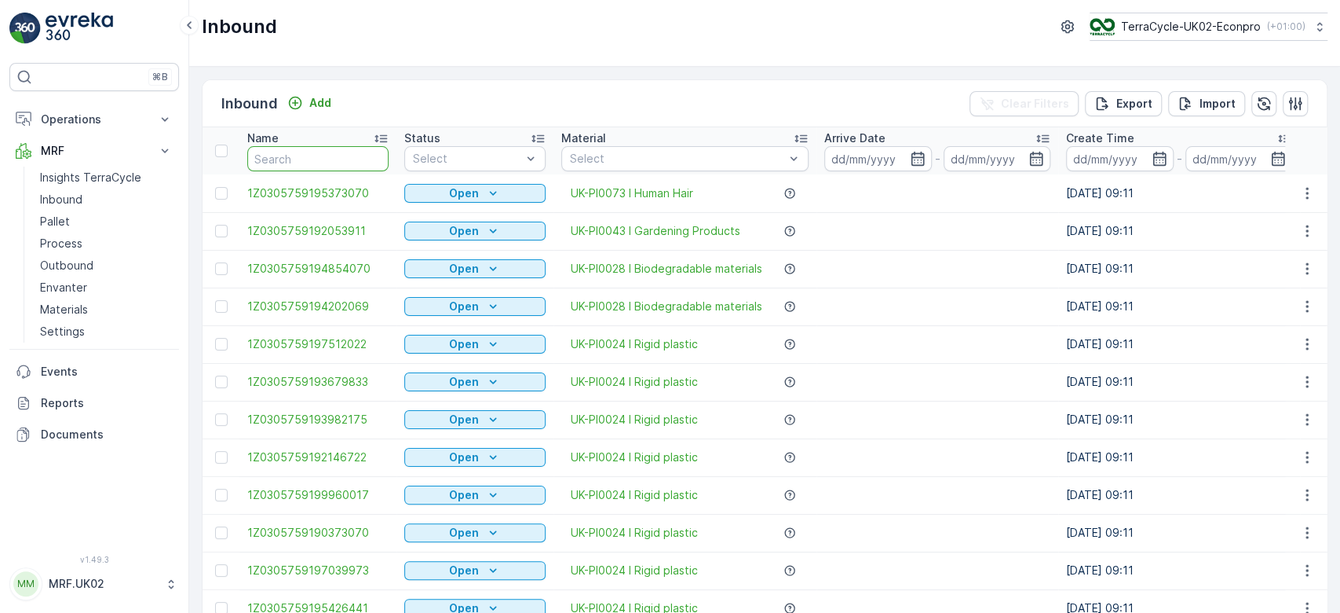
click at [295, 170] on input "text" at bounding box center [317, 158] width 141 height 25
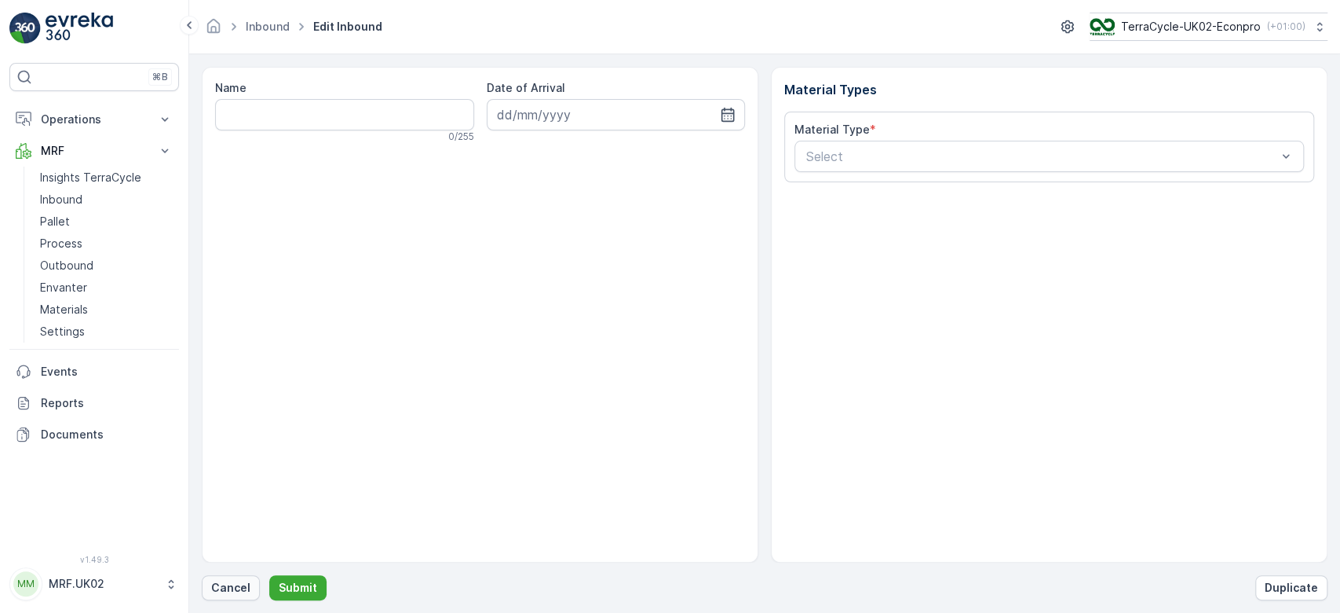
click at [245, 581] on p "Cancel" at bounding box center [230, 588] width 39 height 16
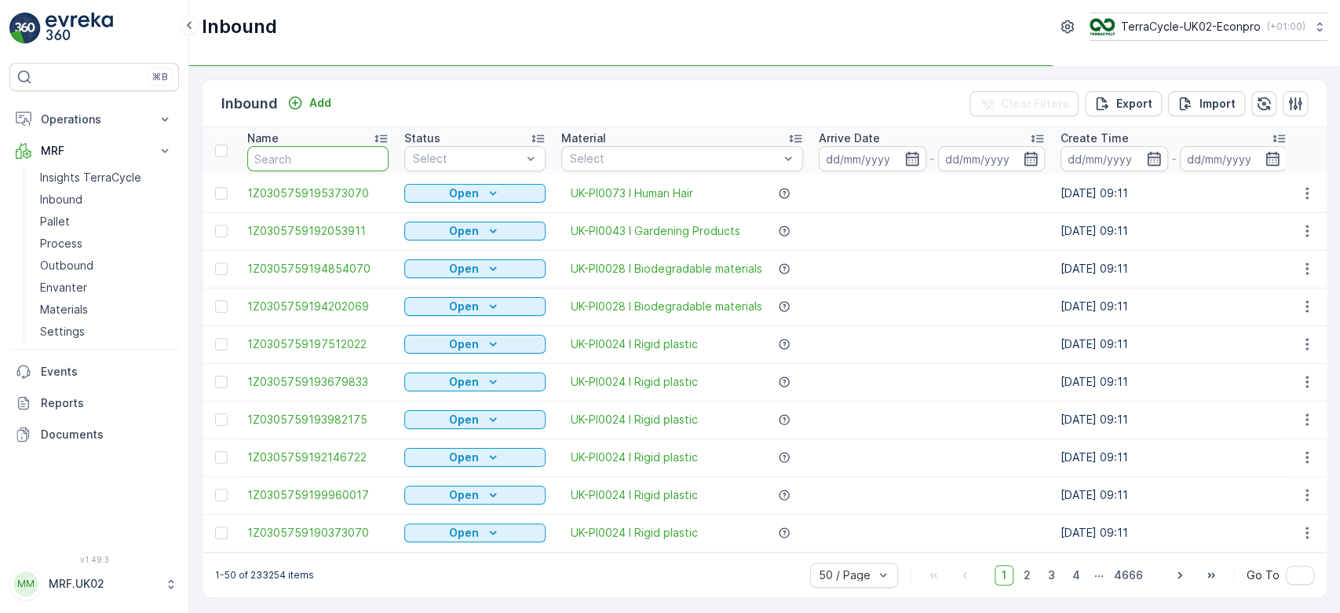
click at [291, 148] on input "text" at bounding box center [317, 158] width 141 height 25
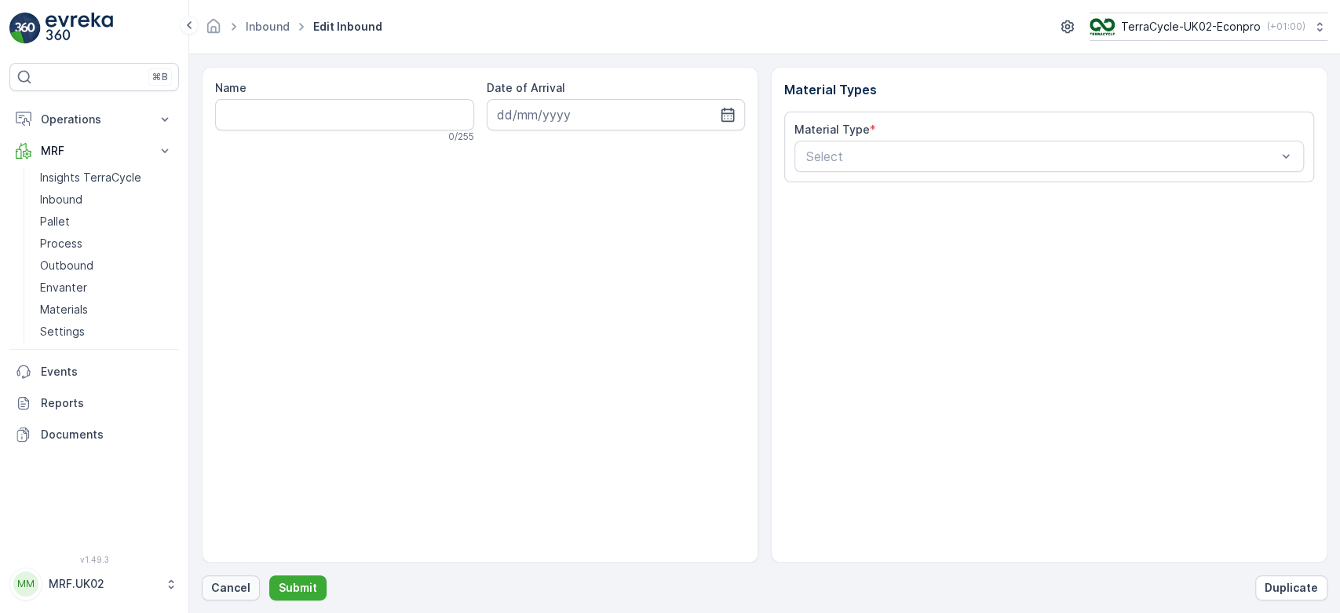
click at [211, 582] on p "Cancel" at bounding box center [230, 588] width 39 height 16
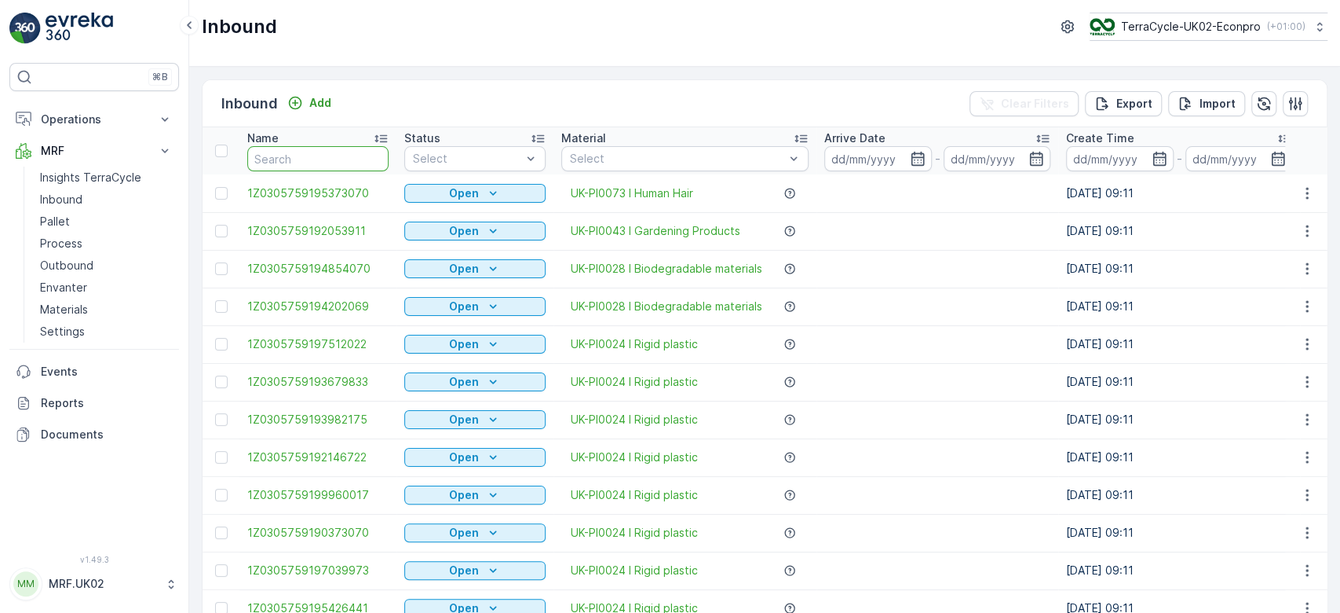
click at [275, 160] on input "text" at bounding box center [317, 158] width 141 height 25
type input "6959"
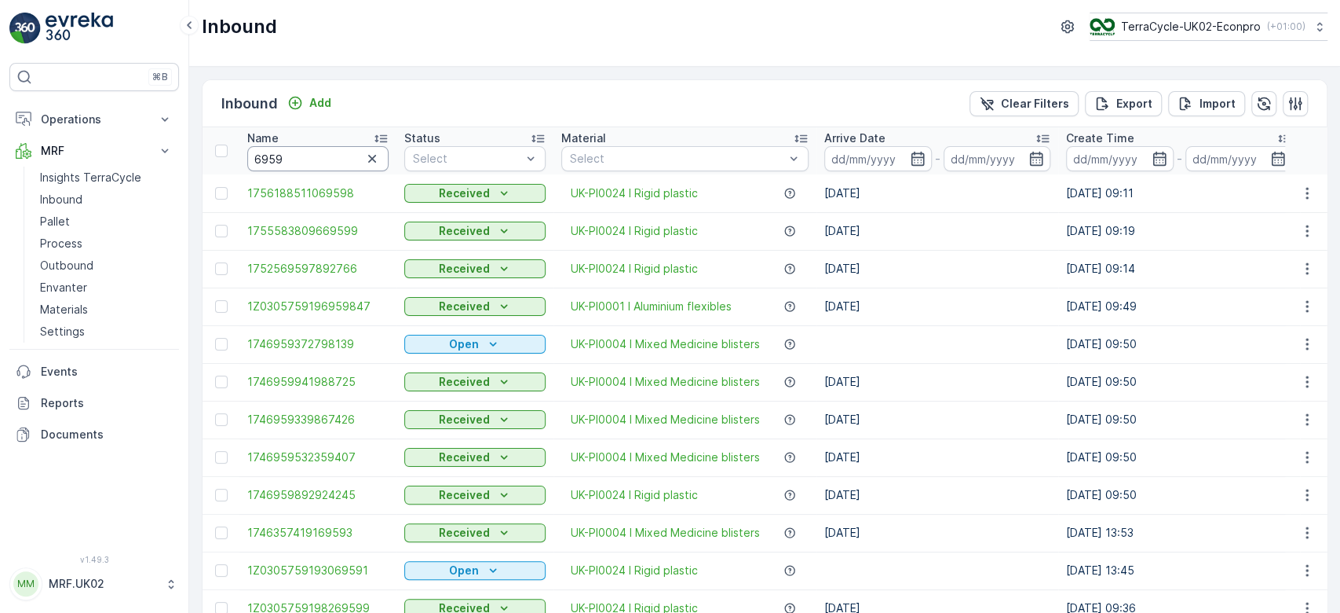
click at [251, 154] on input "6959" at bounding box center [317, 158] width 141 height 25
type input "336959"
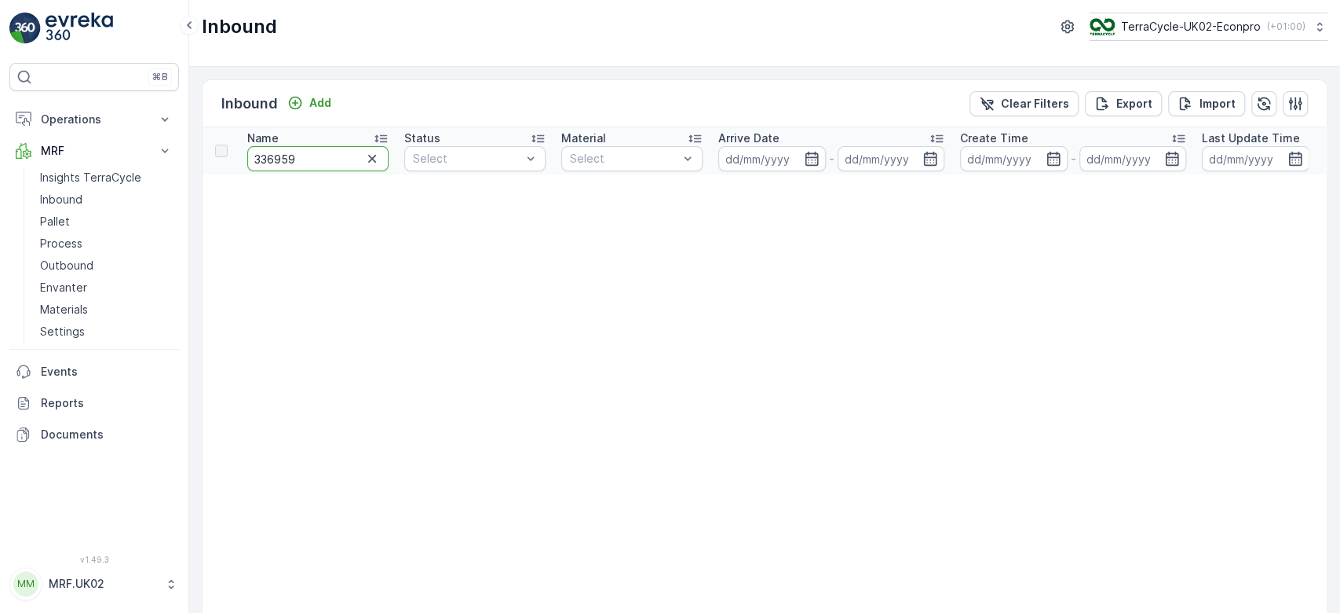
click at [267, 153] on input "336959" at bounding box center [317, 158] width 141 height 25
type input "3356959"
click at [251, 154] on input "3356959" at bounding box center [317, 158] width 141 height 25
type input "93356959"
click at [79, 196] on p "Inbound" at bounding box center [61, 200] width 42 height 16
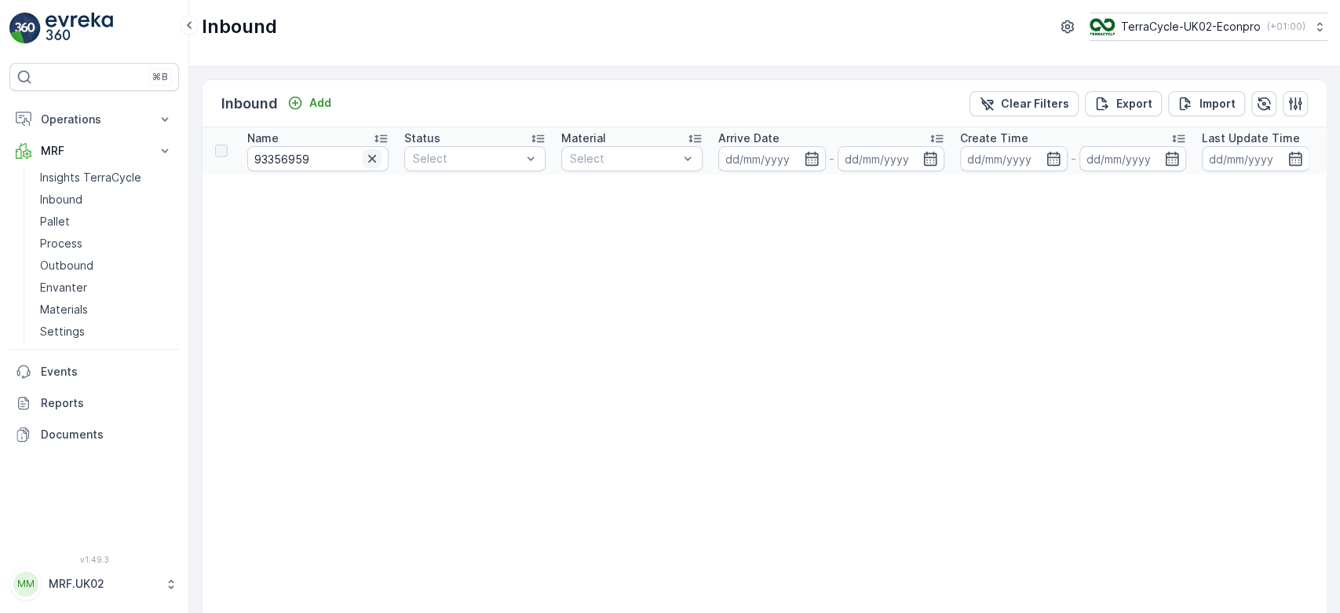
click at [379, 156] on icon "button" at bounding box center [372, 159] width 16 height 16
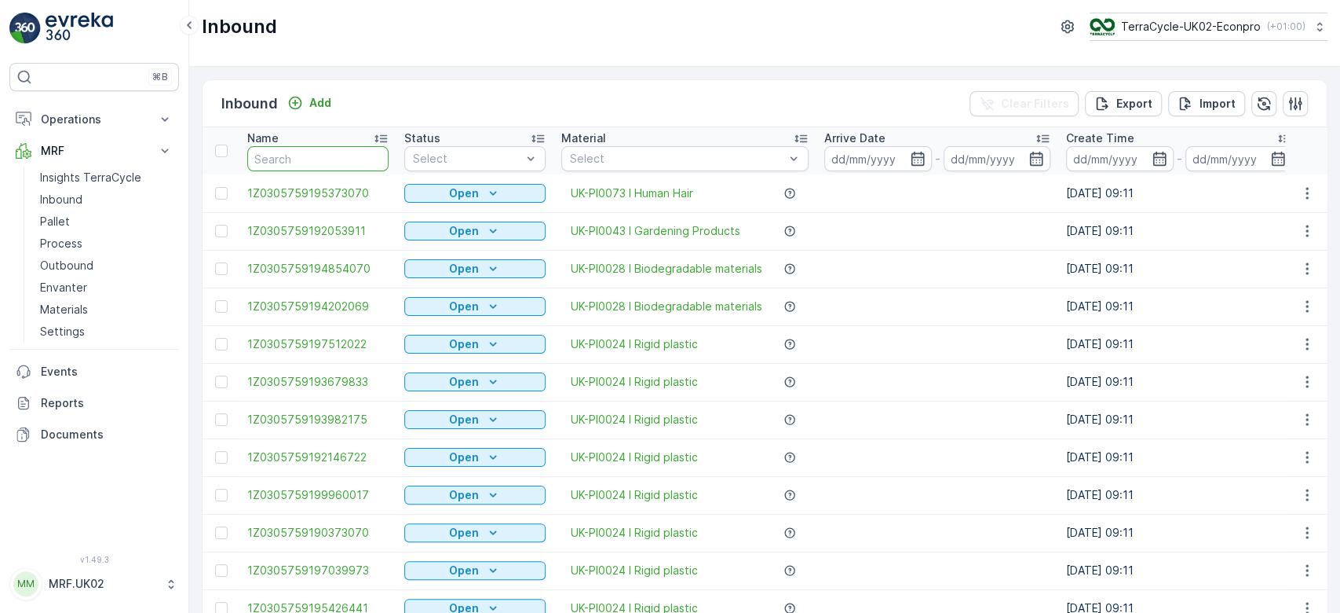
click at [326, 152] on input "text" at bounding box center [317, 158] width 141 height 25
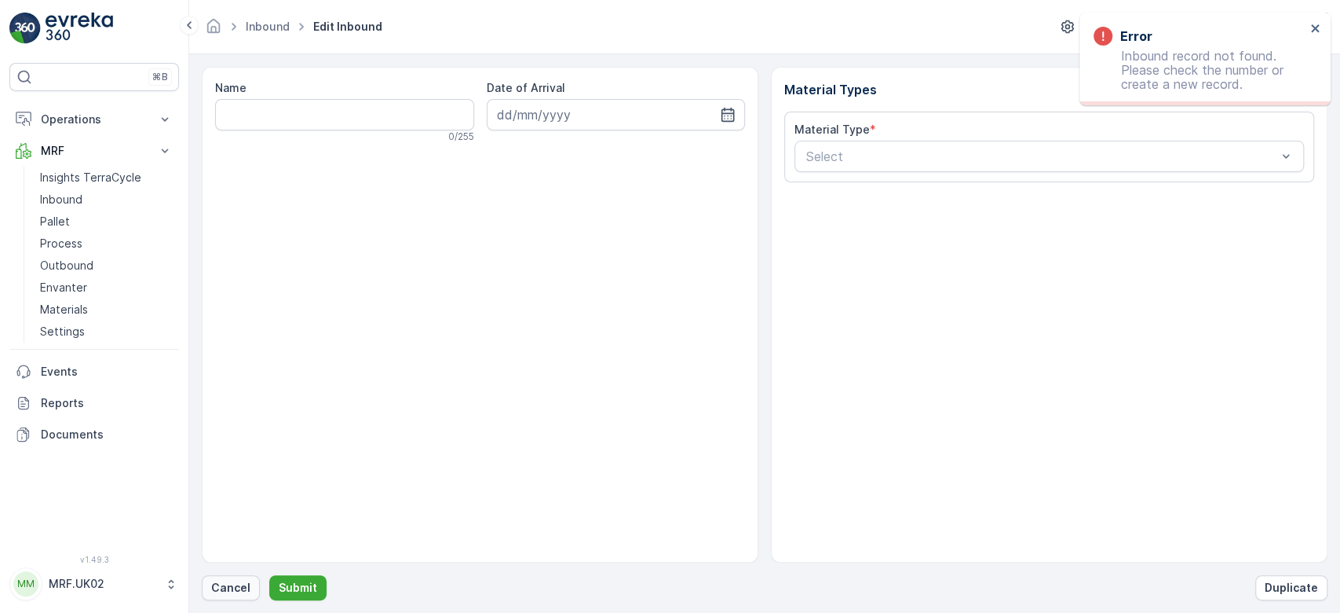
click at [240, 587] on p "Cancel" at bounding box center [230, 588] width 39 height 16
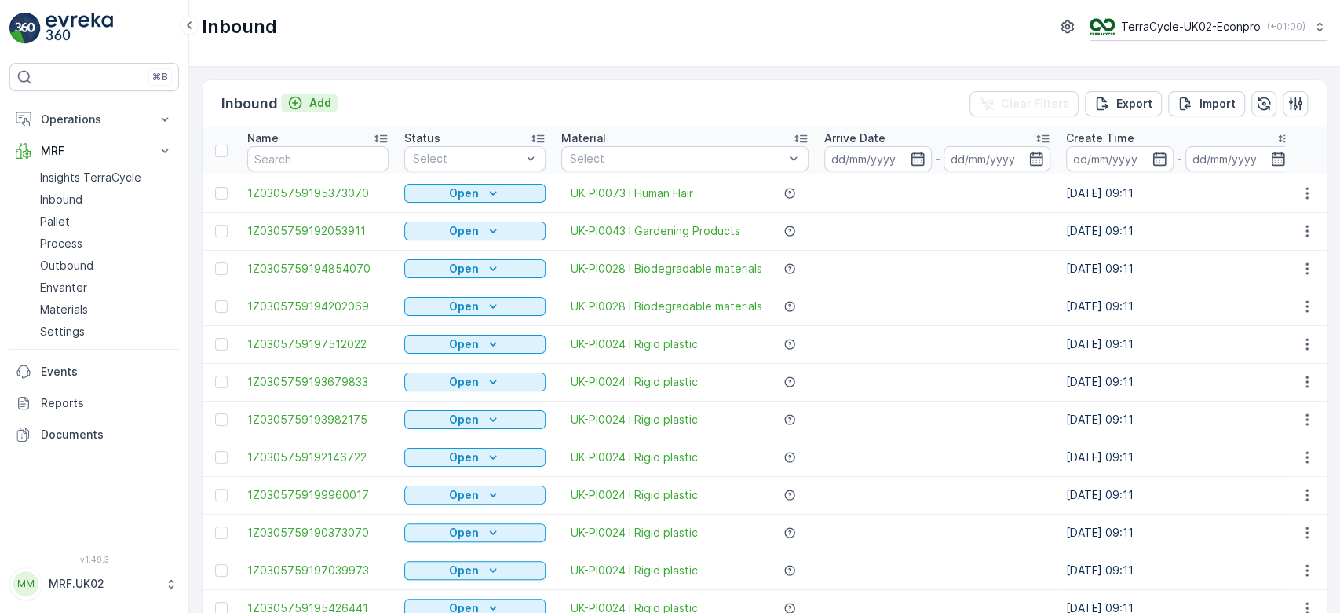
click at [320, 97] on p "Add" at bounding box center [320, 103] width 22 height 16
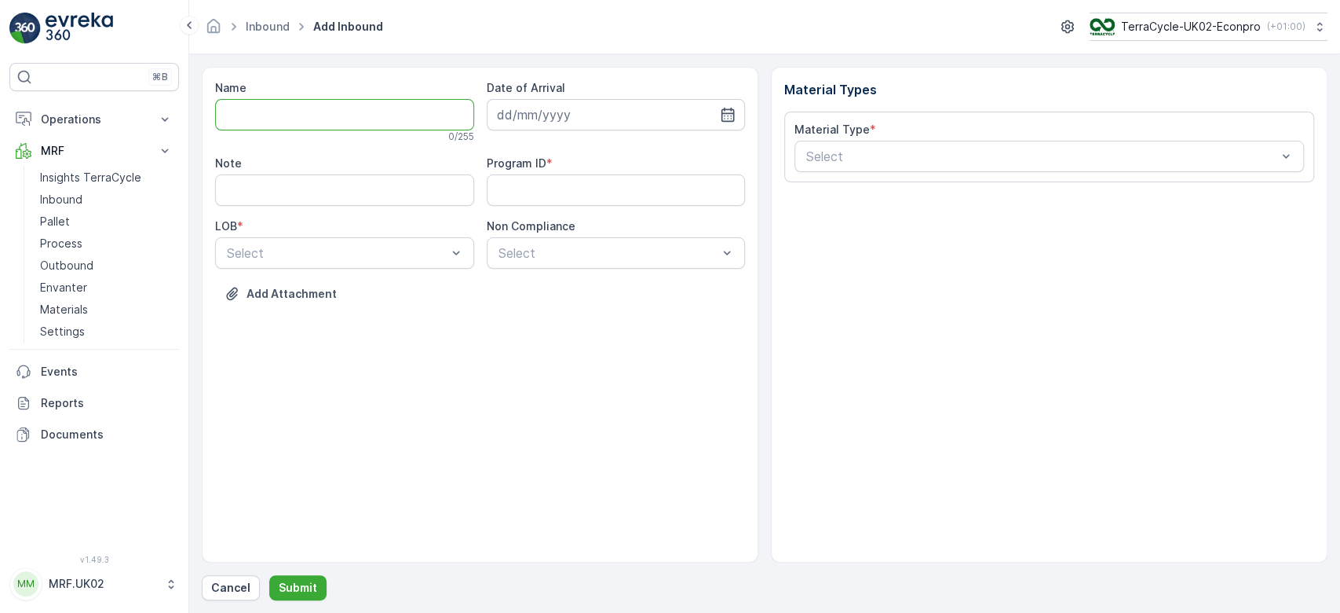
click at [305, 116] on input "Name" at bounding box center [344, 114] width 259 height 31
type input "1Z0305759193356959"
click at [269, 575] on button "Submit" at bounding box center [297, 587] width 57 height 25
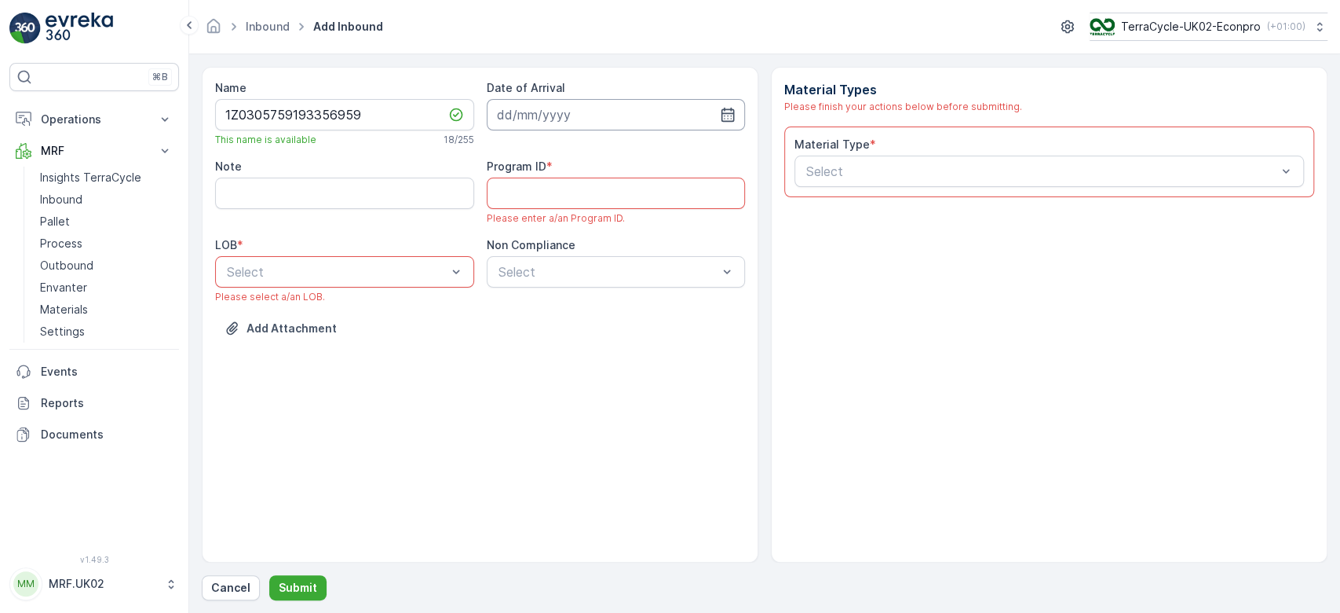
click at [541, 110] on input at bounding box center [616, 114] width 259 height 31
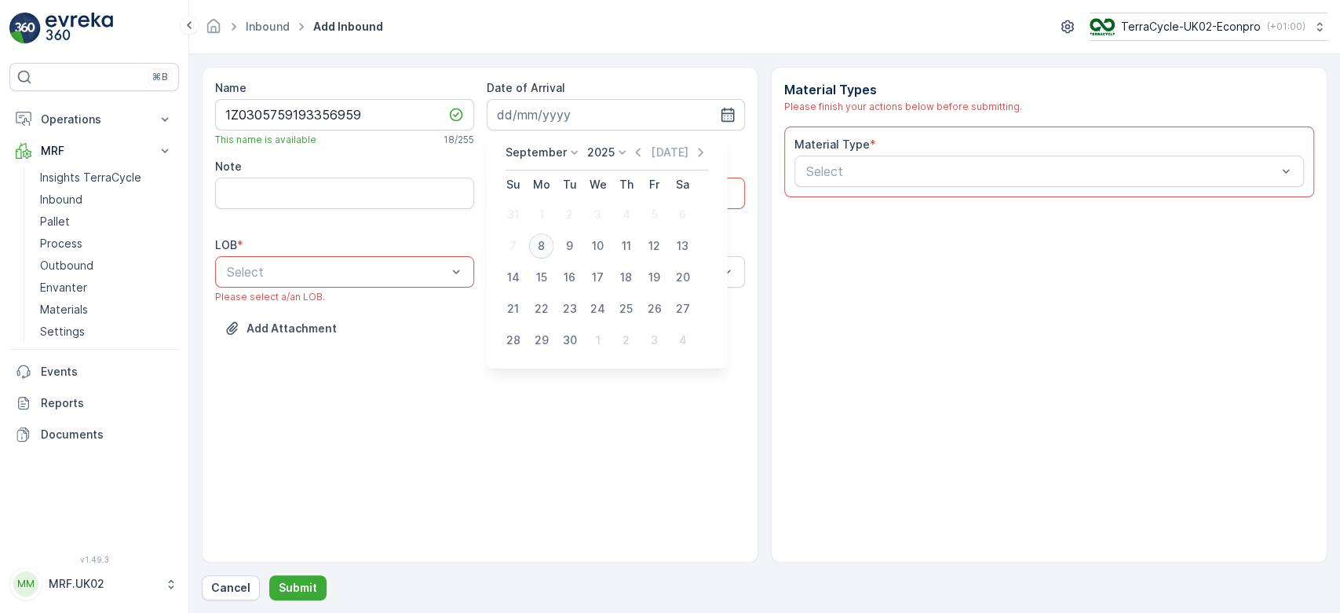
click at [537, 242] on div "8" at bounding box center [541, 245] width 25 height 25
type input "[DATE]"
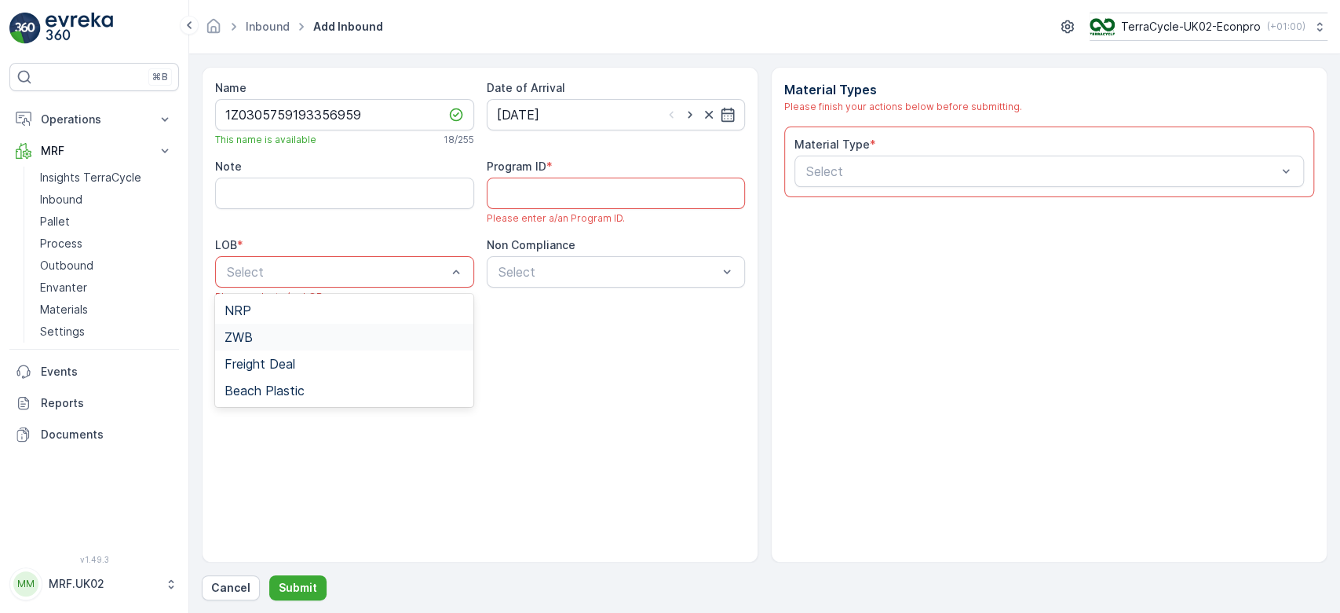
click at [299, 346] on div "ZWB" at bounding box center [344, 337] width 259 height 27
click at [584, 198] on ID "Program ID" at bounding box center [616, 192] width 259 height 31
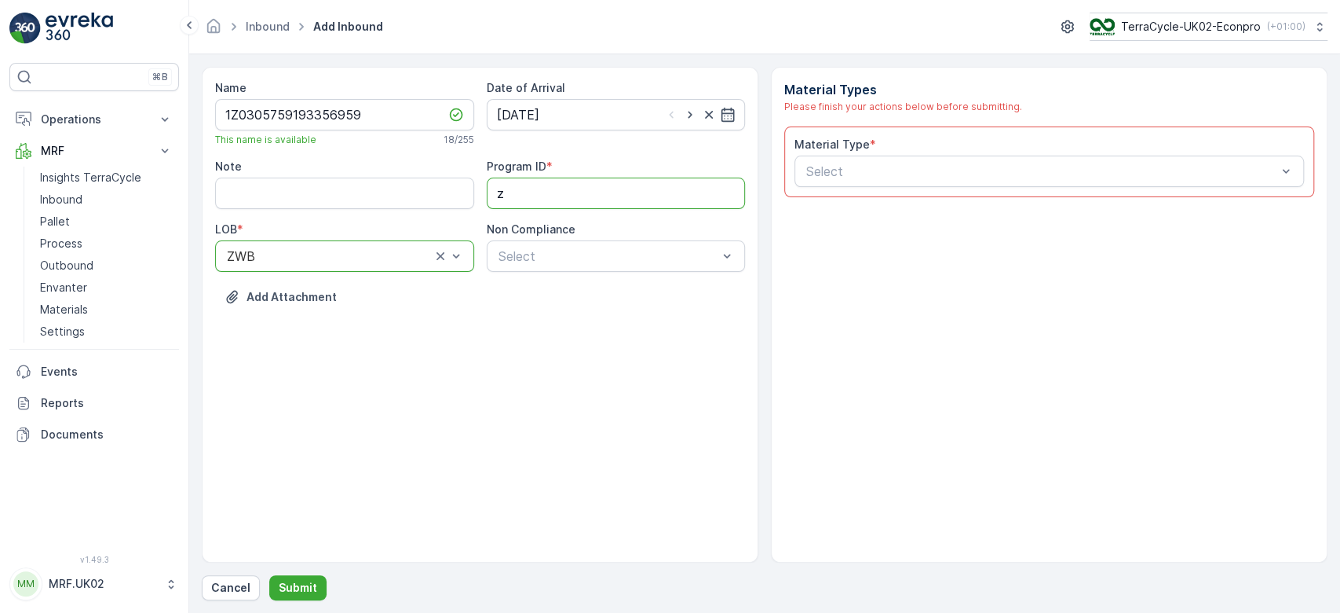
type ID "ZWB"
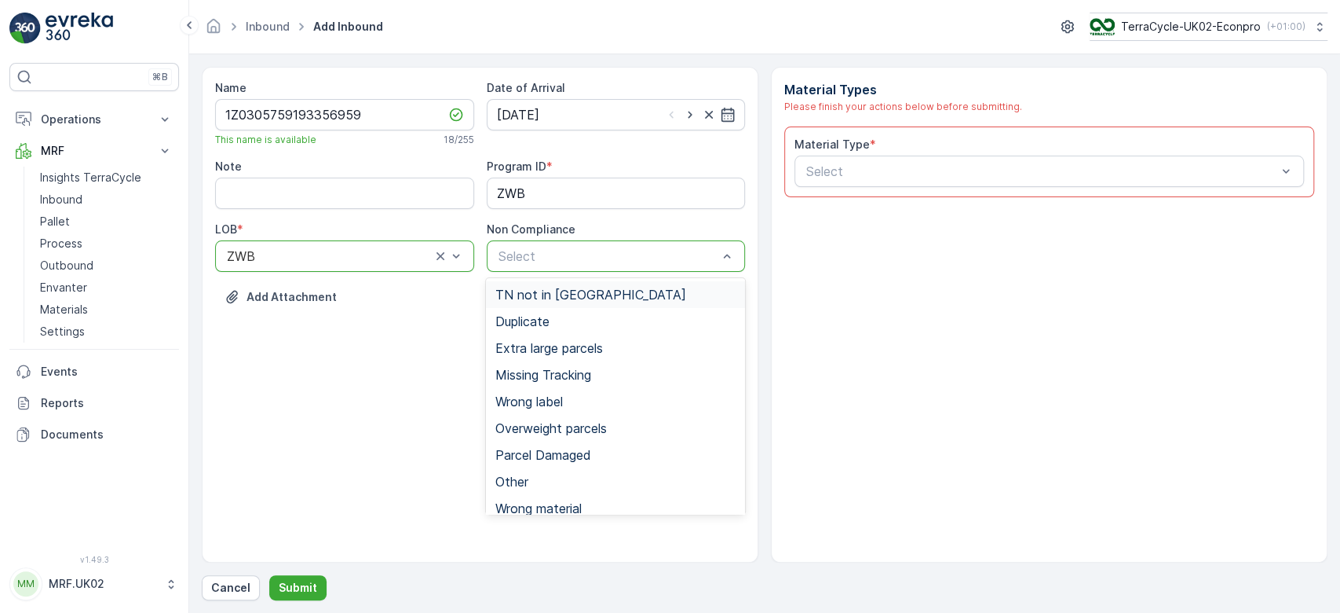
click at [599, 292] on div "TN not in Evreka" at bounding box center [616, 294] width 240 height 14
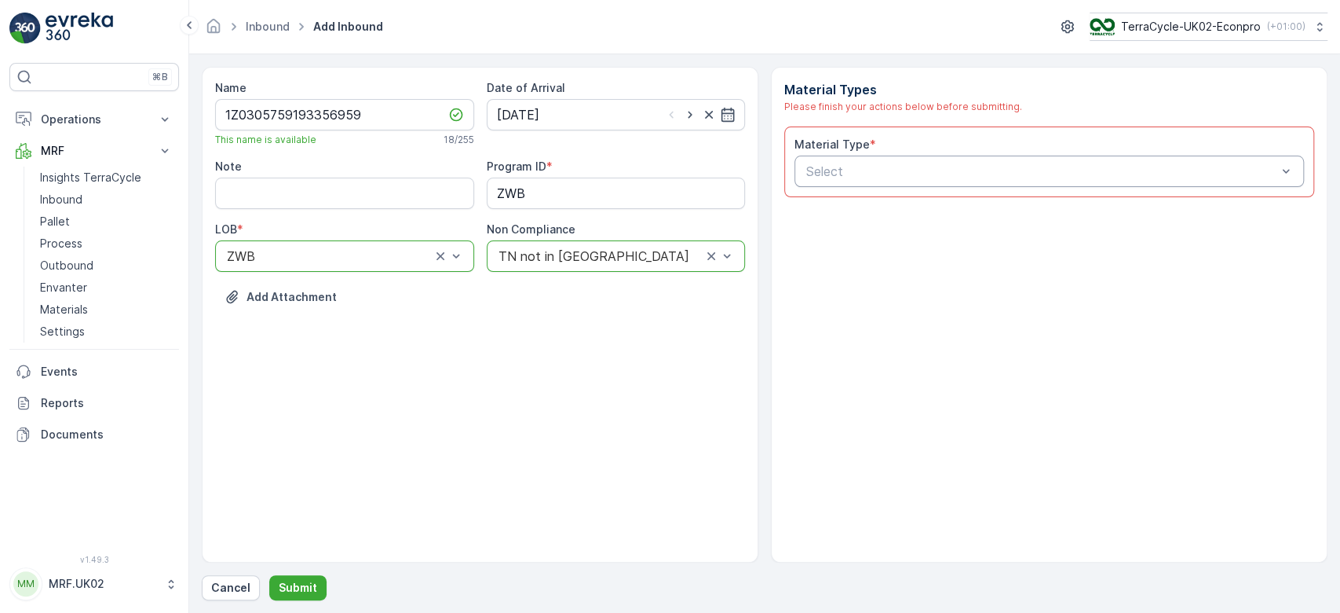
click at [868, 160] on div "Select" at bounding box center [1050, 170] width 510 height 31
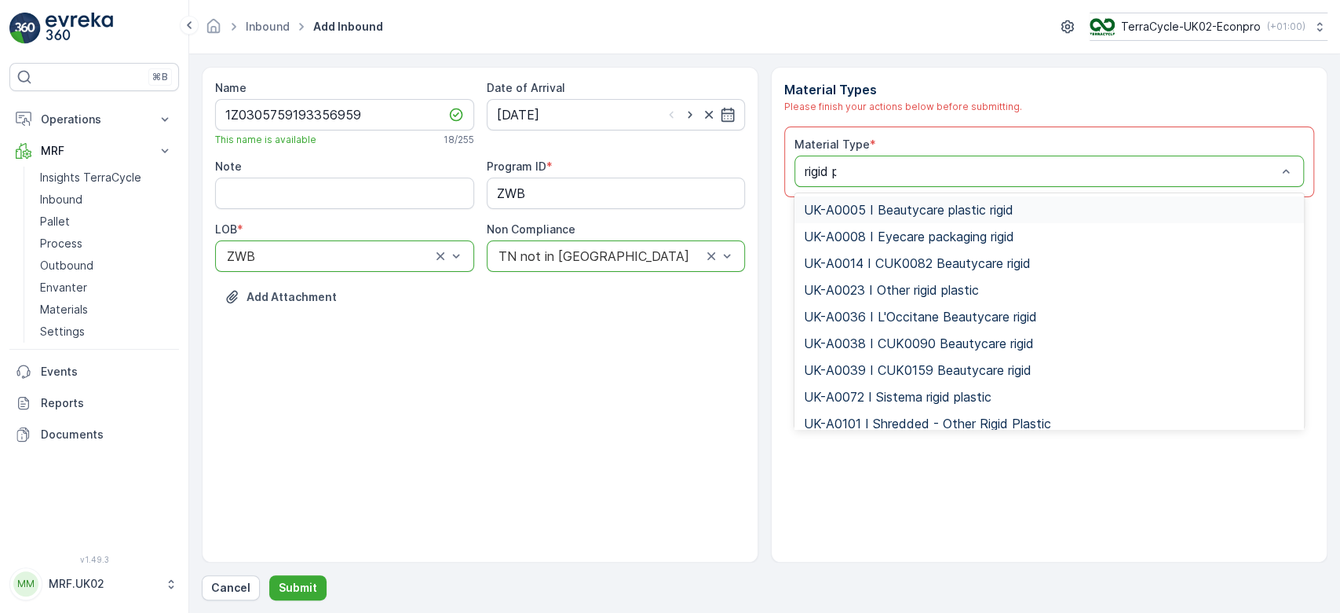
type input "rigid pl"
click at [938, 376] on span "UK-PI0024 I Rigid plastic" at bounding box center [877, 370] width 147 height 14
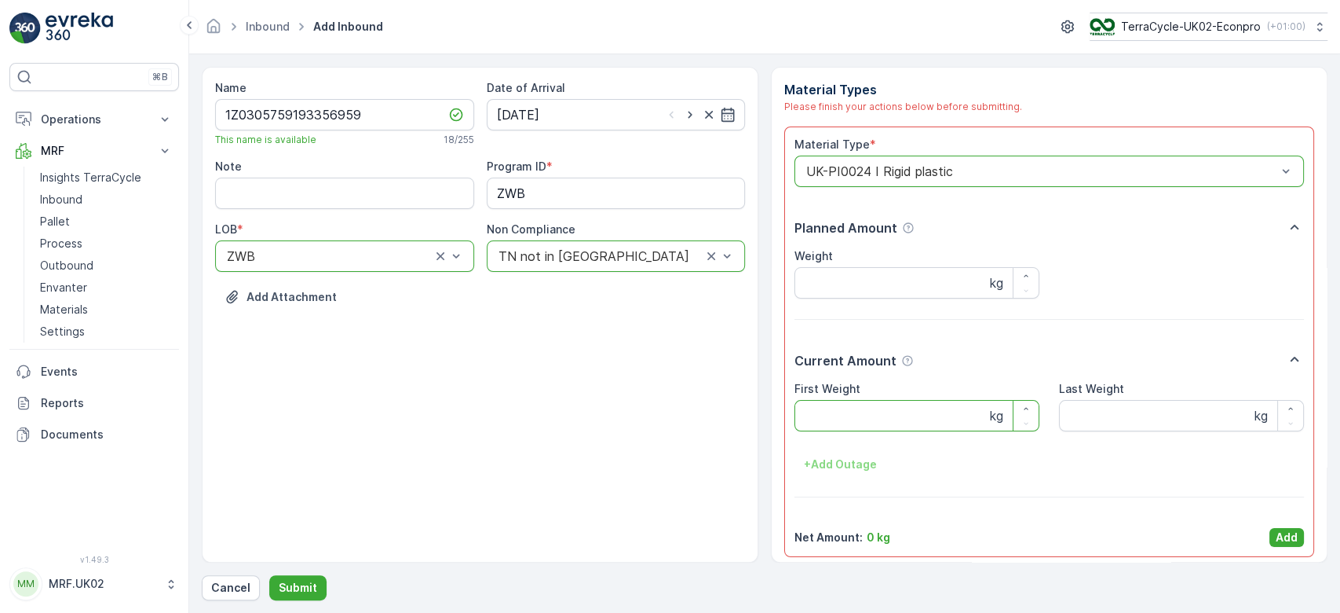
click at [869, 416] on Weight "First Weight" at bounding box center [917, 415] width 245 height 31
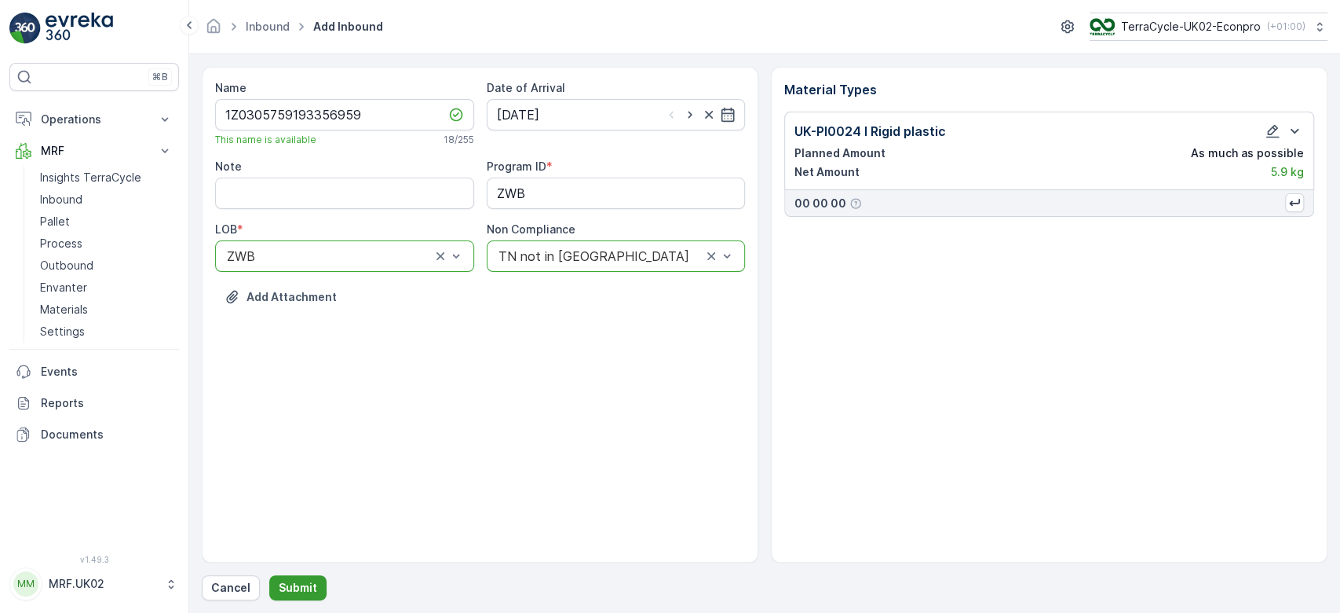
click at [302, 587] on p "Submit" at bounding box center [298, 588] width 38 height 16
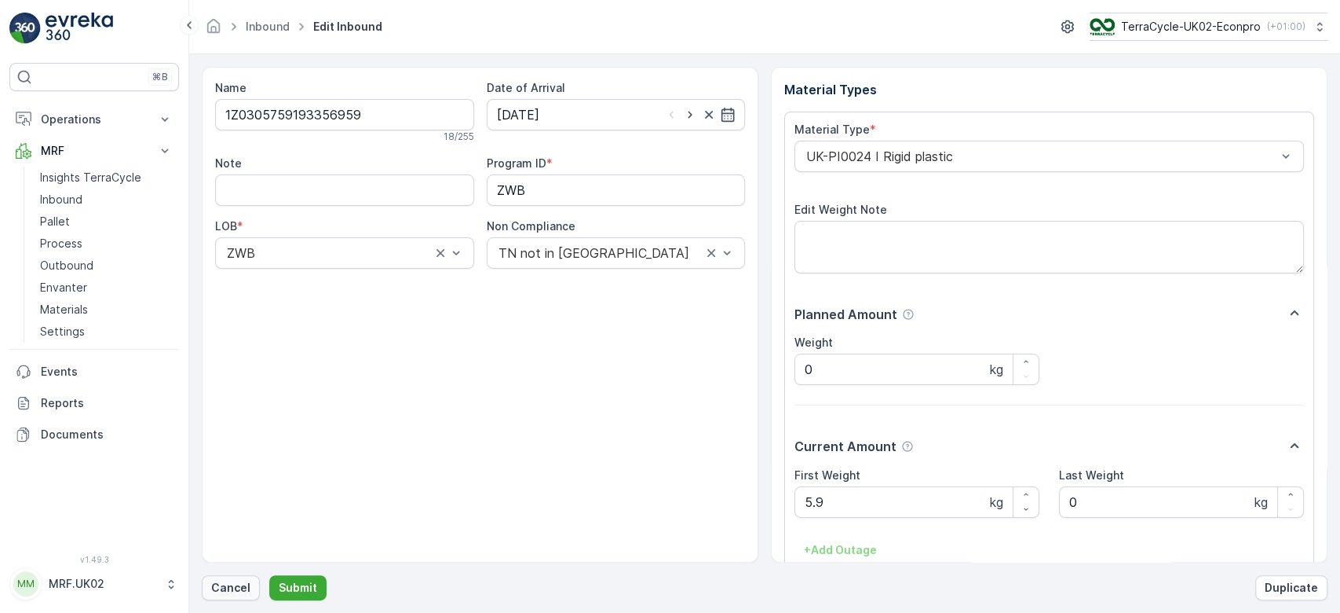
click at [233, 583] on p "Cancel" at bounding box center [230, 588] width 39 height 16
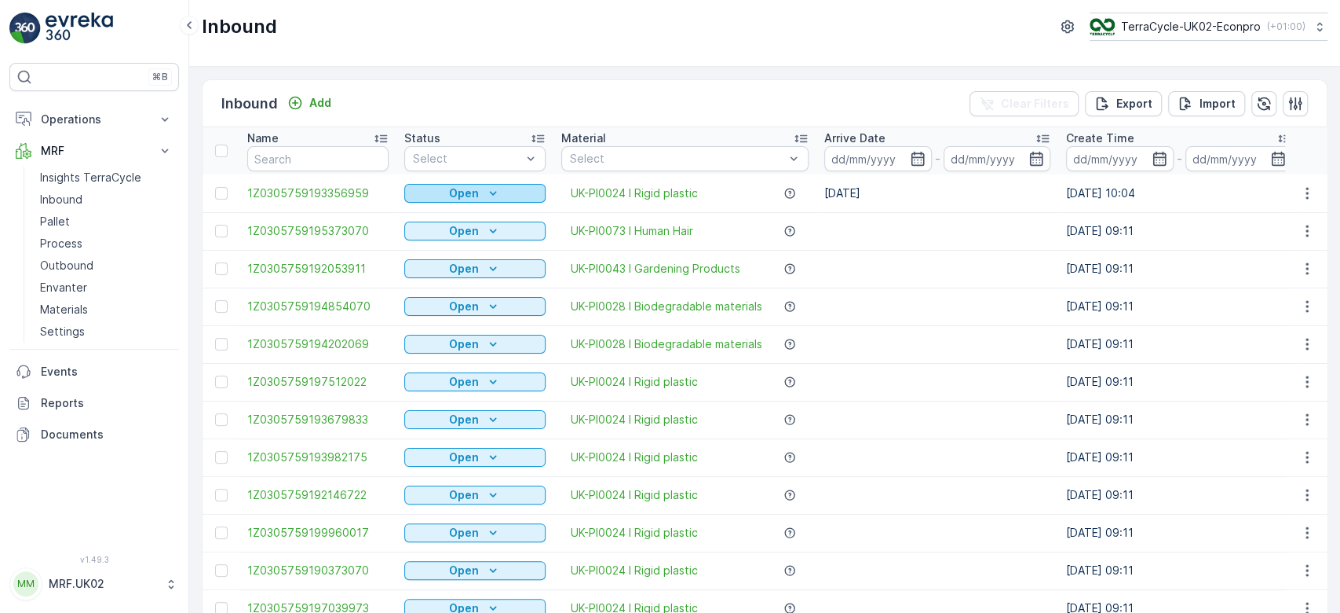
click at [496, 194] on icon "Open" at bounding box center [493, 193] width 16 height 16
click at [455, 236] on span "Scanned" at bounding box center [437, 238] width 46 height 16
